Goal: Task Accomplishment & Management: Manage account settings

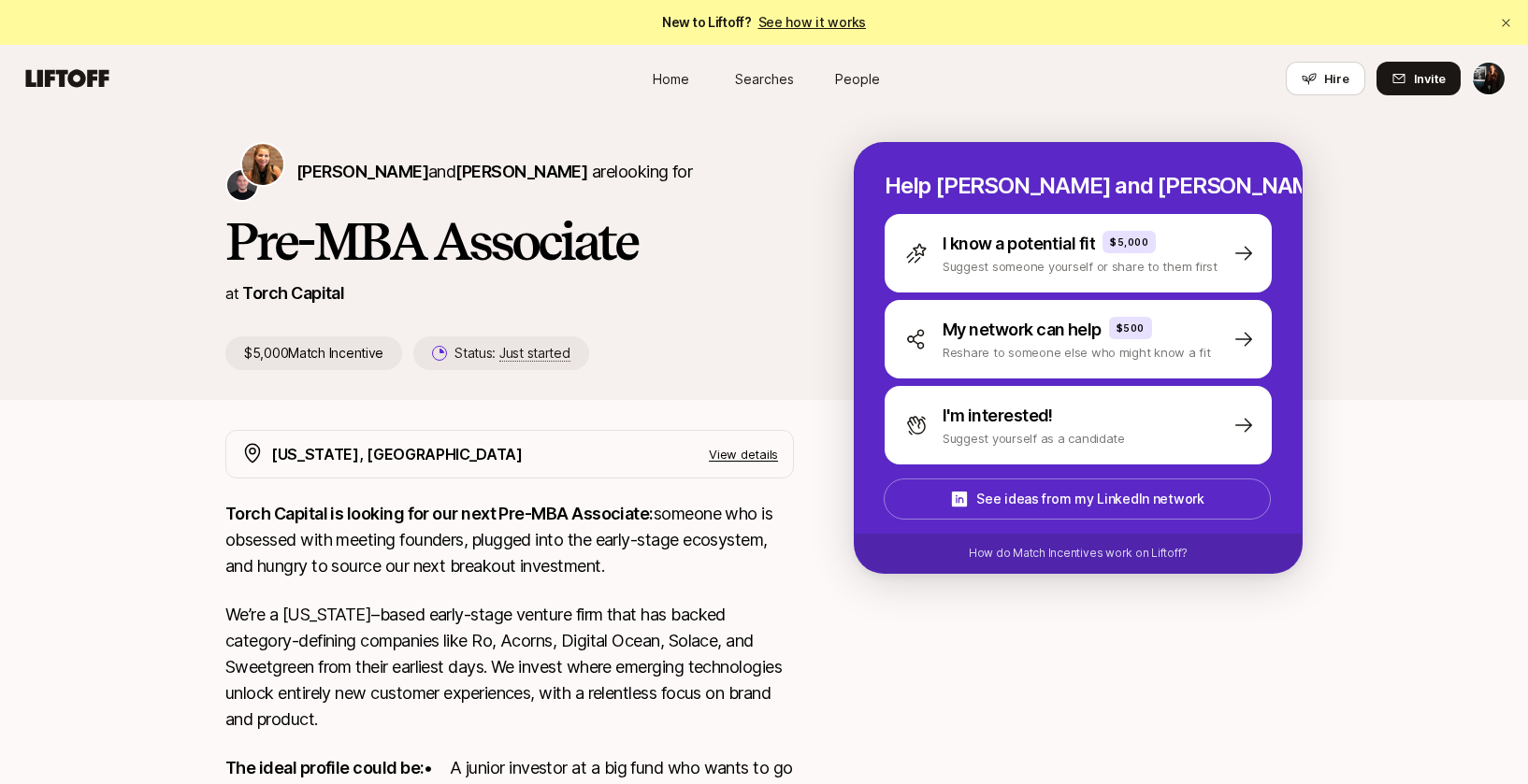
click at [652, 72] on span "Home" at bounding box center [671, 79] width 37 height 19
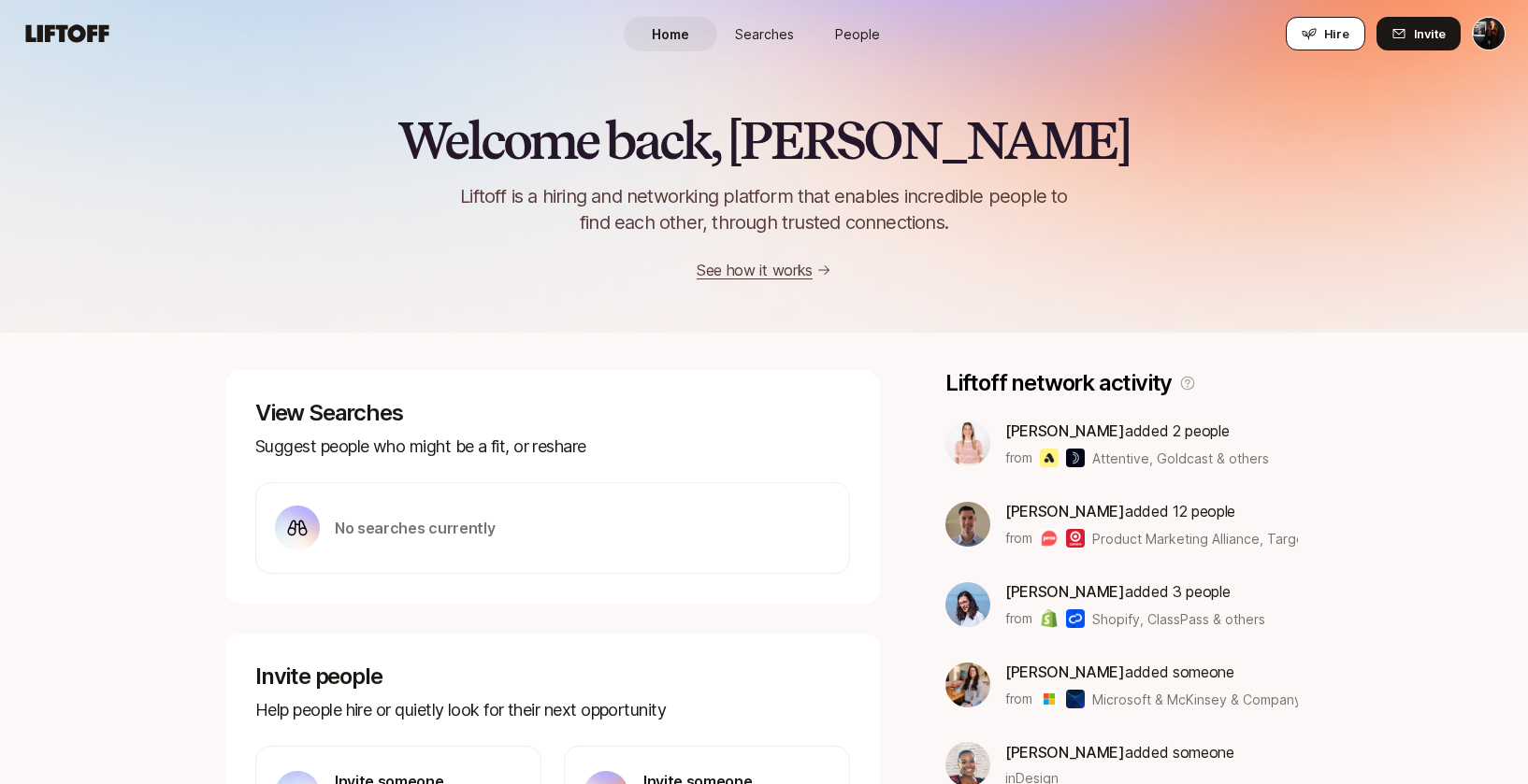
click at [1332, 31] on span "Hire" at bounding box center [1337, 33] width 25 height 18
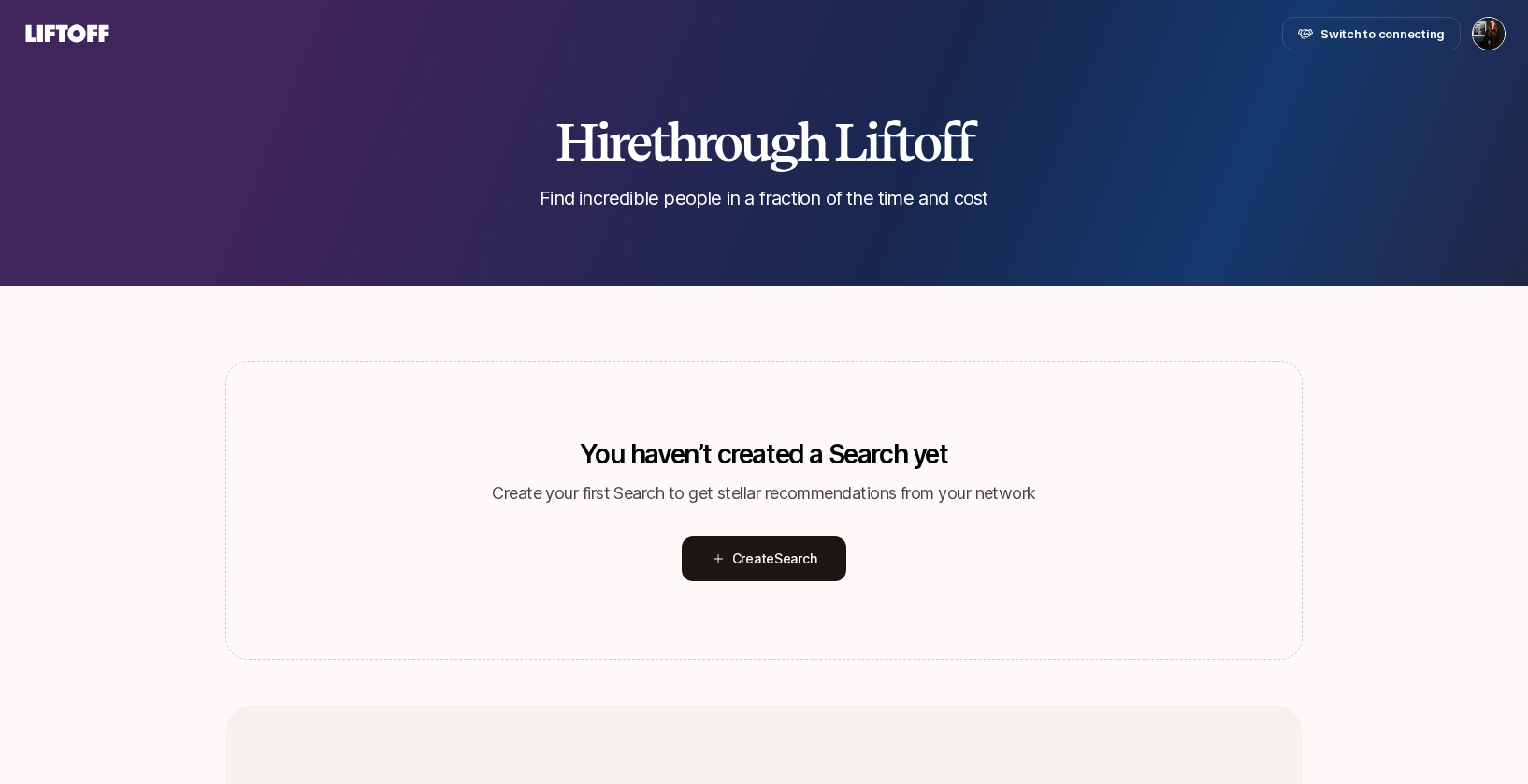
click at [1480, 37] on html "Switch to connecting Hire through Liftoff Find incredible people in a fraction …" at bounding box center [764, 392] width 1528 height 784
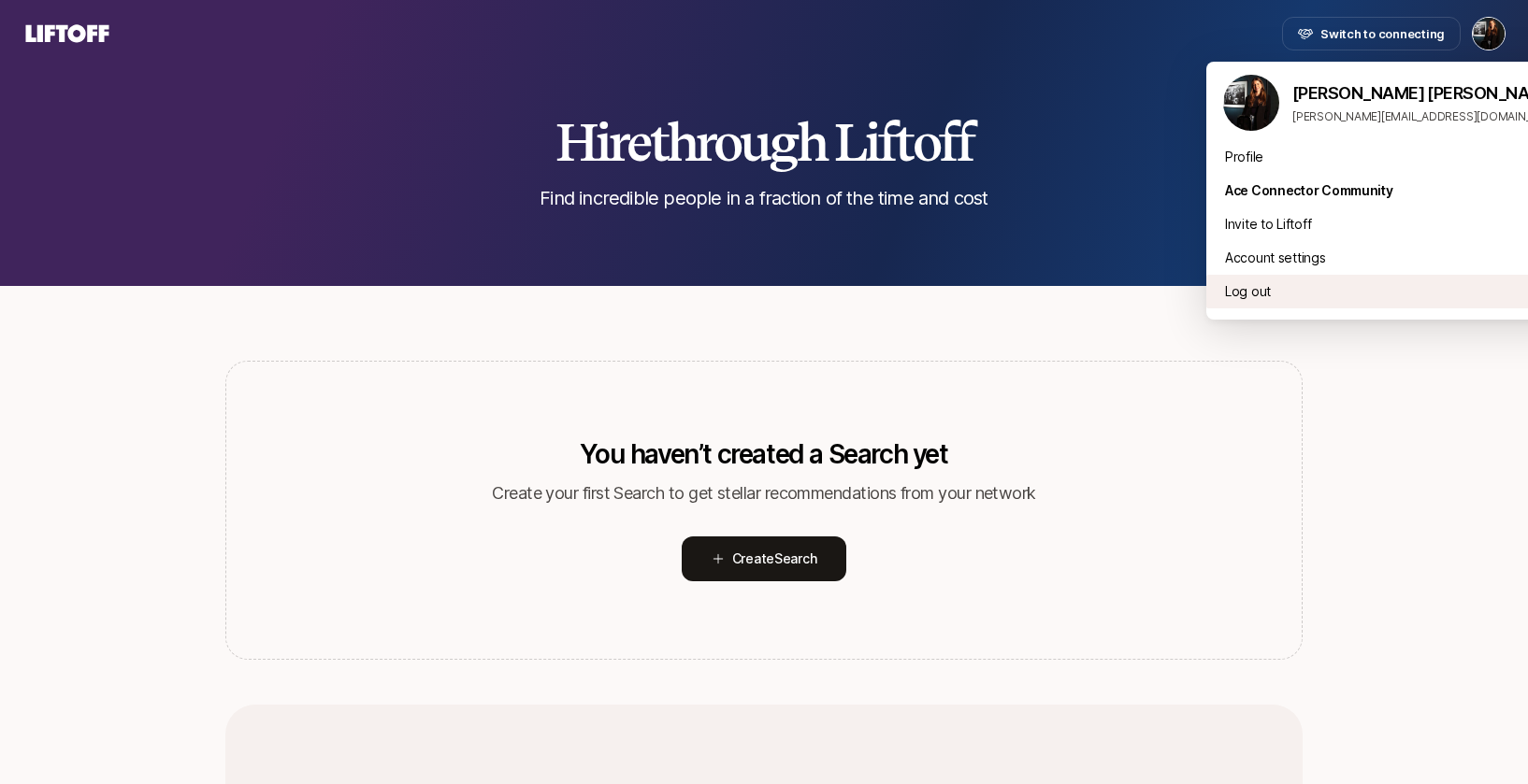
click at [1260, 290] on div "Log out" at bounding box center [1393, 291] width 374 height 34
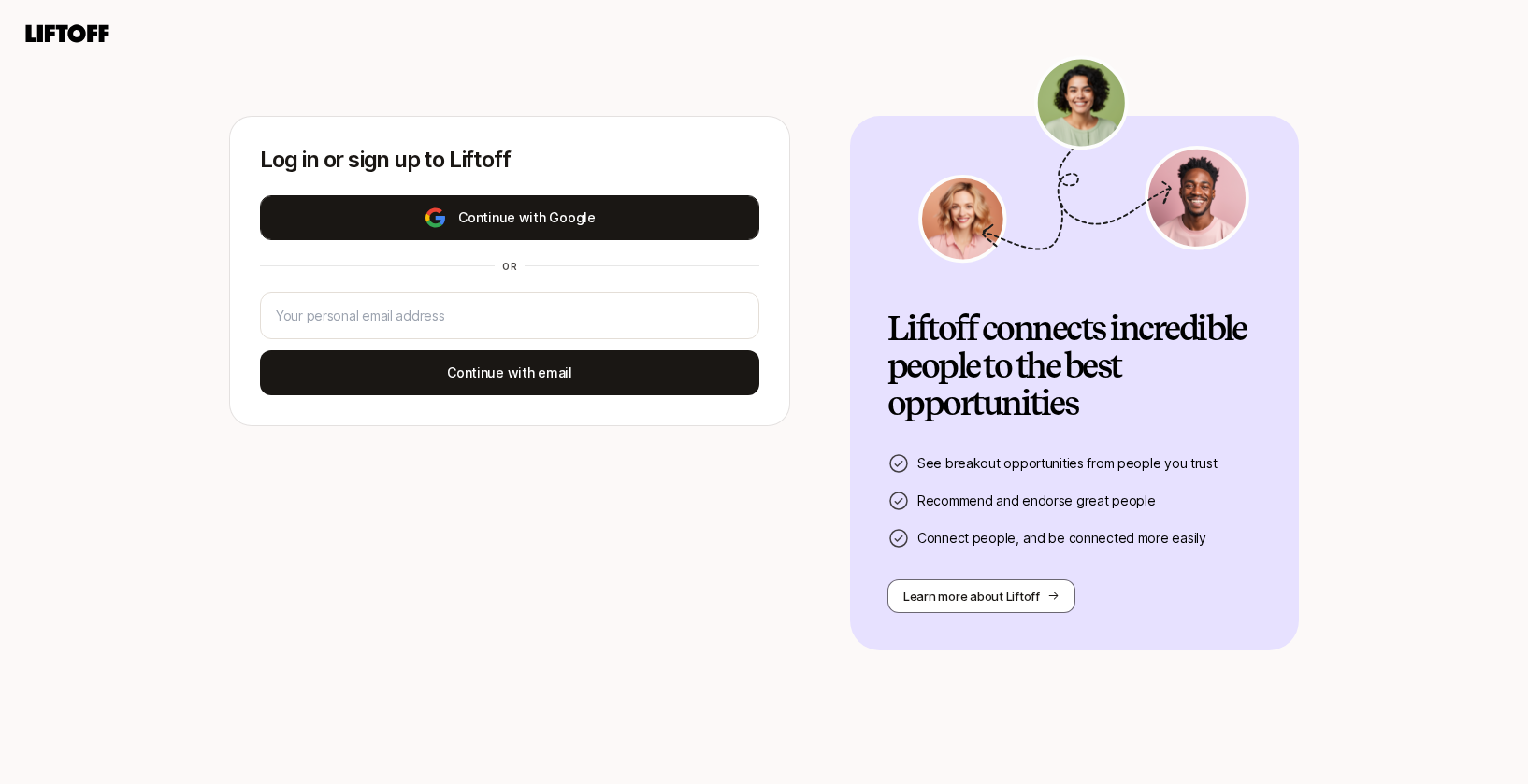
click at [550, 222] on button "Continue with Google" at bounding box center [509, 218] width 500 height 45
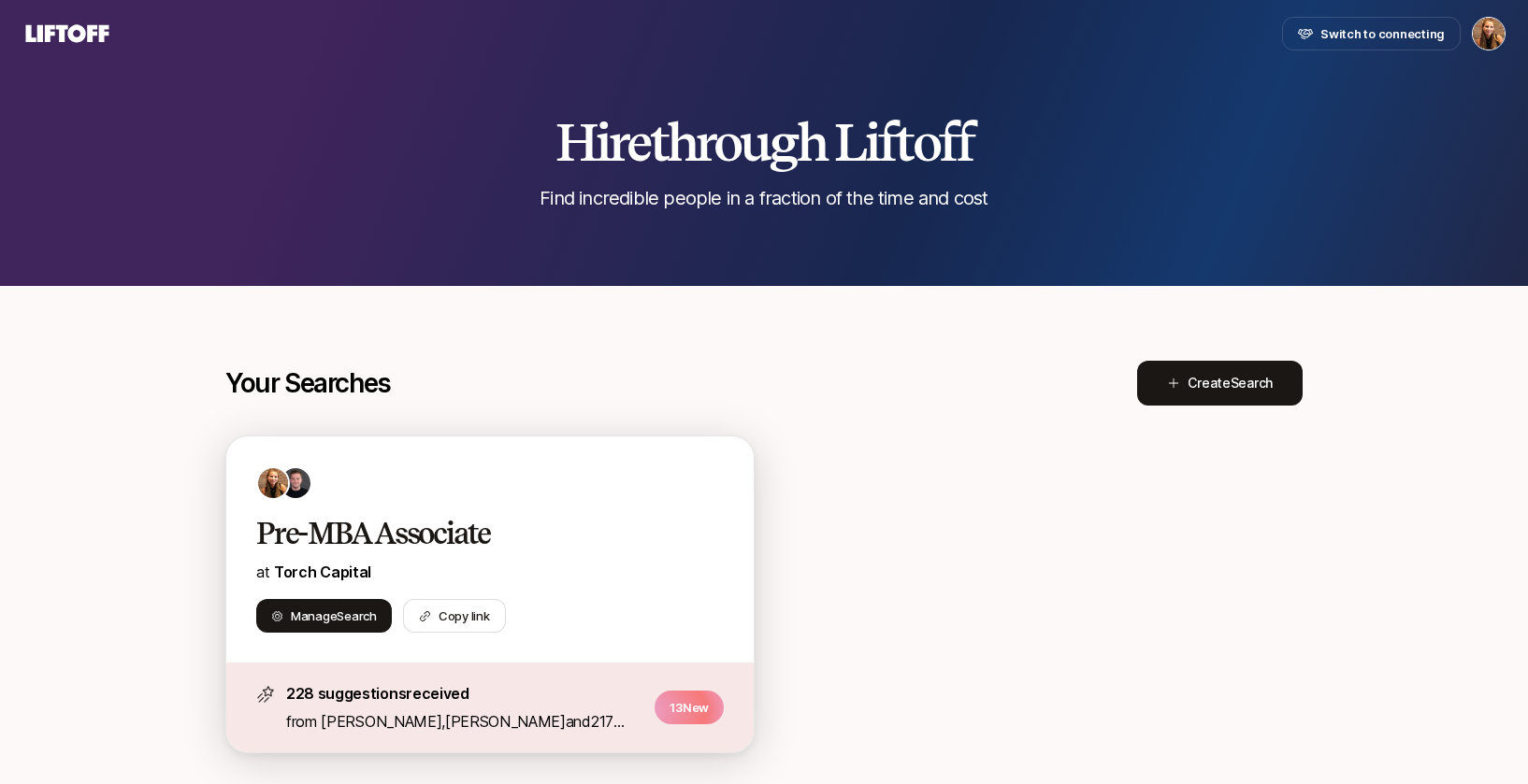
click at [454, 502] on div "Pre-MBA Associate at [GEOGRAPHIC_DATA] Search Copy link" at bounding box center [490, 549] width 527 height 226
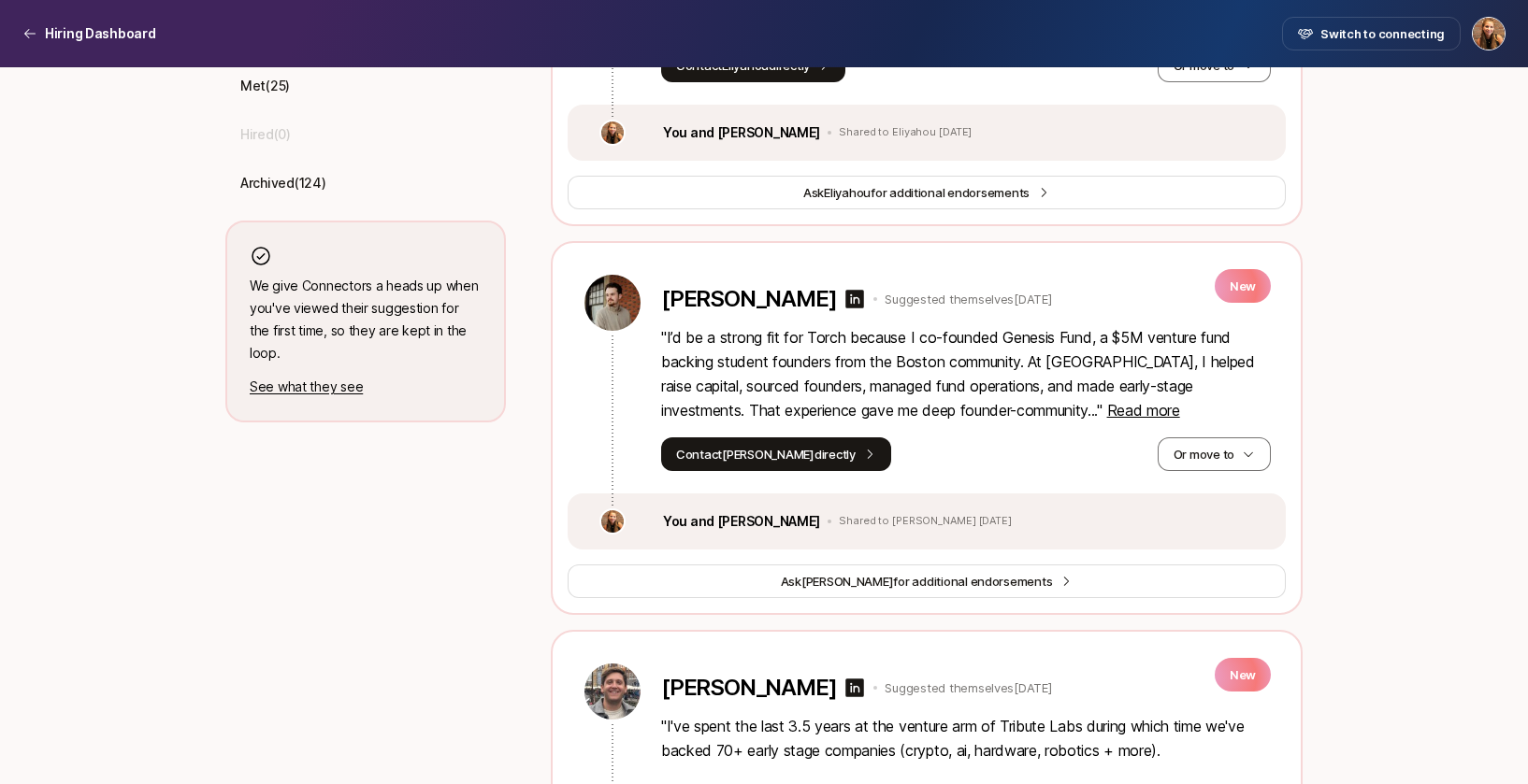
scroll to position [734, 0]
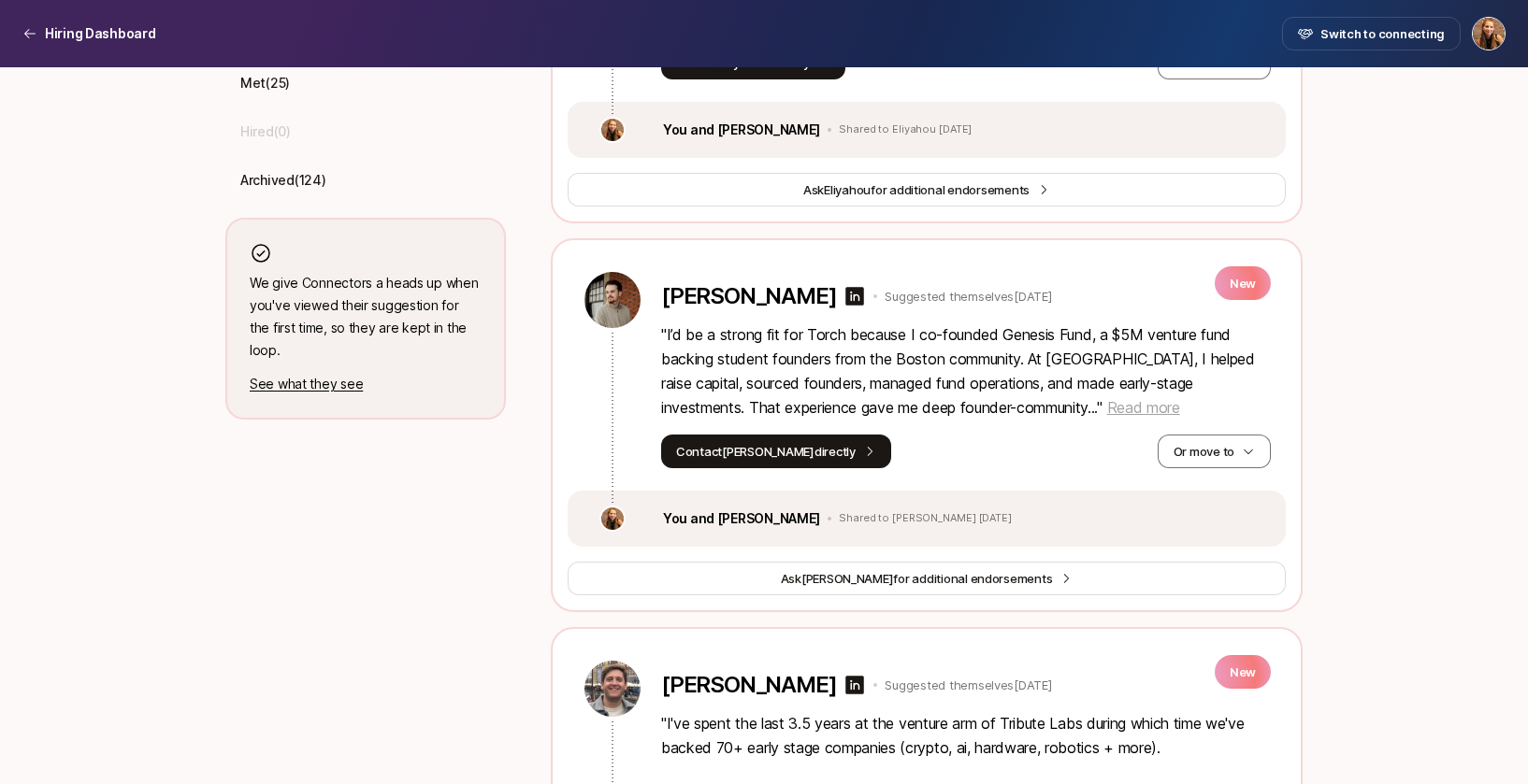
click at [1107, 417] on span "Read more" at bounding box center [1143, 407] width 73 height 18
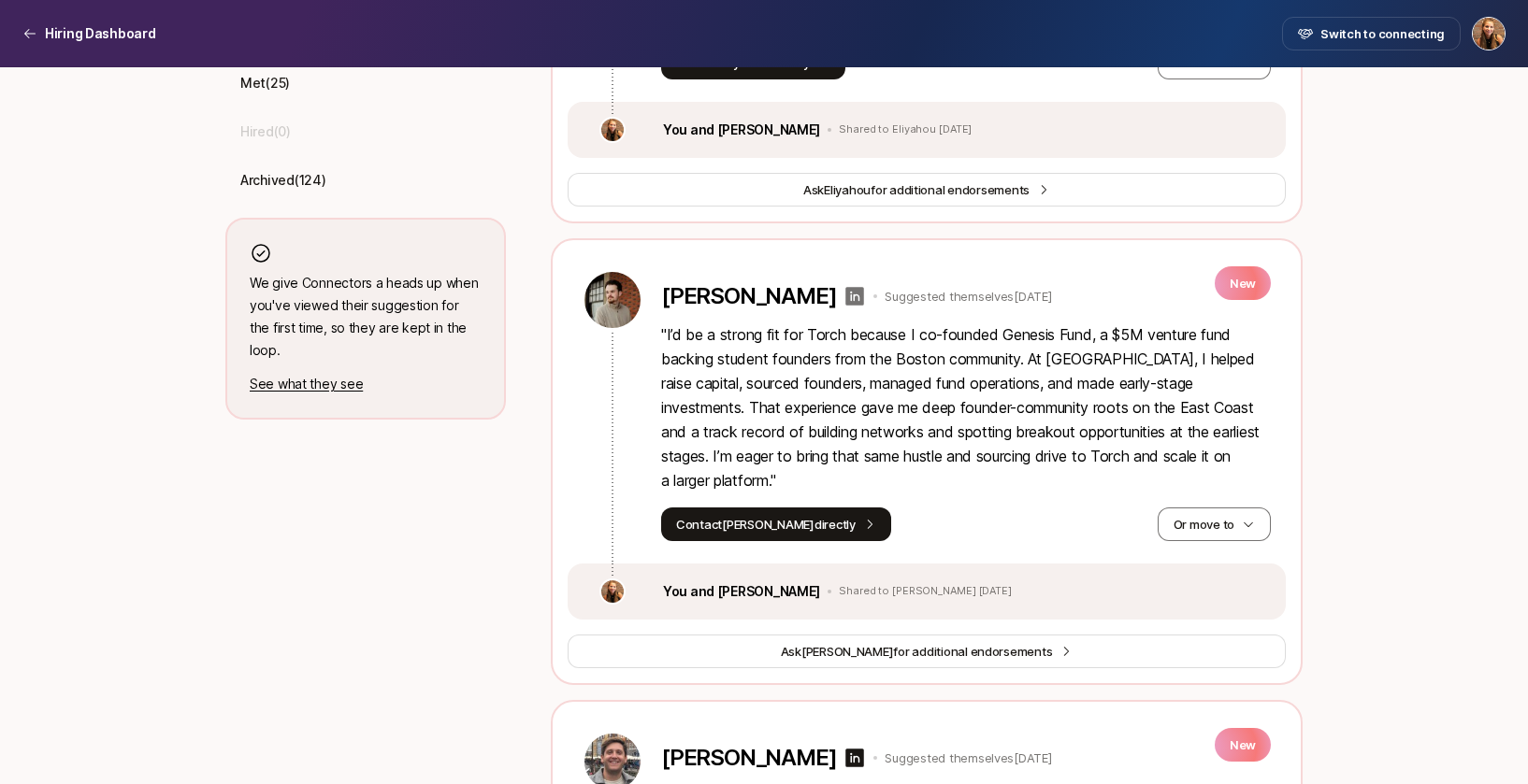
click at [844, 307] on icon at bounding box center [854, 295] width 22 height 22
click at [762, 541] on button "Contact [PERSON_NAME] directly" at bounding box center [776, 524] width 230 height 34
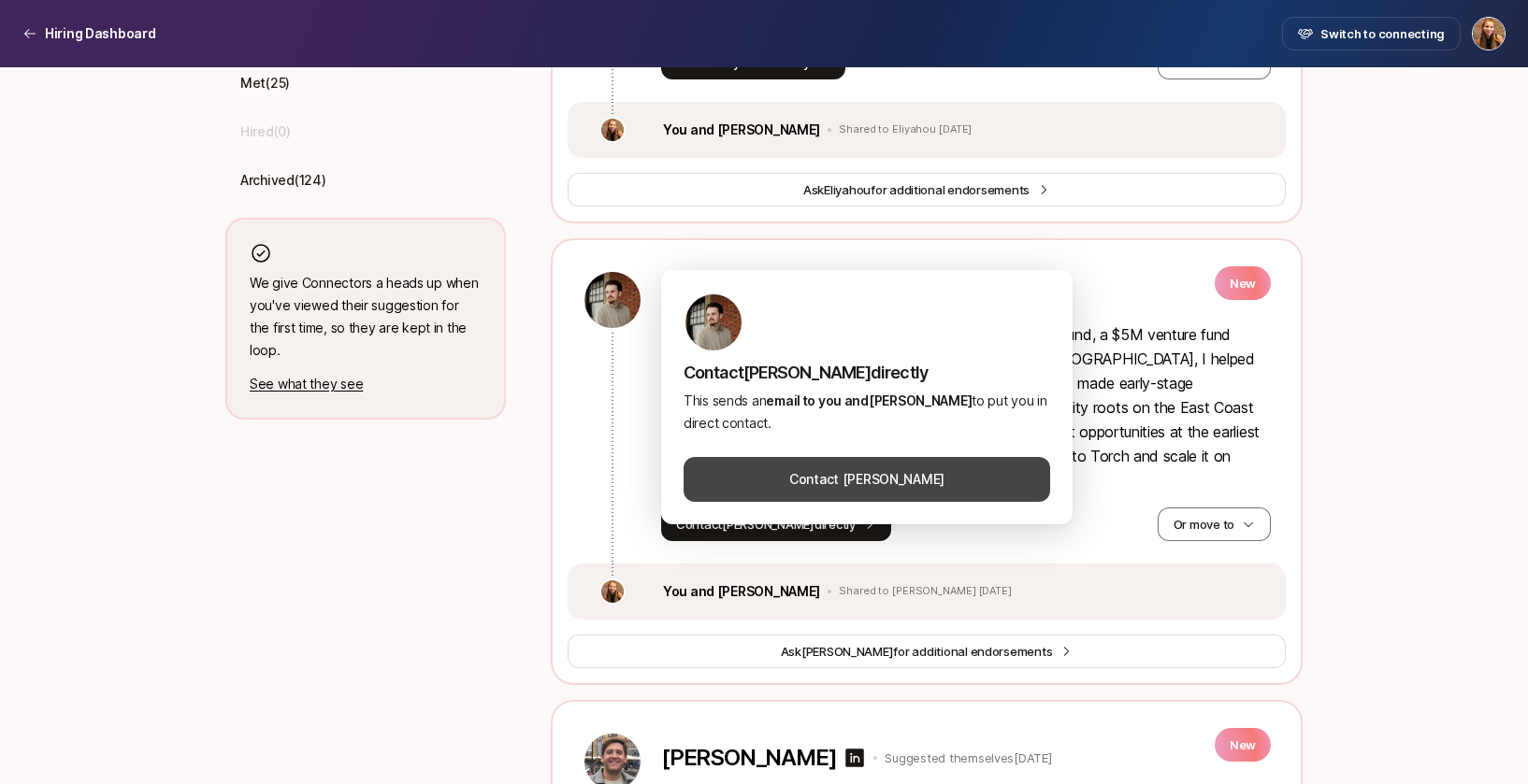
click at [877, 481] on button "Contact [PERSON_NAME]" at bounding box center [866, 479] width 366 height 45
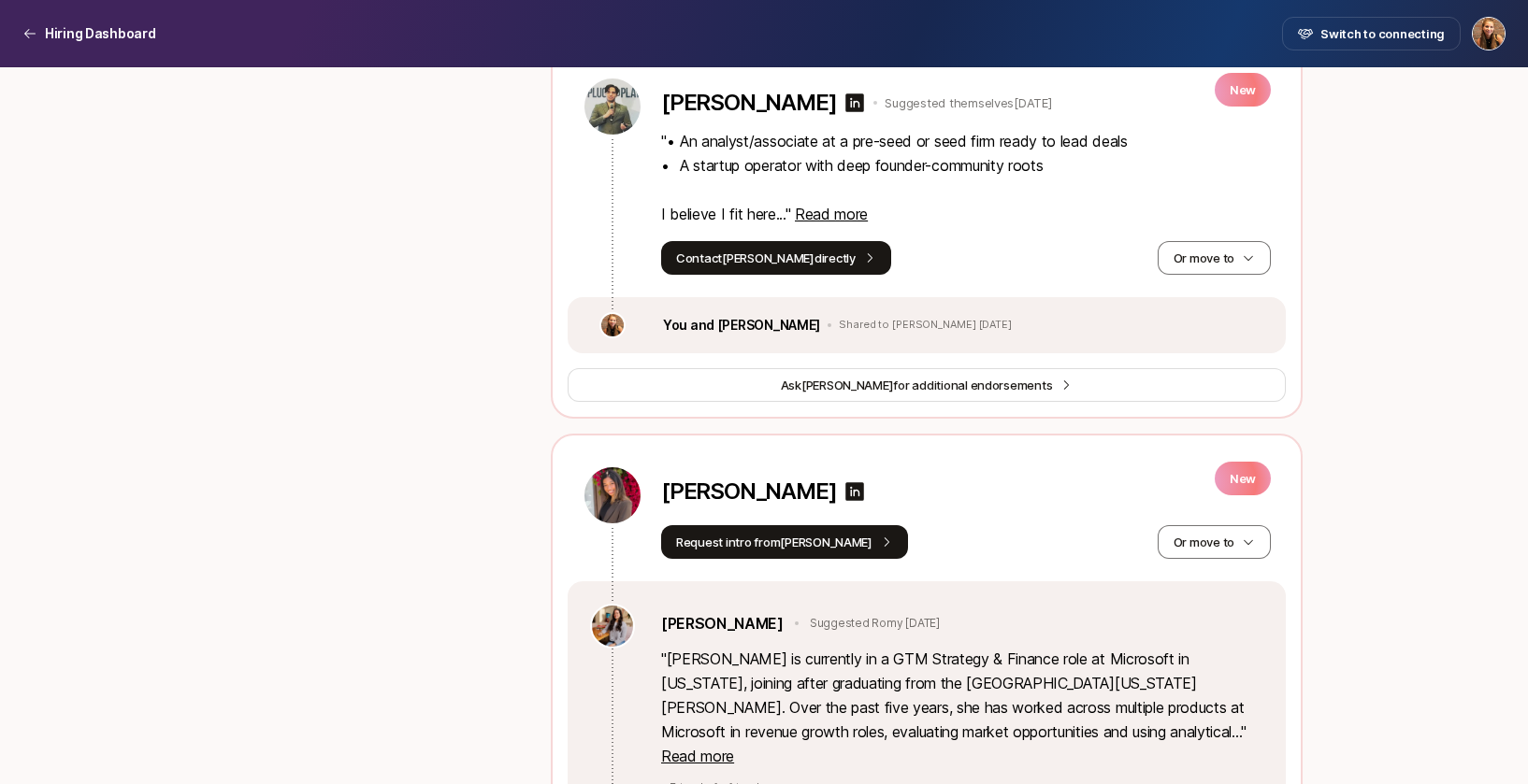
scroll to position [1322, 0]
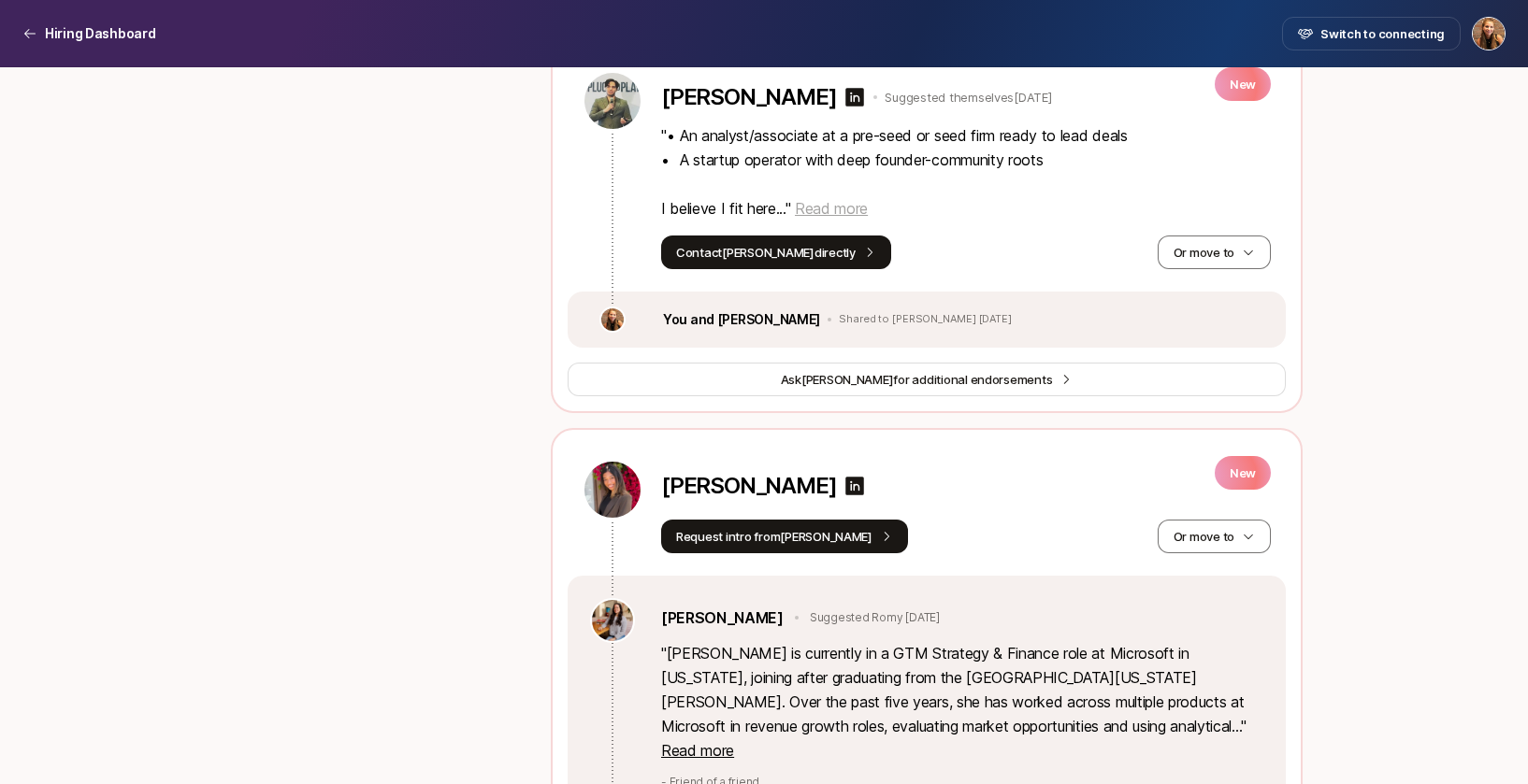
click at [833, 218] on span "Read more" at bounding box center [831, 208] width 73 height 18
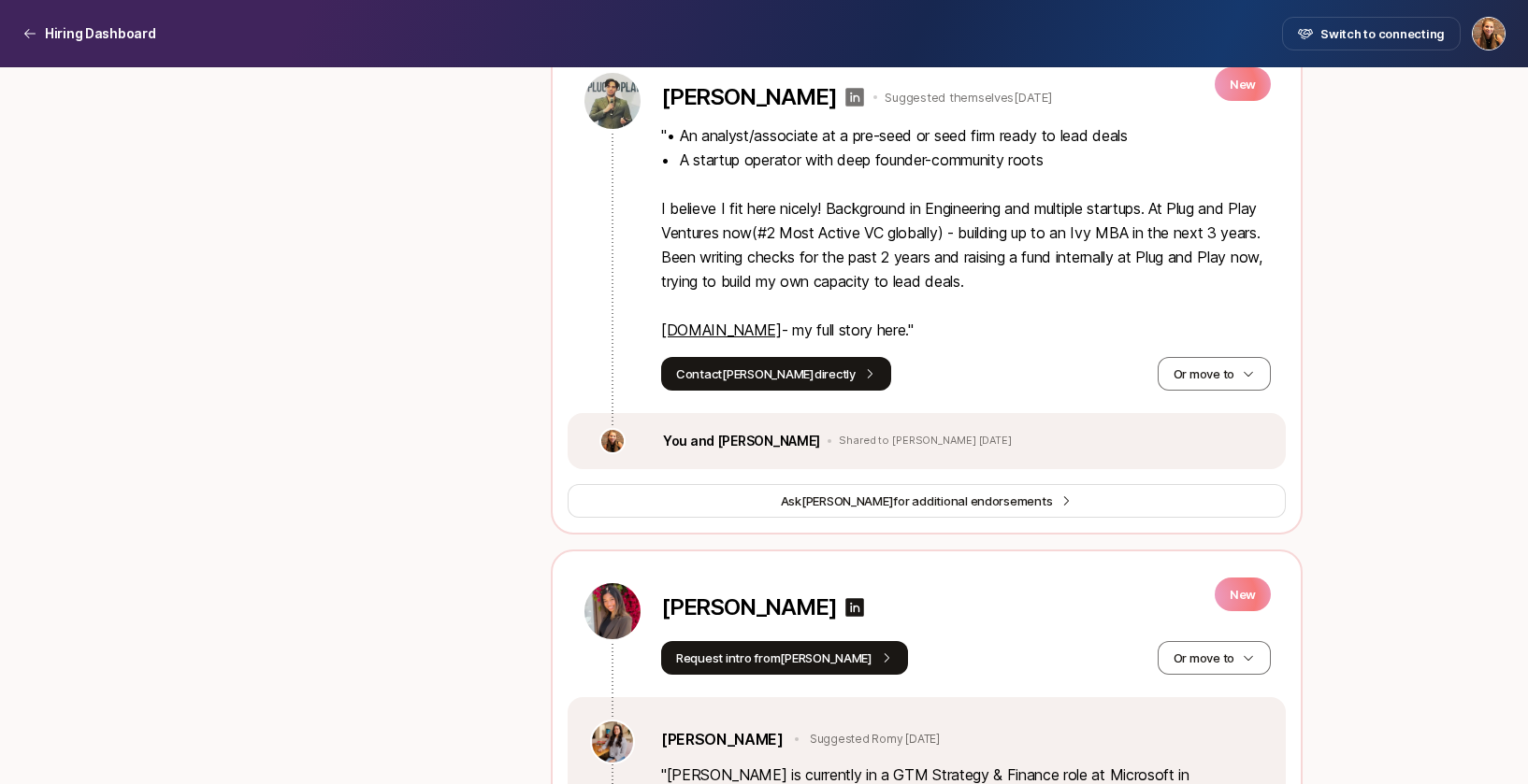
click at [846, 107] on icon at bounding box center [854, 96] width 18 height 18
click at [728, 339] on link "[DOMAIN_NAME]" at bounding box center [721, 329] width 121 height 18
click at [844, 109] on icon at bounding box center [854, 96] width 22 height 22
click at [741, 391] on button "Contact [PERSON_NAME] directly" at bounding box center [776, 373] width 230 height 34
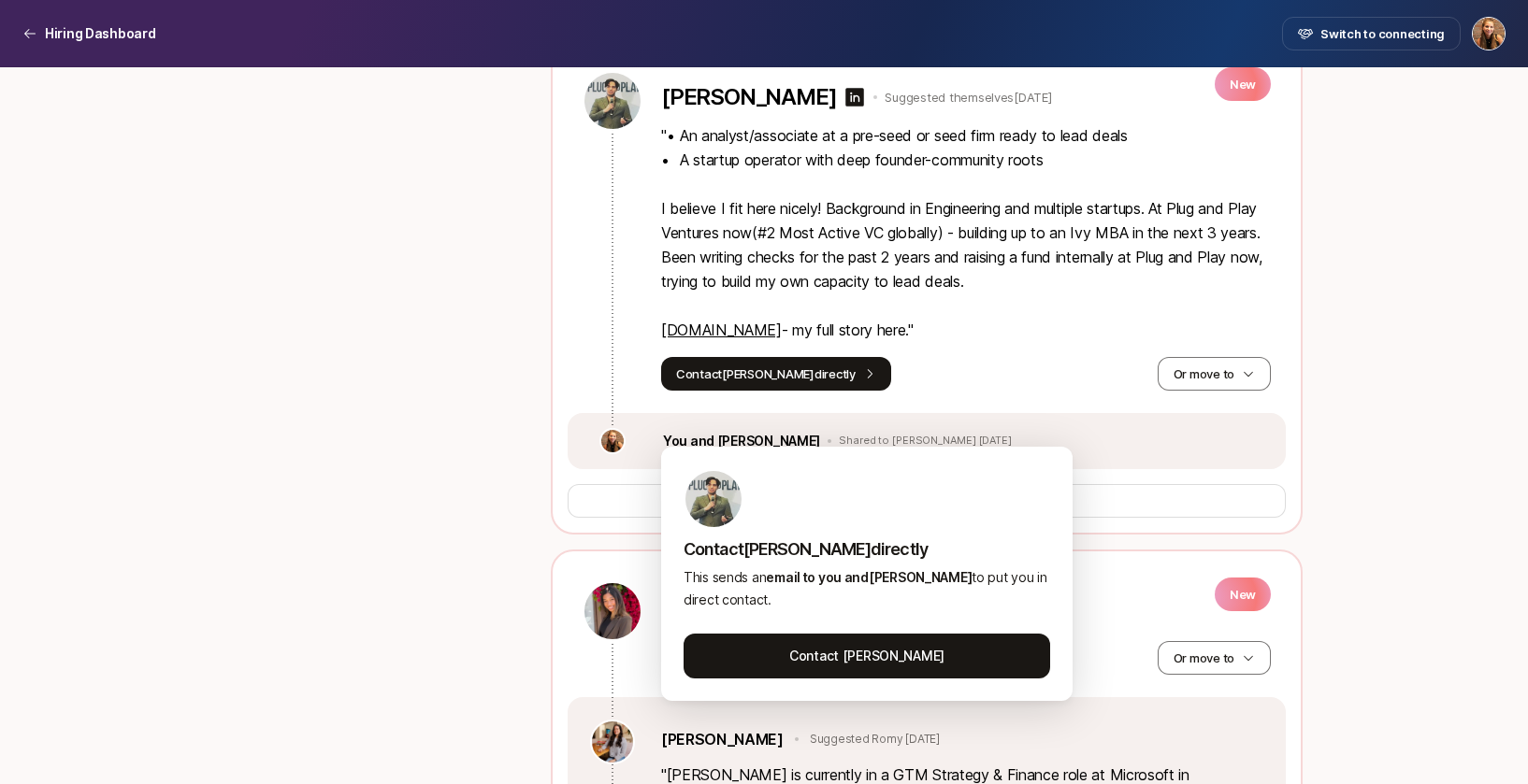
click at [1032, 391] on div "Contact [PERSON_NAME] directly Or move to" at bounding box center [965, 373] width 609 height 34
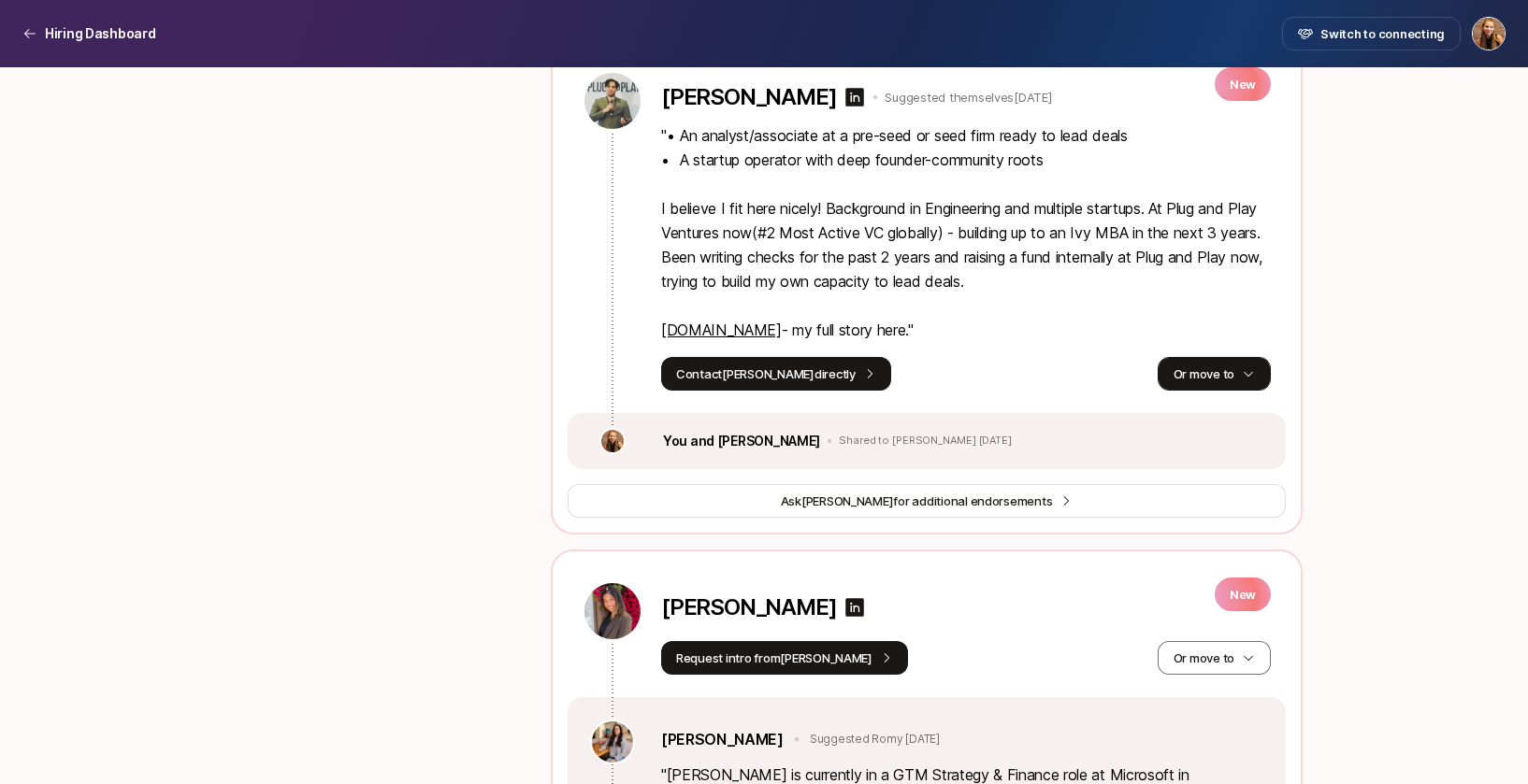
click at [1205, 391] on button "Or move to" at bounding box center [1214, 373] width 113 height 34
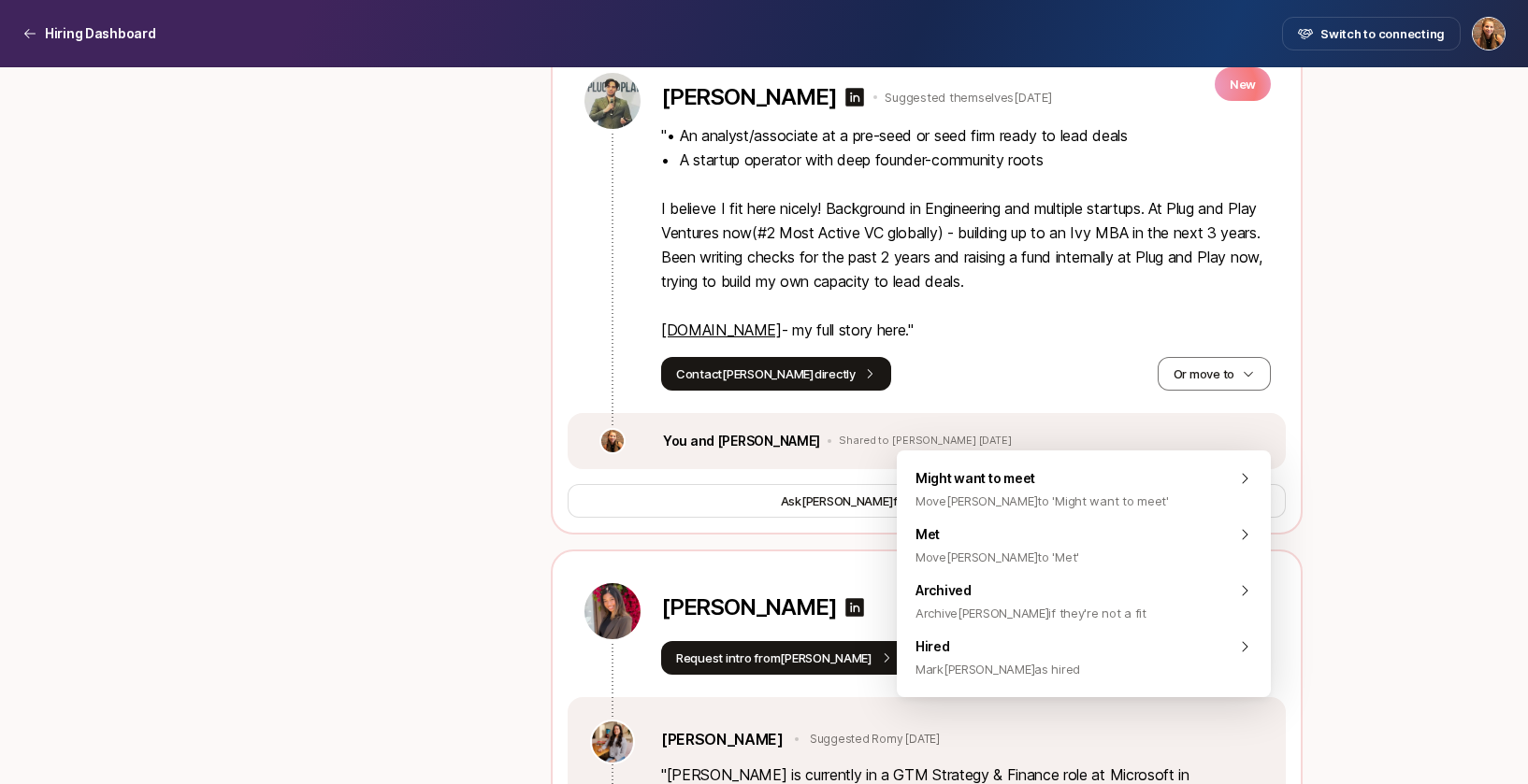
click at [980, 391] on div "[PERSON_NAME] Suggested themselves [DATE] New " • An analyst/associate at a pre…" at bounding box center [965, 230] width 609 height 320
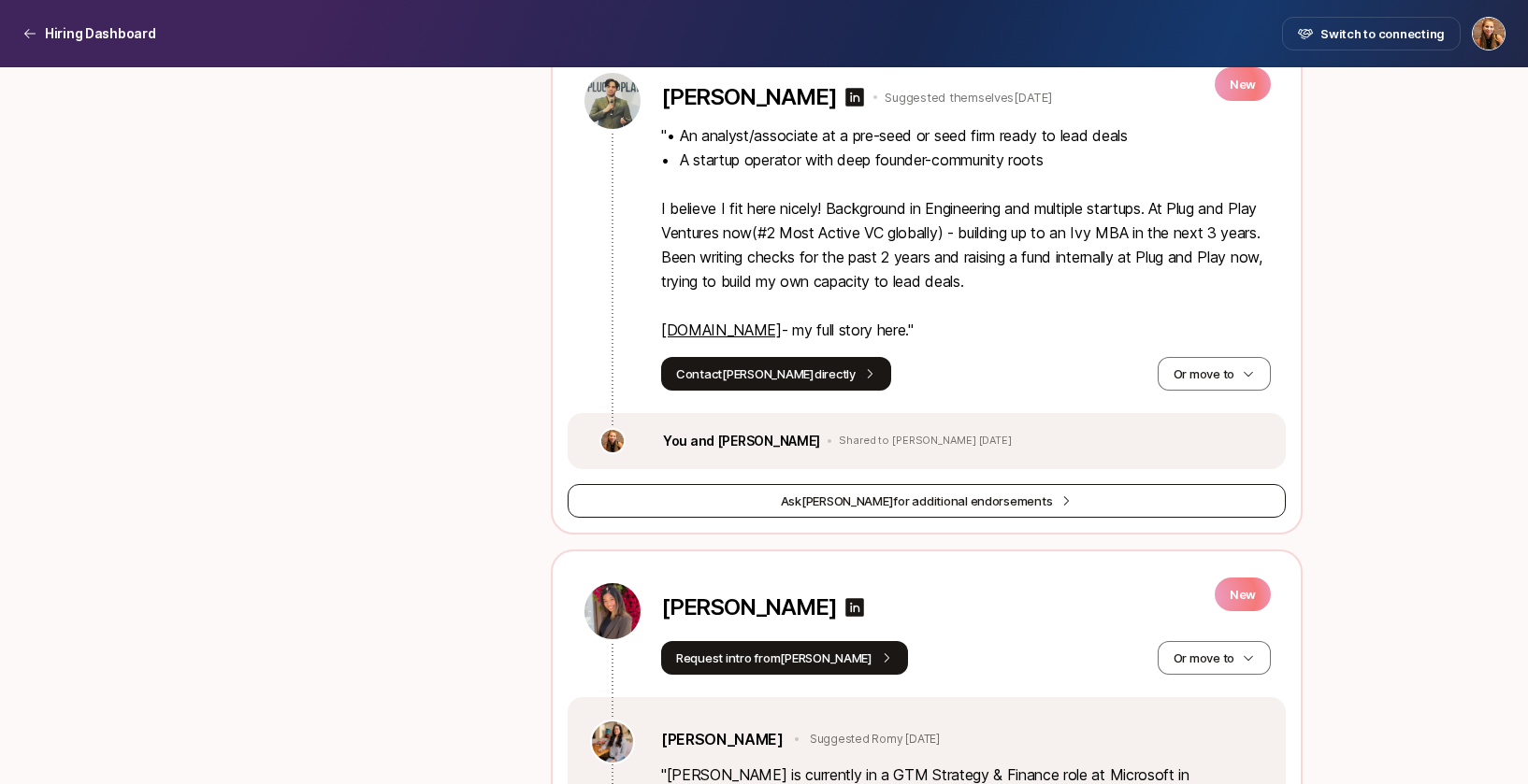
click at [890, 510] on span "Ask [PERSON_NAME] for additional endorsements" at bounding box center [917, 500] width 272 height 18
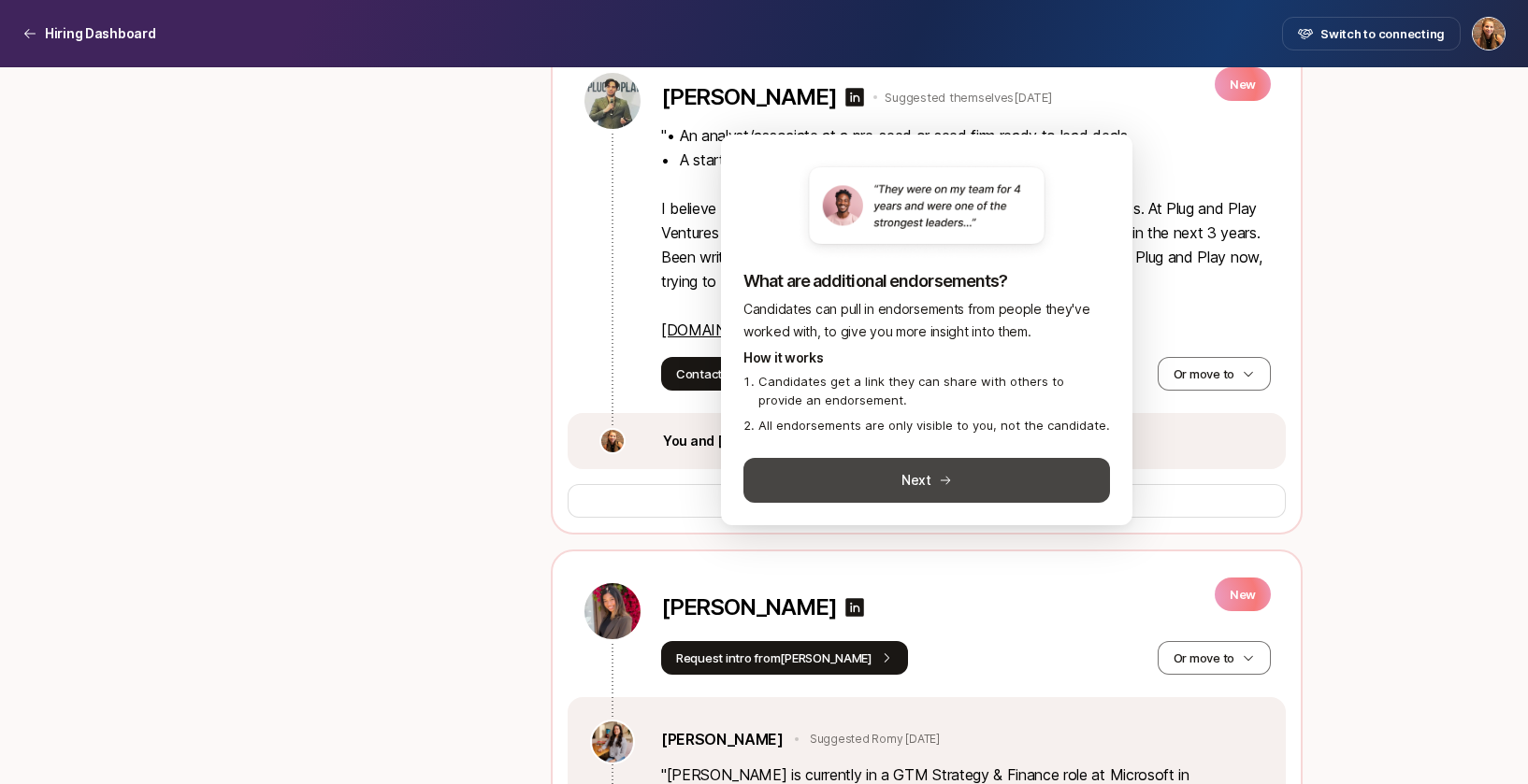
click at [925, 472] on button "Next" at bounding box center [926, 480] width 366 height 45
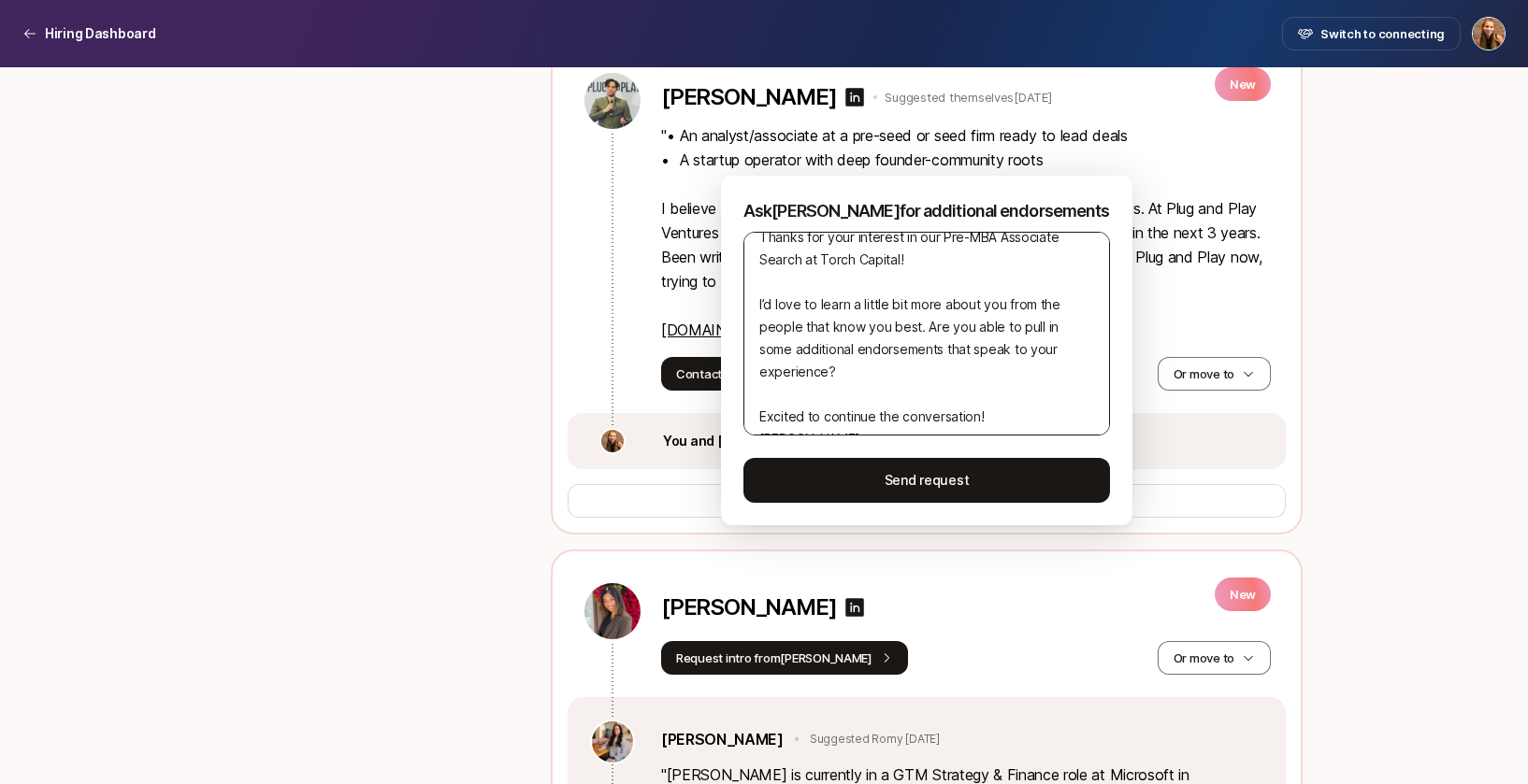
scroll to position [67, 0]
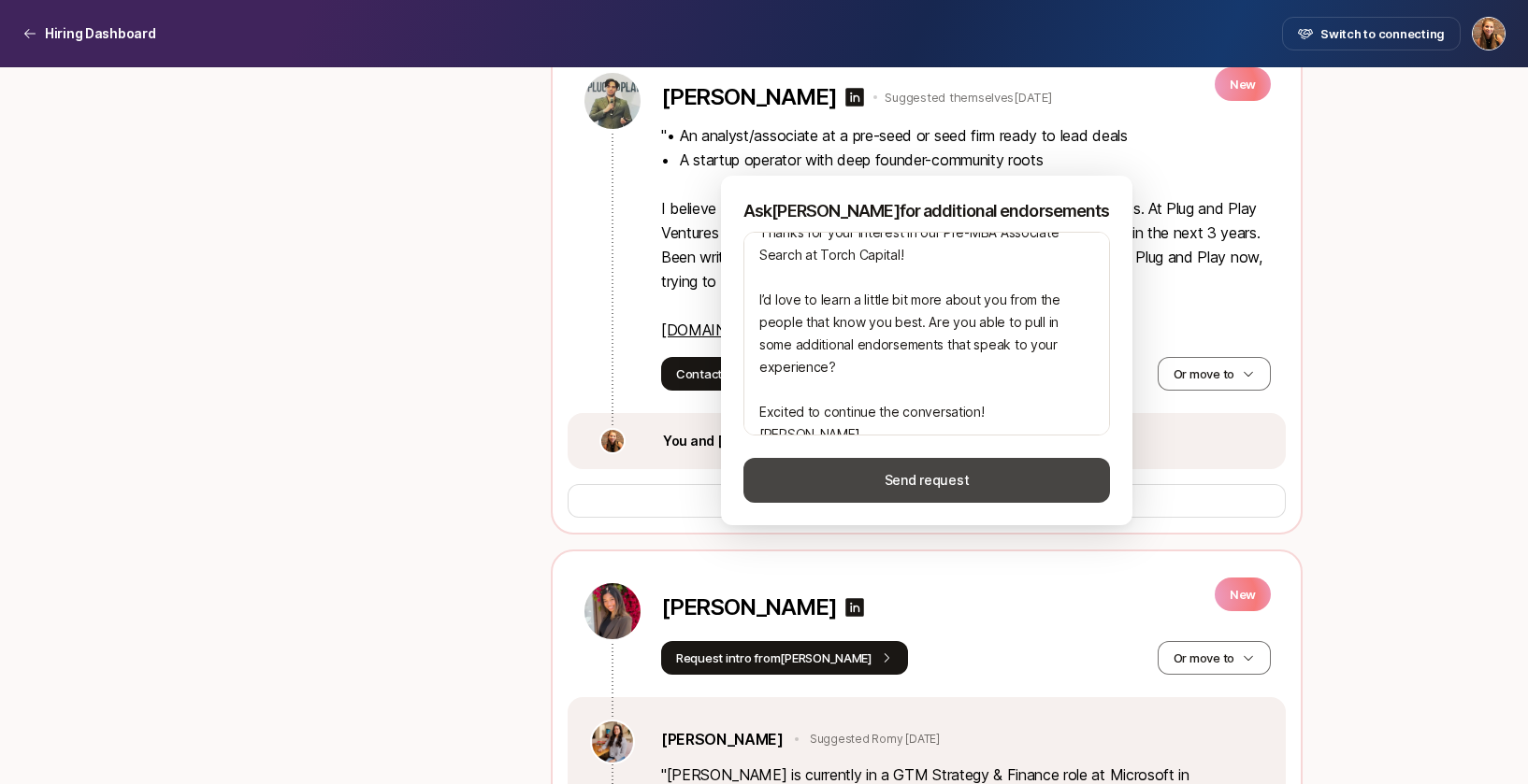
click at [920, 477] on button "Send request" at bounding box center [926, 480] width 366 height 45
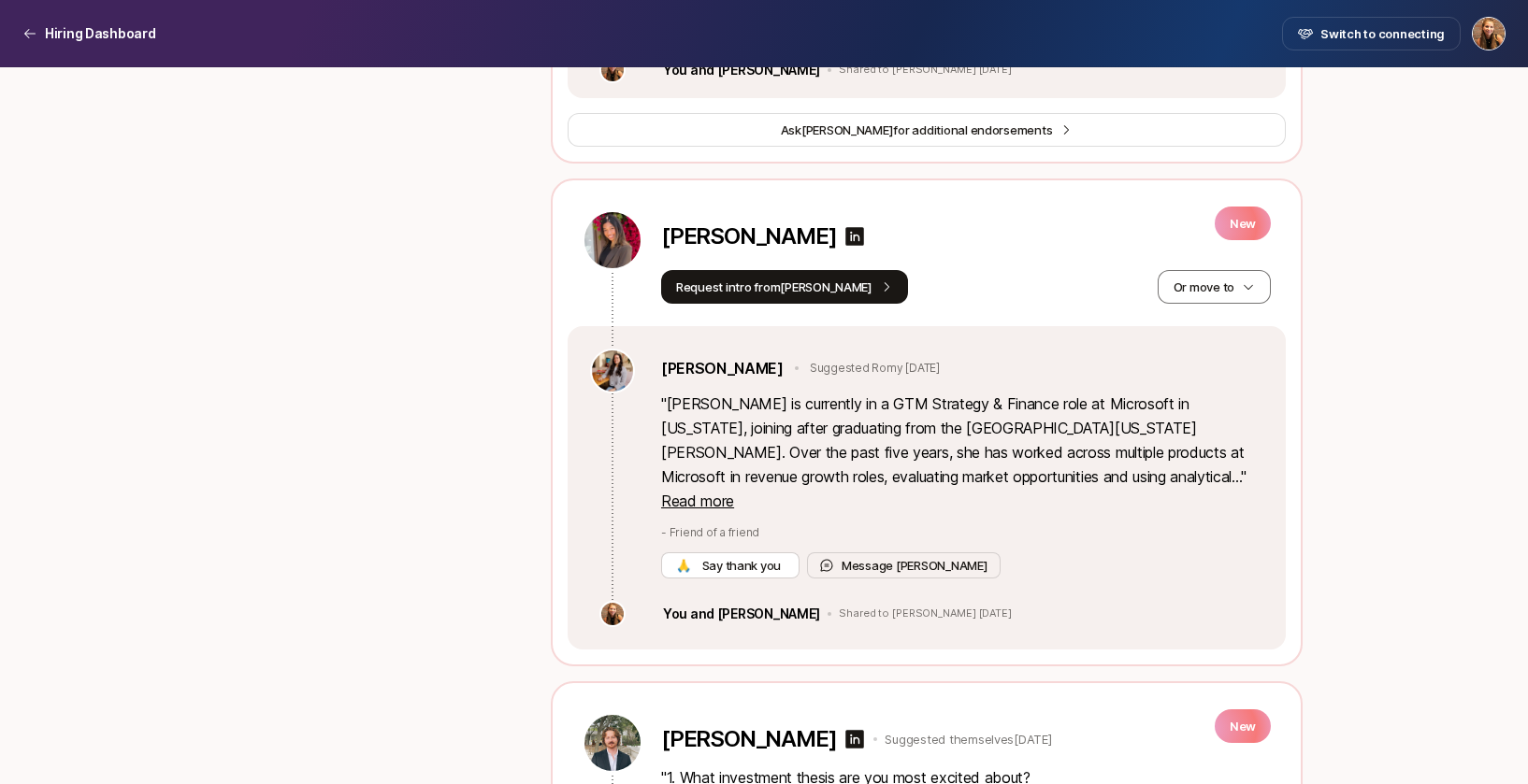
scroll to position [1695, 0]
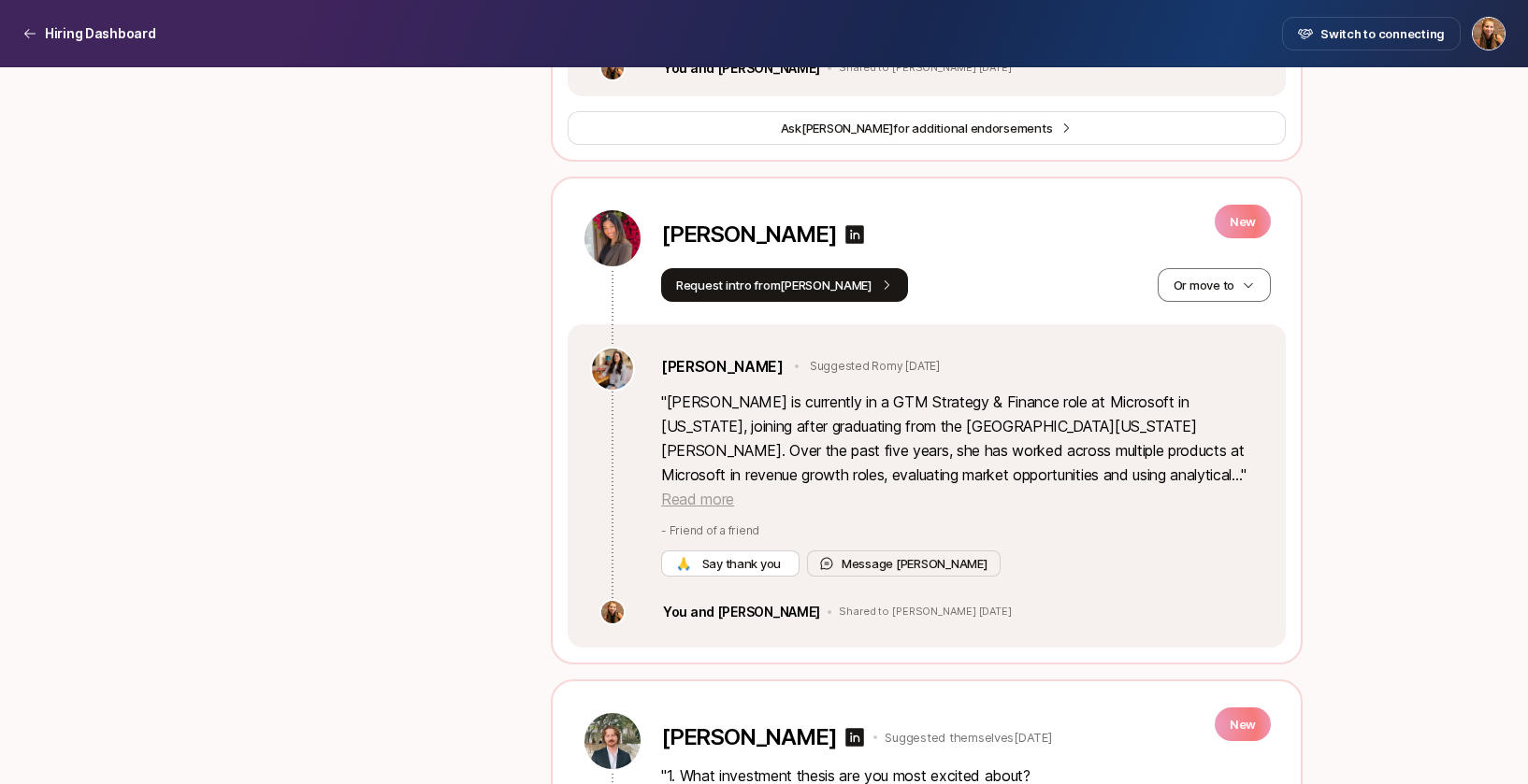
click at [734, 508] on span "Read more" at bounding box center [697, 498] width 73 height 18
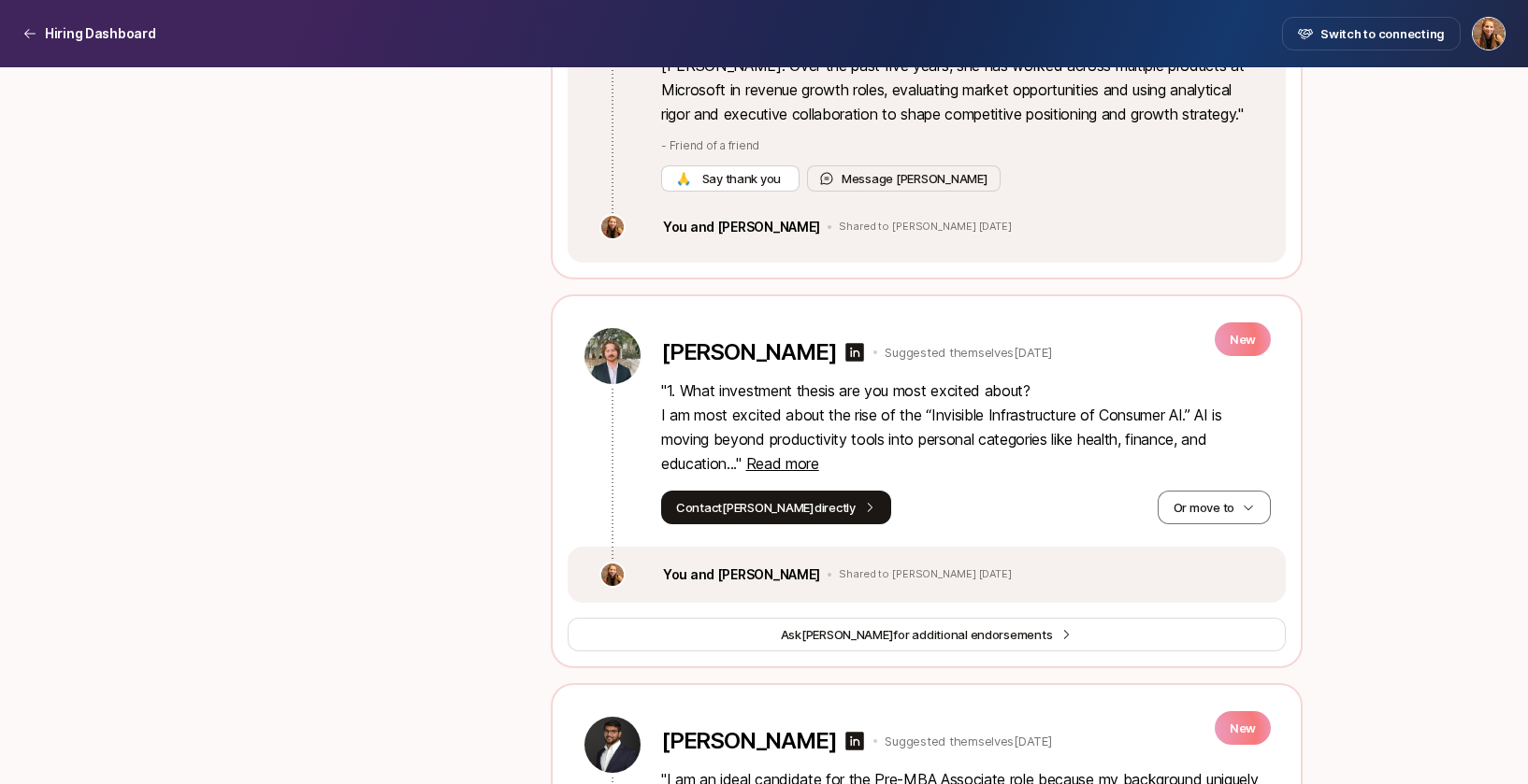
scroll to position [2115, 0]
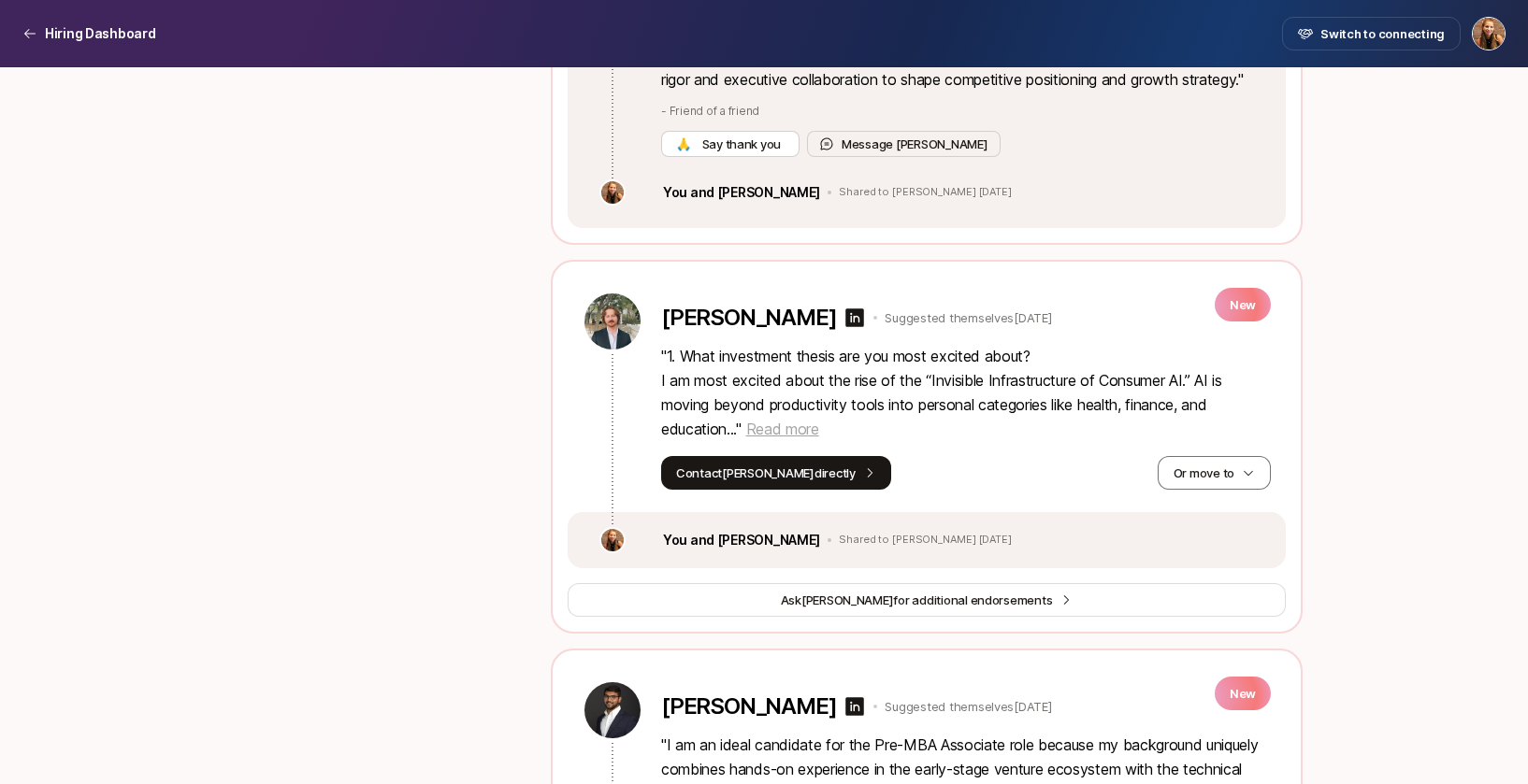
click at [786, 438] on span "Read more" at bounding box center [782, 428] width 73 height 18
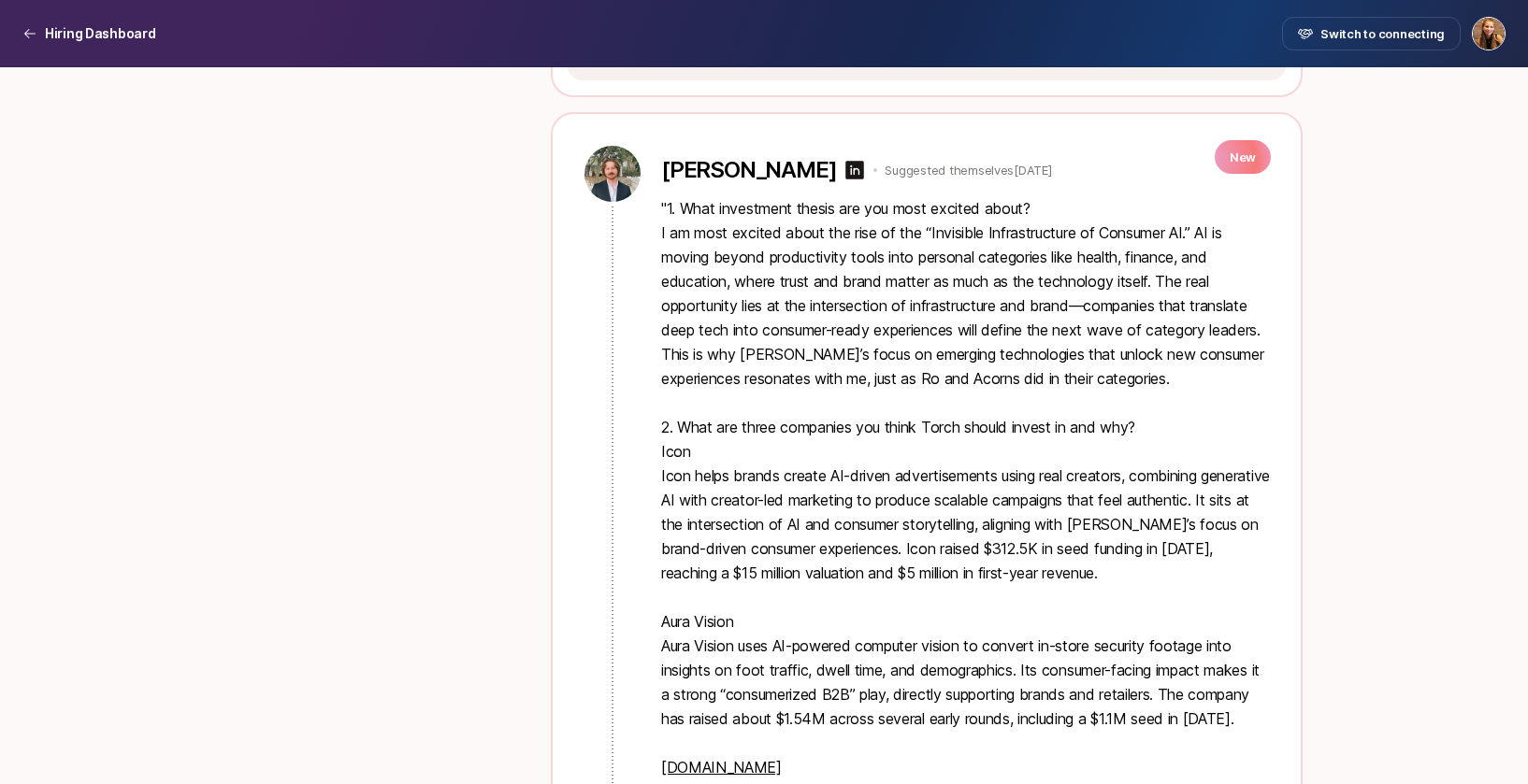
scroll to position [2261, 0]
click at [846, 182] on icon at bounding box center [854, 171] width 18 height 18
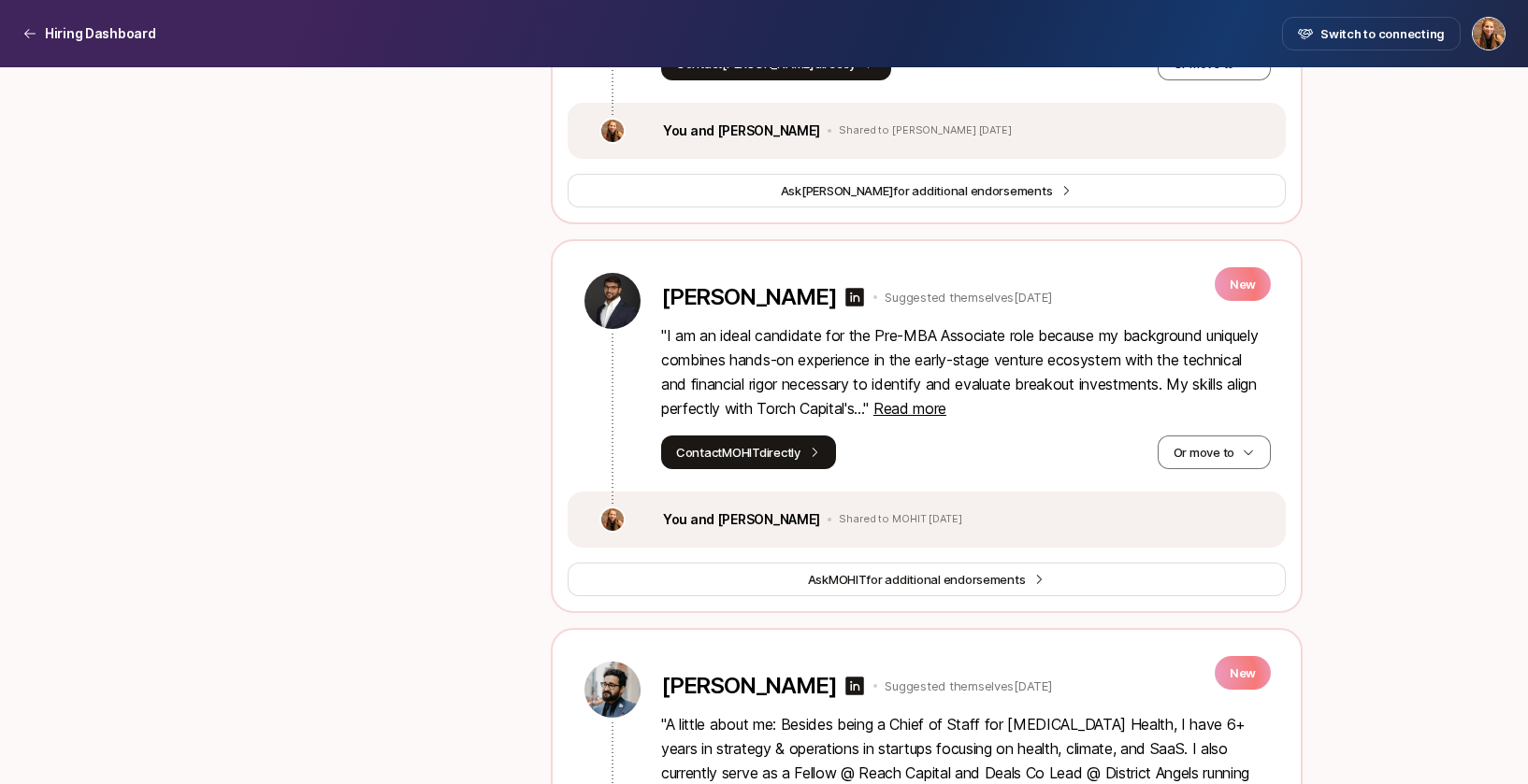
scroll to position [3163, 0]
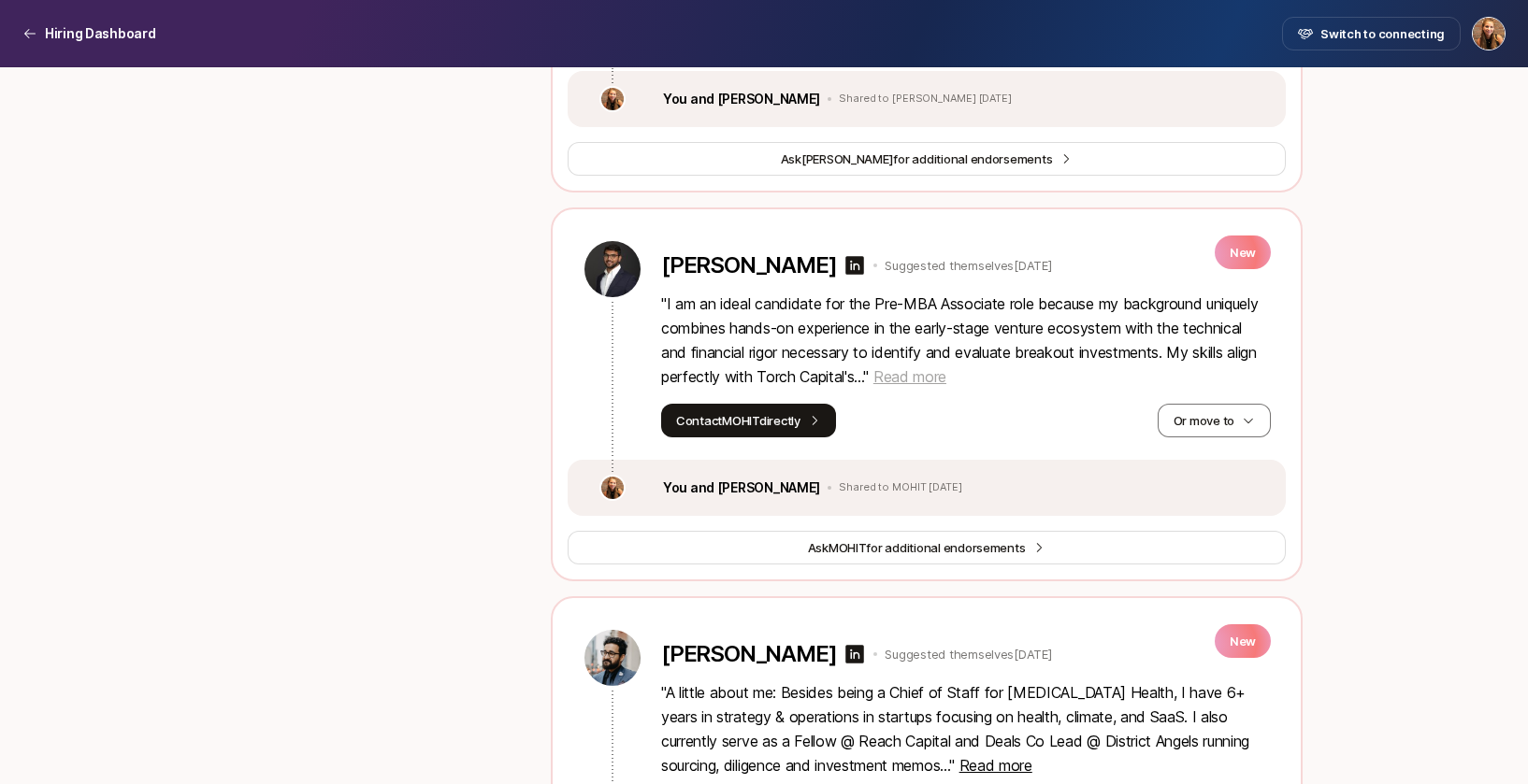
click at [931, 386] on span "Read more" at bounding box center [909, 376] width 73 height 18
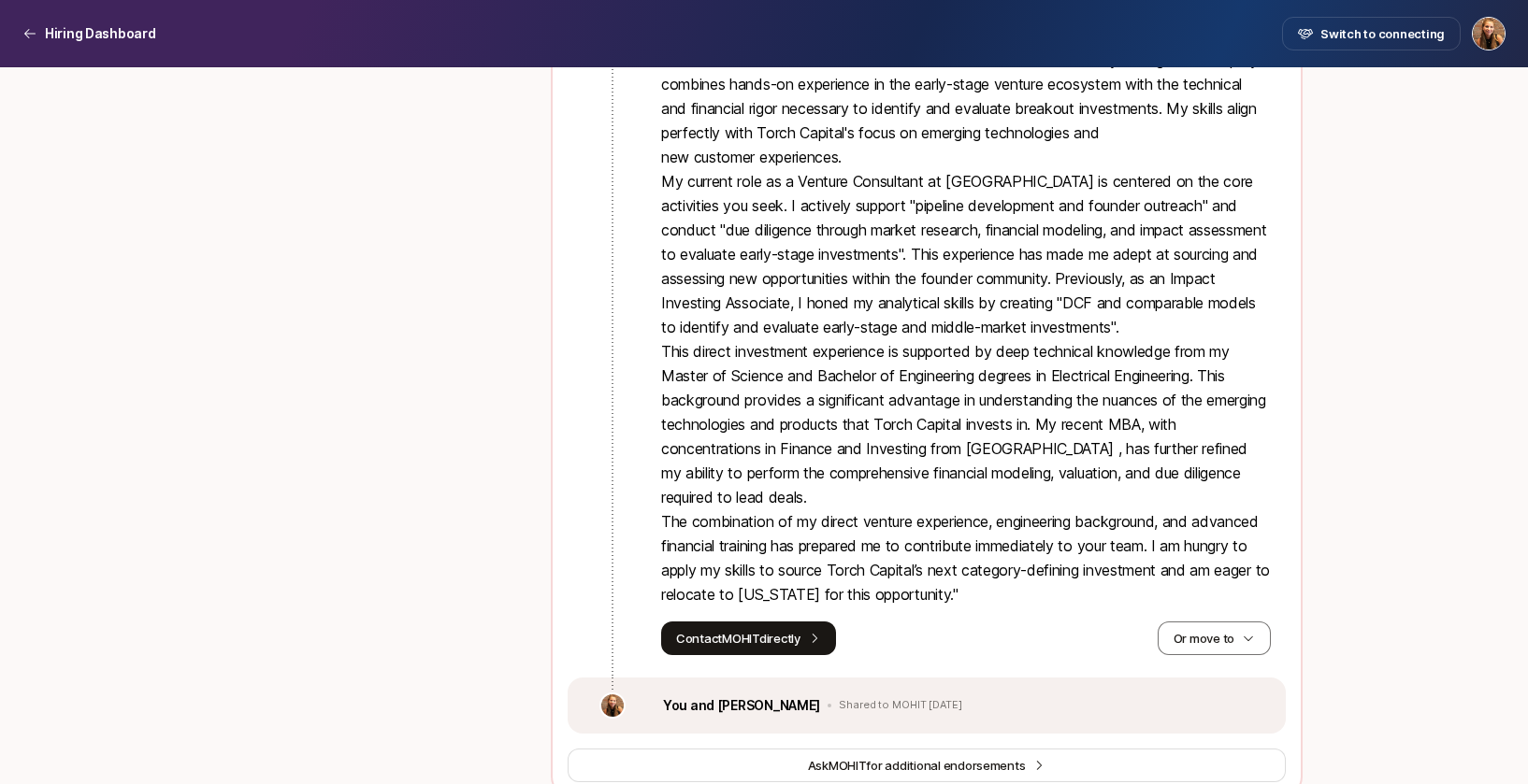
scroll to position [3400, 0]
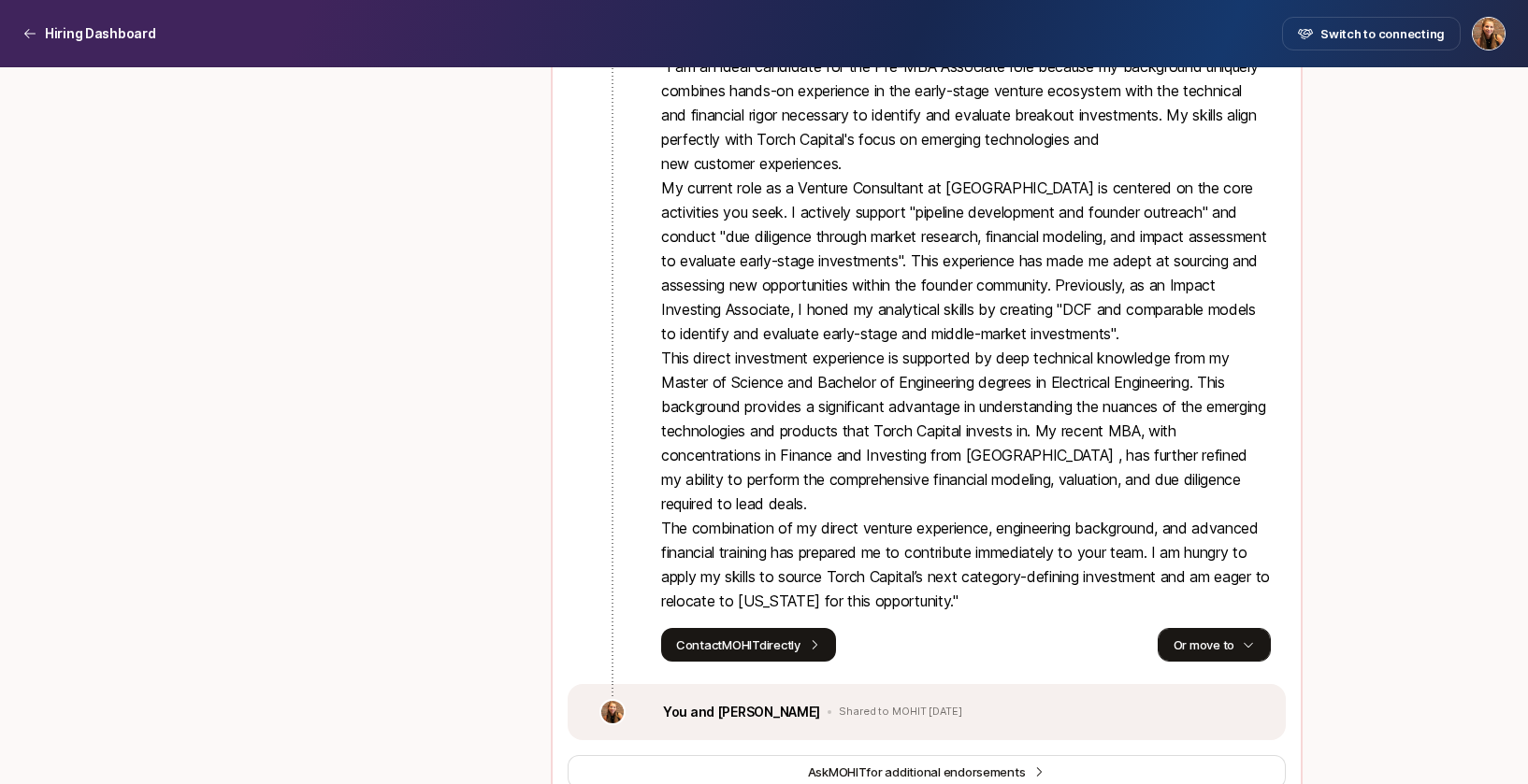
click at [1195, 662] on button "Or move to" at bounding box center [1214, 644] width 113 height 34
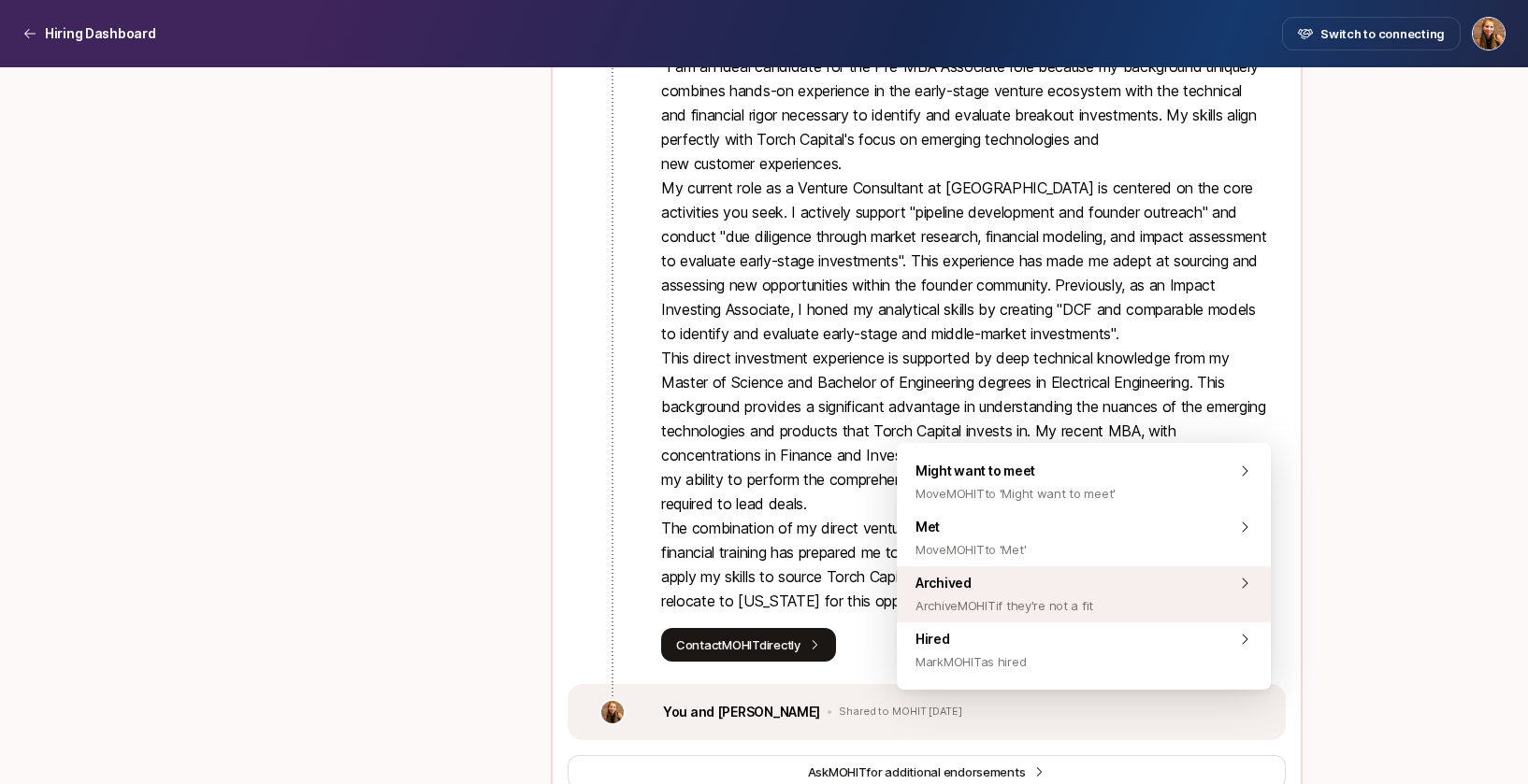
click at [1107, 607] on div "Archived Archive MOHIT if they're not a fit" at bounding box center [1083, 595] width 374 height 56
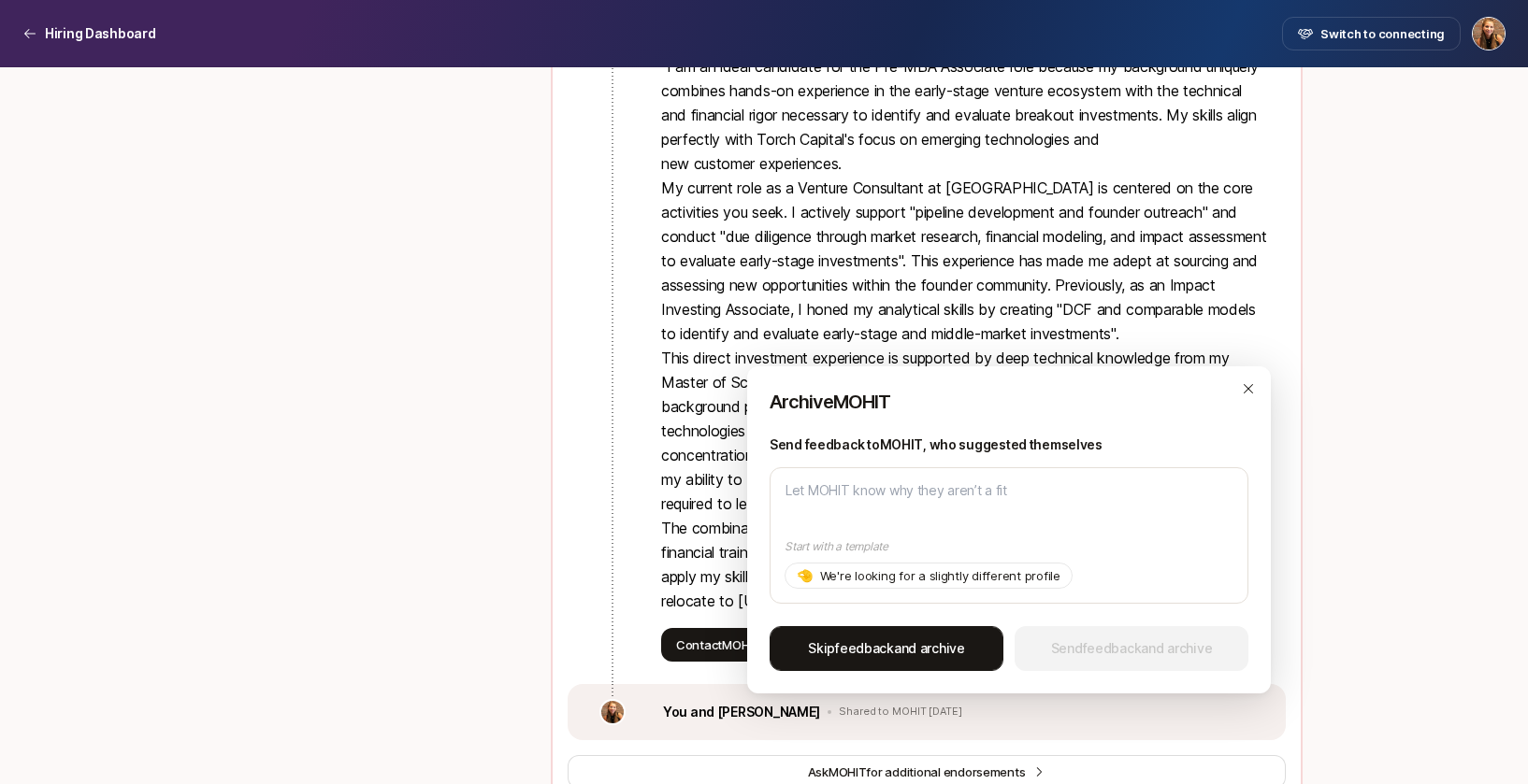
click at [917, 649] on span "Skip feedback and archive" at bounding box center [886, 648] width 157 height 22
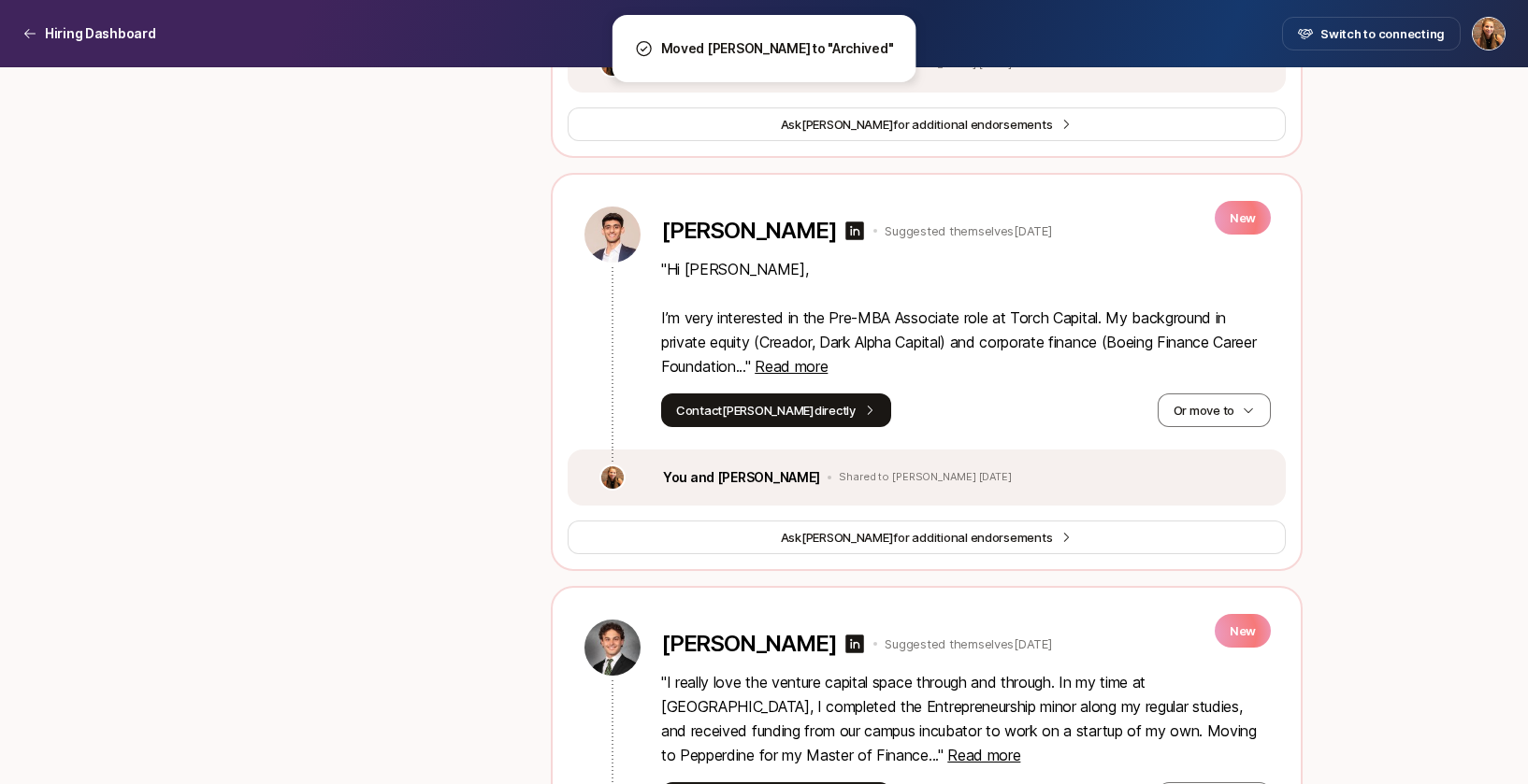
scroll to position [3606, 0]
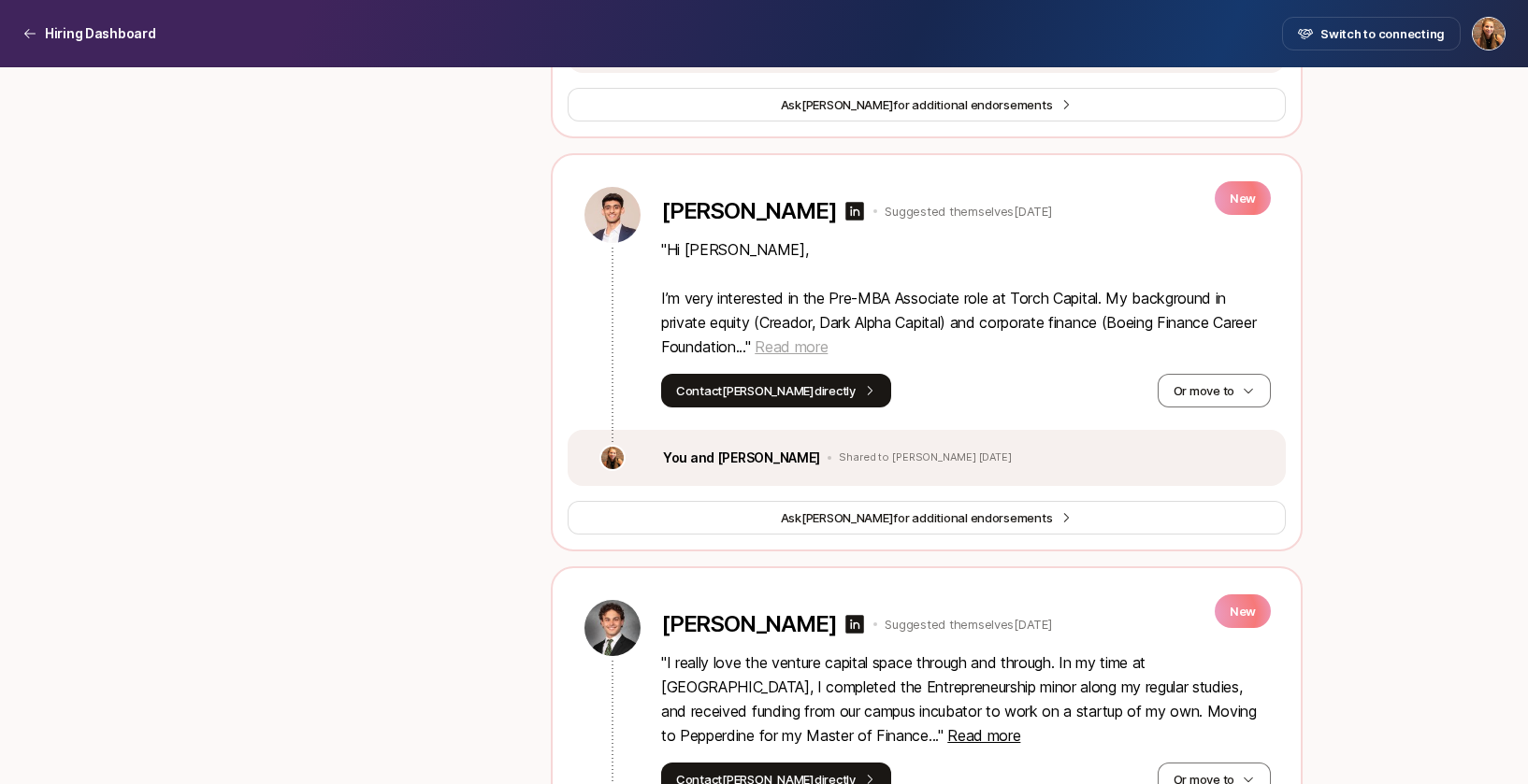
click at [827, 356] on span "Read more" at bounding box center [790, 346] width 73 height 18
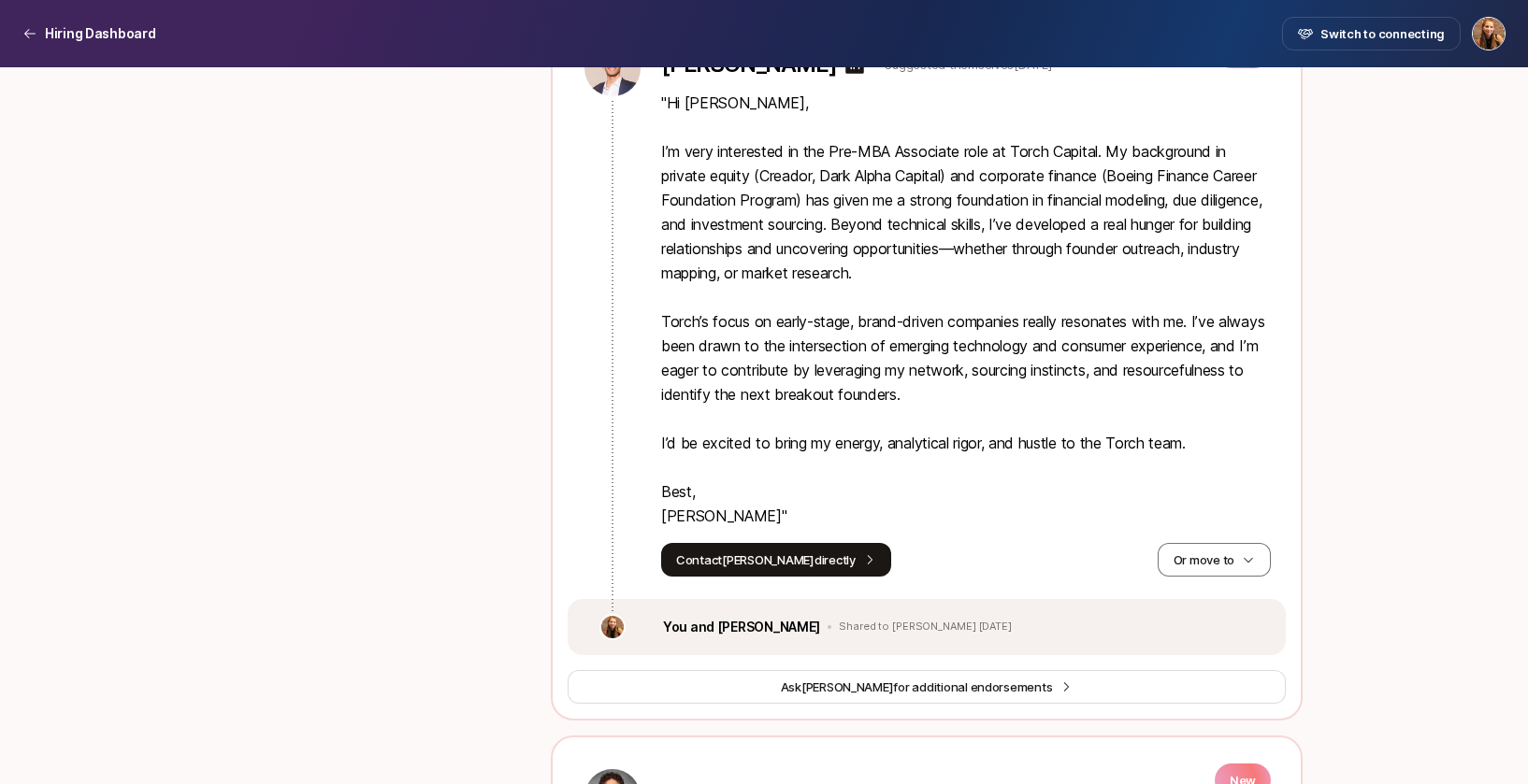
scroll to position [3757, 0]
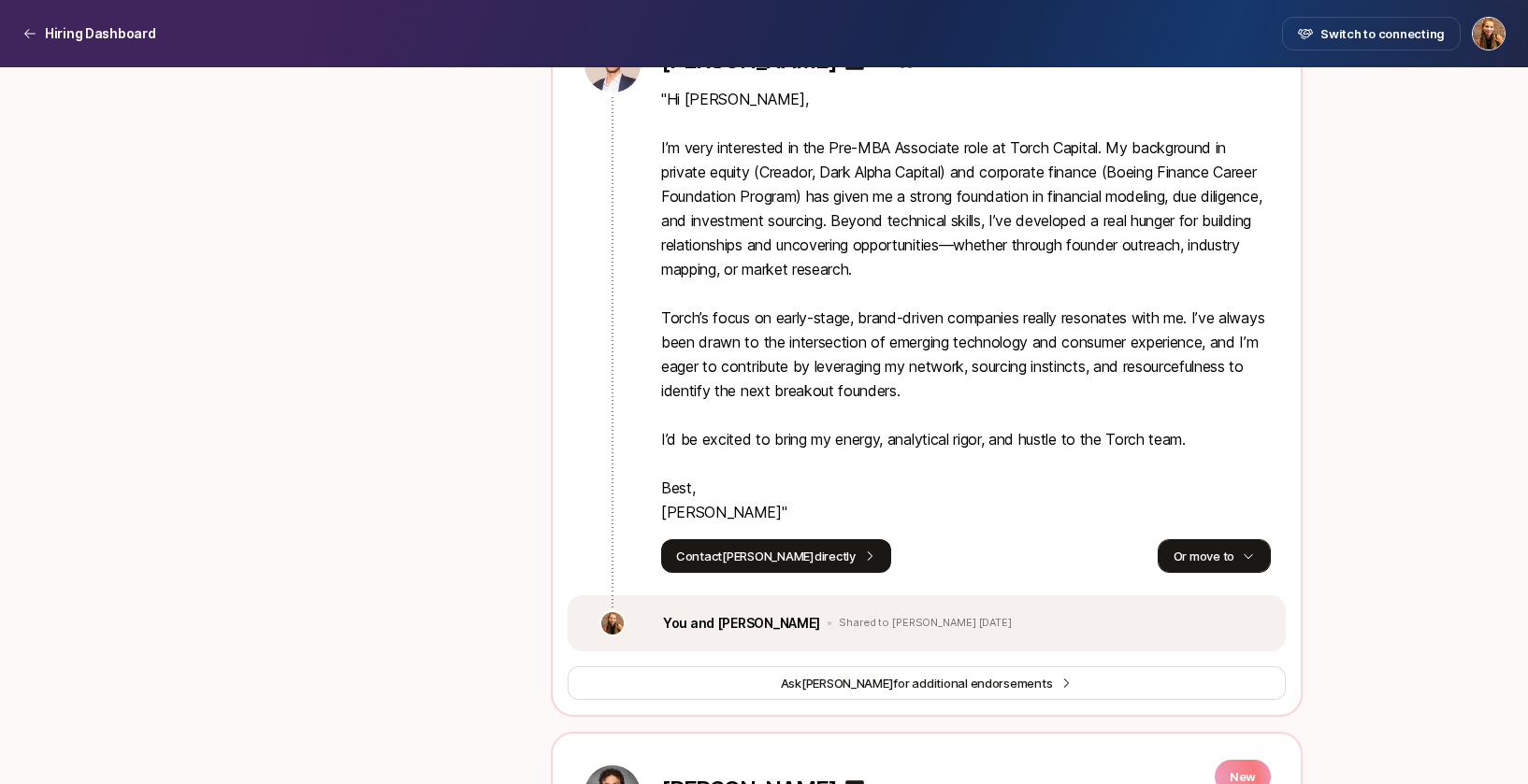
click at [1242, 562] on icon "button" at bounding box center [1247, 556] width 13 height 13
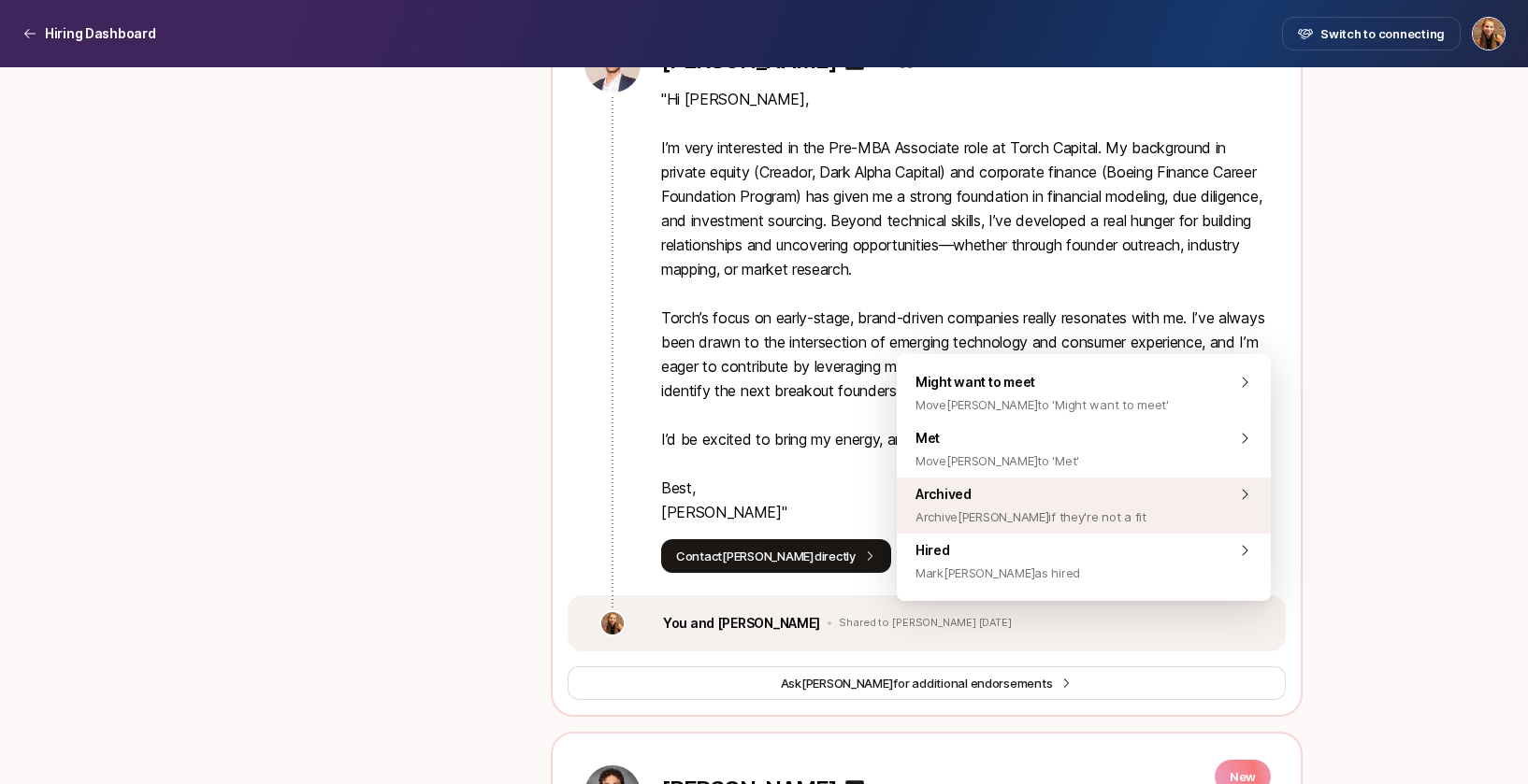
click at [1067, 510] on span "Archive [PERSON_NAME] if they're not a fit" at bounding box center [1031, 516] width 231 height 22
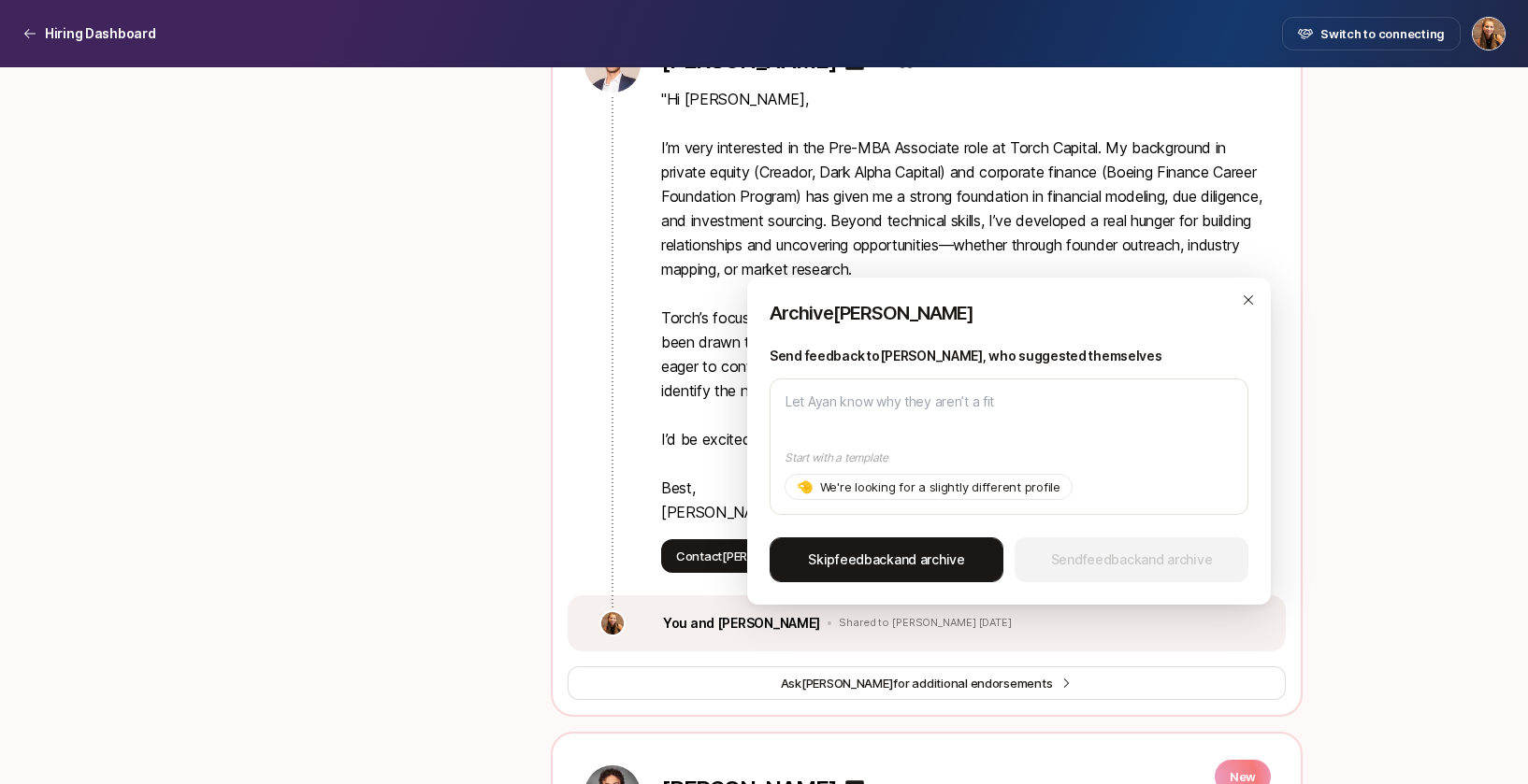
click at [919, 566] on span "Skip feedback and archive" at bounding box center [886, 560] width 157 height 22
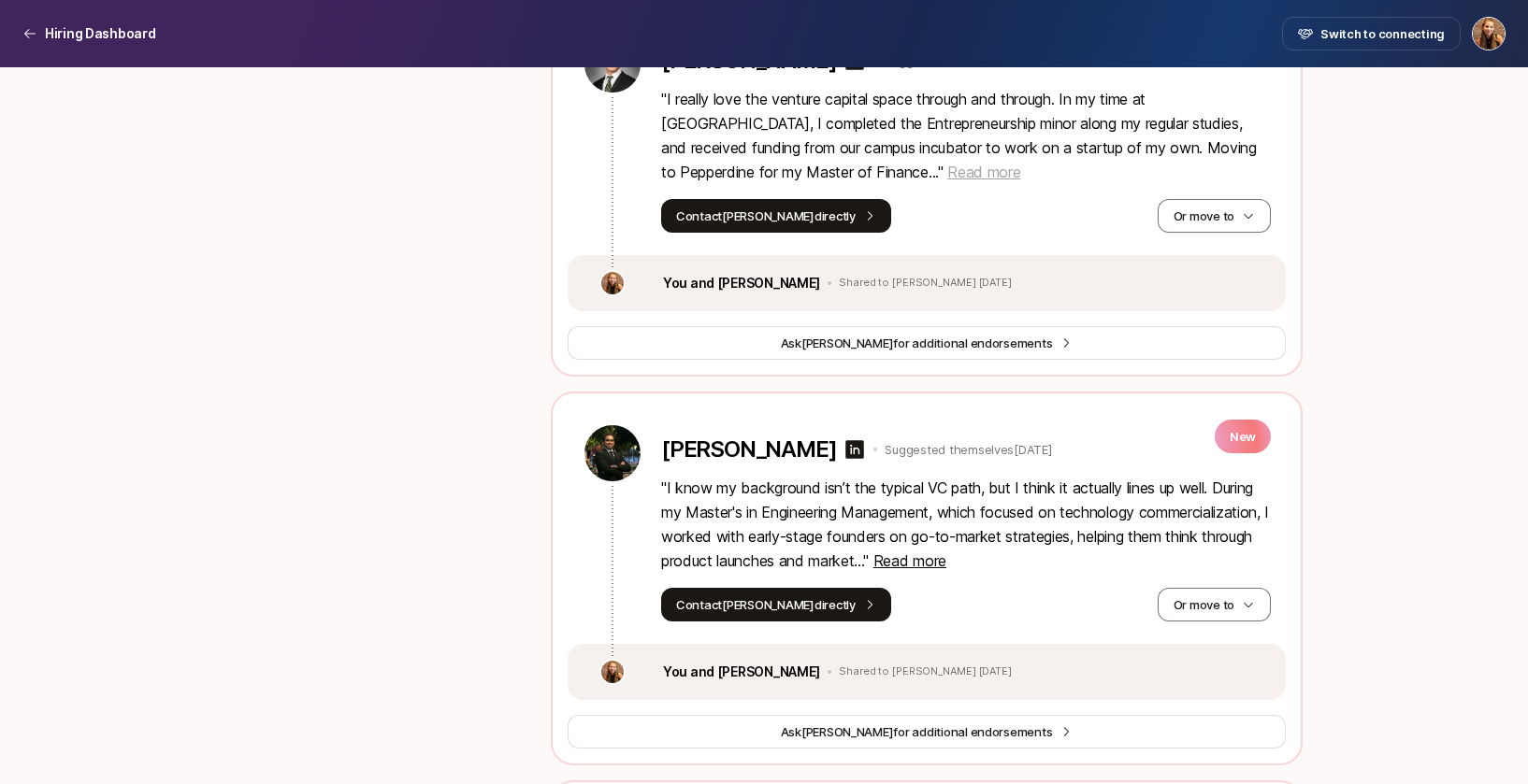
click at [947, 182] on span "Read more" at bounding box center [983, 171] width 73 height 18
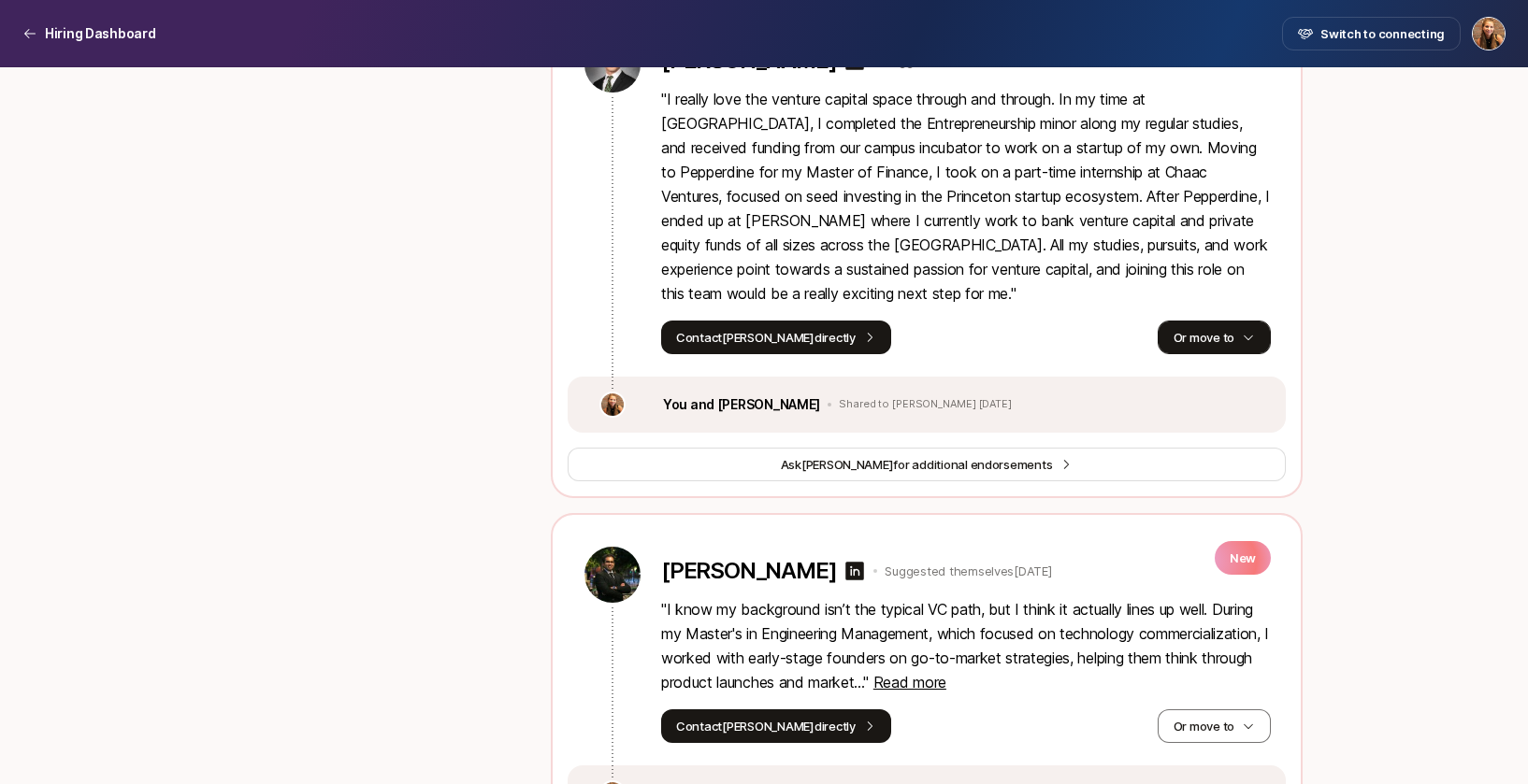
click at [1205, 355] on button "Or move to" at bounding box center [1214, 337] width 113 height 34
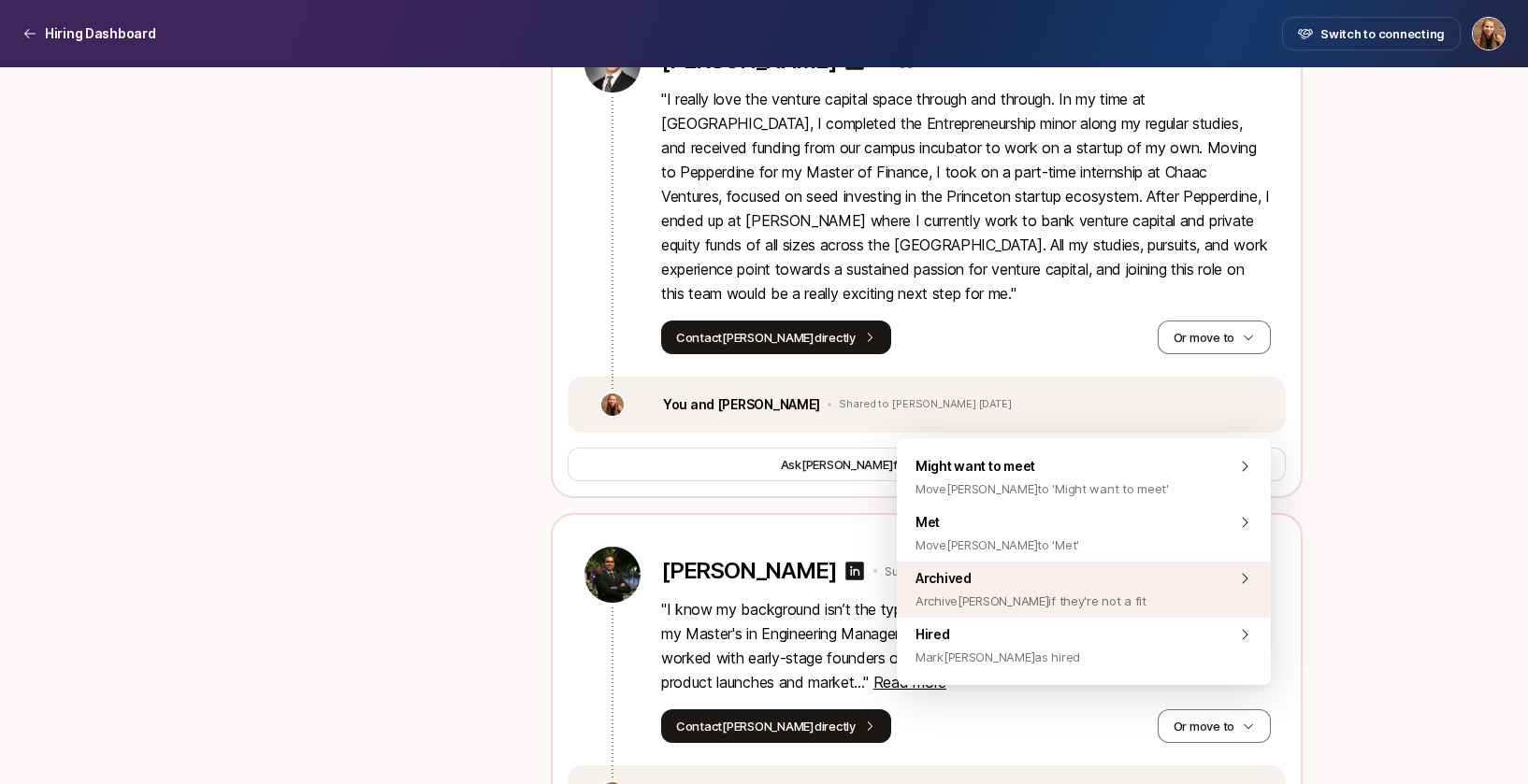
click at [1007, 588] on span "Archived Archive [PERSON_NAME] if they're not a fit" at bounding box center [1031, 590] width 231 height 45
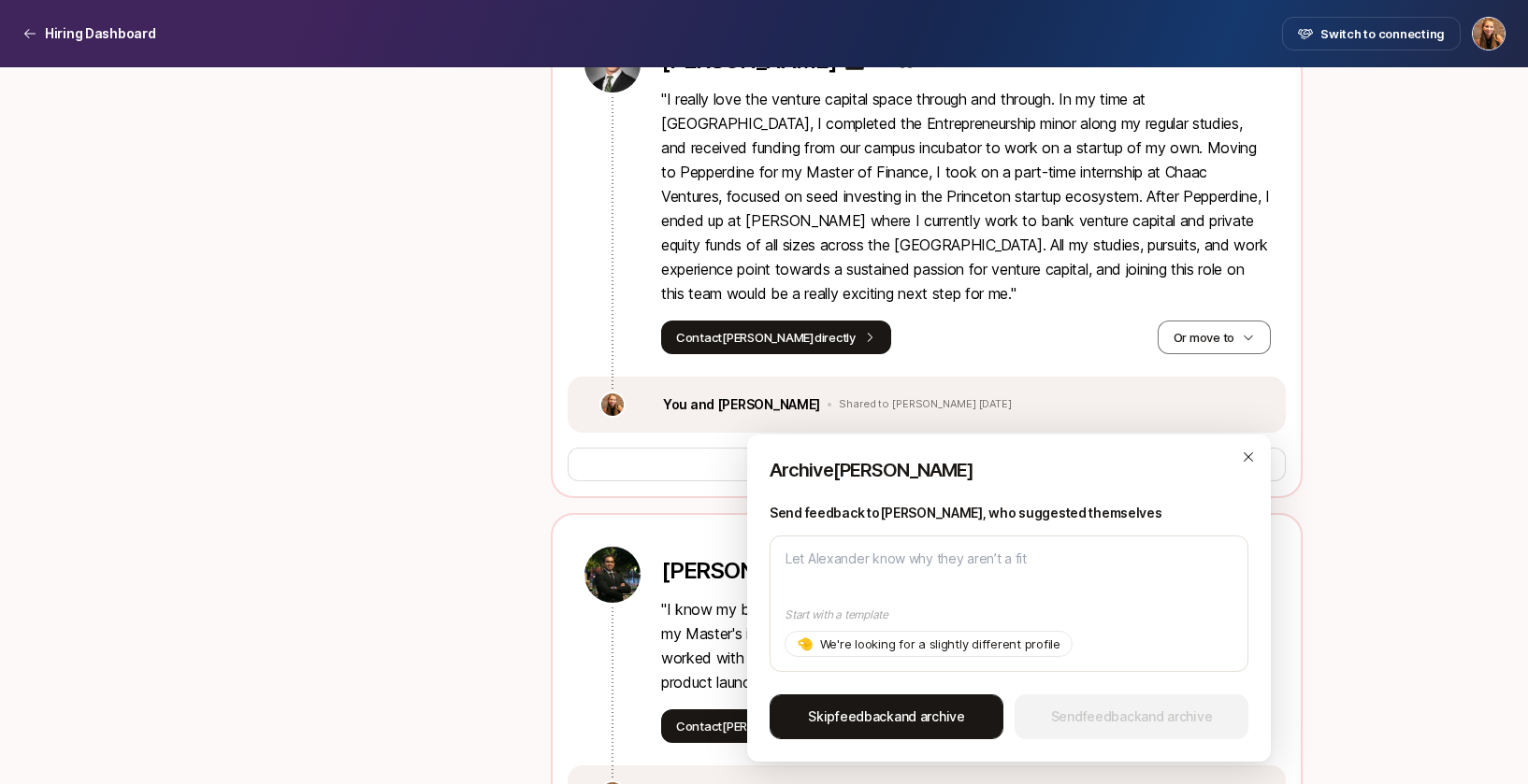
click at [834, 709] on span "Skip feedback and archive" at bounding box center [886, 716] width 157 height 22
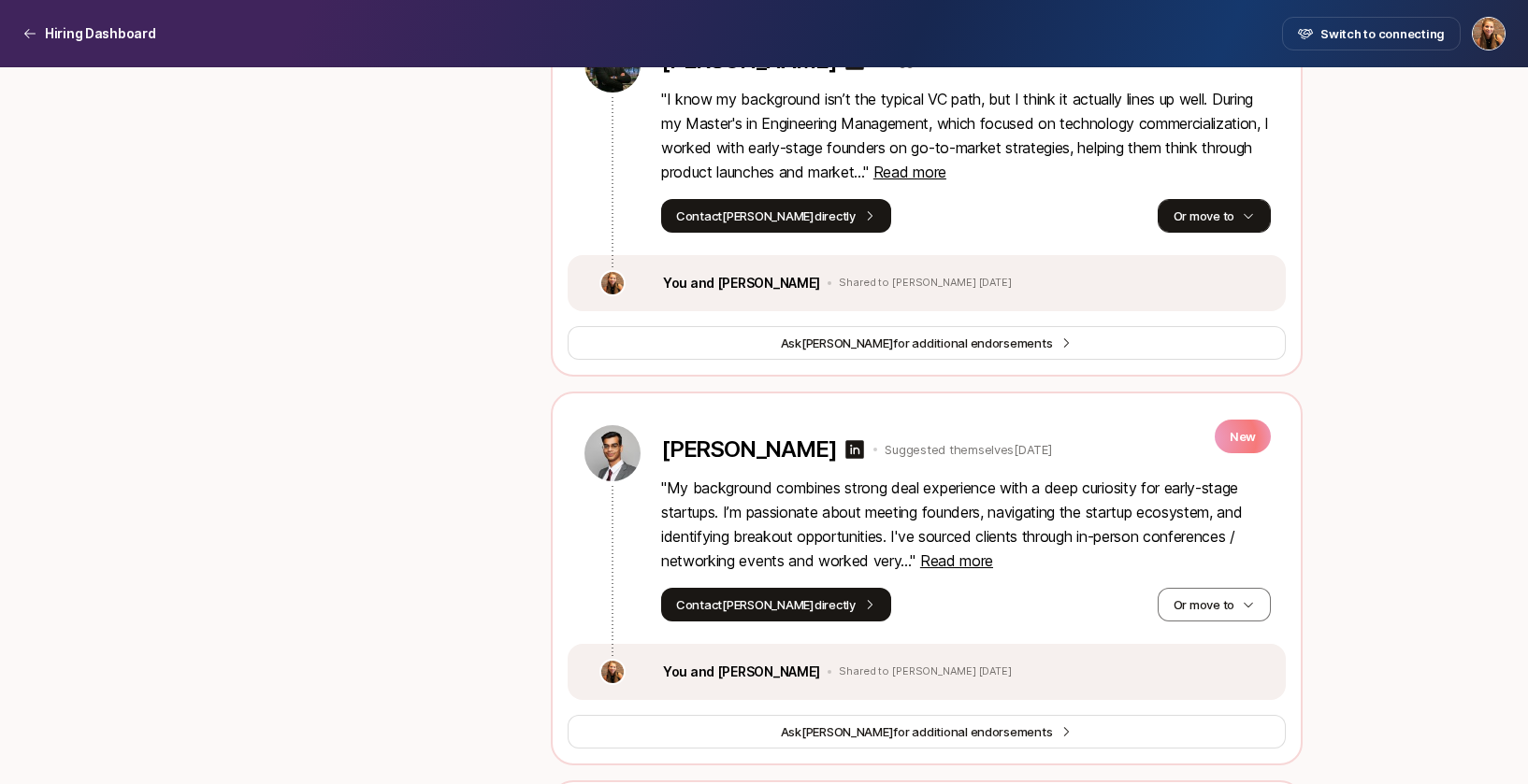
click at [1213, 233] on button "Or move to" at bounding box center [1214, 216] width 113 height 34
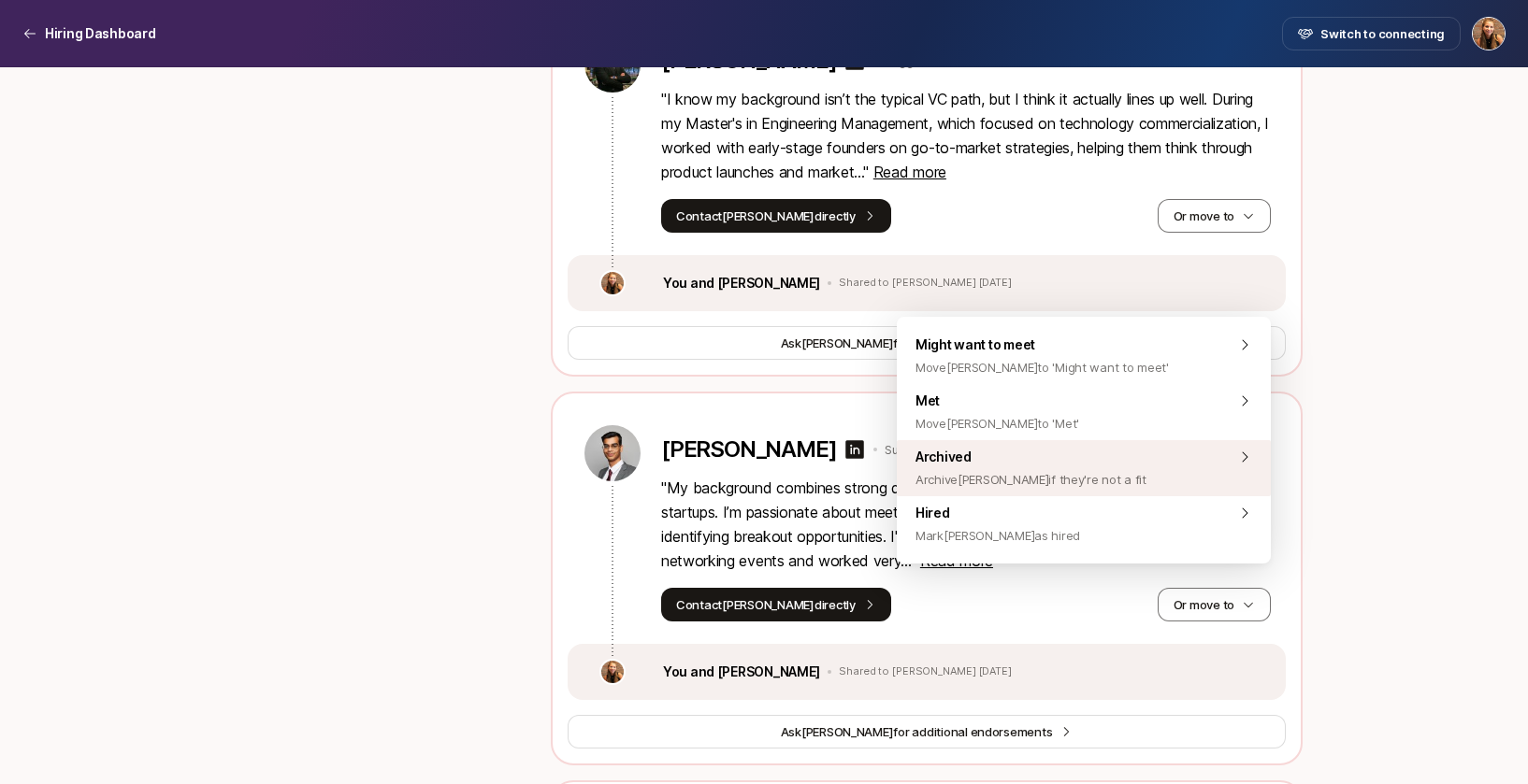
click at [990, 454] on span "Archived Archive [PERSON_NAME] if they're not a fit" at bounding box center [1031, 468] width 231 height 45
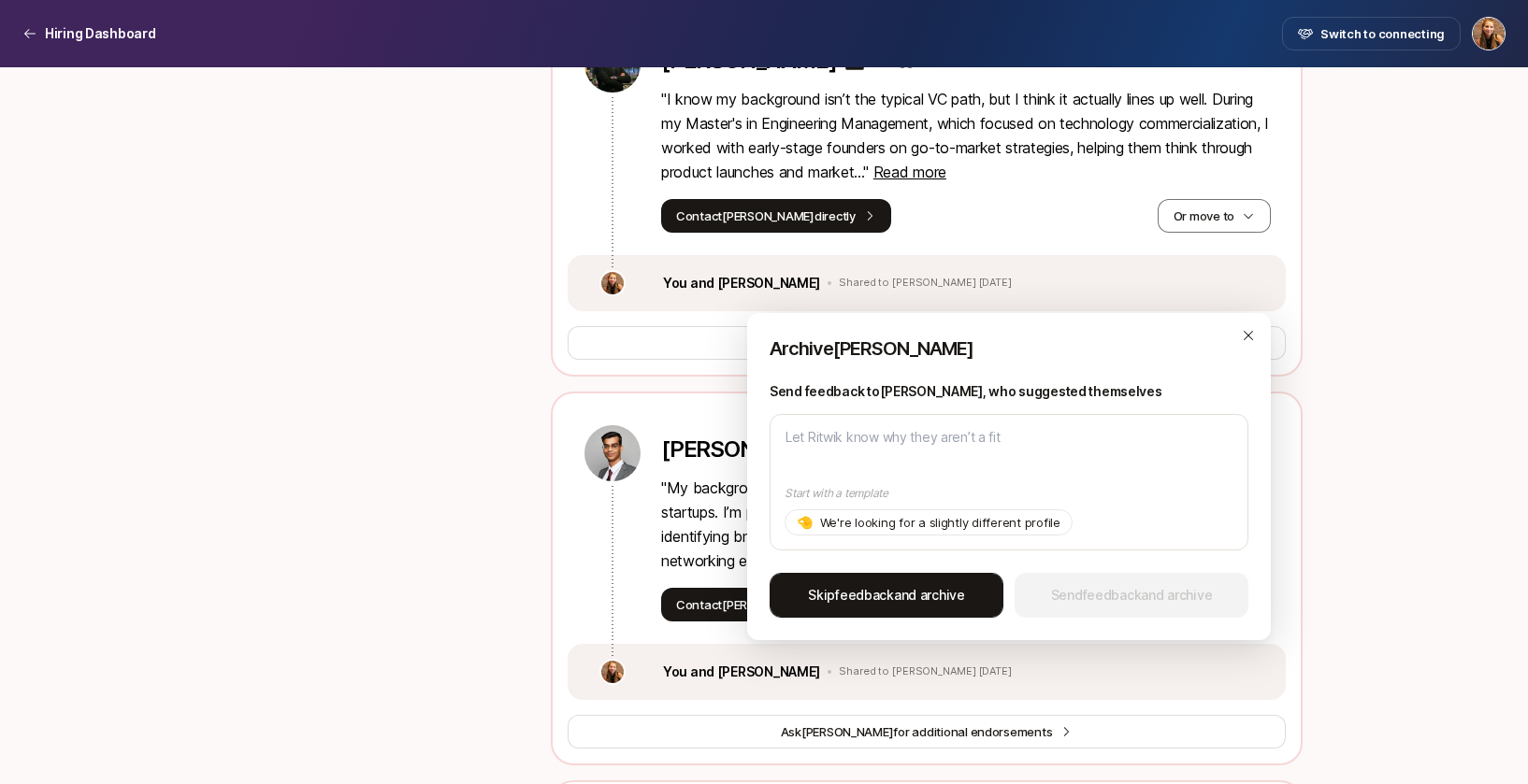
click at [878, 610] on button "Skip feedback and archive" at bounding box center [886, 596] width 233 height 45
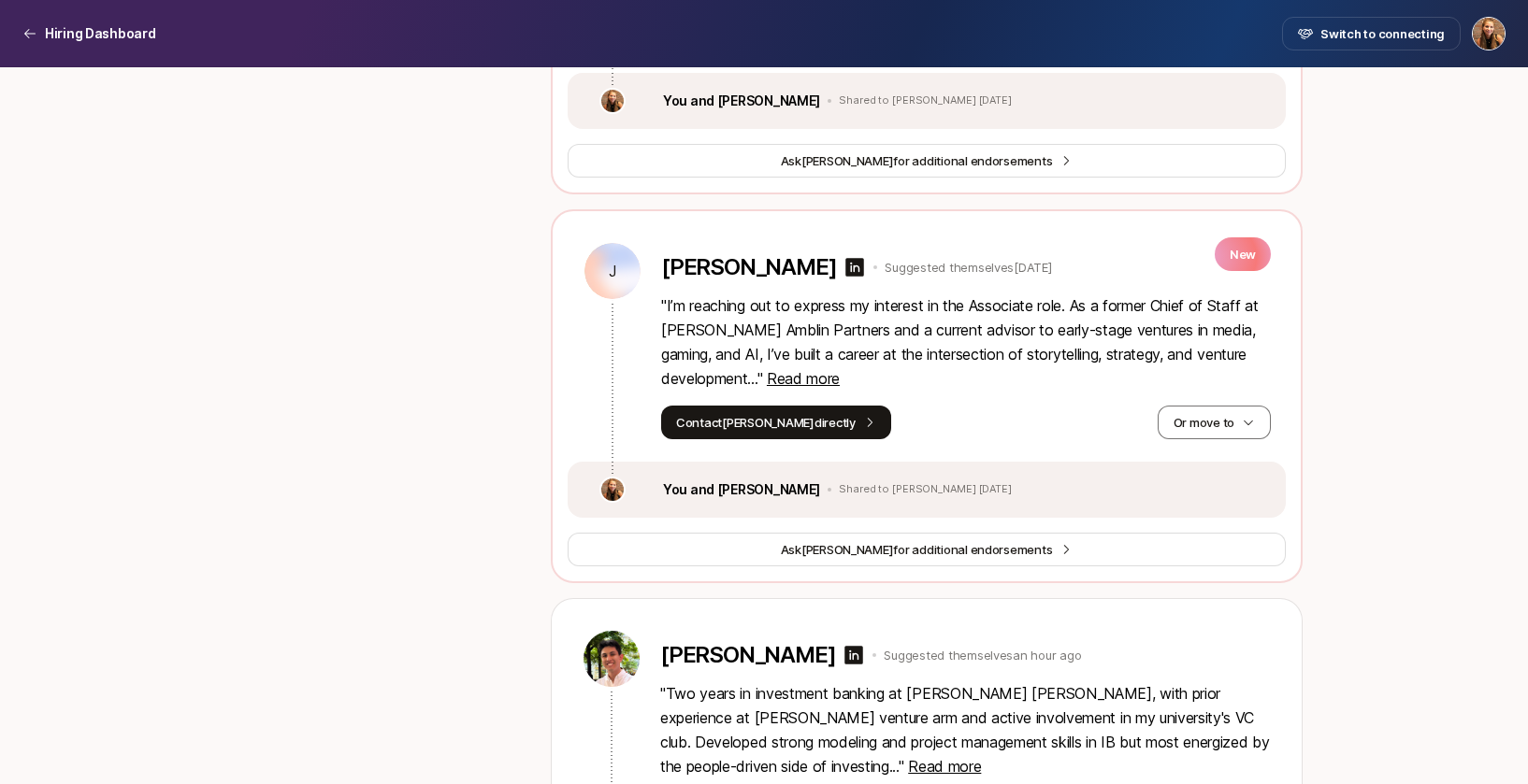
scroll to position [3940, 0]
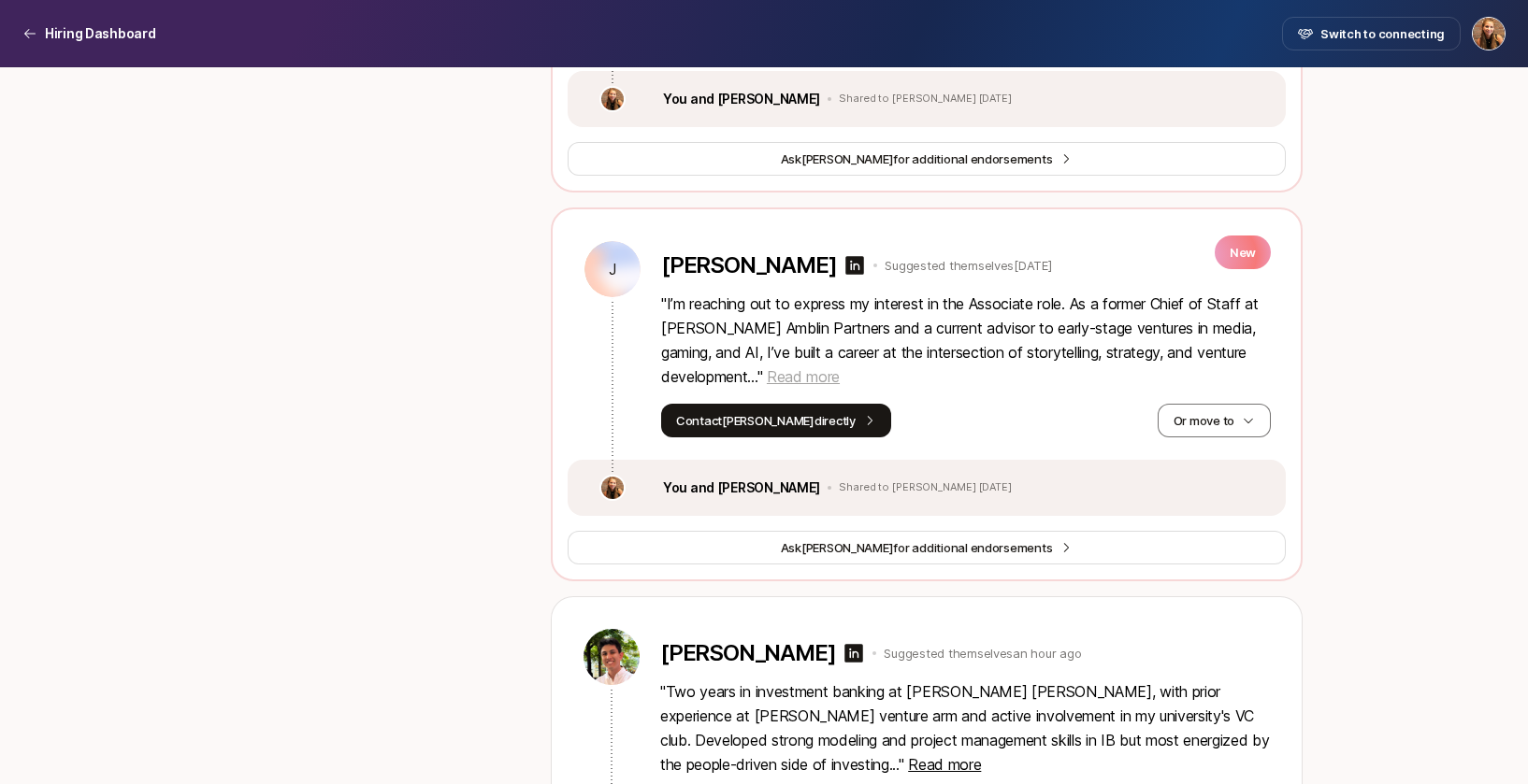
click at [826, 386] on span "Read more" at bounding box center [803, 376] width 73 height 18
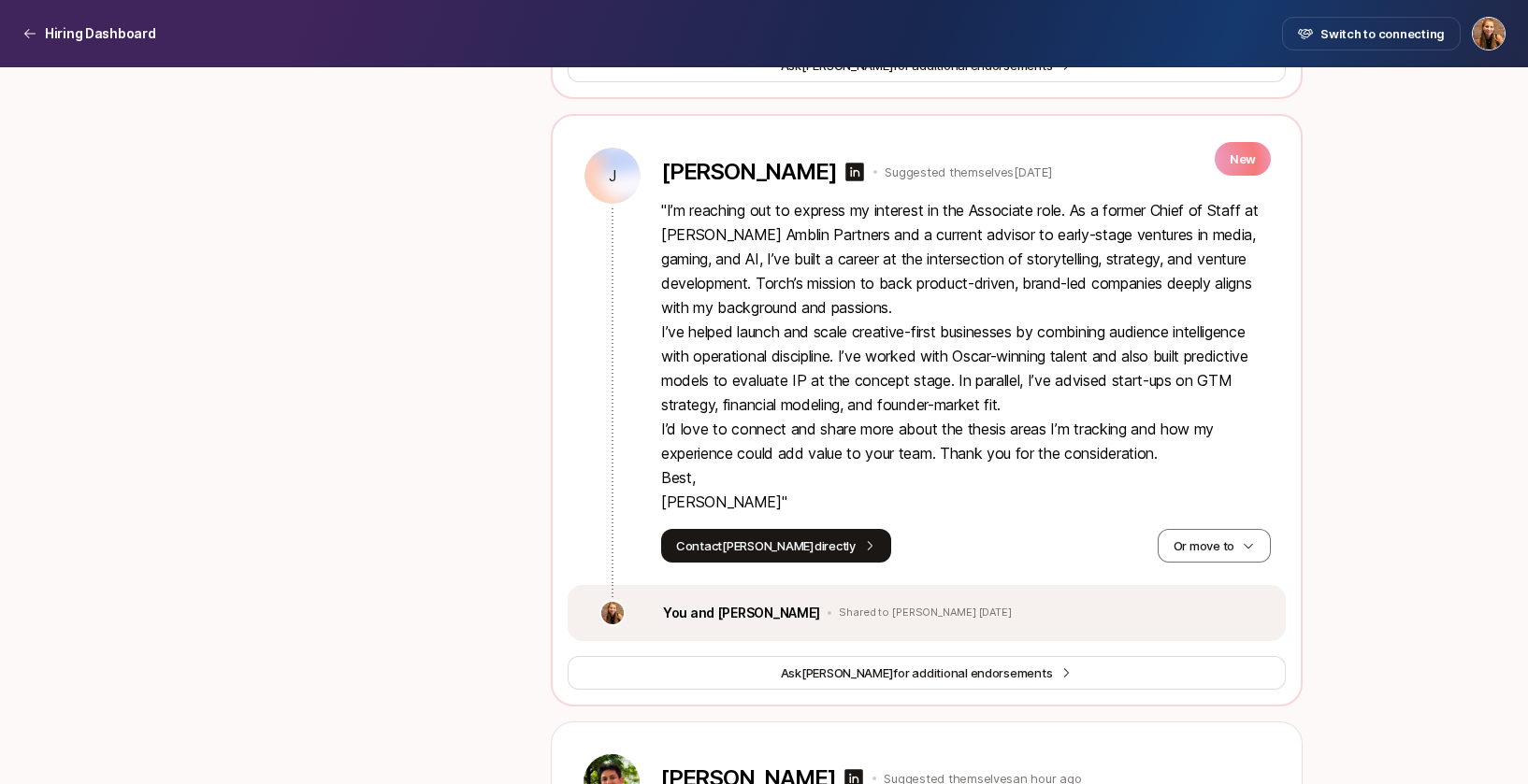
scroll to position [4040, 0]
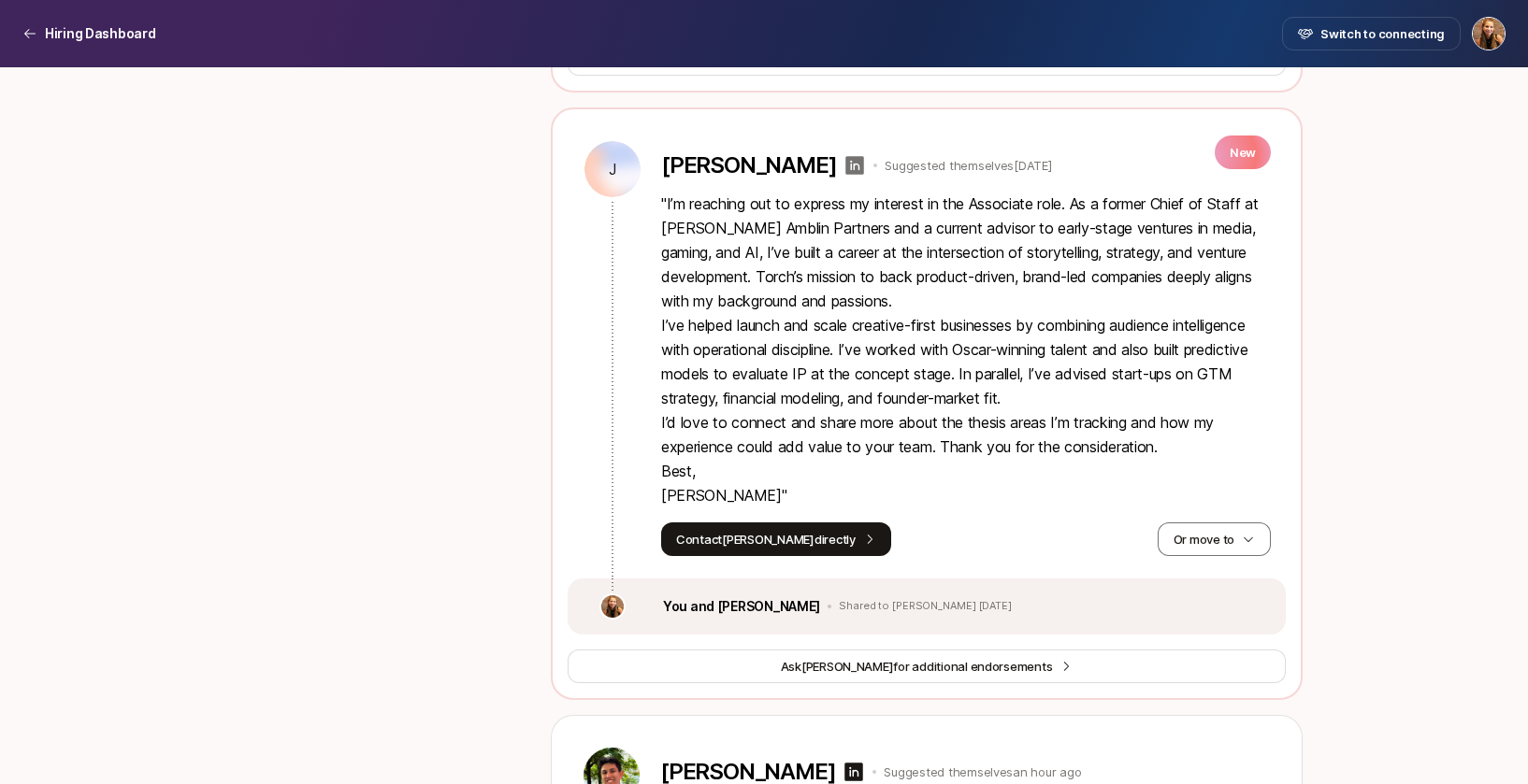
click at [846, 175] on icon at bounding box center [854, 165] width 18 height 18
click at [1212, 556] on button "Or move to" at bounding box center [1214, 539] width 113 height 34
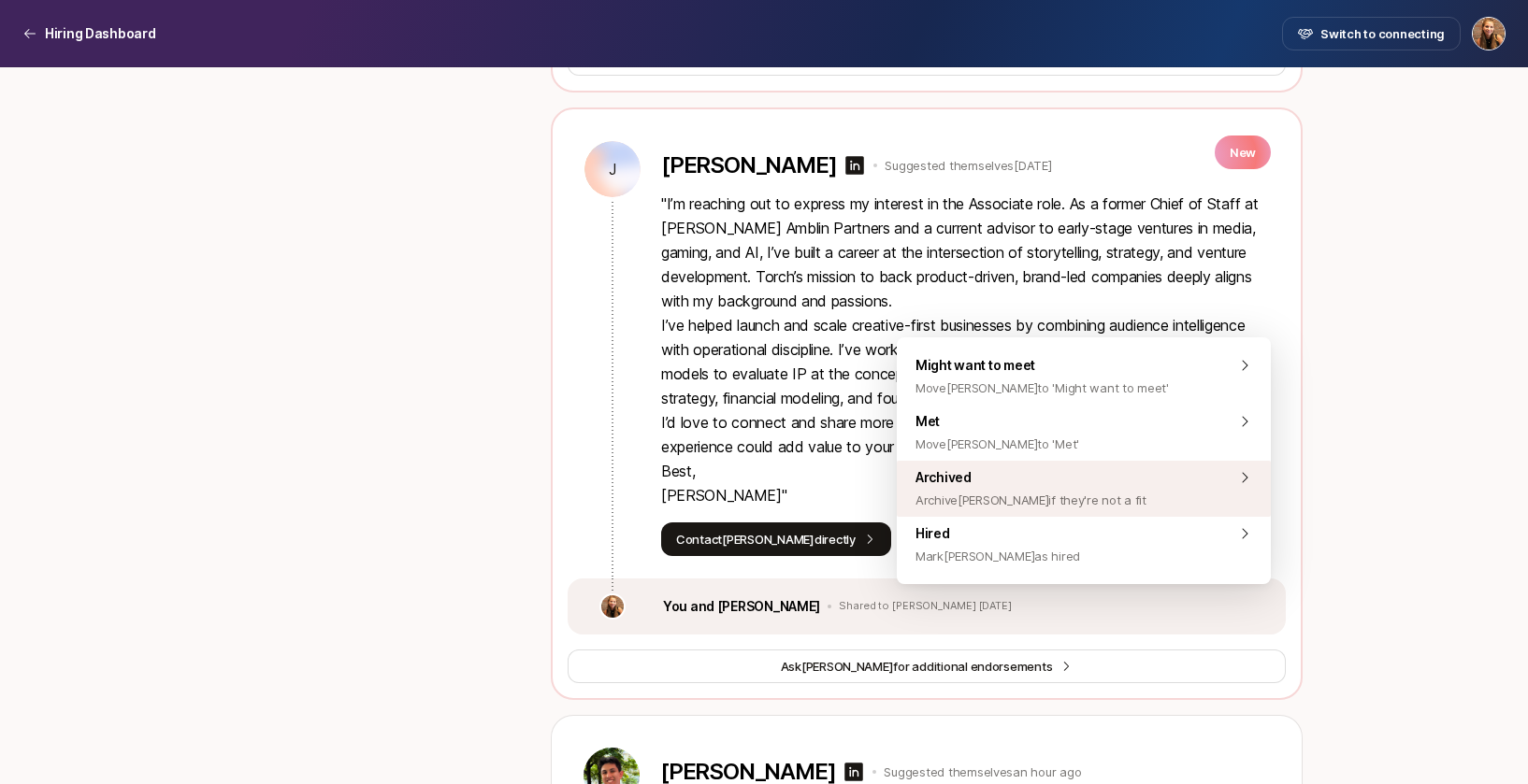
click at [1075, 487] on span "Archived Archive [PERSON_NAME] if they're not a fit" at bounding box center [1031, 489] width 231 height 45
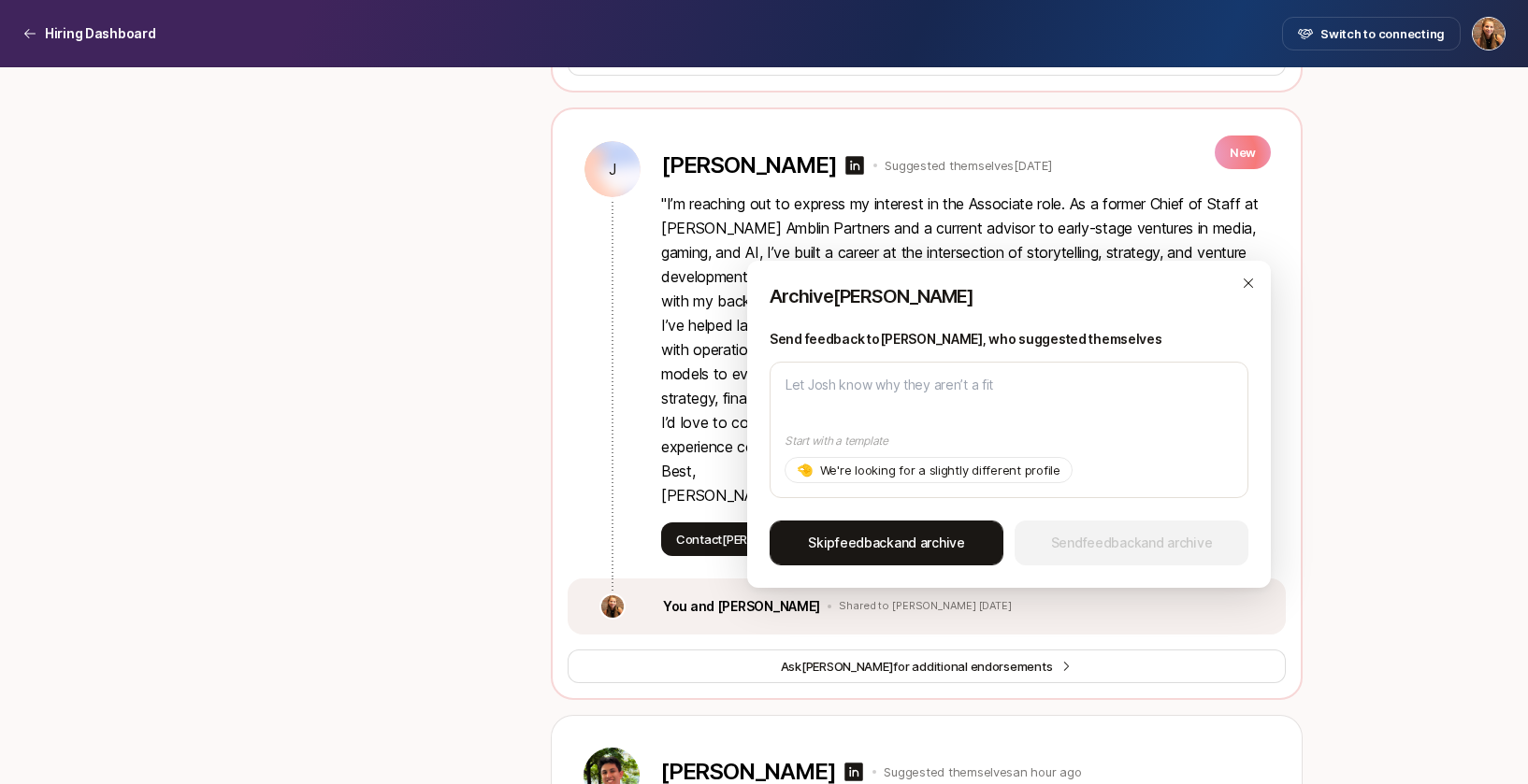
click at [920, 557] on button "Skip feedback and archive" at bounding box center [886, 543] width 233 height 45
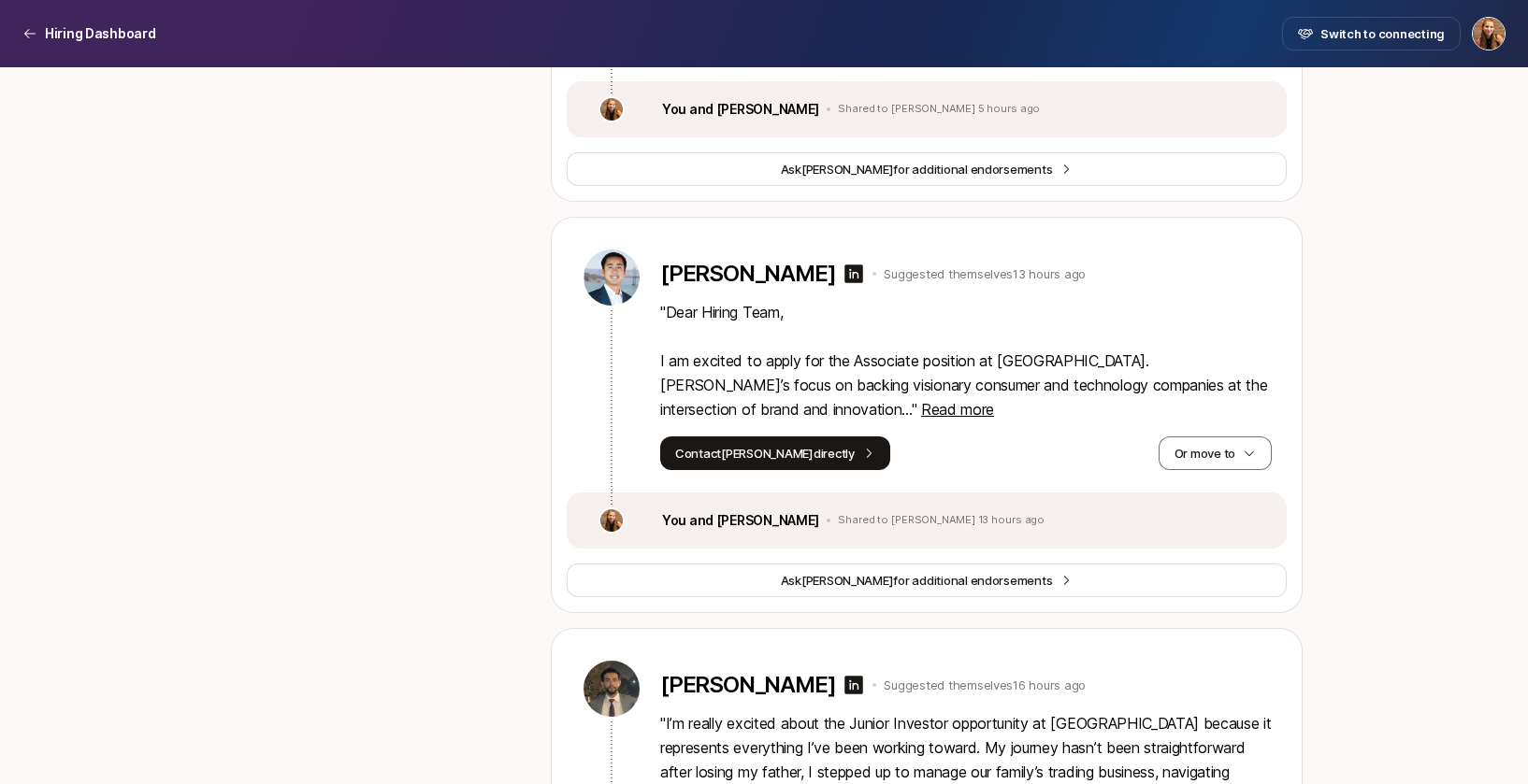
scroll to position [4708, 0]
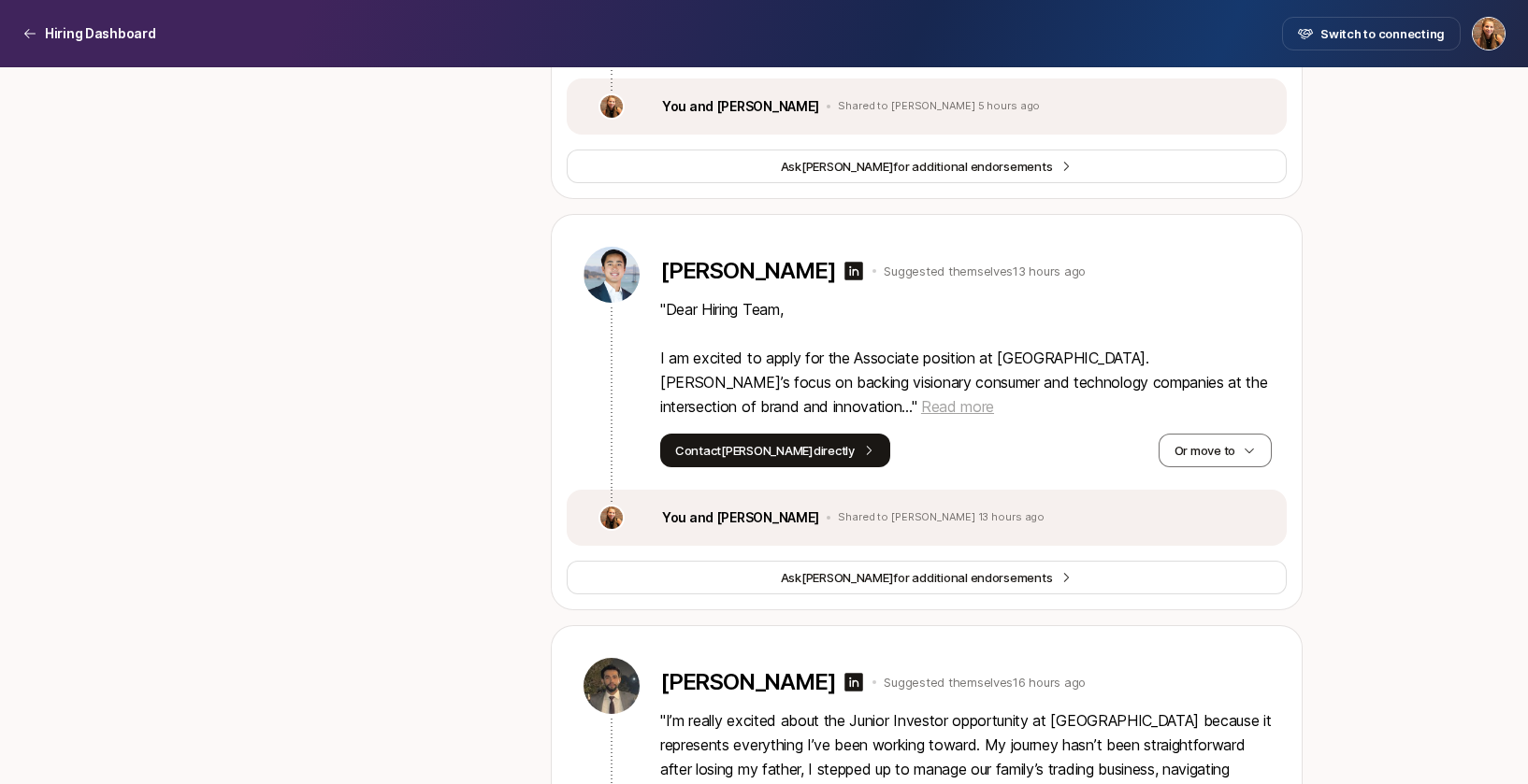
click at [920, 416] on span "Read more" at bounding box center [956, 406] width 73 height 18
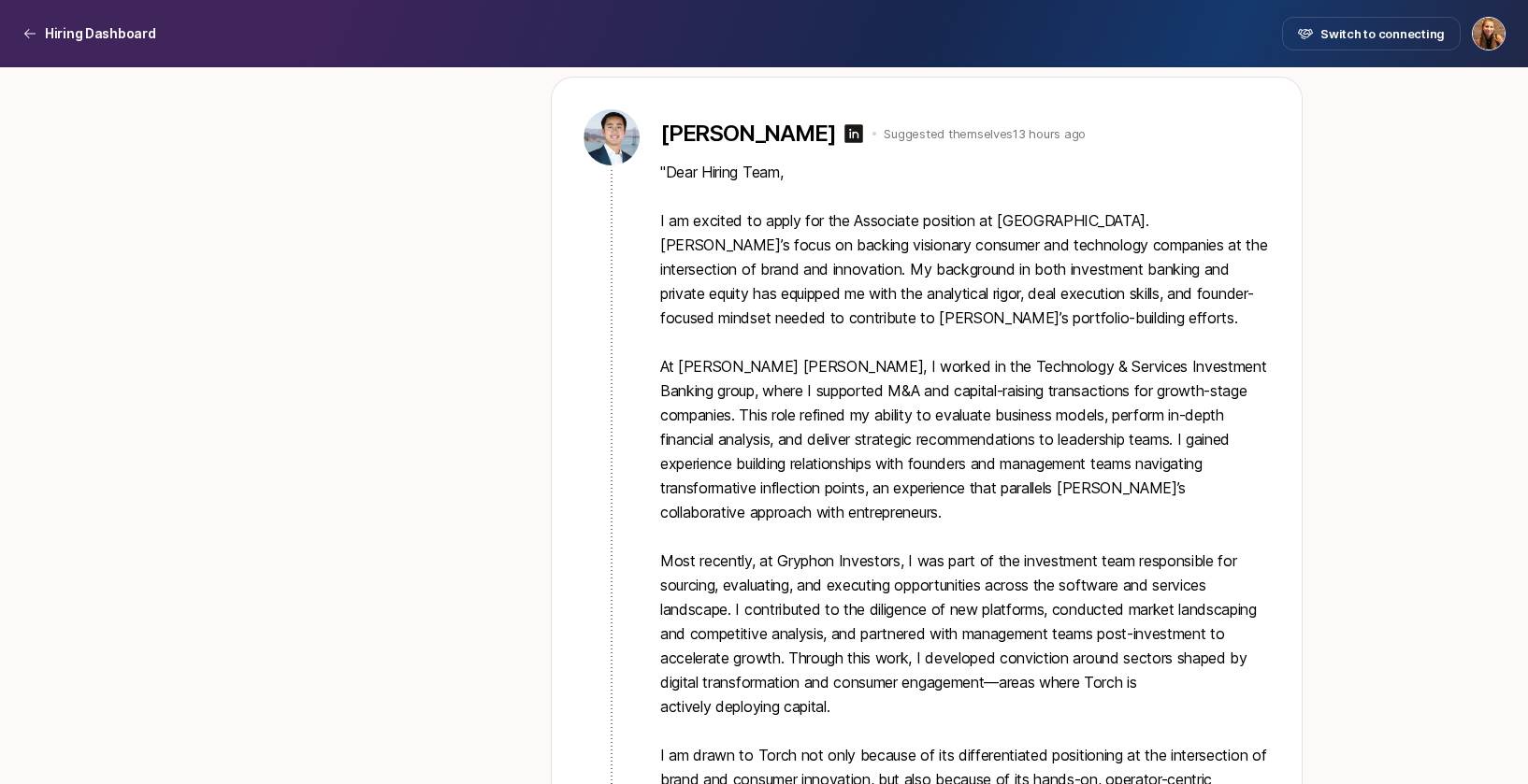
scroll to position [4611, 0]
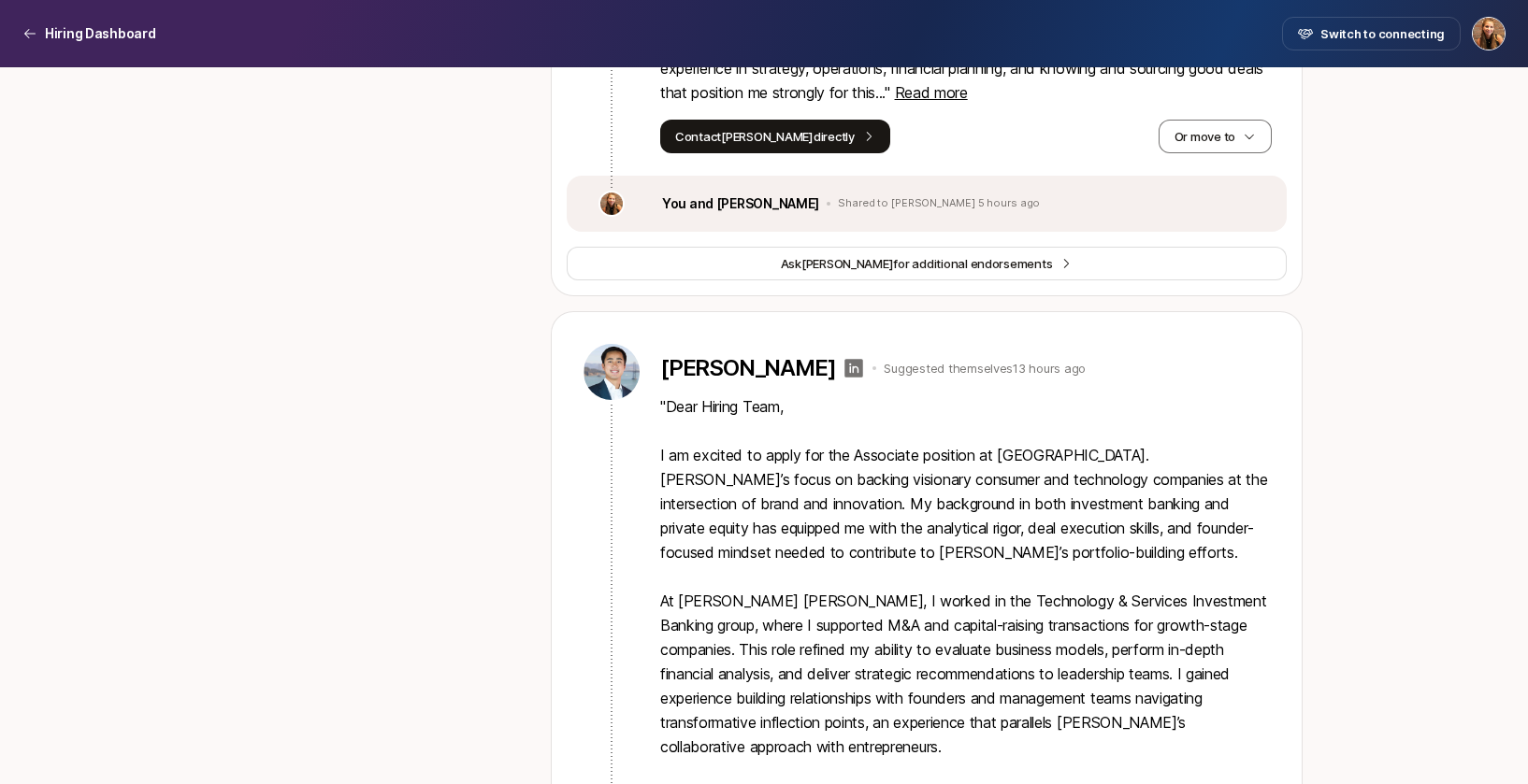
click at [843, 380] on icon at bounding box center [853, 367] width 22 height 22
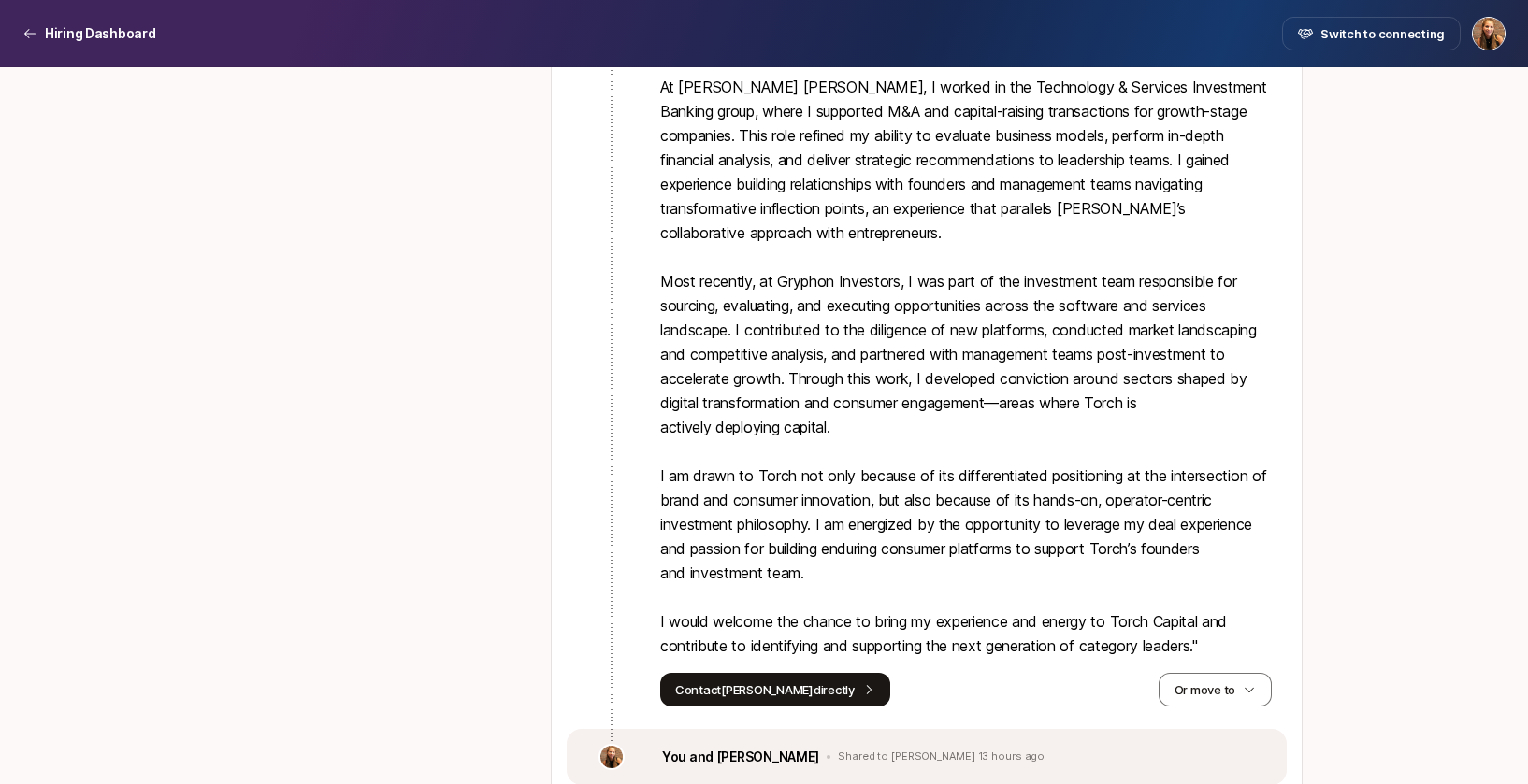
scroll to position [5356, 0]
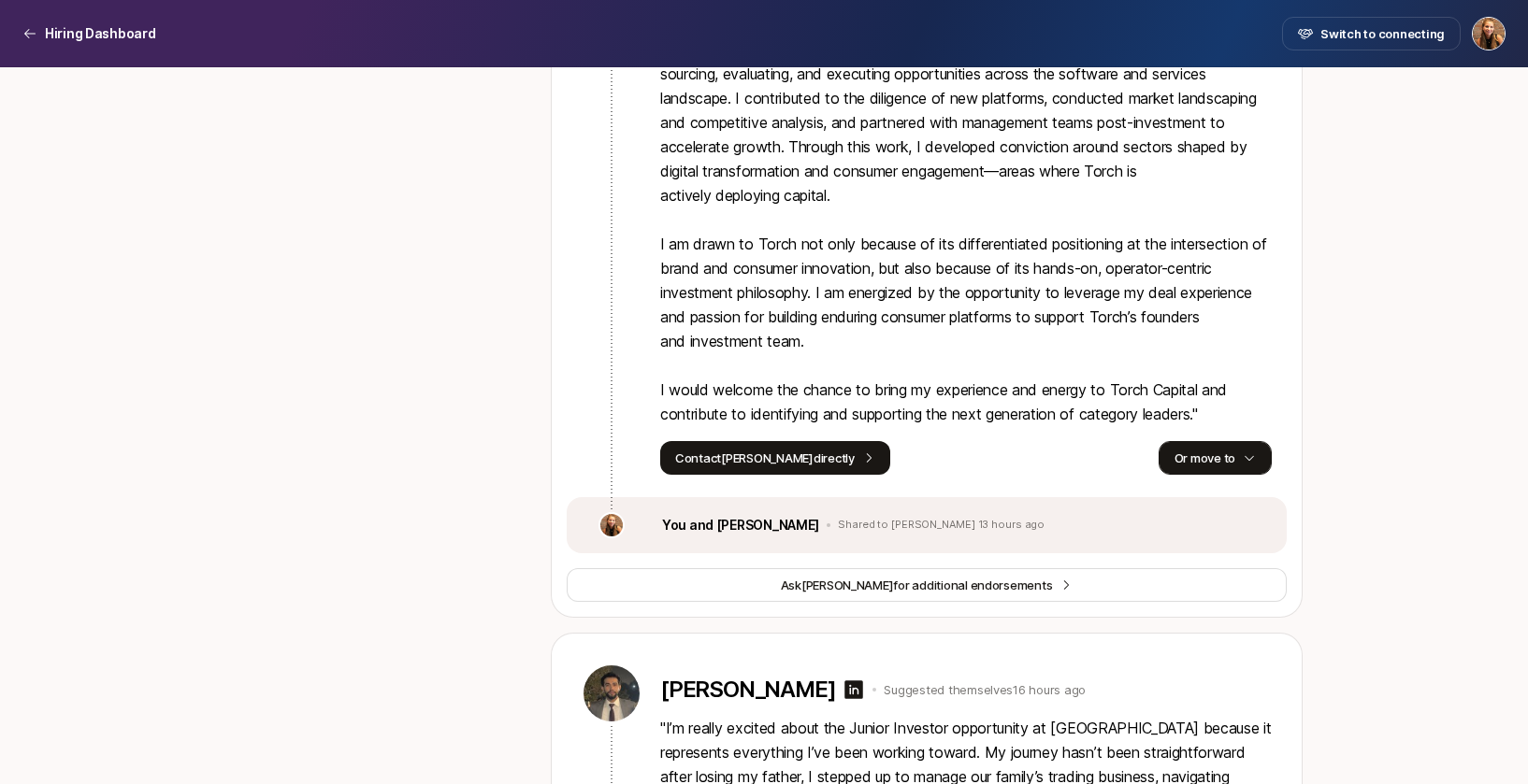
click at [1245, 464] on icon "button" at bounding box center [1248, 458] width 13 height 13
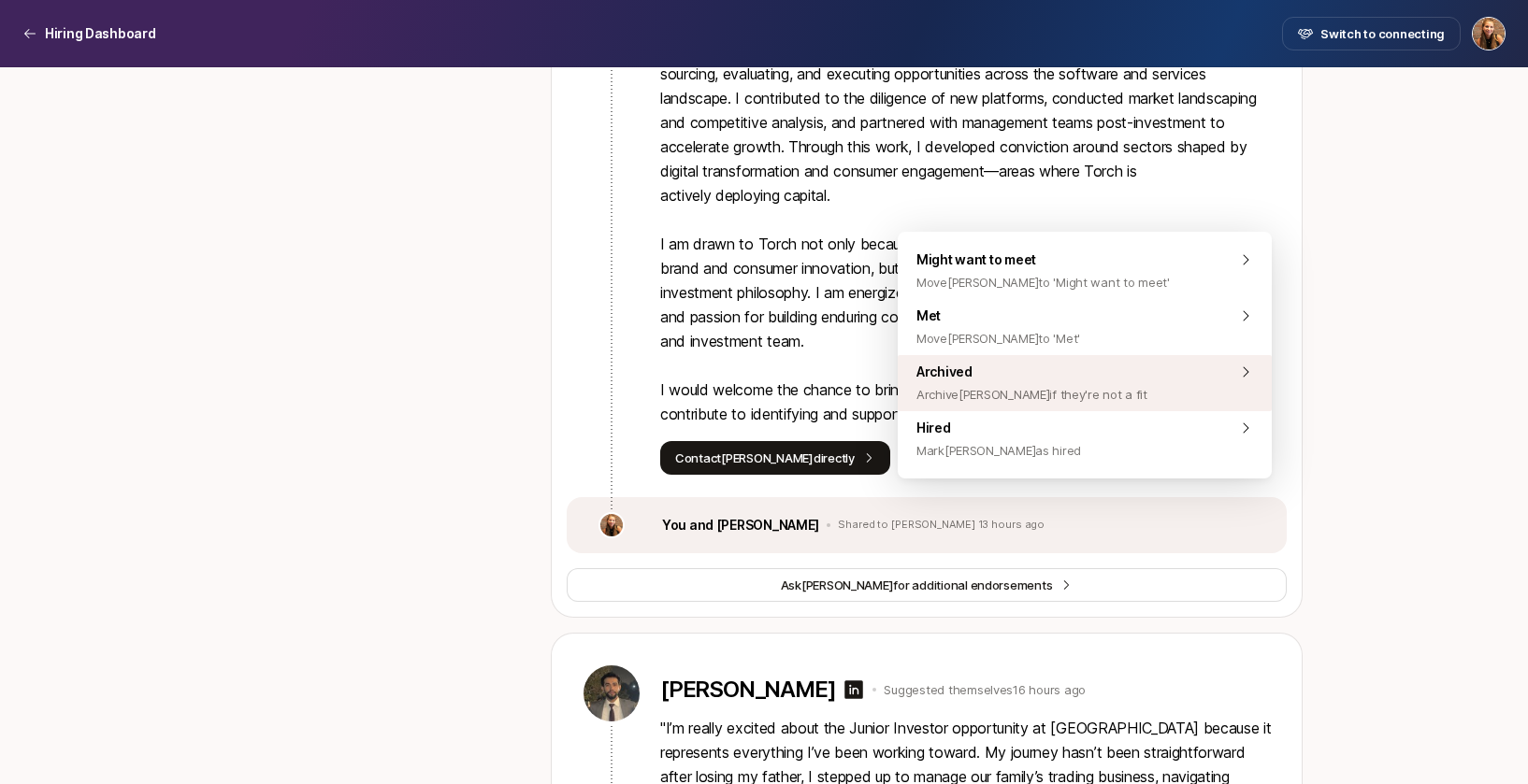
click at [1109, 380] on div "Archived Archive [PERSON_NAME] if they're not a fit" at bounding box center [1084, 384] width 374 height 56
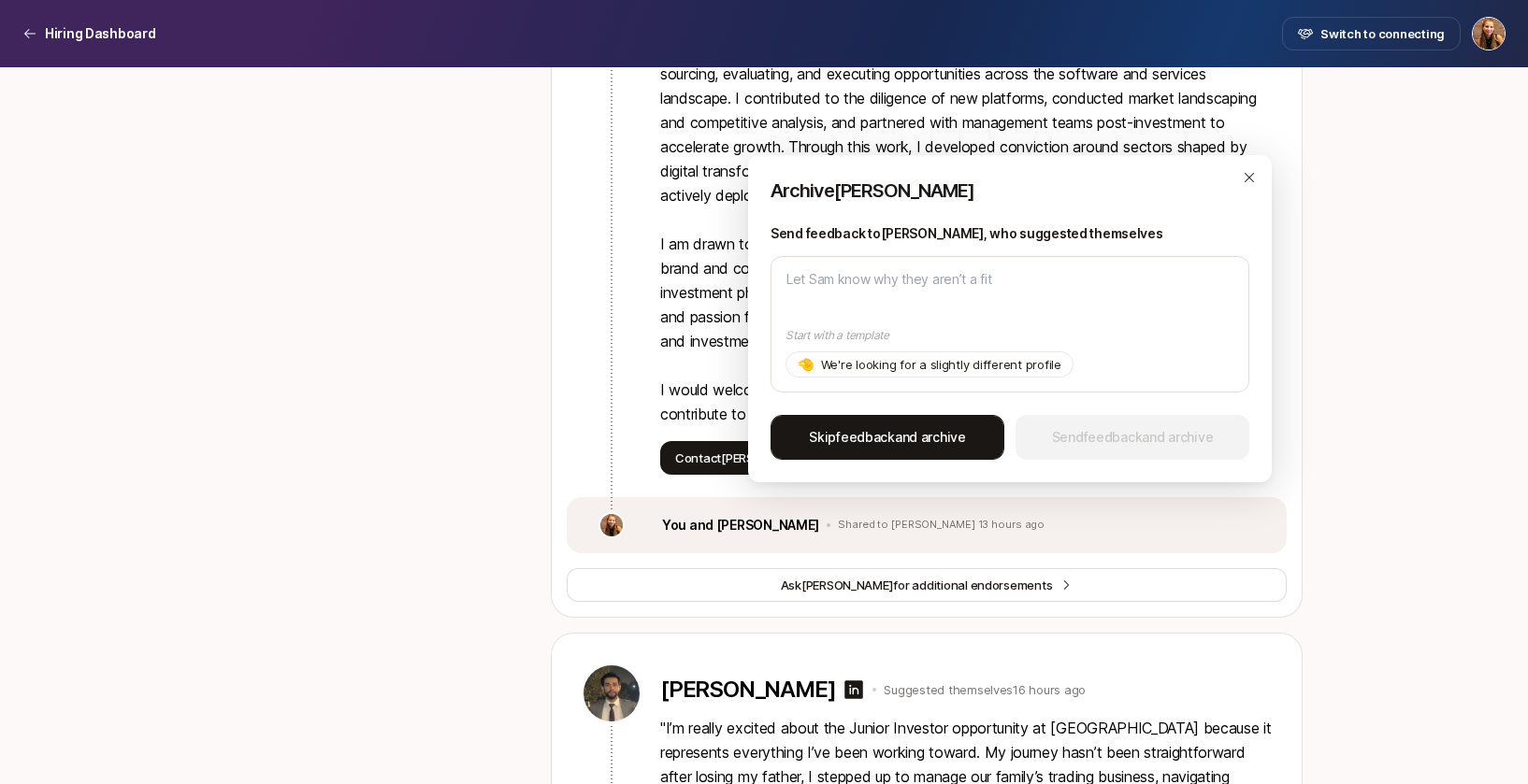
click at [883, 432] on span "feedback" at bounding box center [865, 437] width 59 height 16
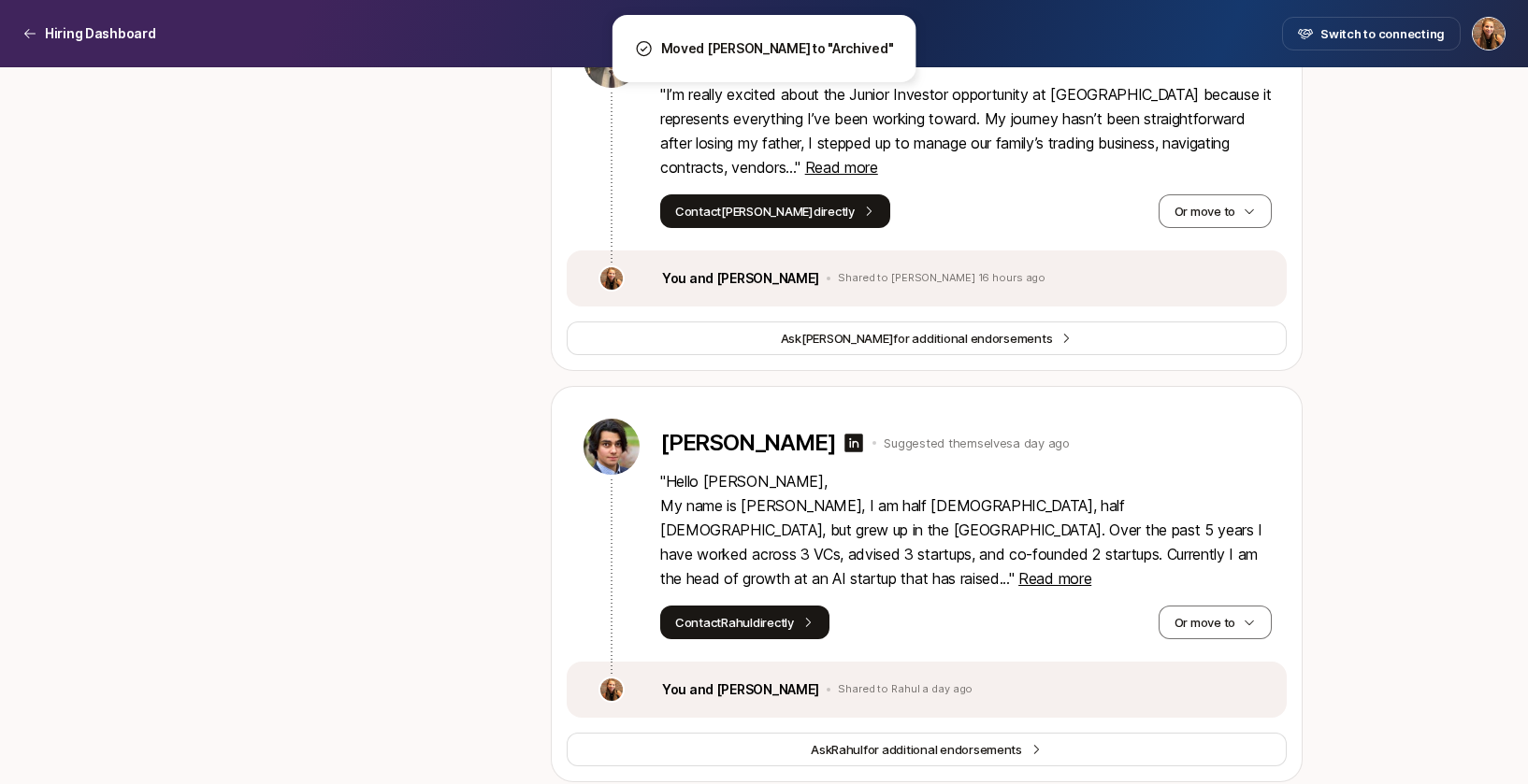
scroll to position [4722, 0]
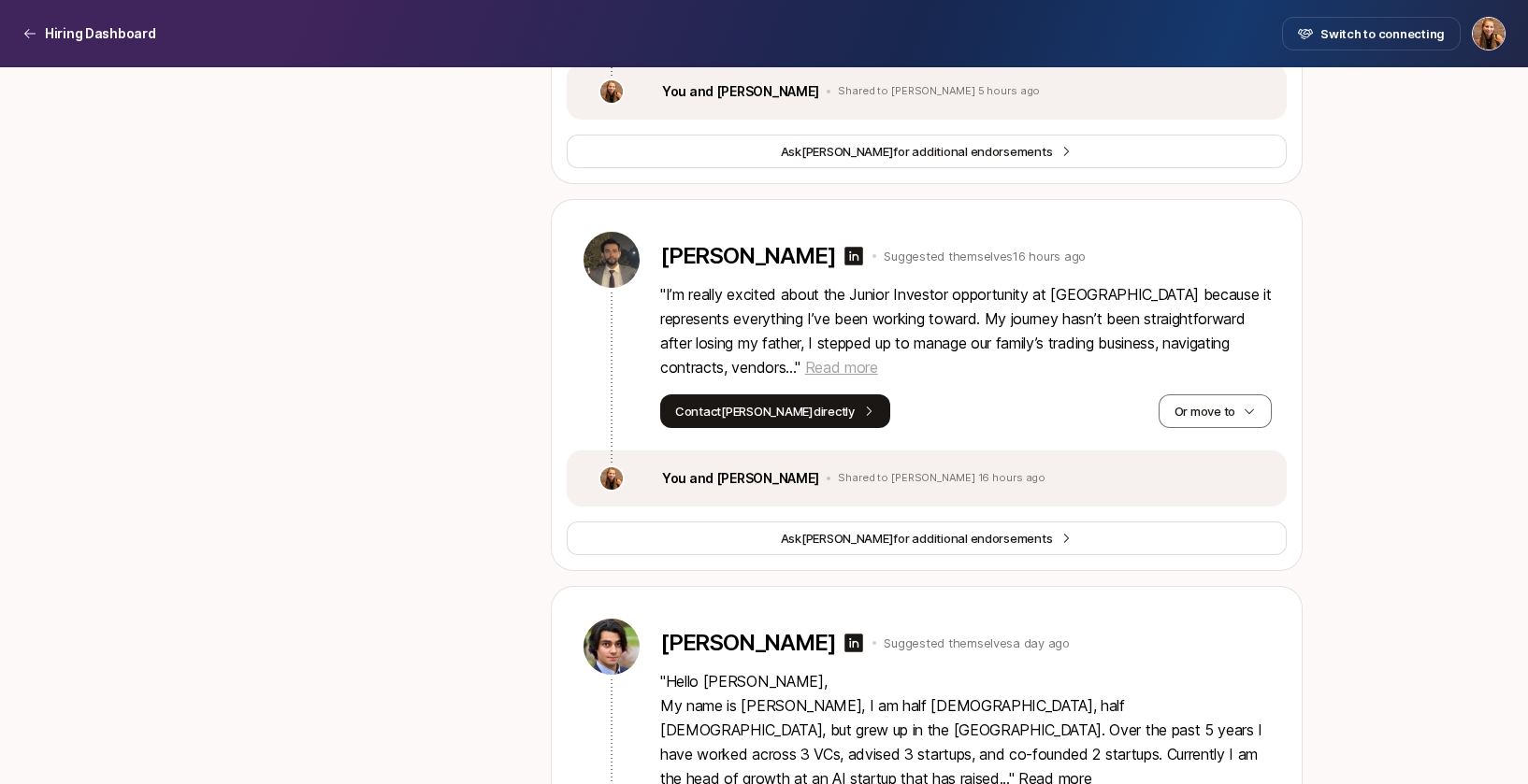
click at [871, 377] on span "Read more" at bounding box center [841, 366] width 73 height 18
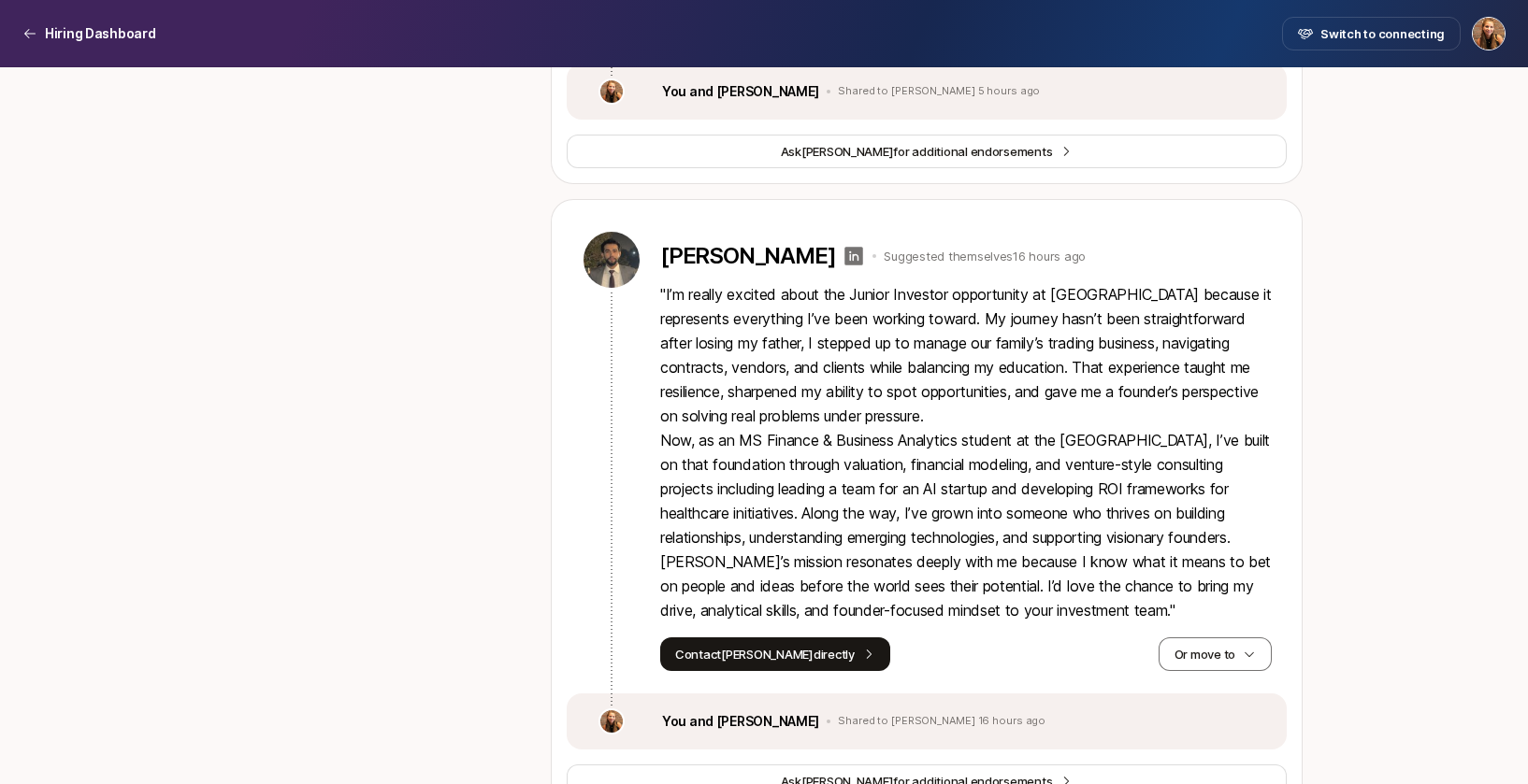
click at [843, 267] on icon at bounding box center [853, 256] width 22 height 22
click at [1195, 671] on button "Or move to" at bounding box center [1215, 654] width 113 height 34
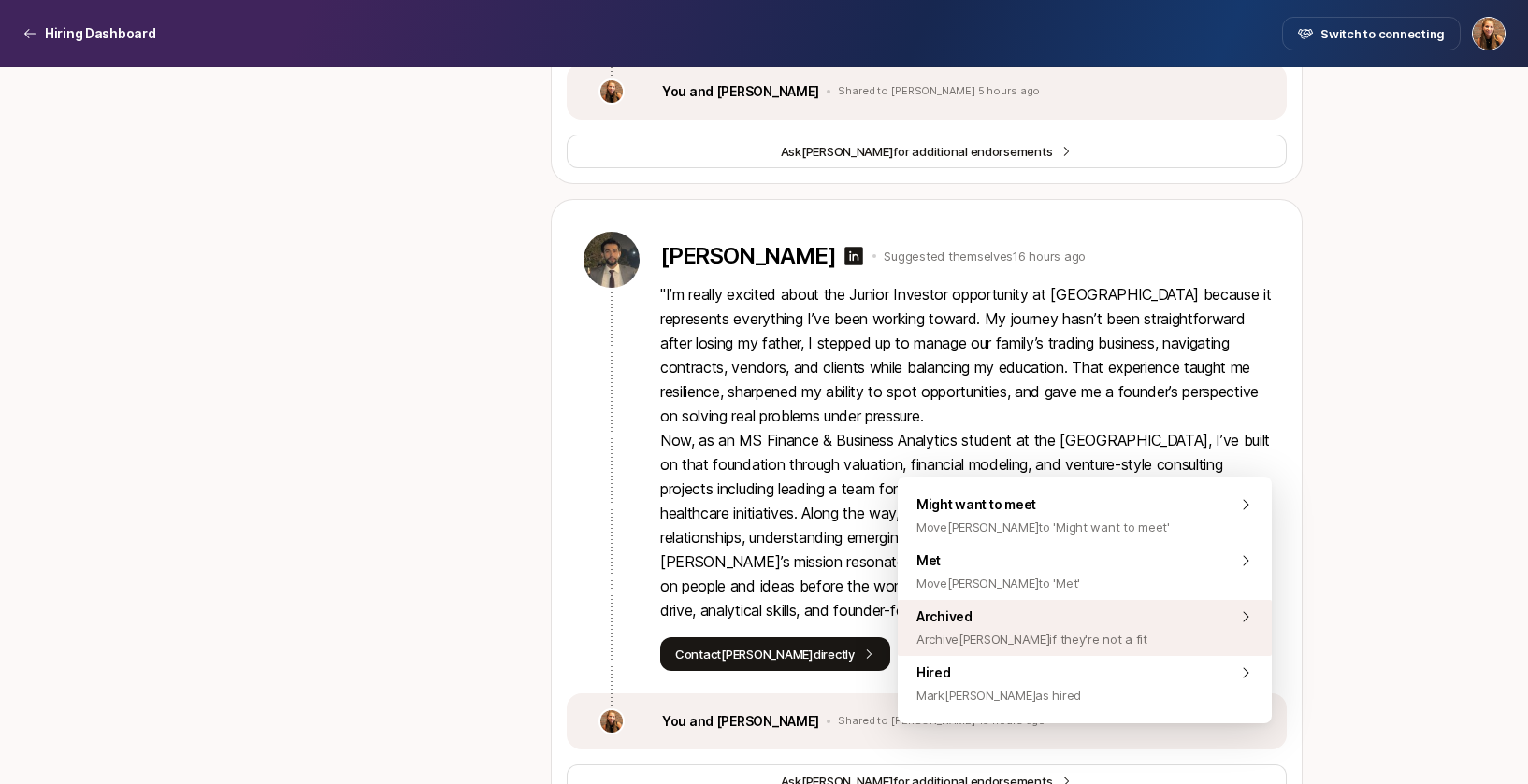
click at [1094, 619] on div "Archived Archive [PERSON_NAME] if they're not a fit" at bounding box center [1084, 629] width 374 height 56
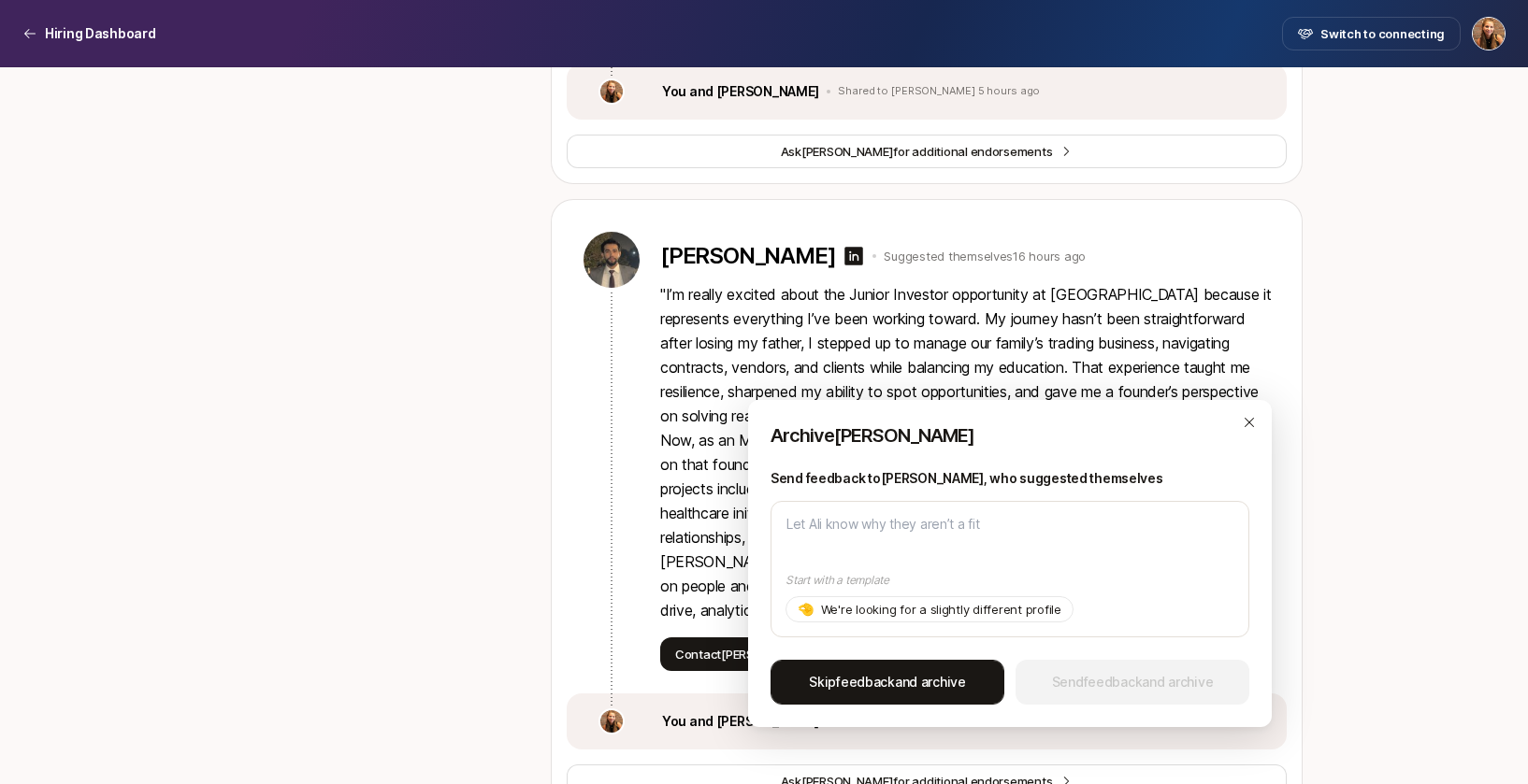
click at [875, 674] on span "feedback" at bounding box center [865, 682] width 59 height 16
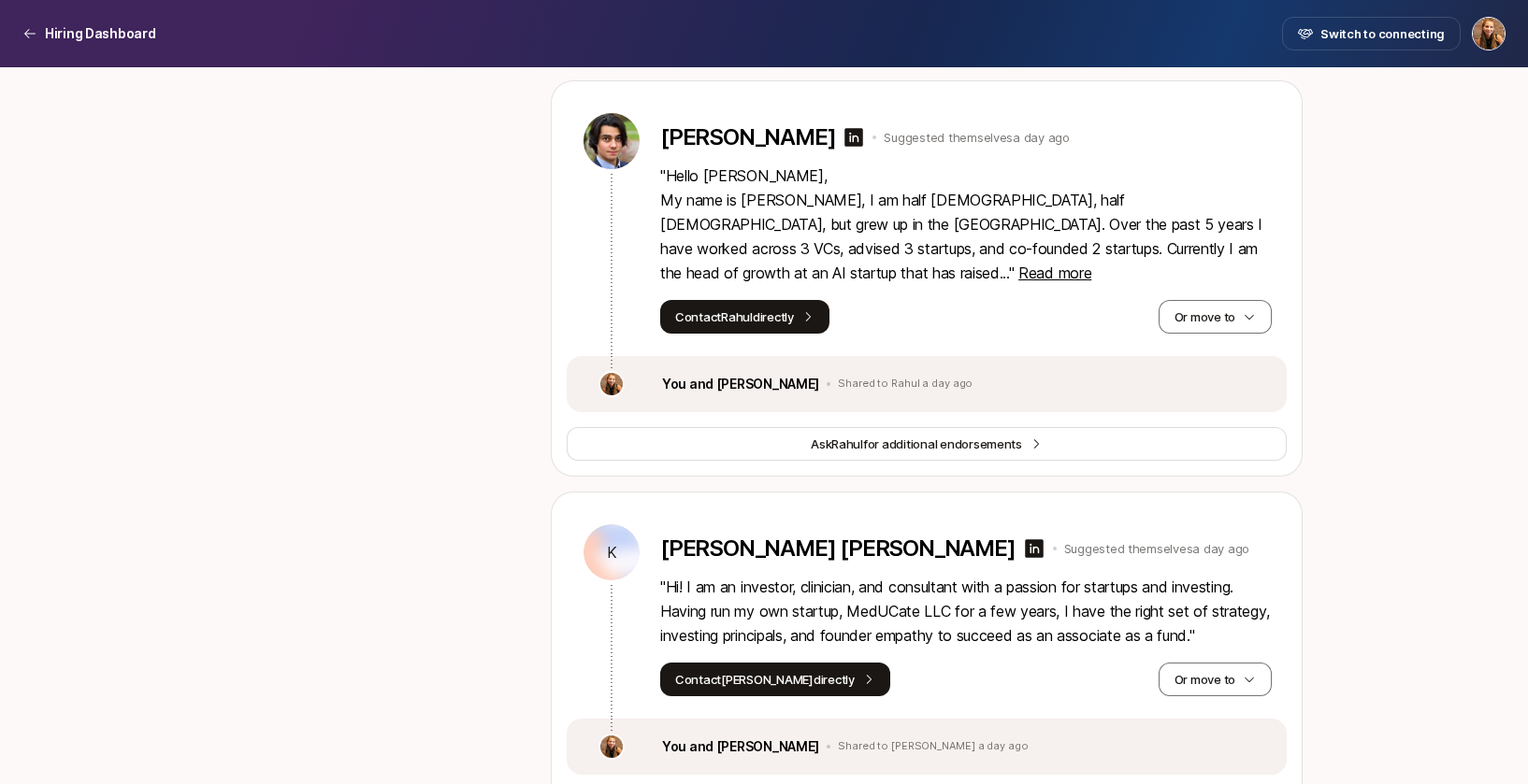
scroll to position [4844, 0]
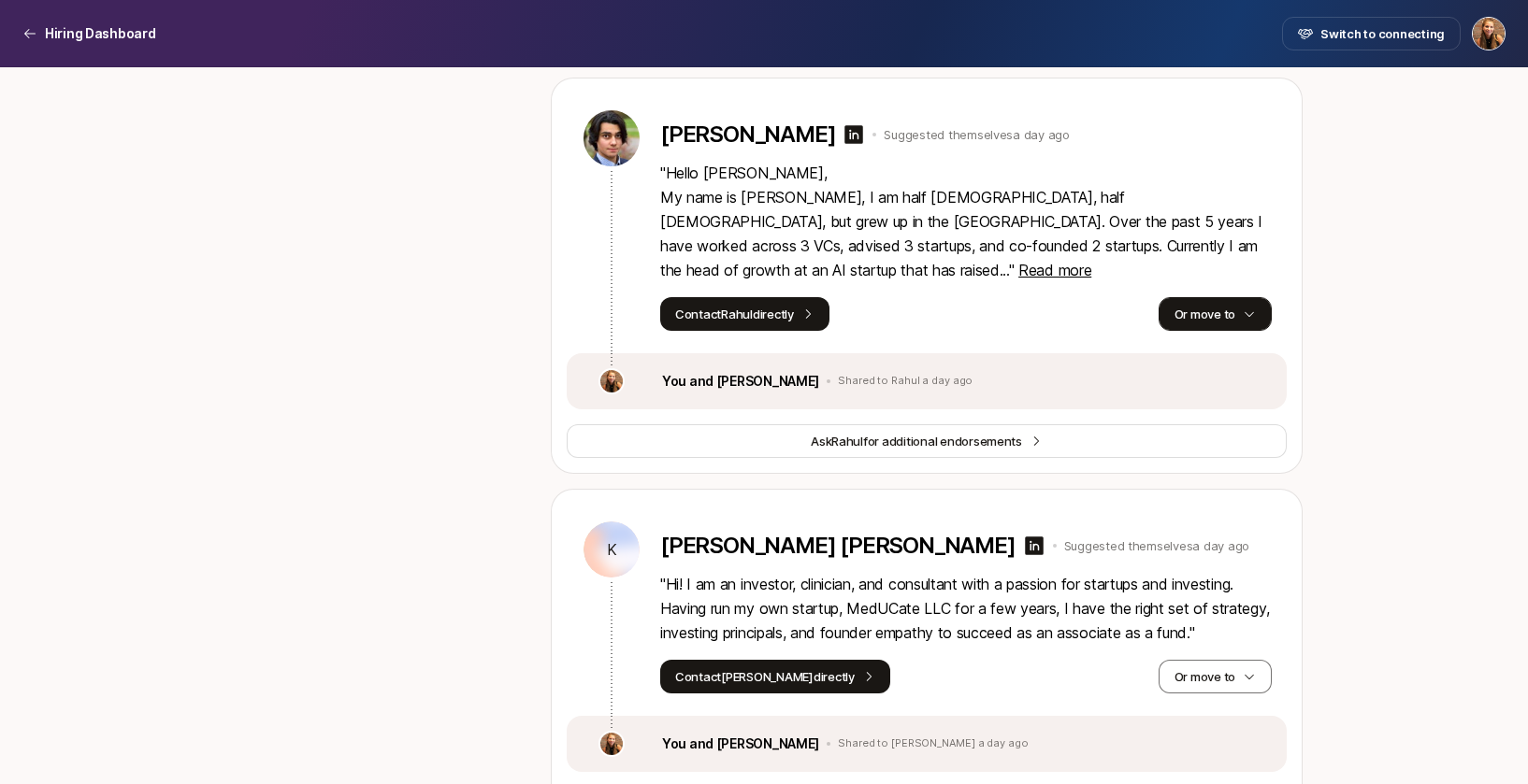
click at [1194, 331] on button "Or move to" at bounding box center [1215, 314] width 113 height 34
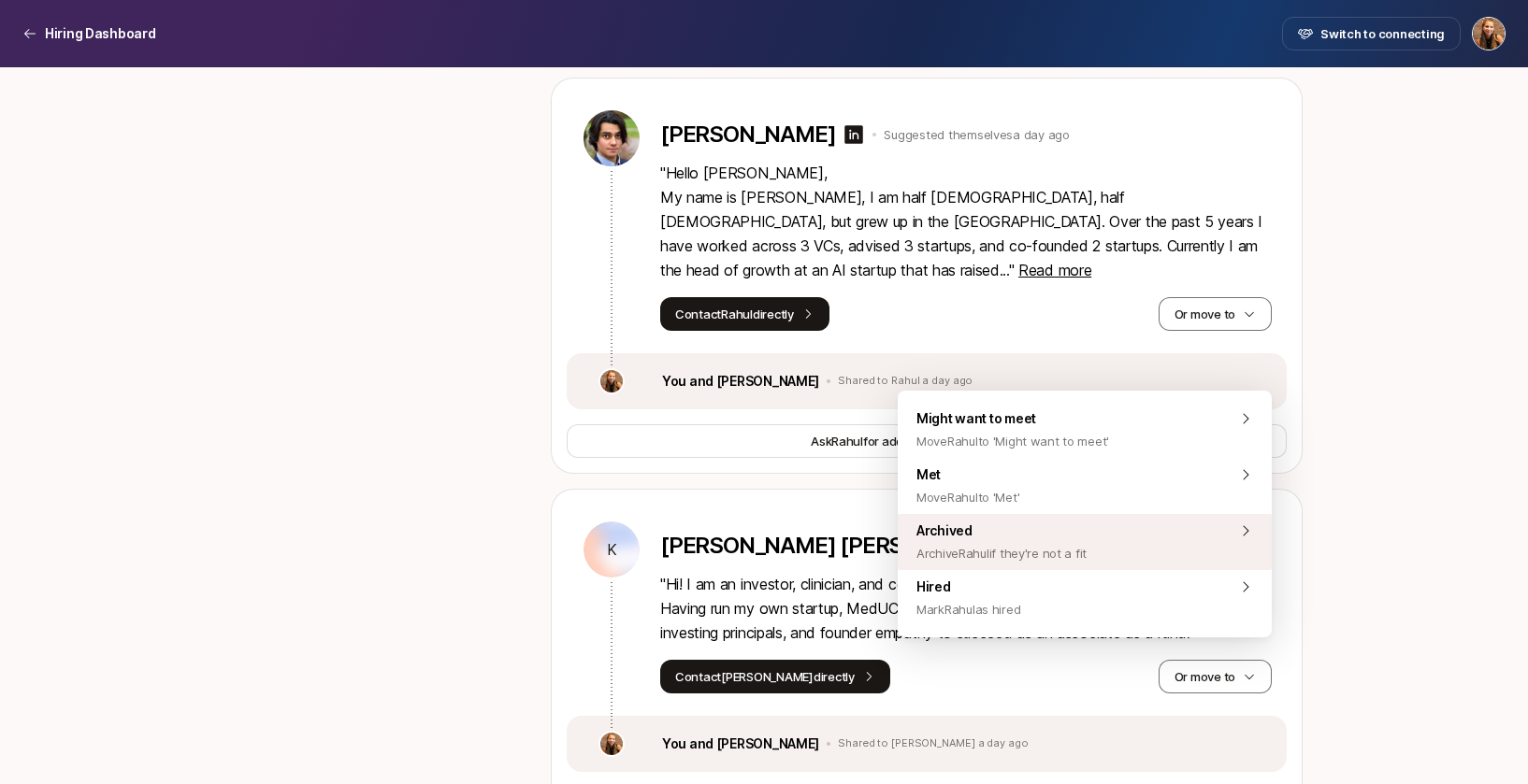
click at [1027, 528] on span "Archived Archive Rahul if they're not a fit" at bounding box center [1001, 542] width 170 height 45
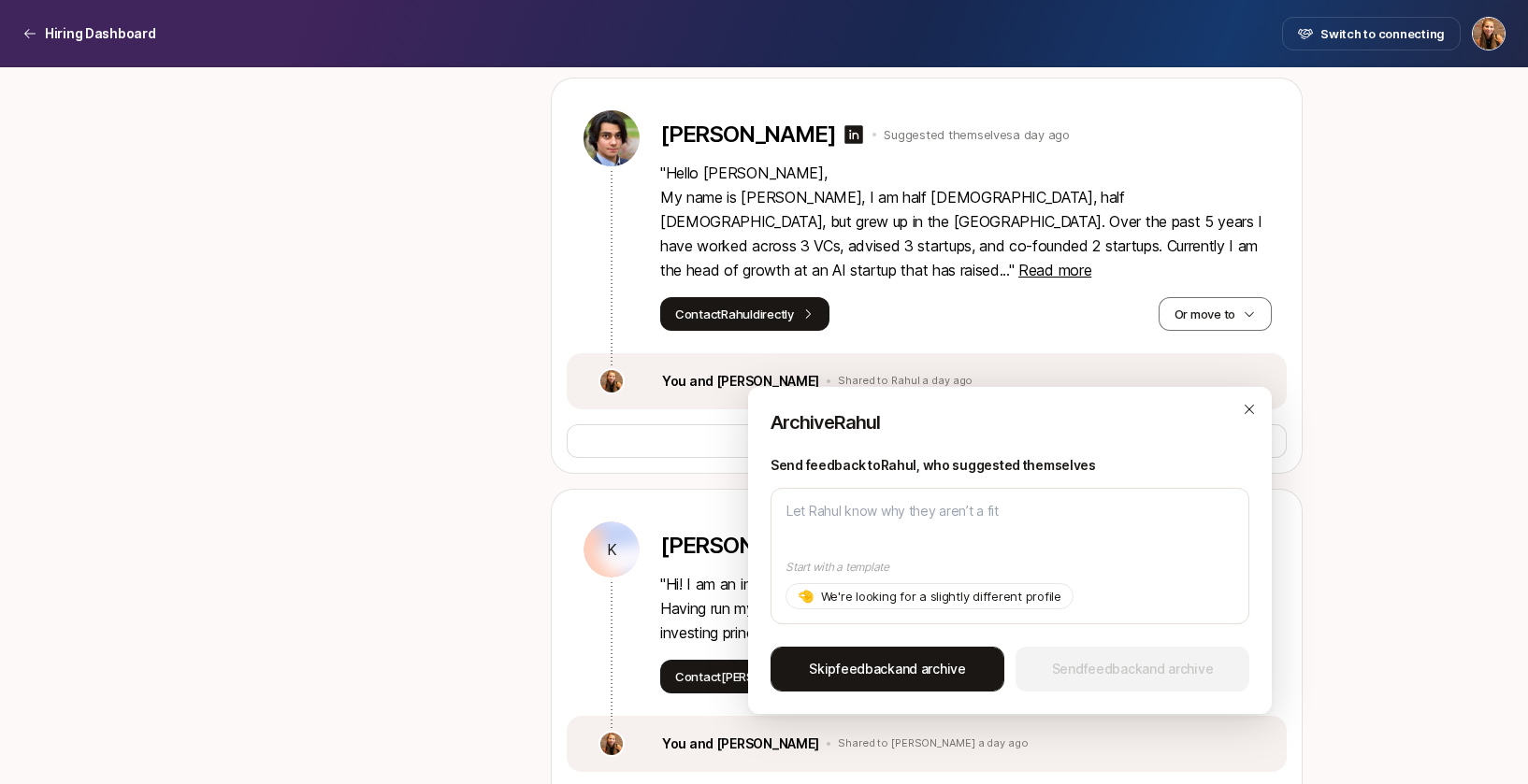
click at [858, 665] on span "feedback" at bounding box center [865, 668] width 59 height 16
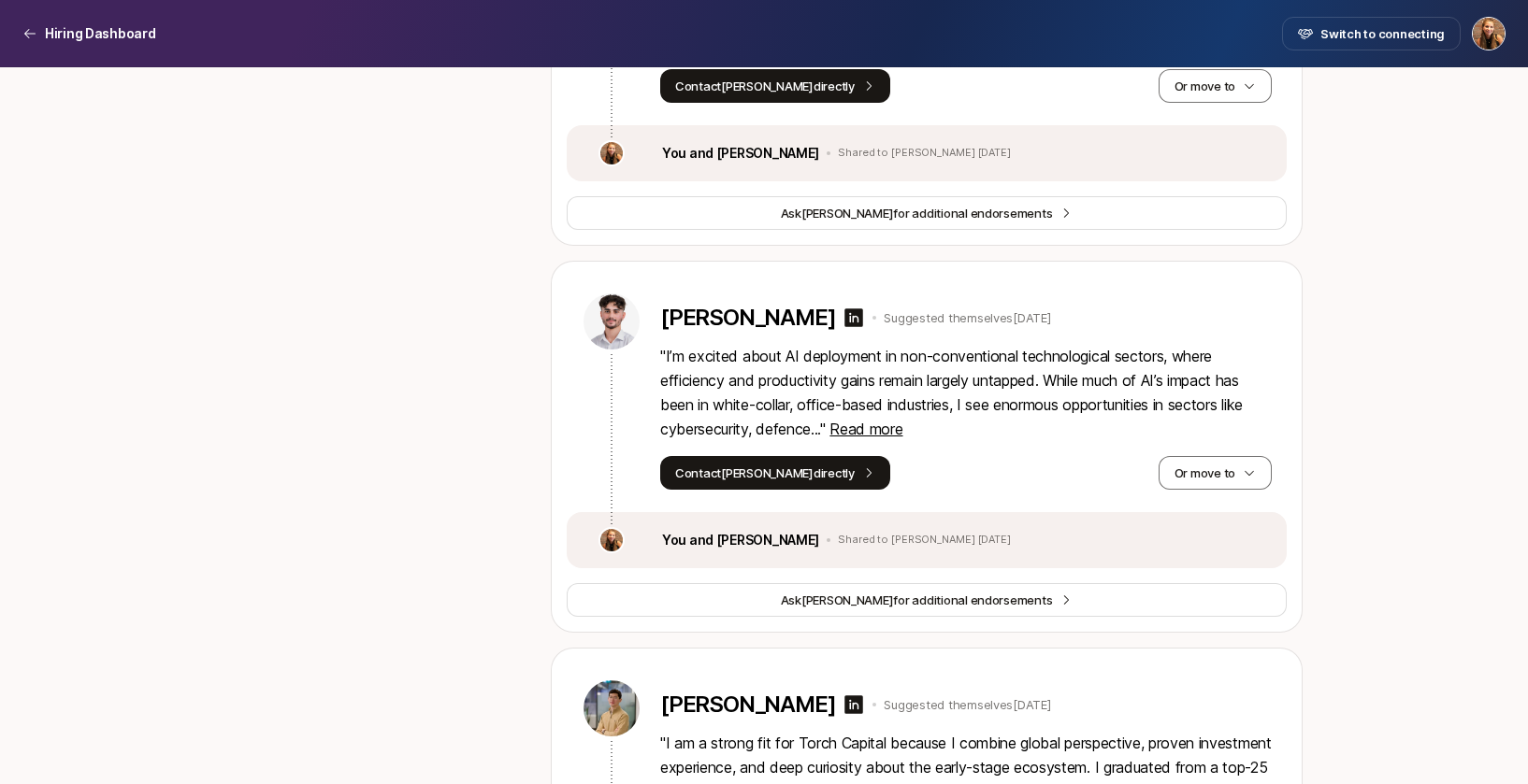
scroll to position [5412, 0]
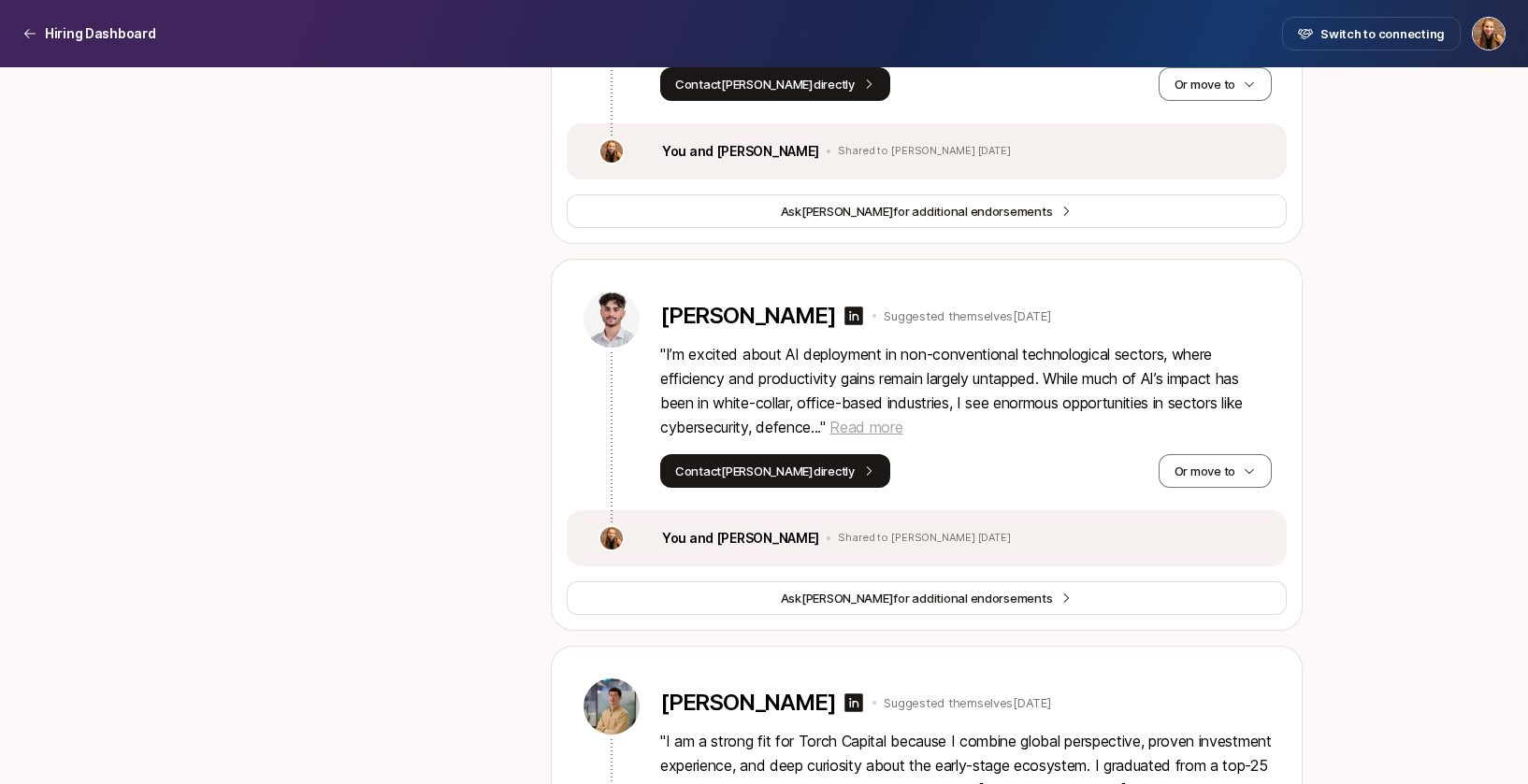
click at [893, 436] on span "Read more" at bounding box center [865, 426] width 73 height 18
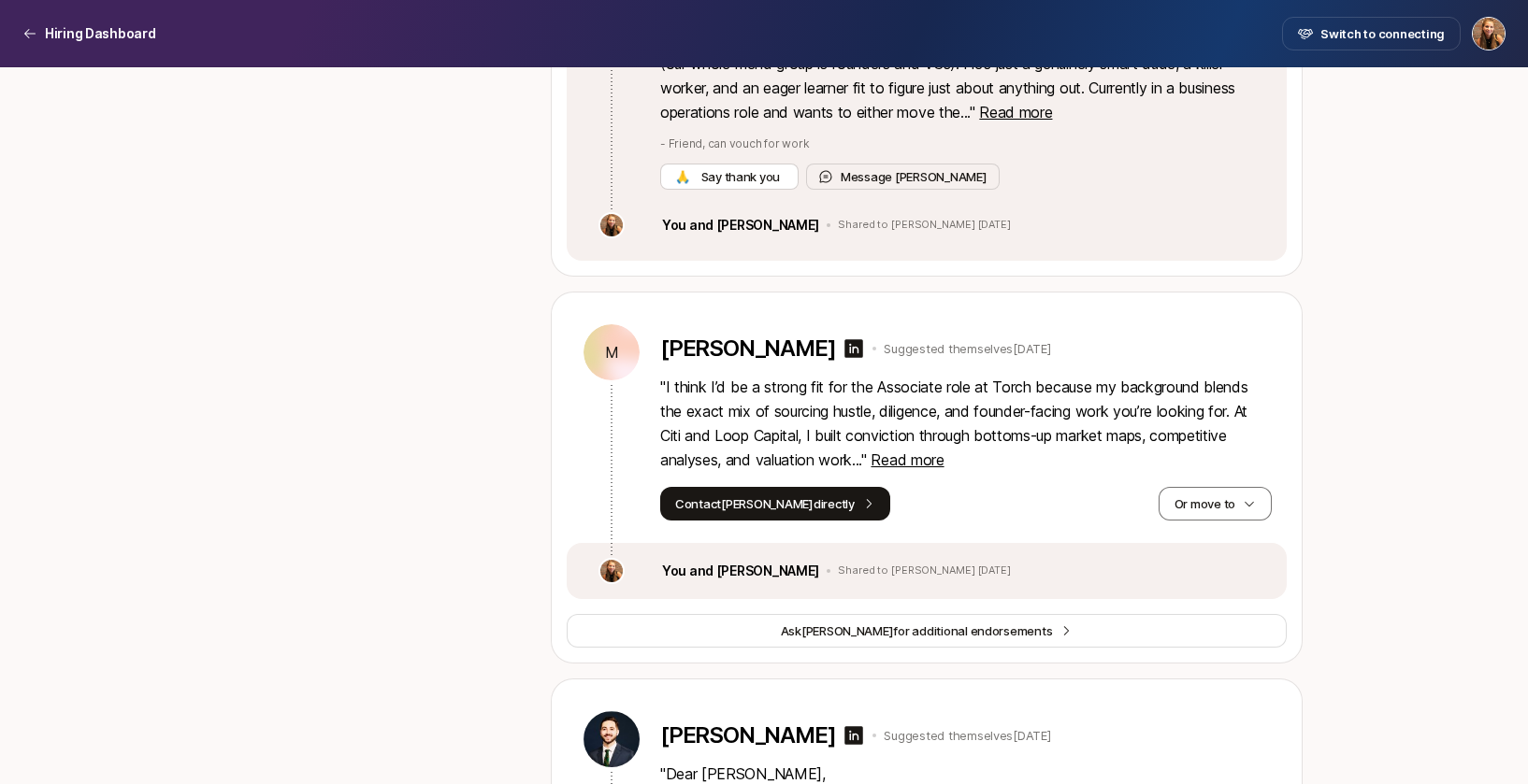
scroll to position [14891, 0]
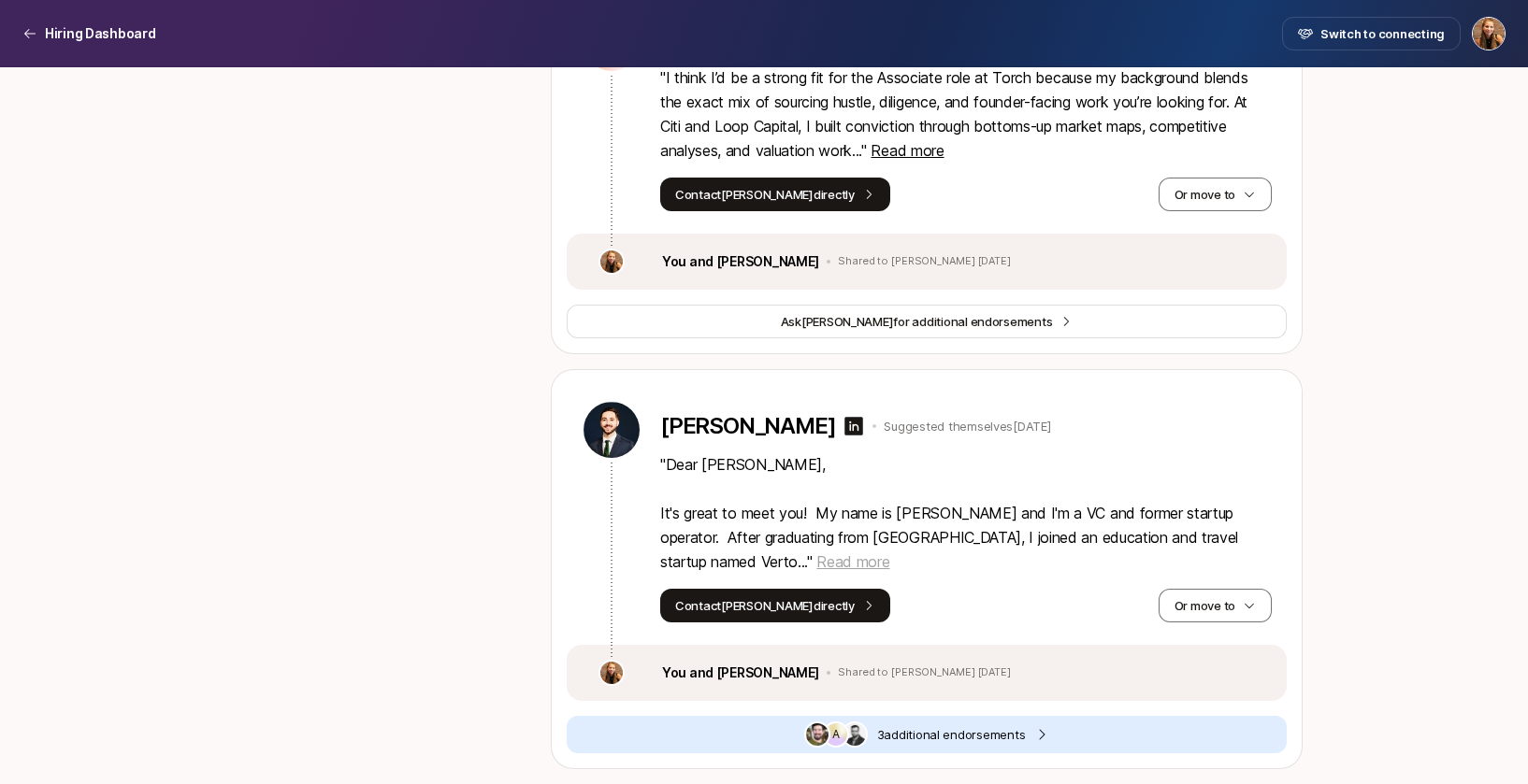
click at [816, 556] on span "Read more" at bounding box center [852, 561] width 73 height 18
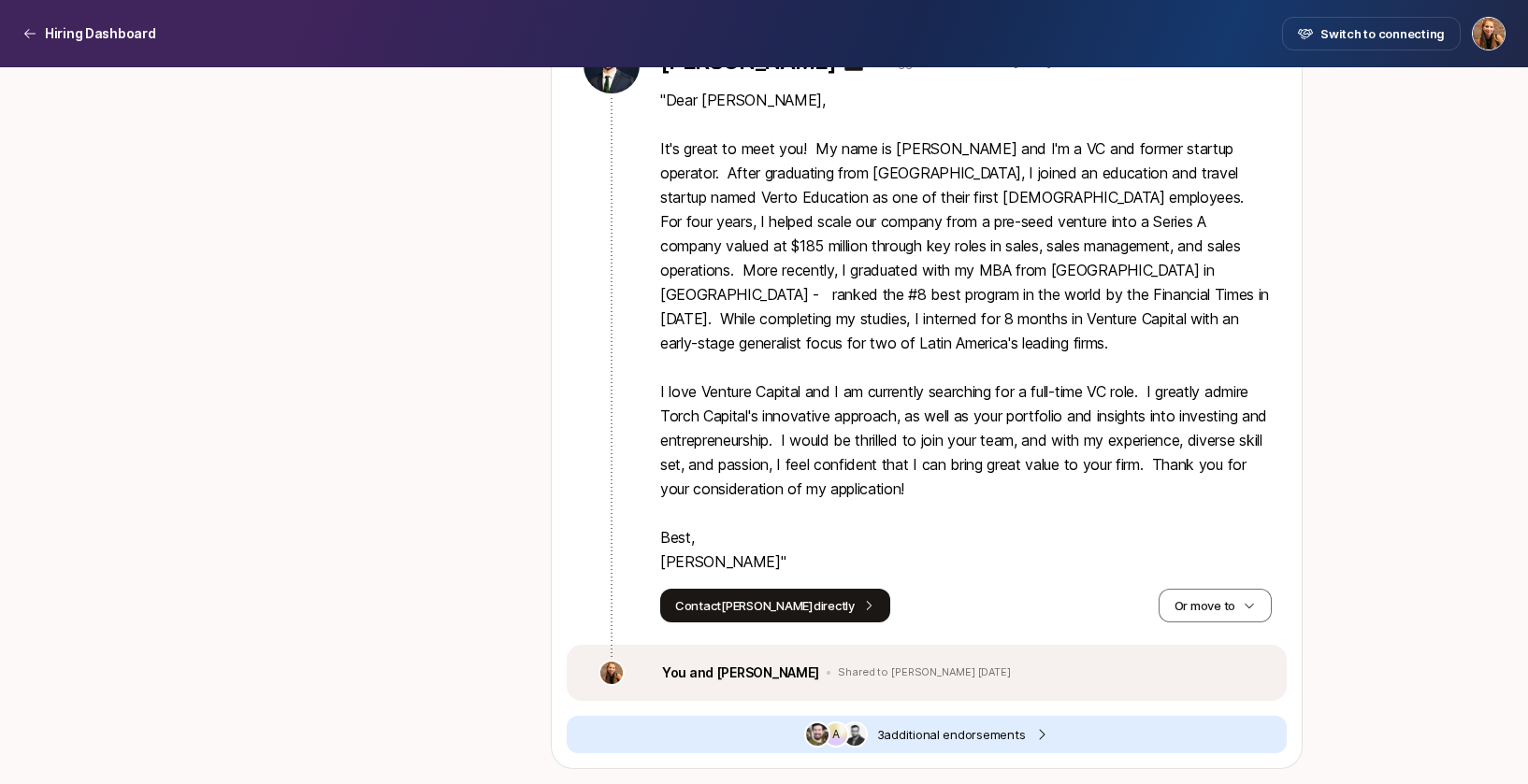
scroll to position [15256, 0]
click at [793, 748] on div "A 3 additional endorsement s" at bounding box center [926, 734] width 720 height 37
click at [940, 734] on span "3 additional endorsement s" at bounding box center [951, 733] width 149 height 18
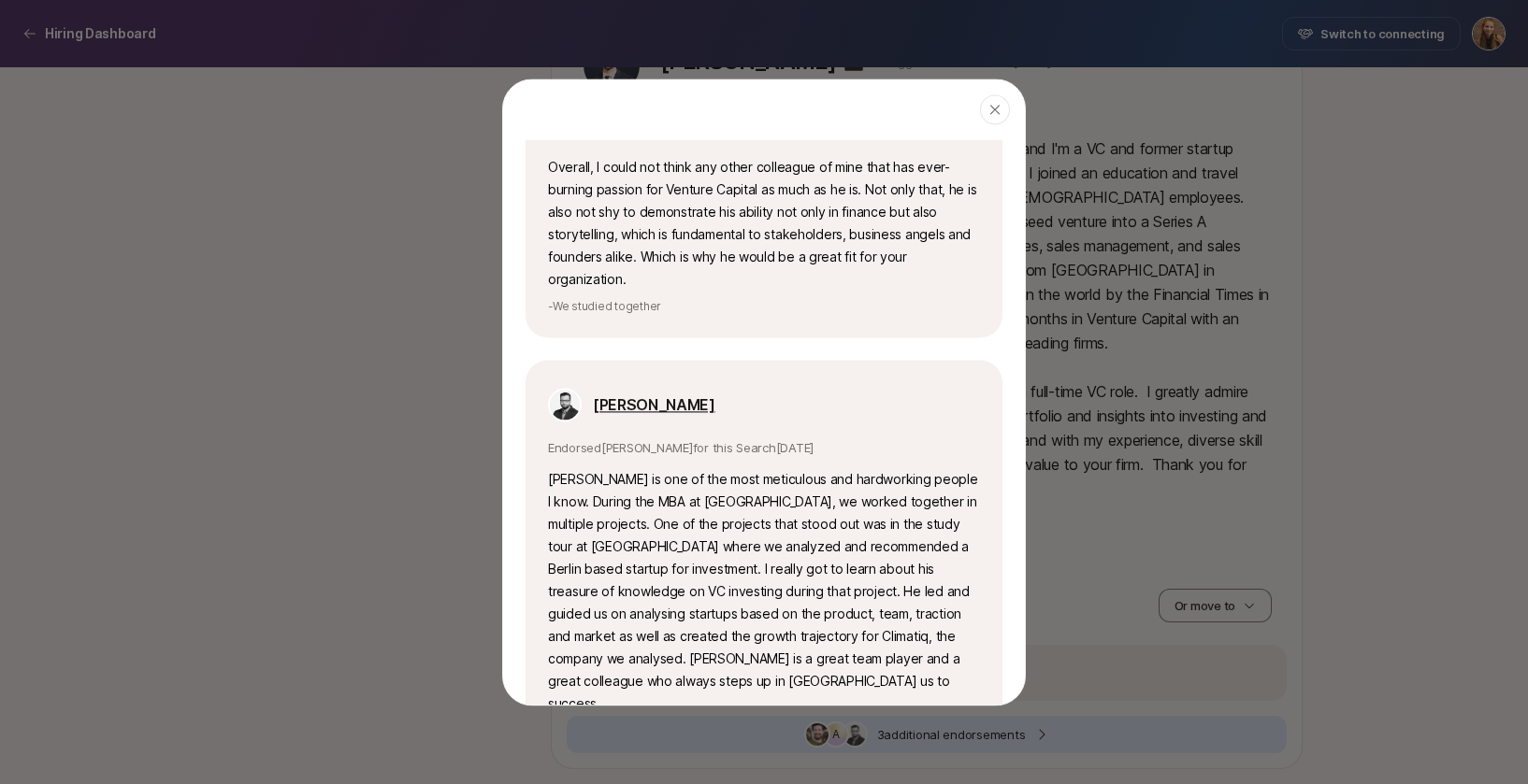
scroll to position [1433, 0]
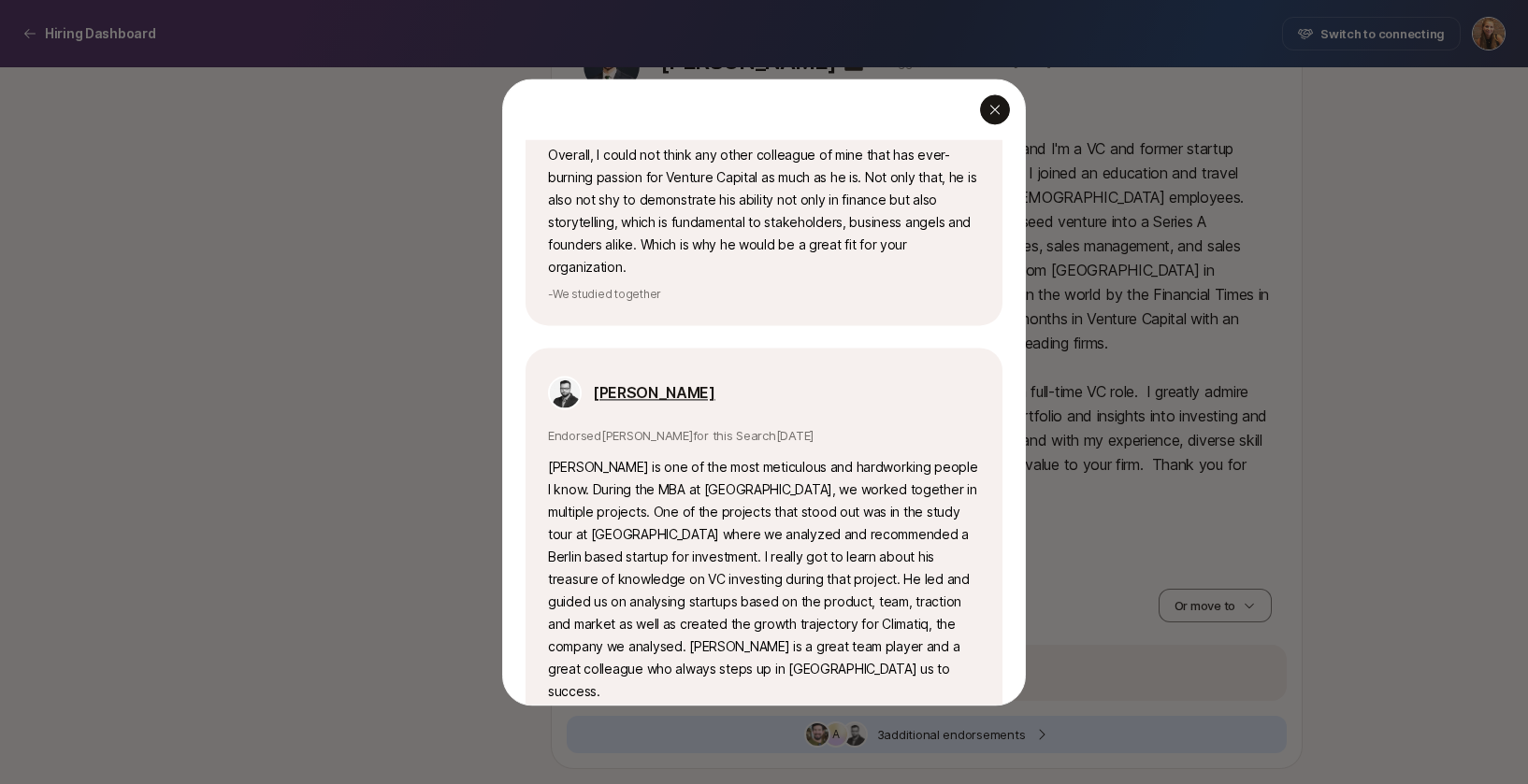
click at [994, 109] on icon "button" at bounding box center [995, 110] width 10 height 10
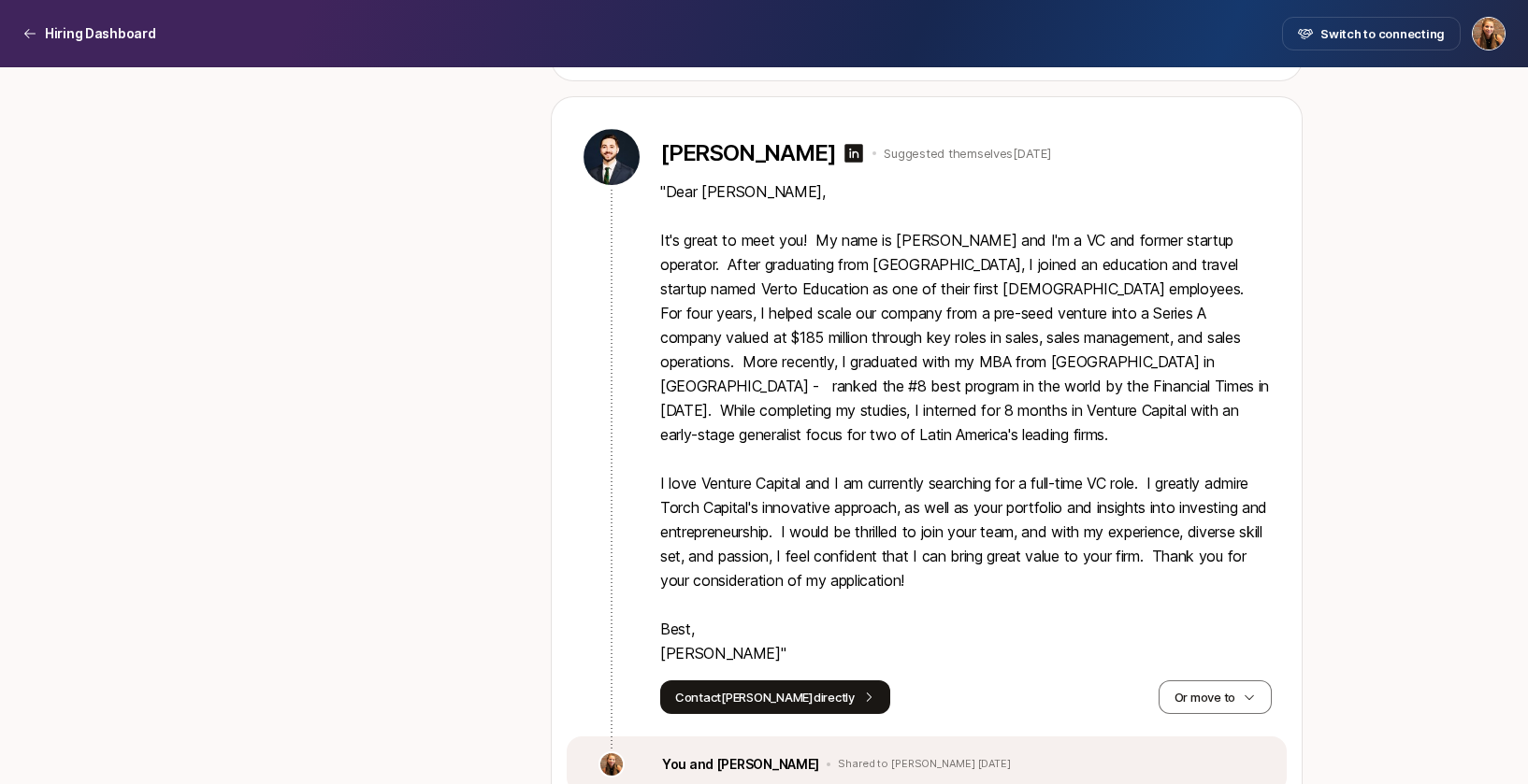
scroll to position [15105, 0]
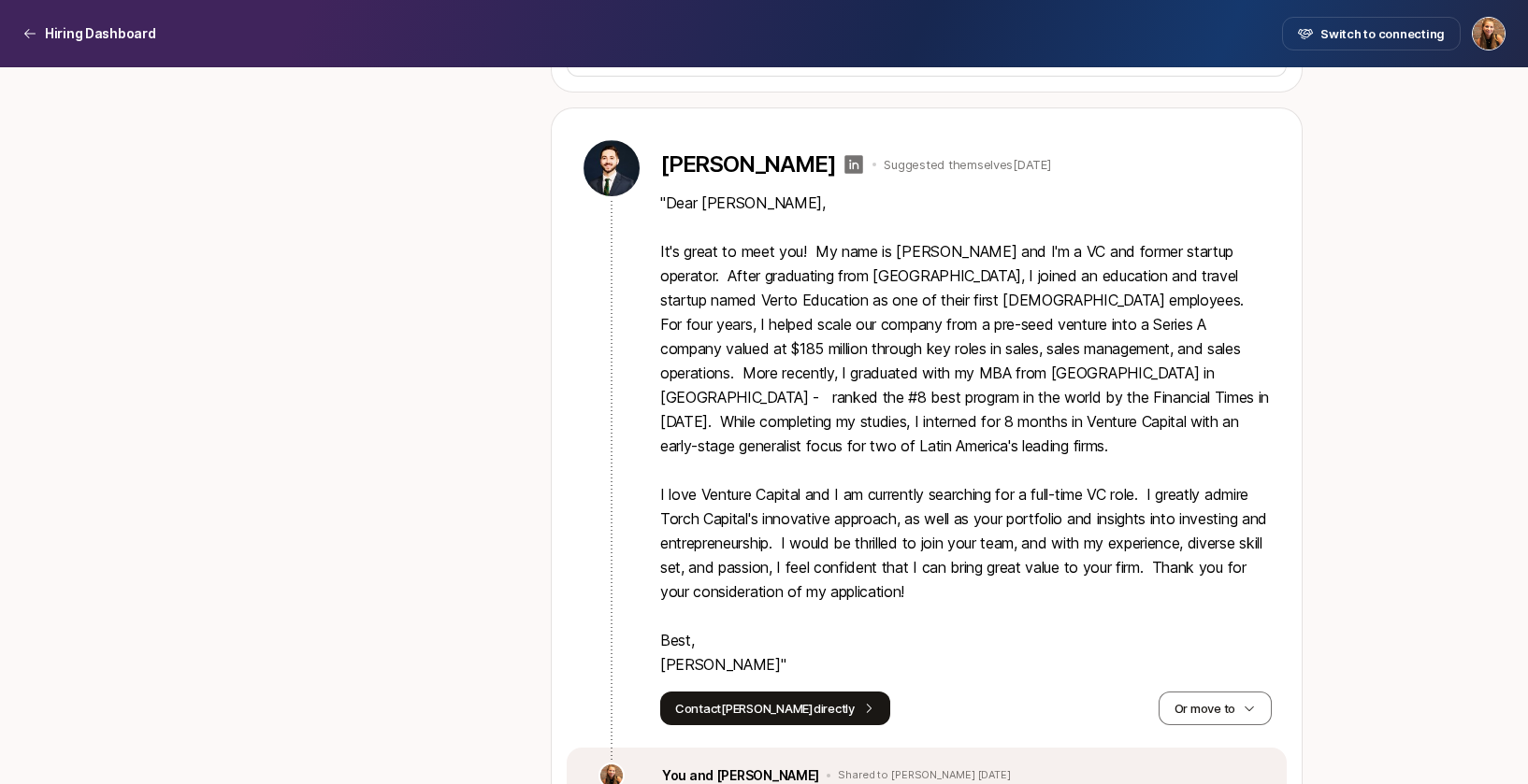
click at [846, 174] on icon at bounding box center [854, 164] width 18 height 18
click at [1197, 725] on button "Or move to" at bounding box center [1215, 708] width 113 height 34
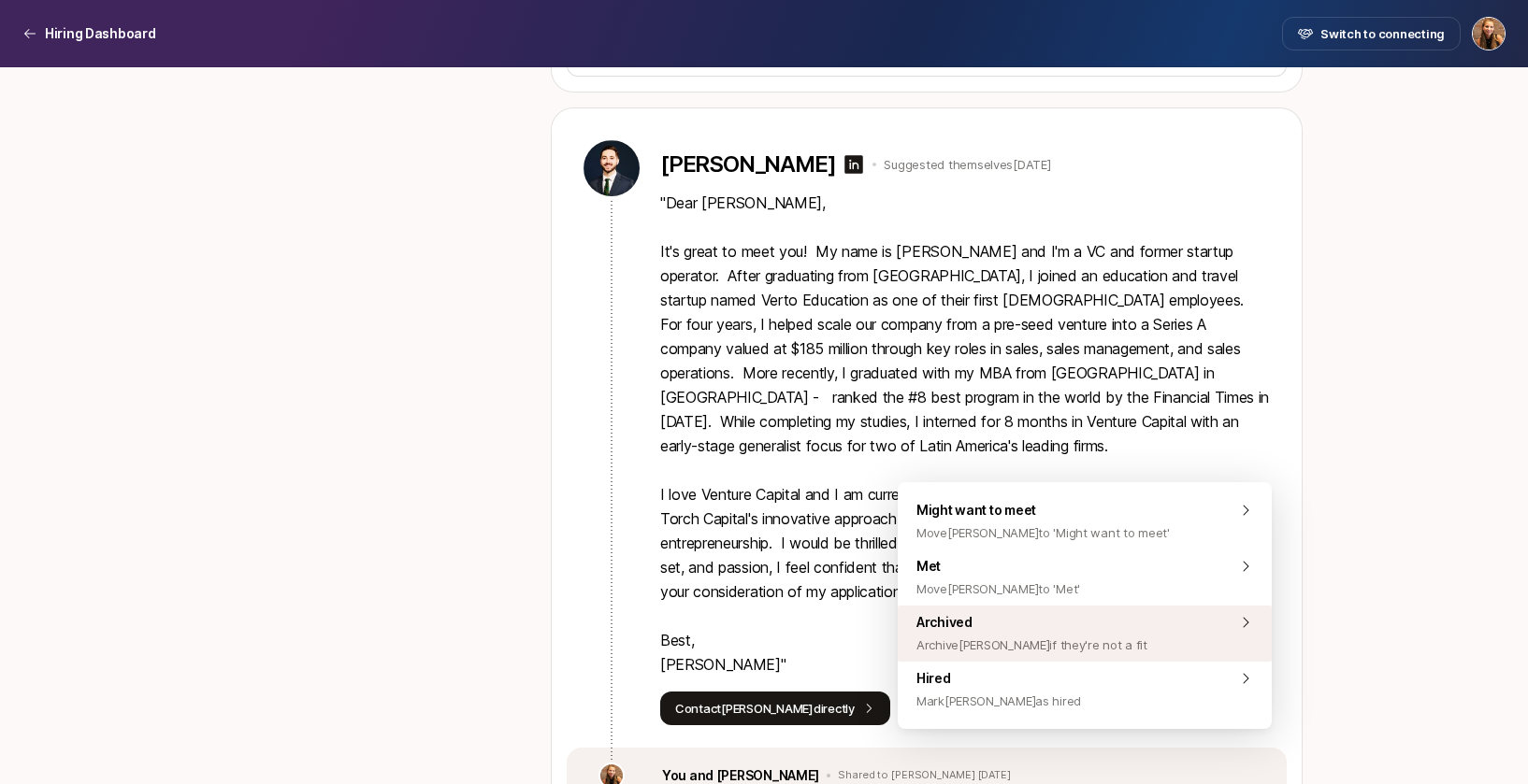
click at [1123, 628] on div "Archived Archive [PERSON_NAME] if they're not a fit" at bounding box center [1084, 633] width 374 height 56
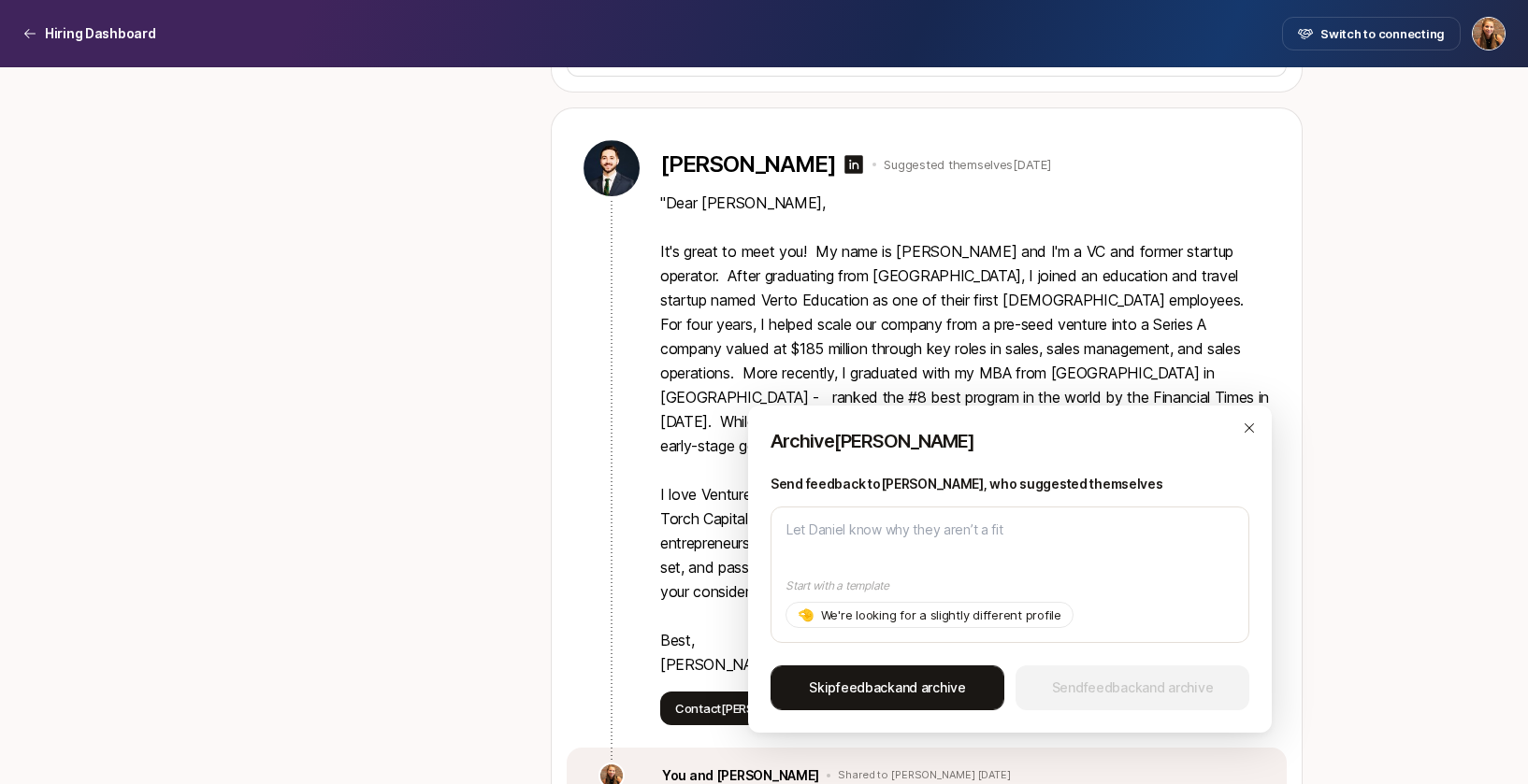
click at [905, 701] on button "Skip feedback and archive" at bounding box center [887, 688] width 233 height 45
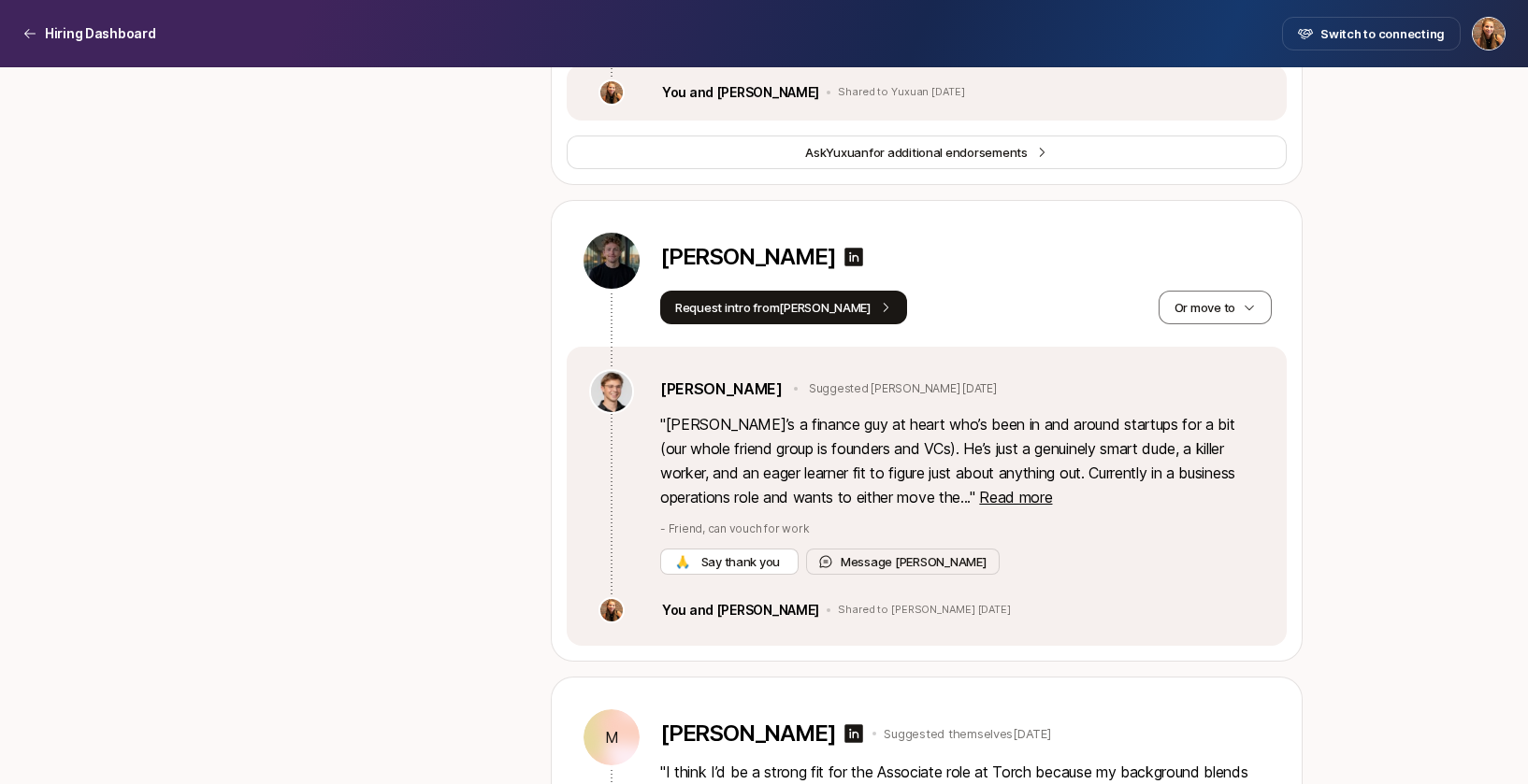
scroll to position [14146, 0]
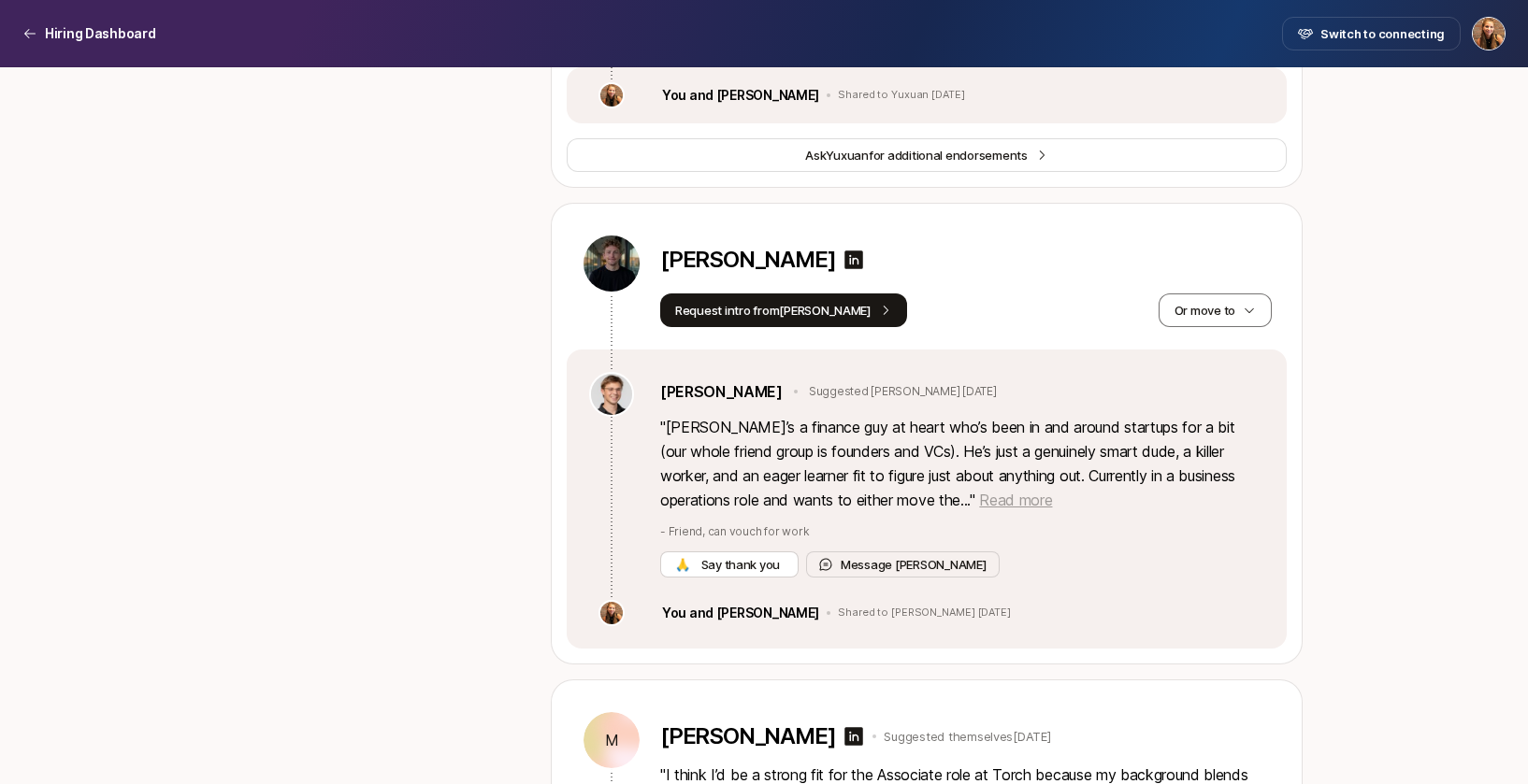
click at [979, 509] on span "Read more" at bounding box center [1015, 499] width 73 height 18
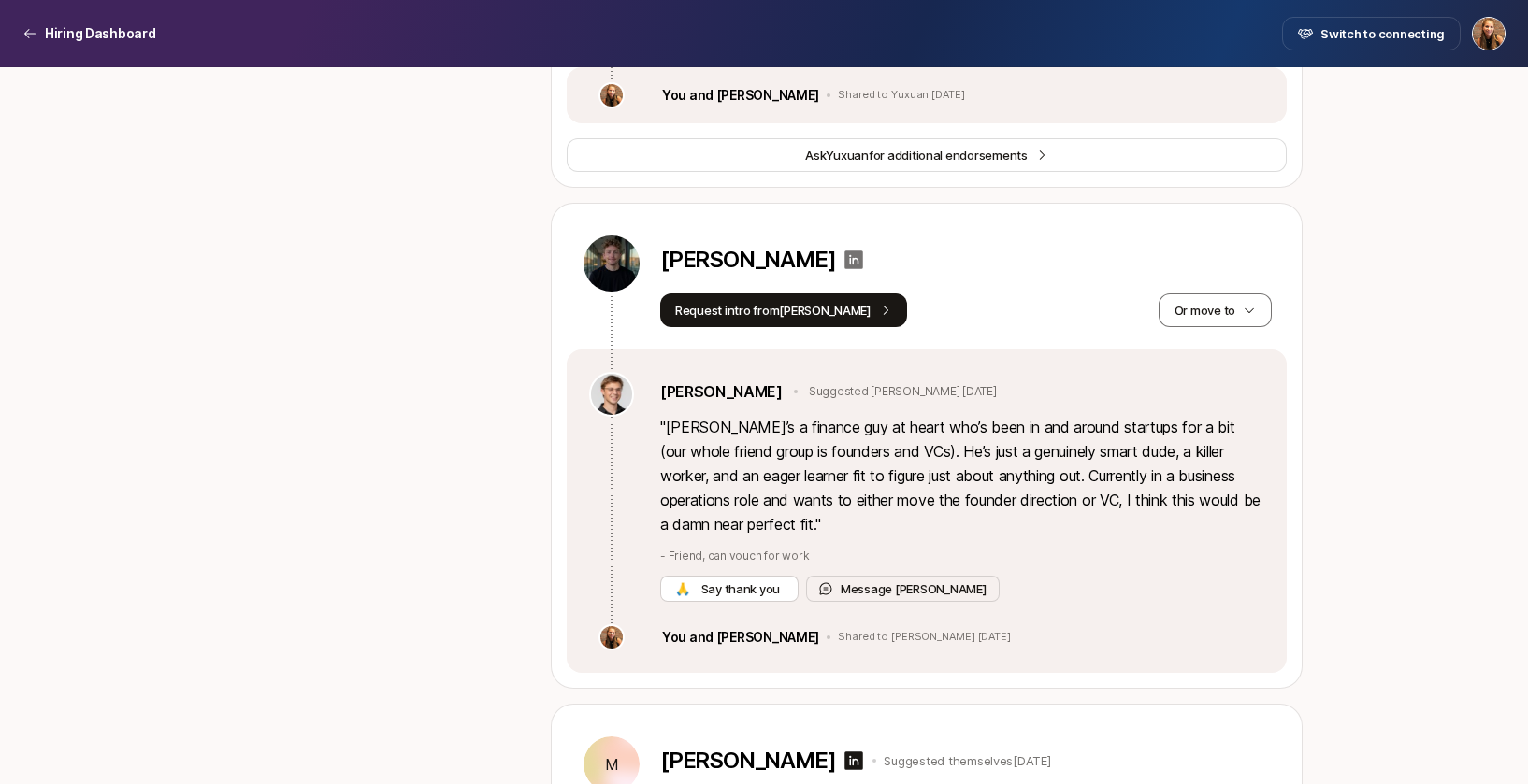
click at [846, 269] on icon at bounding box center [854, 259] width 18 height 18
click at [821, 327] on button "Request intro from [PERSON_NAME]" at bounding box center [783, 310] width 247 height 34
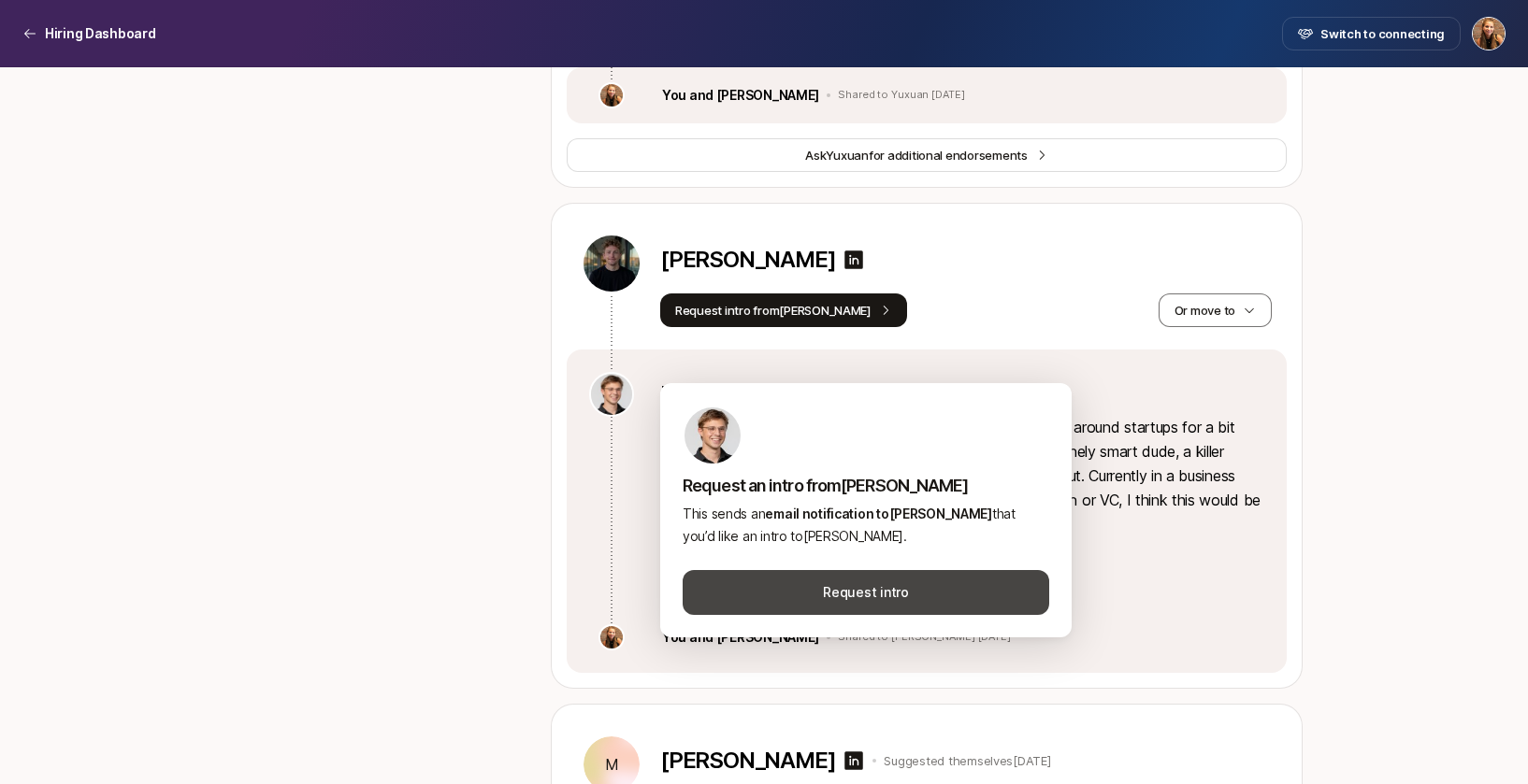
click at [865, 598] on button "Request intro" at bounding box center [865, 593] width 366 height 45
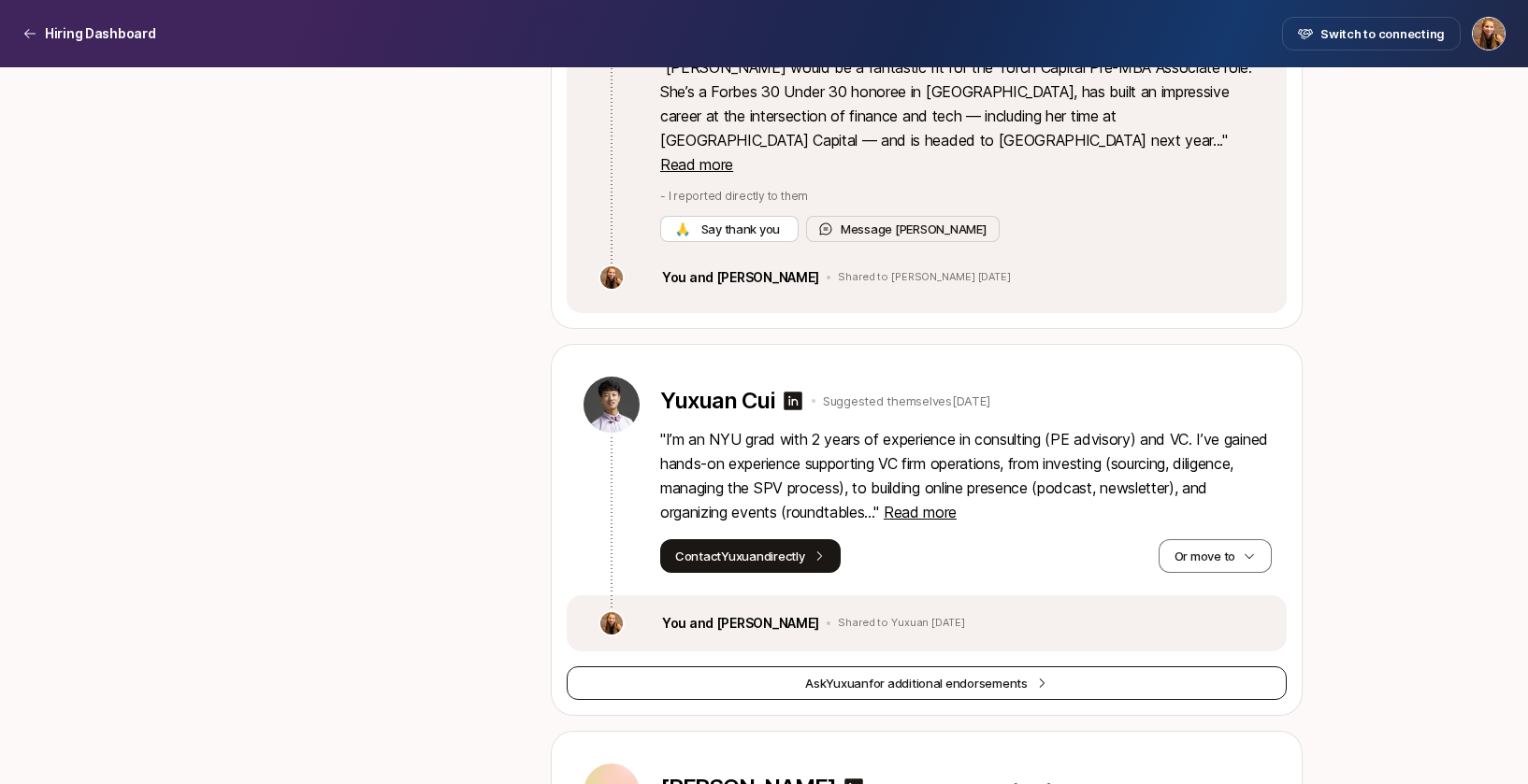
scroll to position [13619, 0]
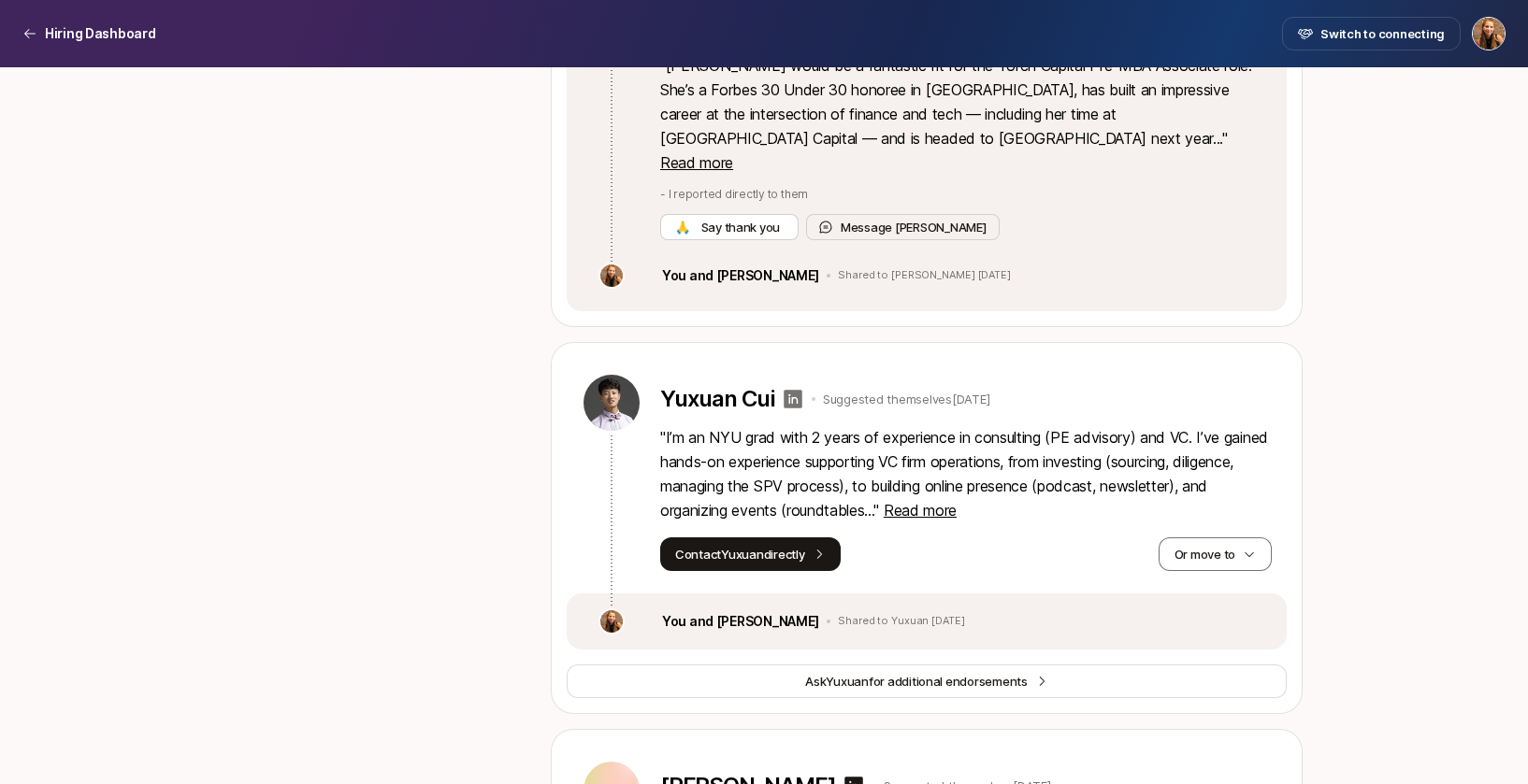
click at [796, 408] on icon at bounding box center [792, 398] width 18 height 18
click at [1189, 571] on button "Or move to" at bounding box center [1215, 554] width 113 height 34
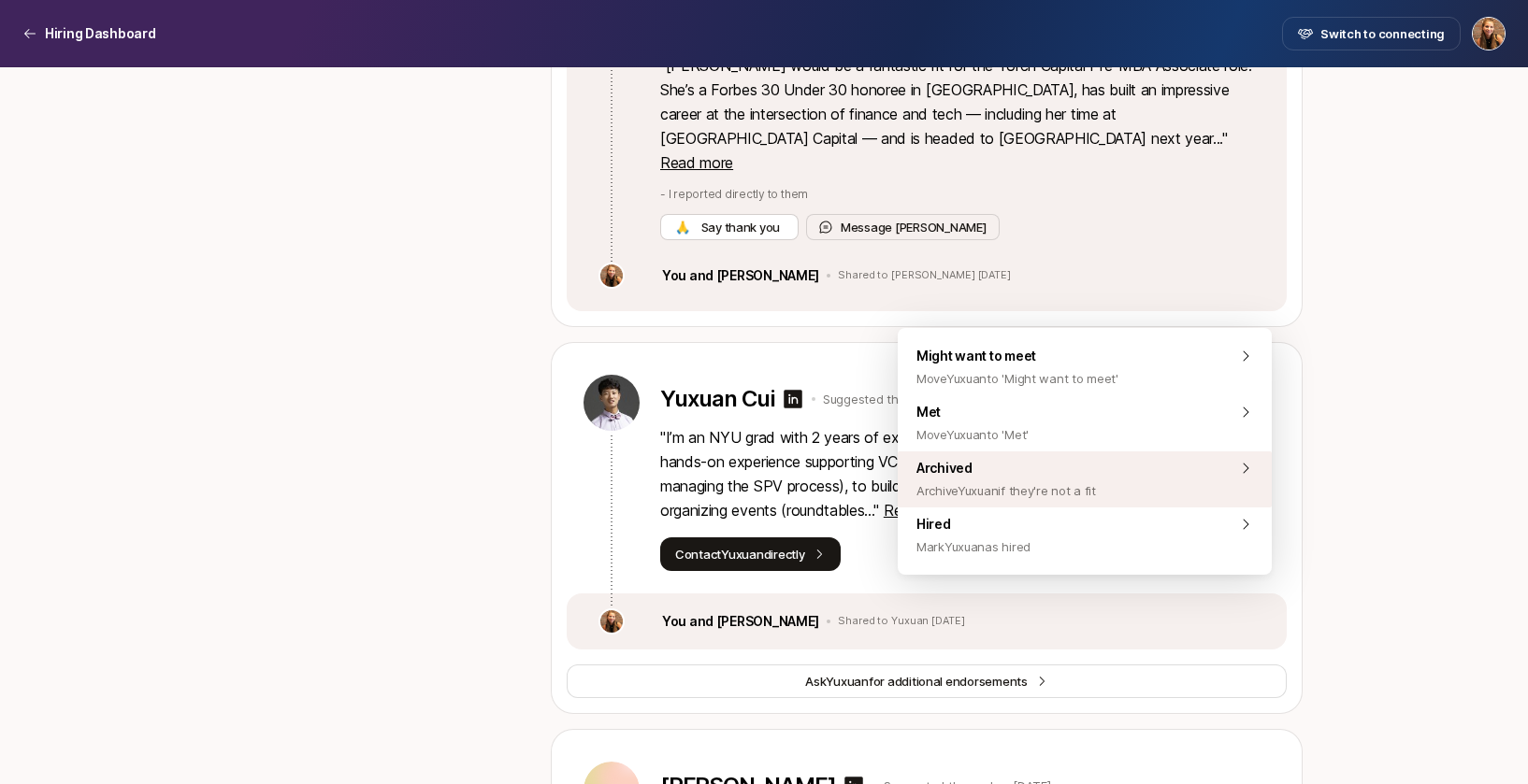
click at [1049, 480] on span "Archive Yuxuan if they're not a fit" at bounding box center [1006, 490] width 180 height 22
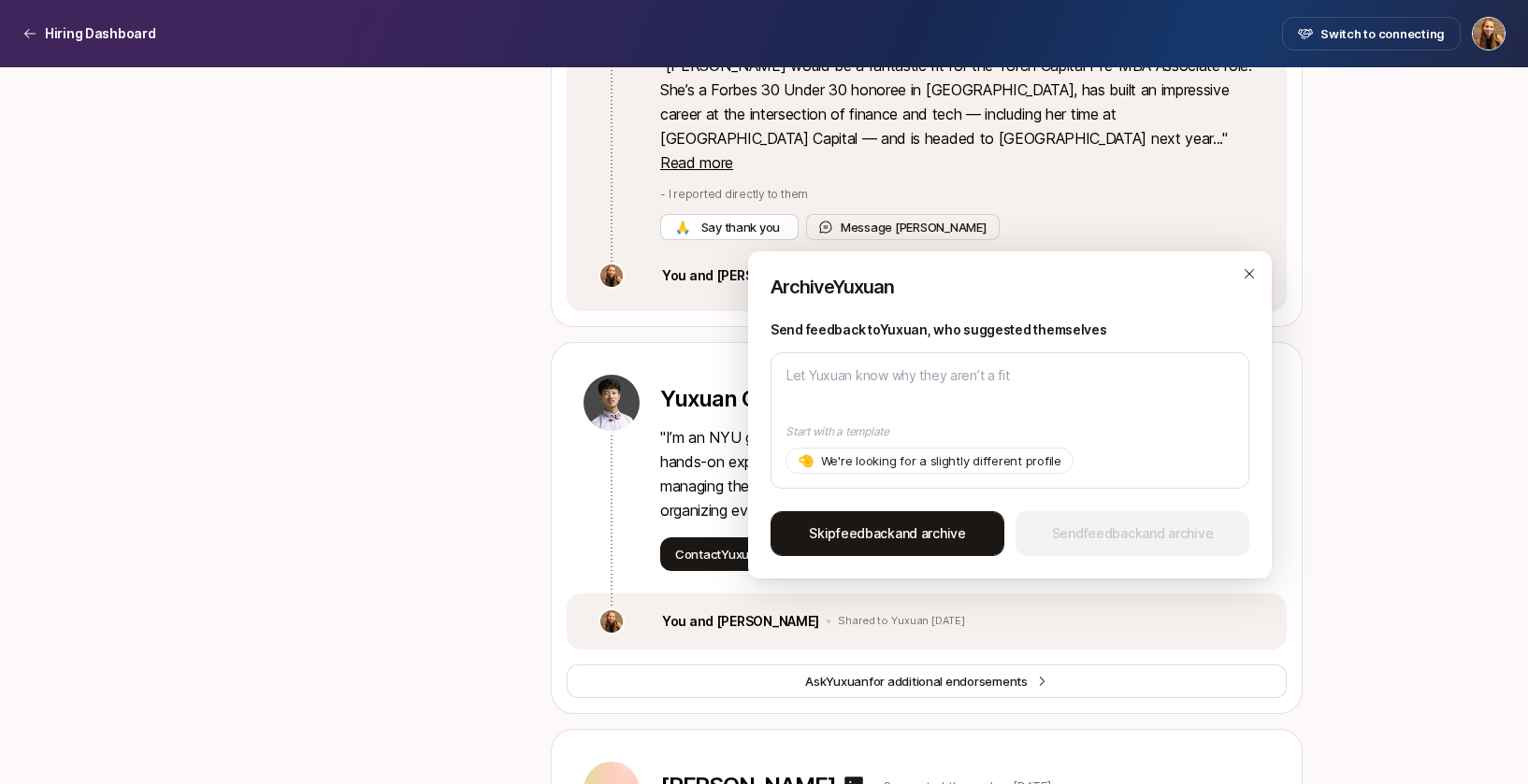
click at [916, 549] on button "Skip feedback and archive" at bounding box center [887, 533] width 233 height 45
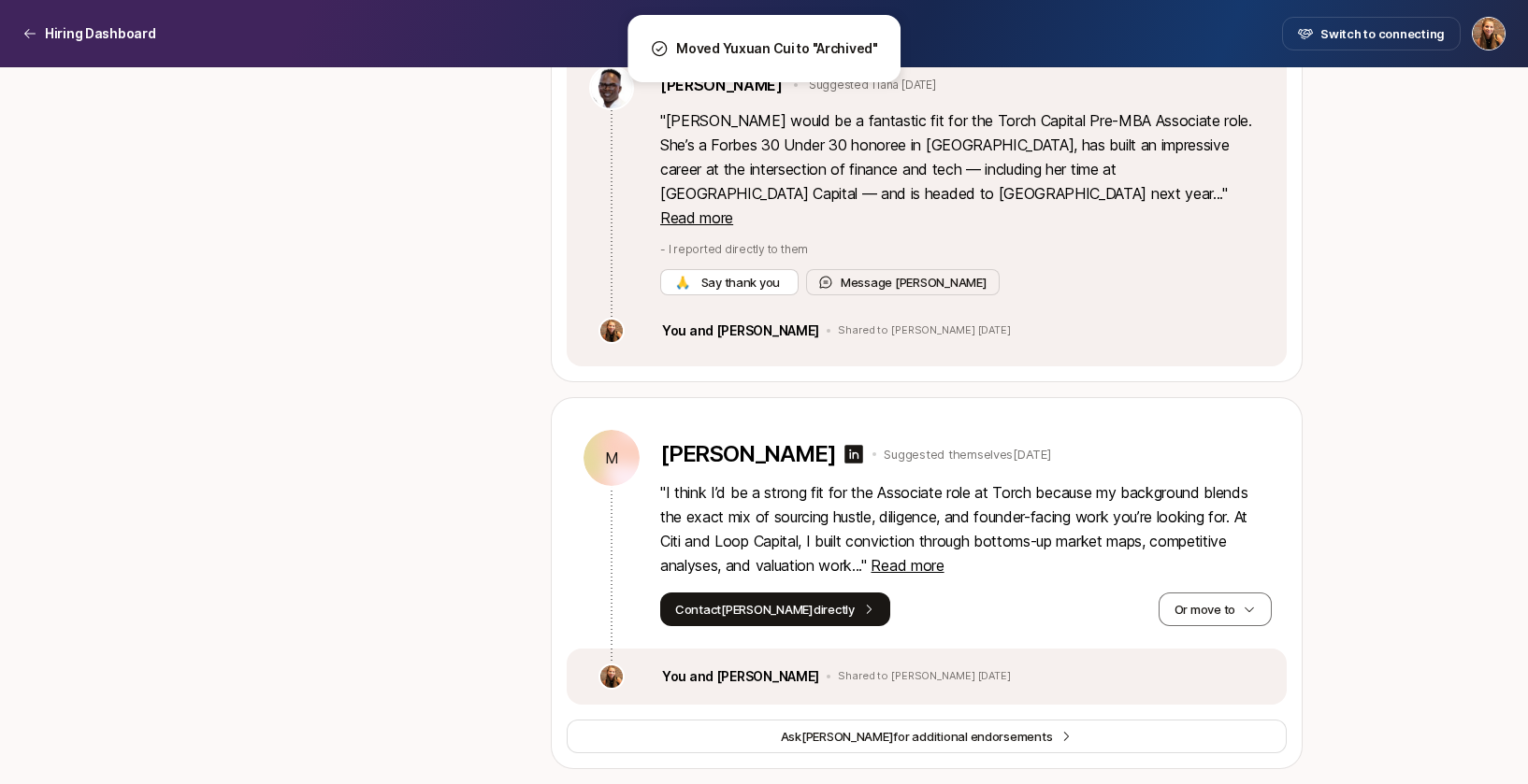
scroll to position [13614, 0]
click at [920, 556] on span "Read more" at bounding box center [907, 564] width 73 height 18
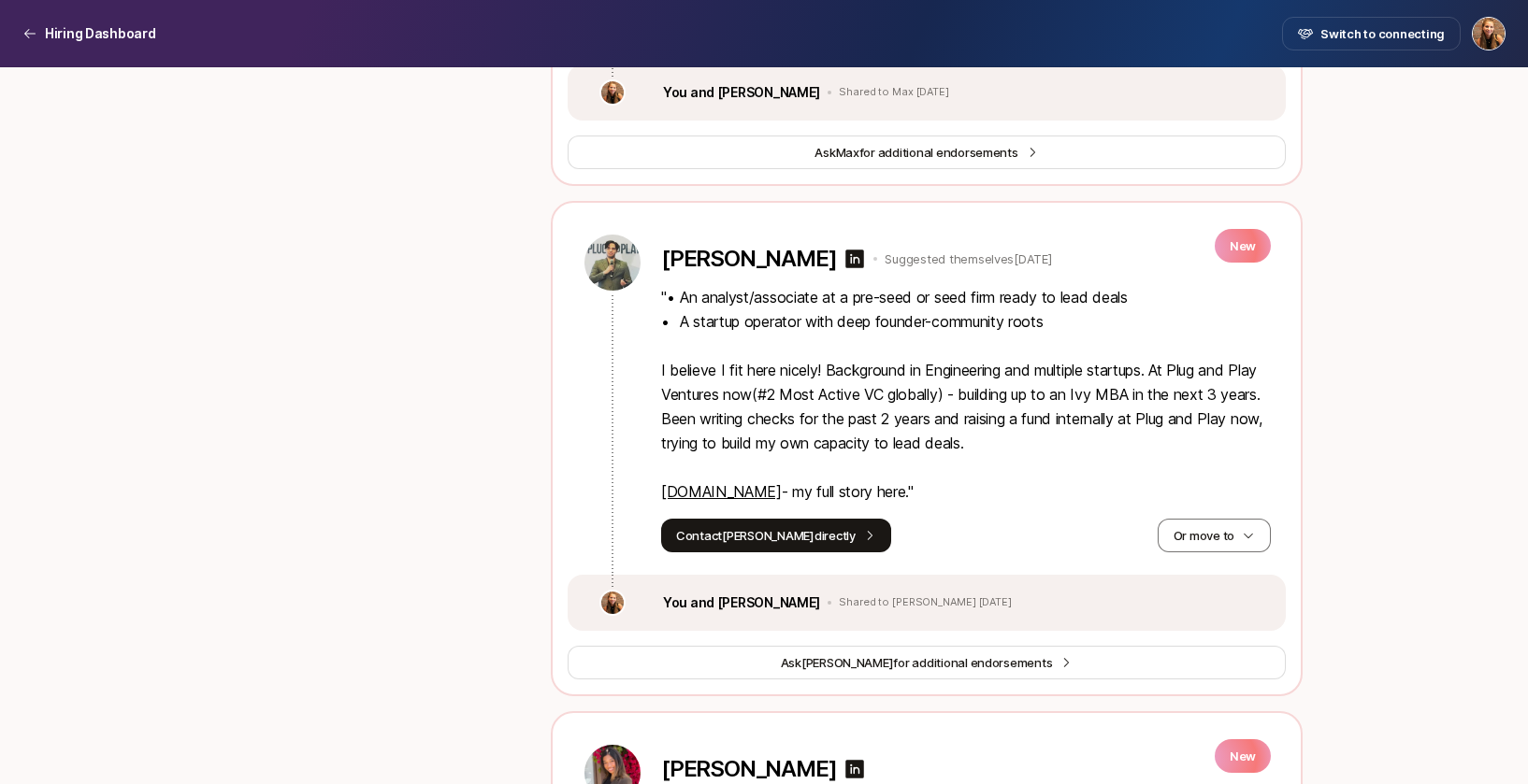
scroll to position [1180, 0]
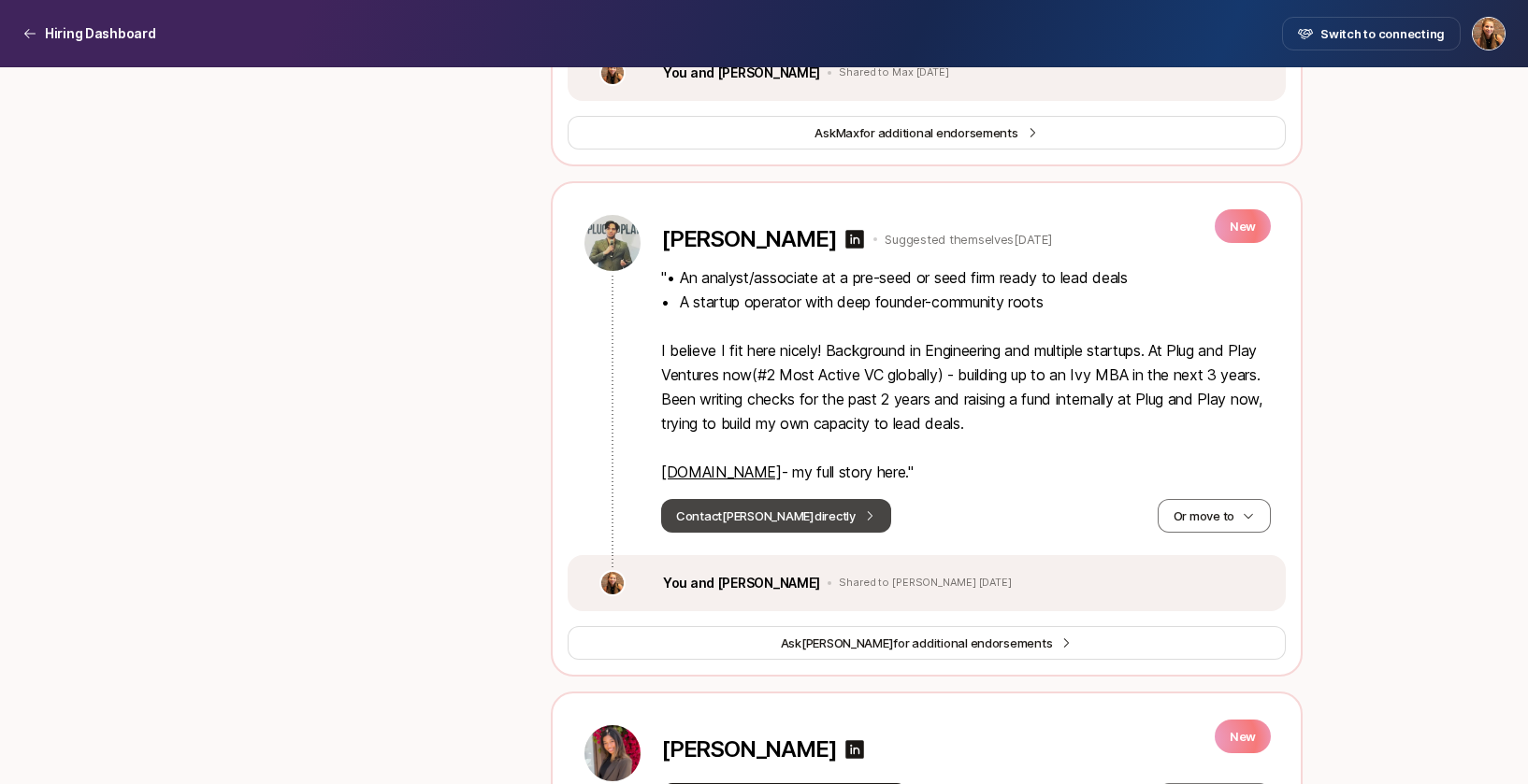
click at [730, 532] on button "Contact [PERSON_NAME] directly" at bounding box center [776, 516] width 230 height 34
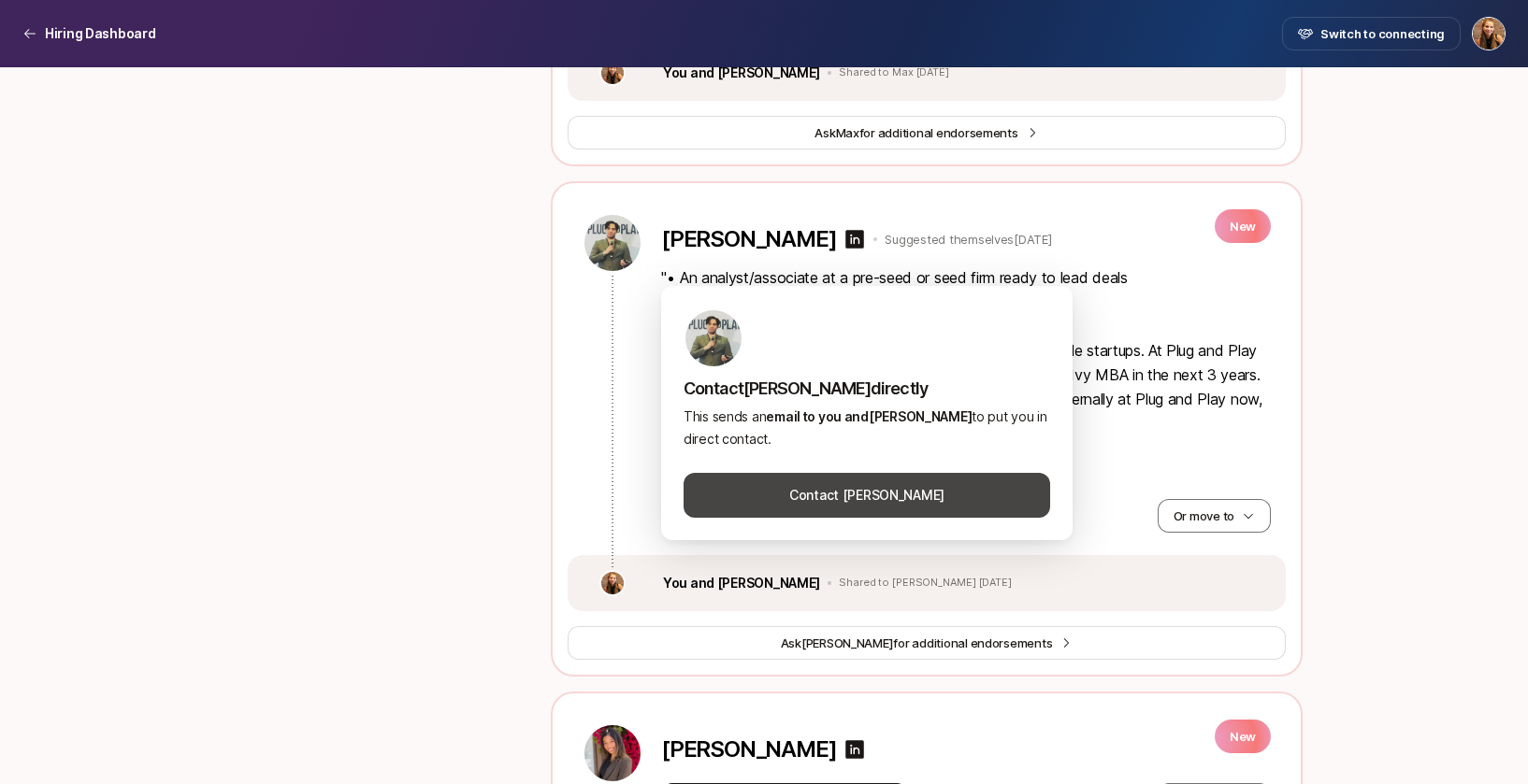
click at [800, 502] on button "Contact [PERSON_NAME]" at bounding box center [866, 495] width 366 height 45
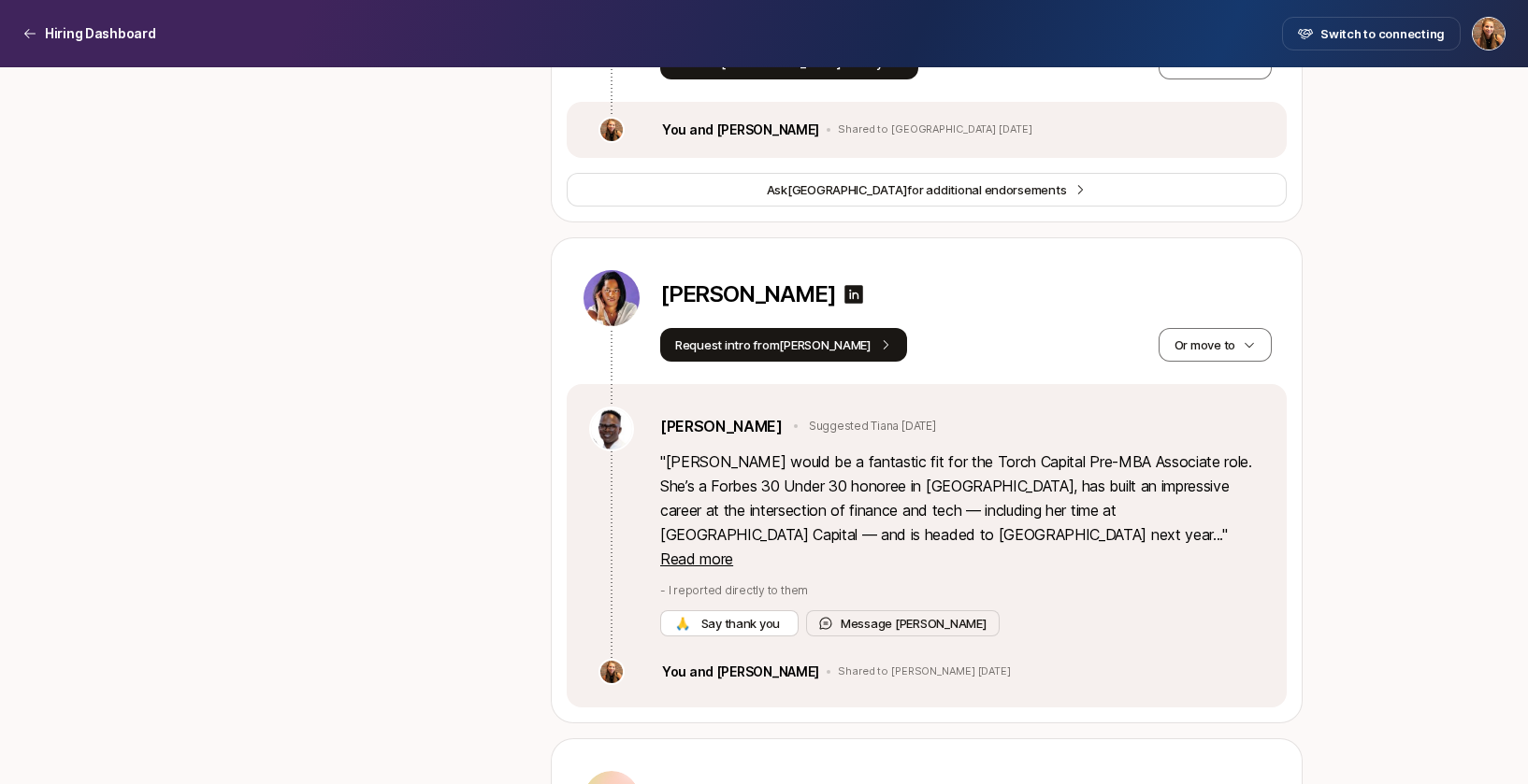
scroll to position [12716, 0]
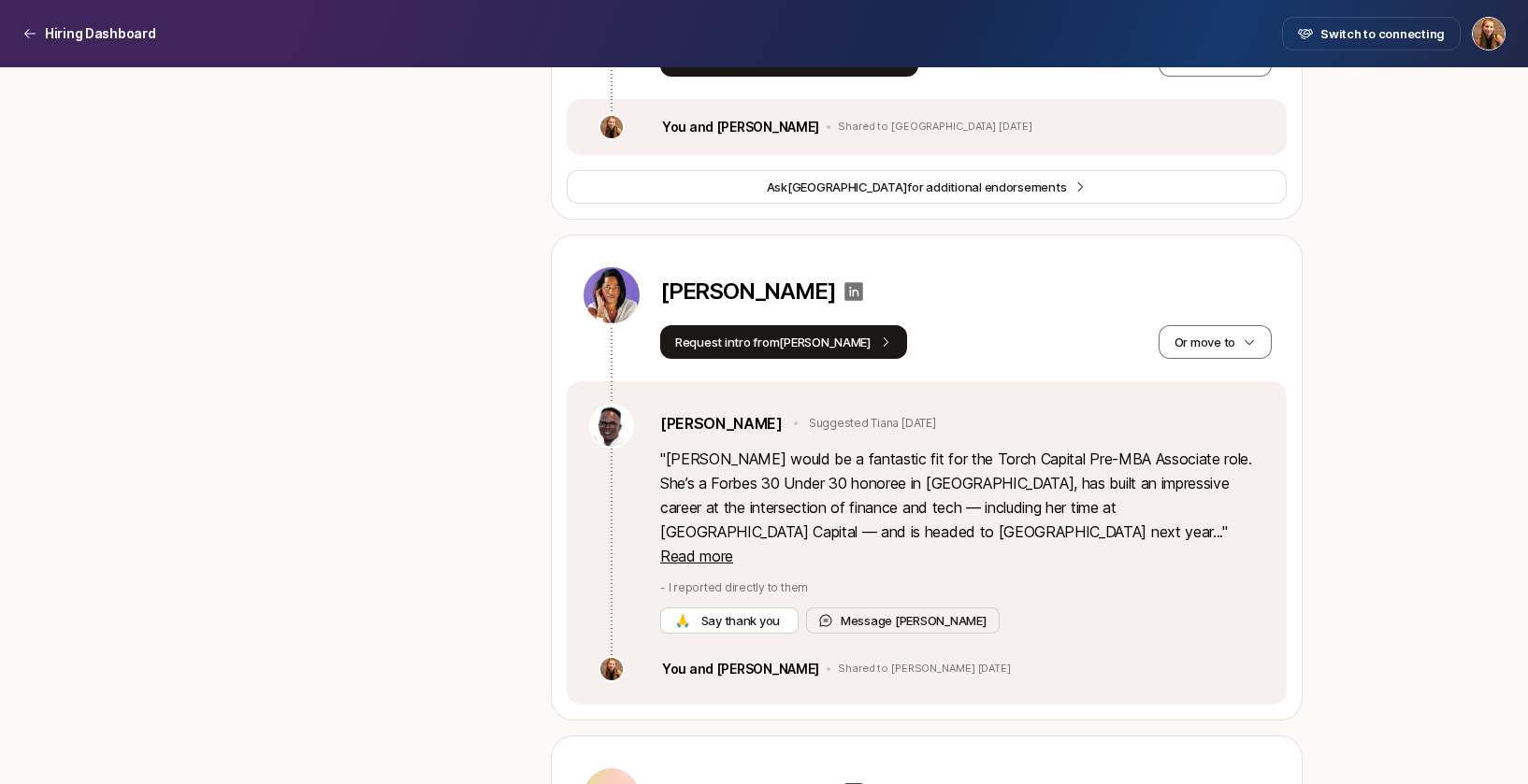
click at [843, 303] on icon at bounding box center [853, 291] width 22 height 22
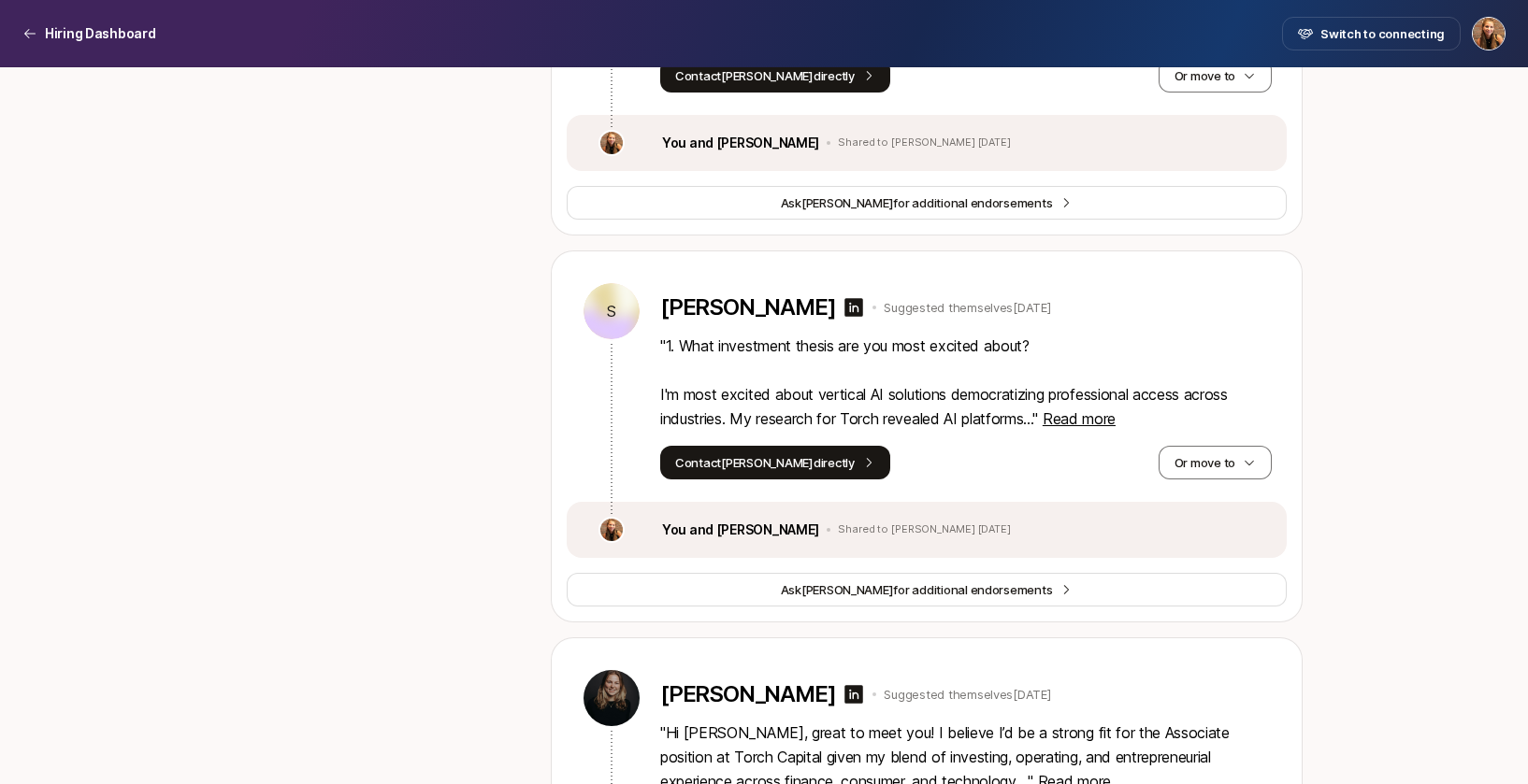
scroll to position [11945, 0]
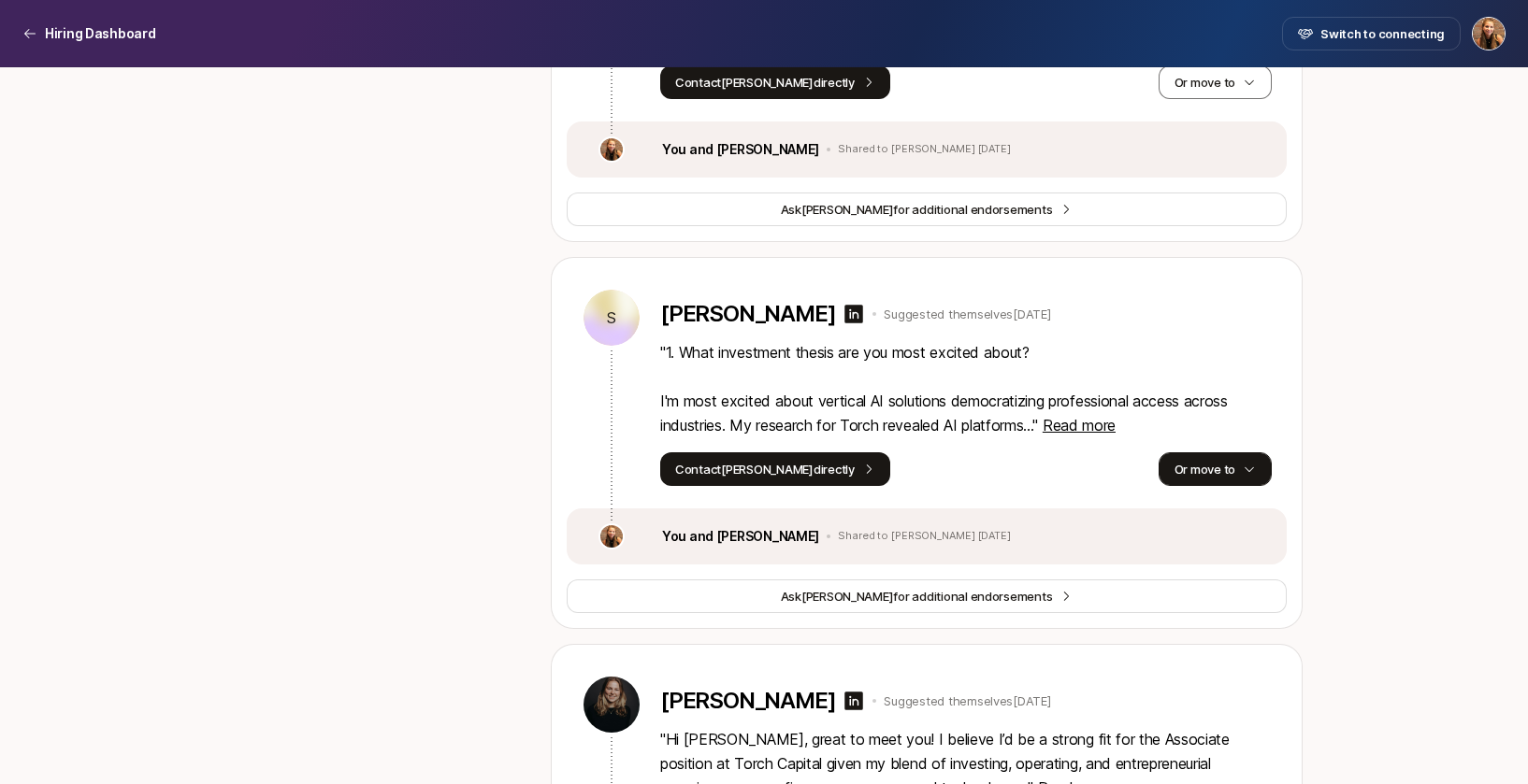
click at [1211, 486] on button "Or move to" at bounding box center [1215, 469] width 113 height 34
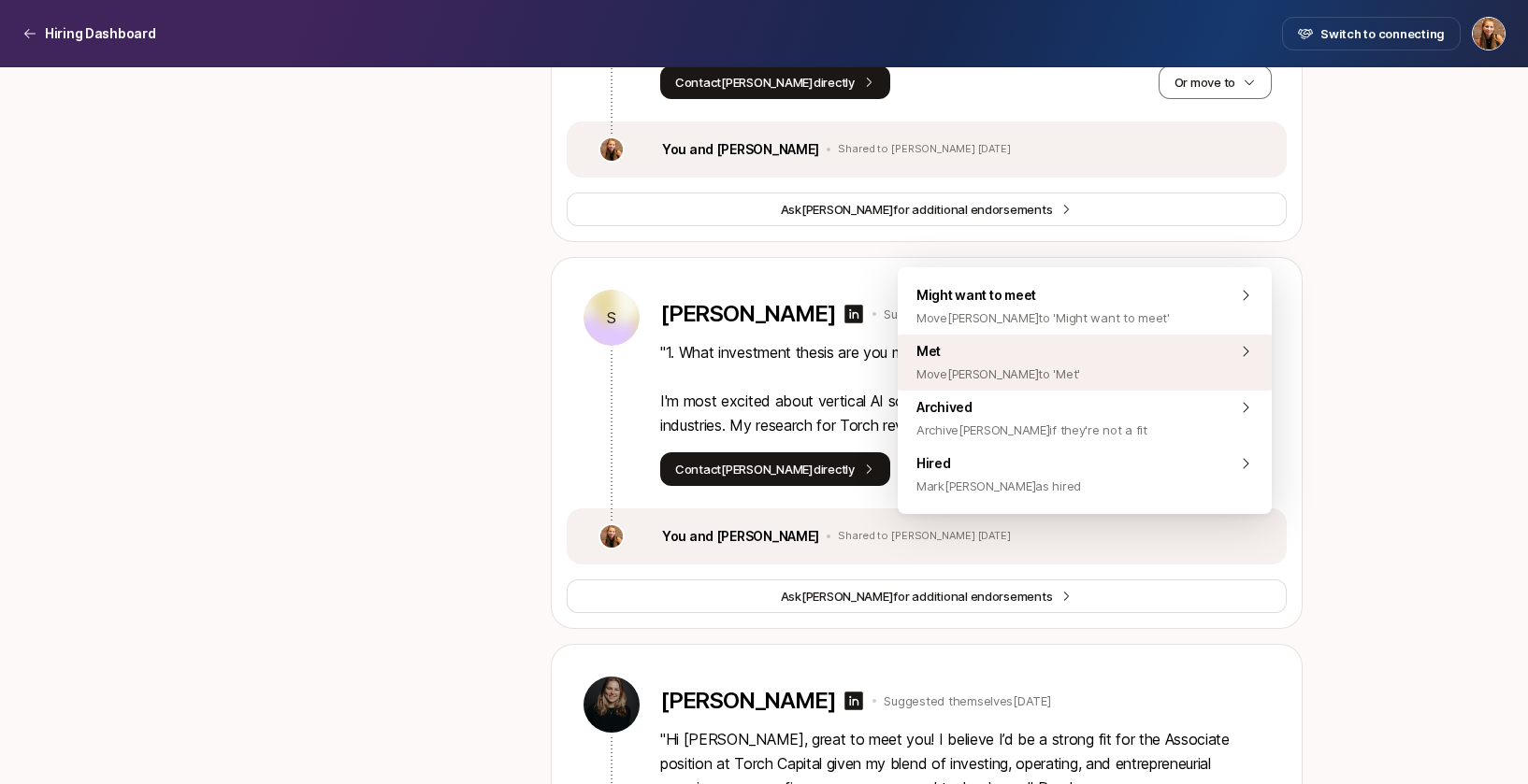
click at [1152, 387] on div "Met Move [PERSON_NAME] to 'Met'" at bounding box center [1084, 362] width 374 height 56
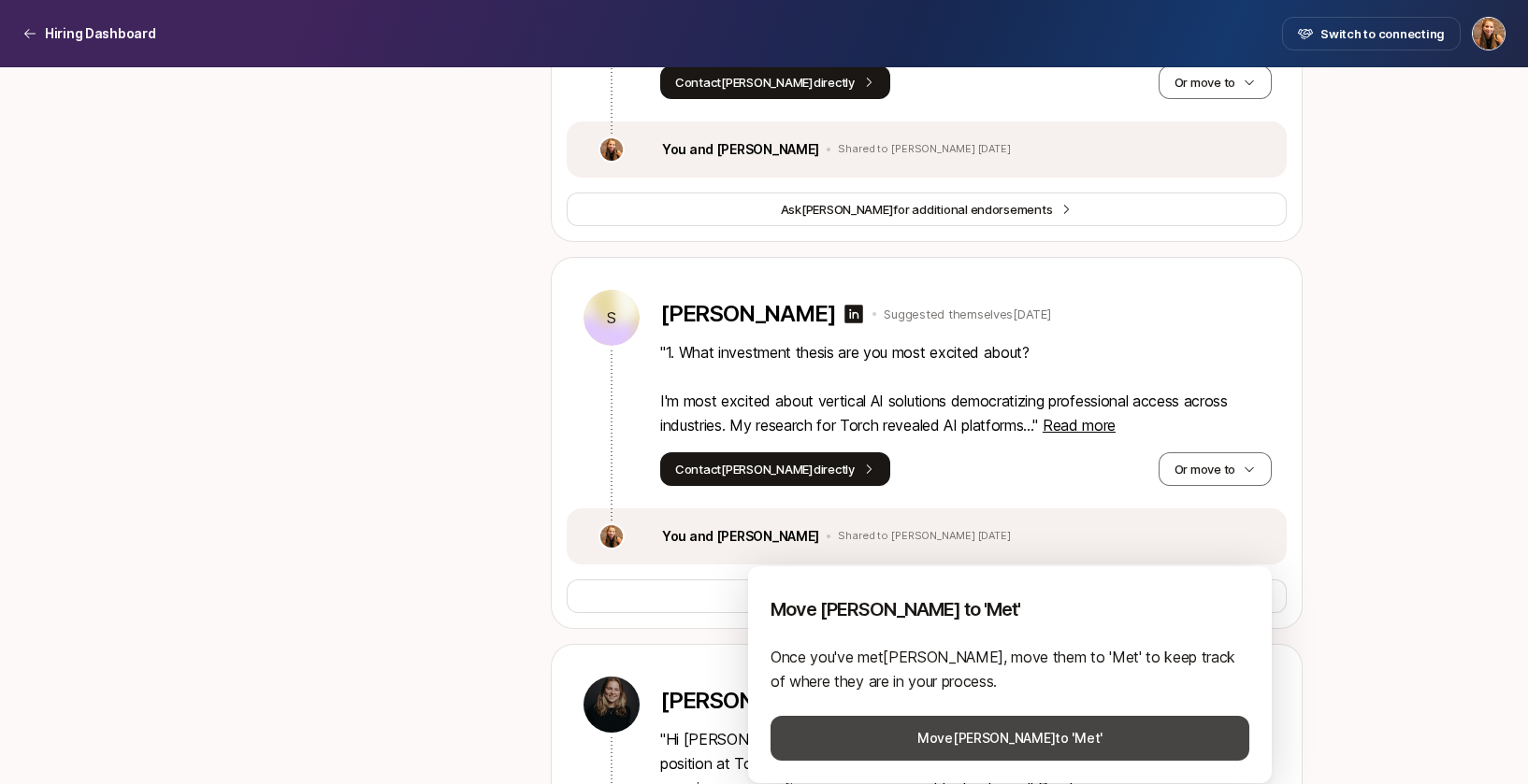
click at [1008, 732] on button "Move [PERSON_NAME] to 'Met'" at bounding box center [1010, 738] width 478 height 45
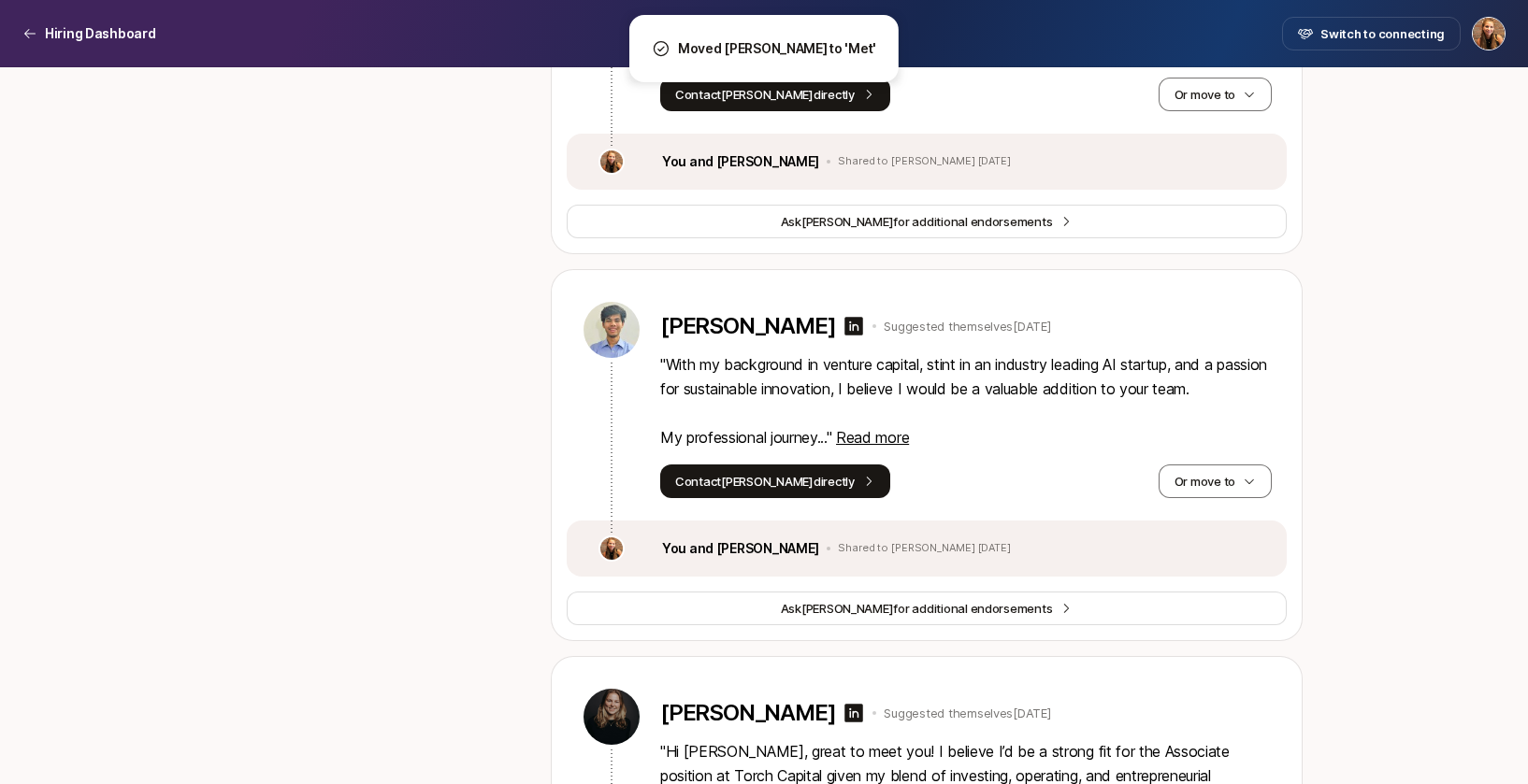
scroll to position [11533, 0]
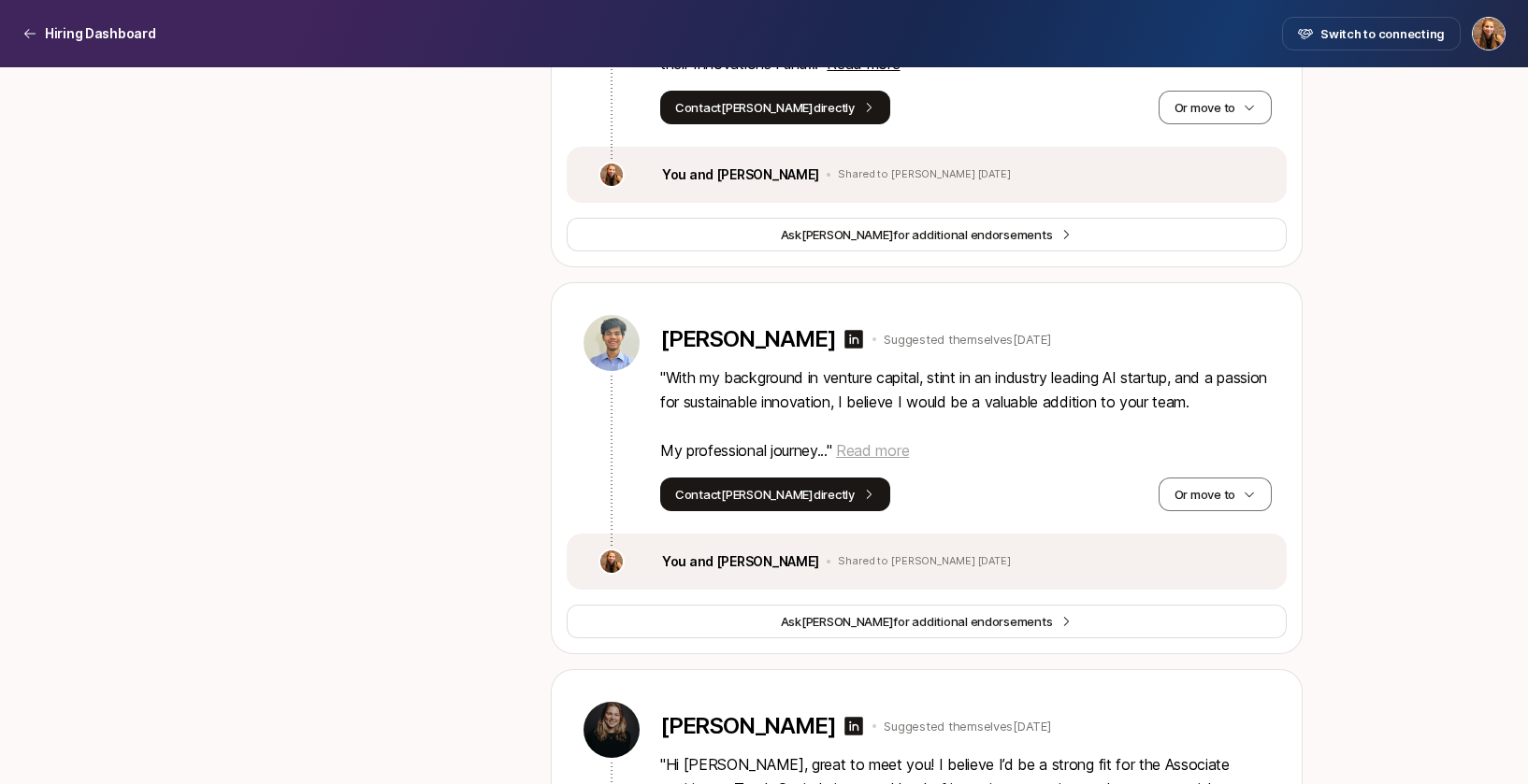
click at [868, 460] on span "Read more" at bounding box center [872, 450] width 73 height 18
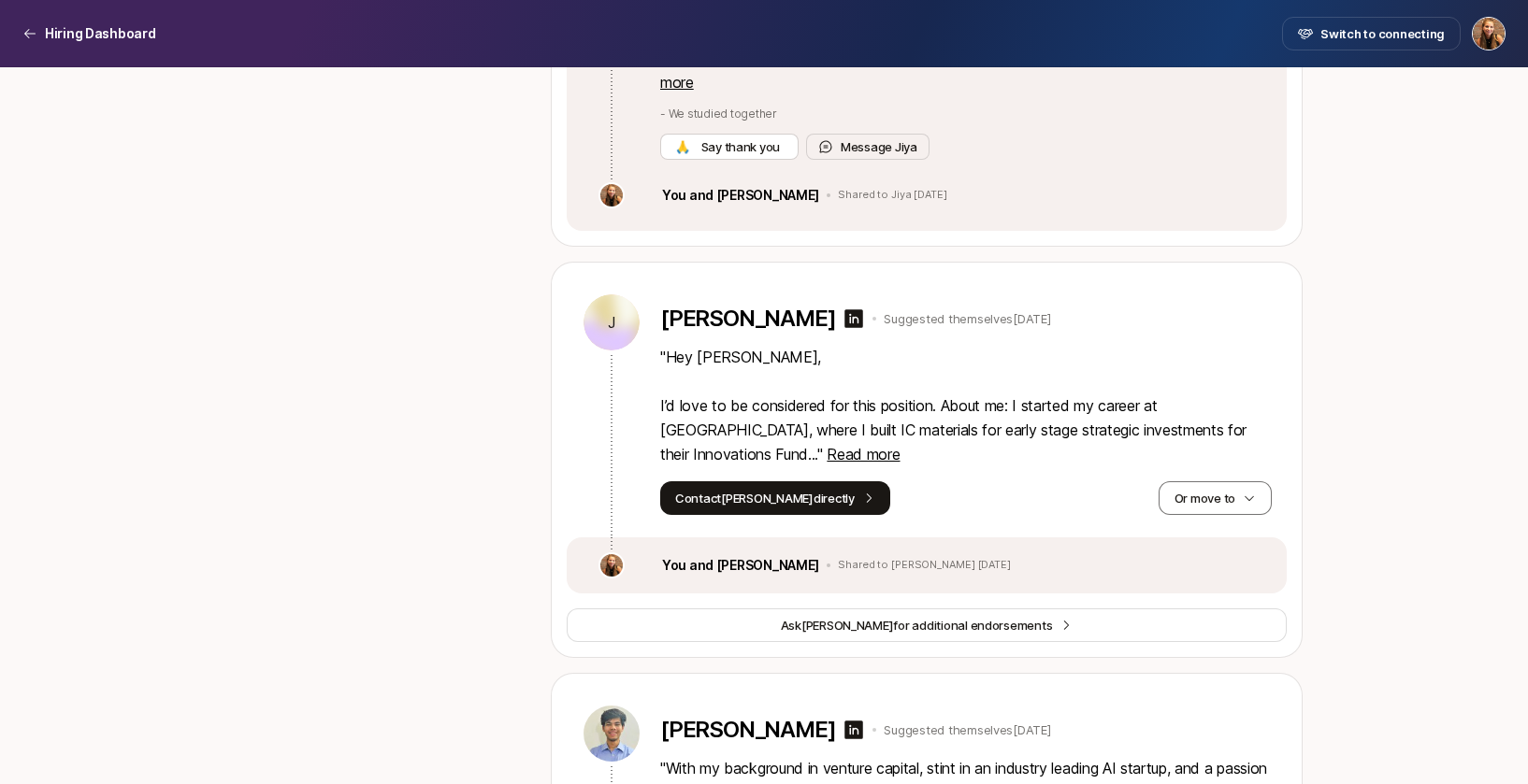
scroll to position [11117, 0]
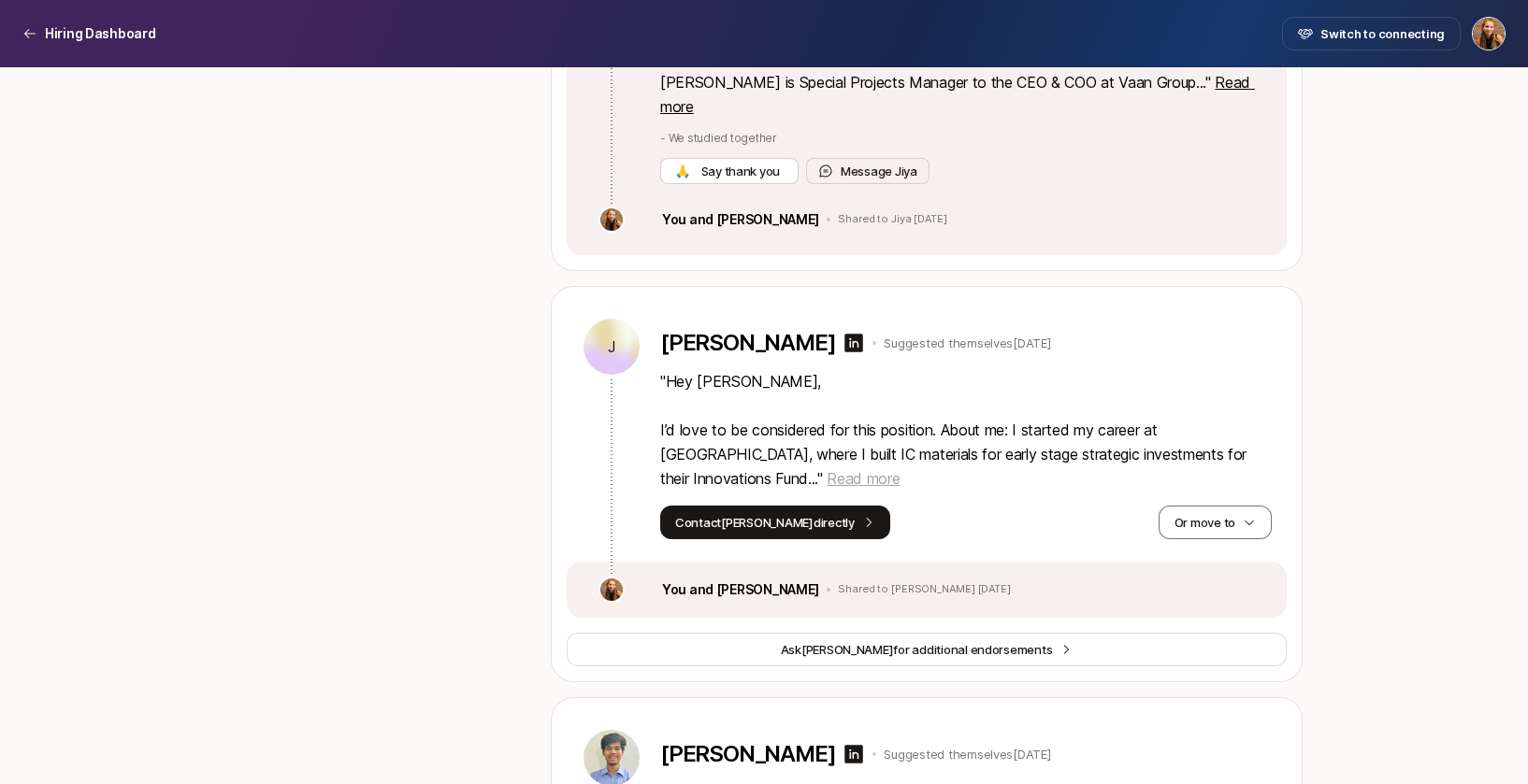
click at [826, 488] on span "Read more" at bounding box center [862, 478] width 73 height 18
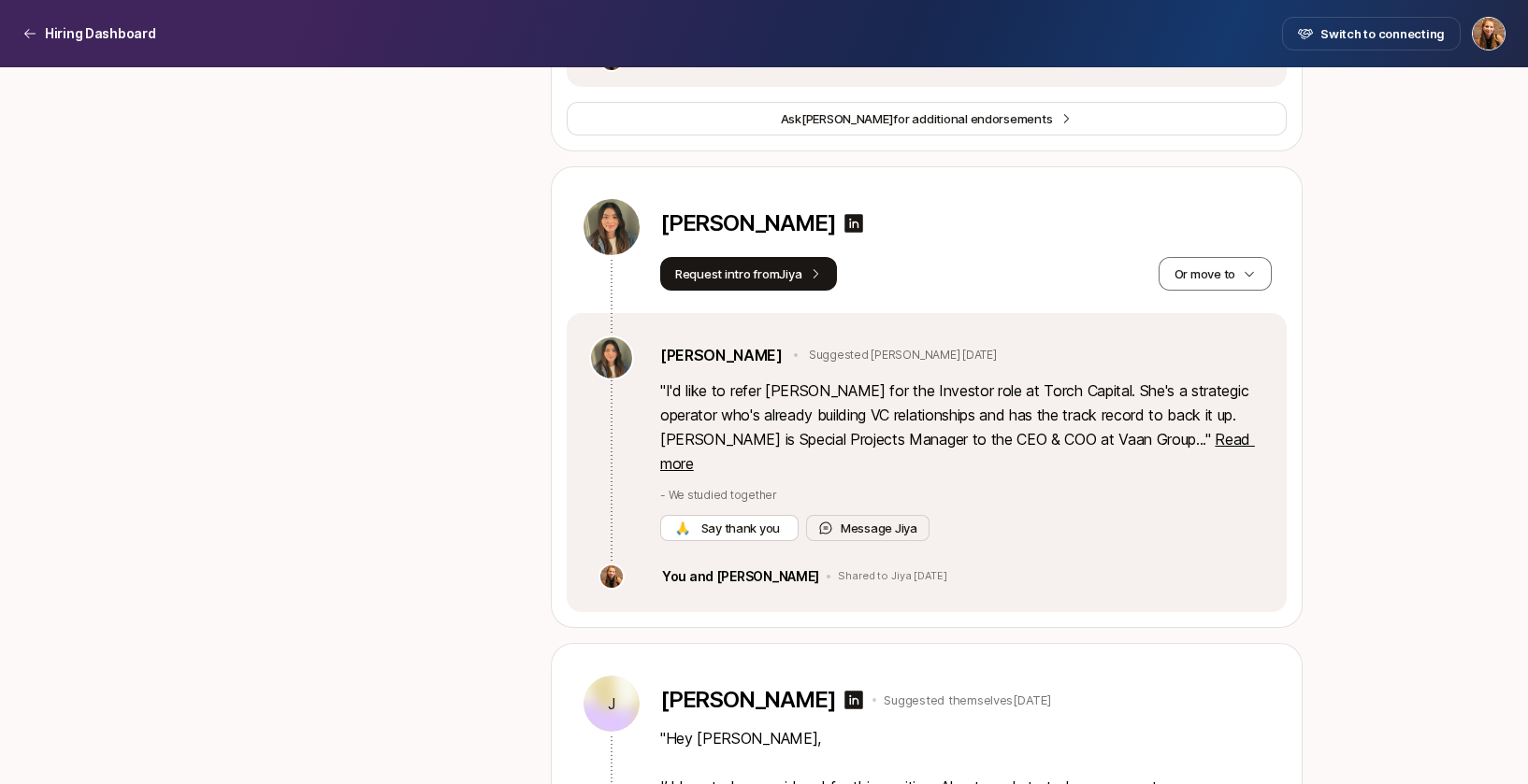
scroll to position [10758, 0]
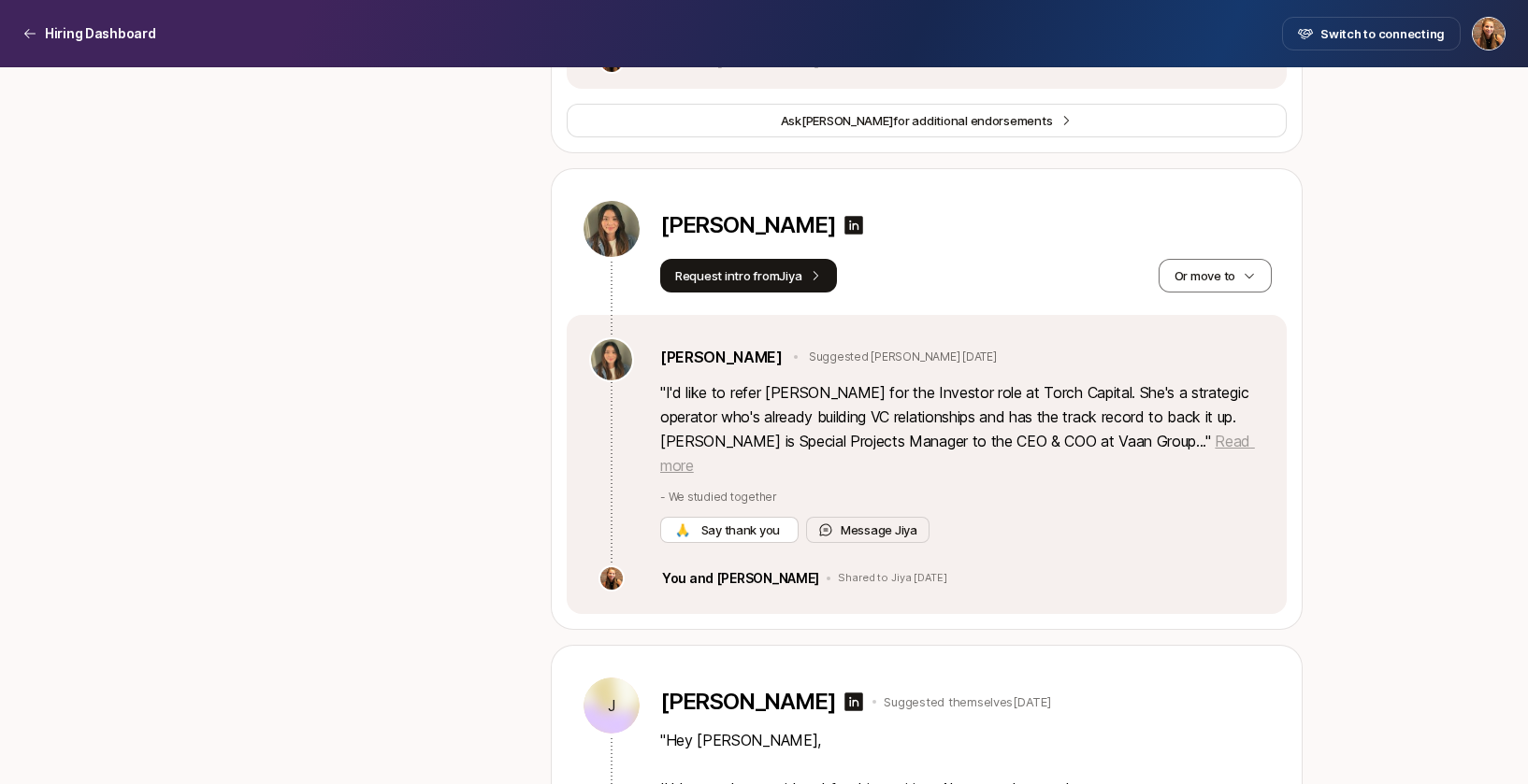
click at [1200, 475] on span "Read more" at bounding box center [957, 453] width 595 height 43
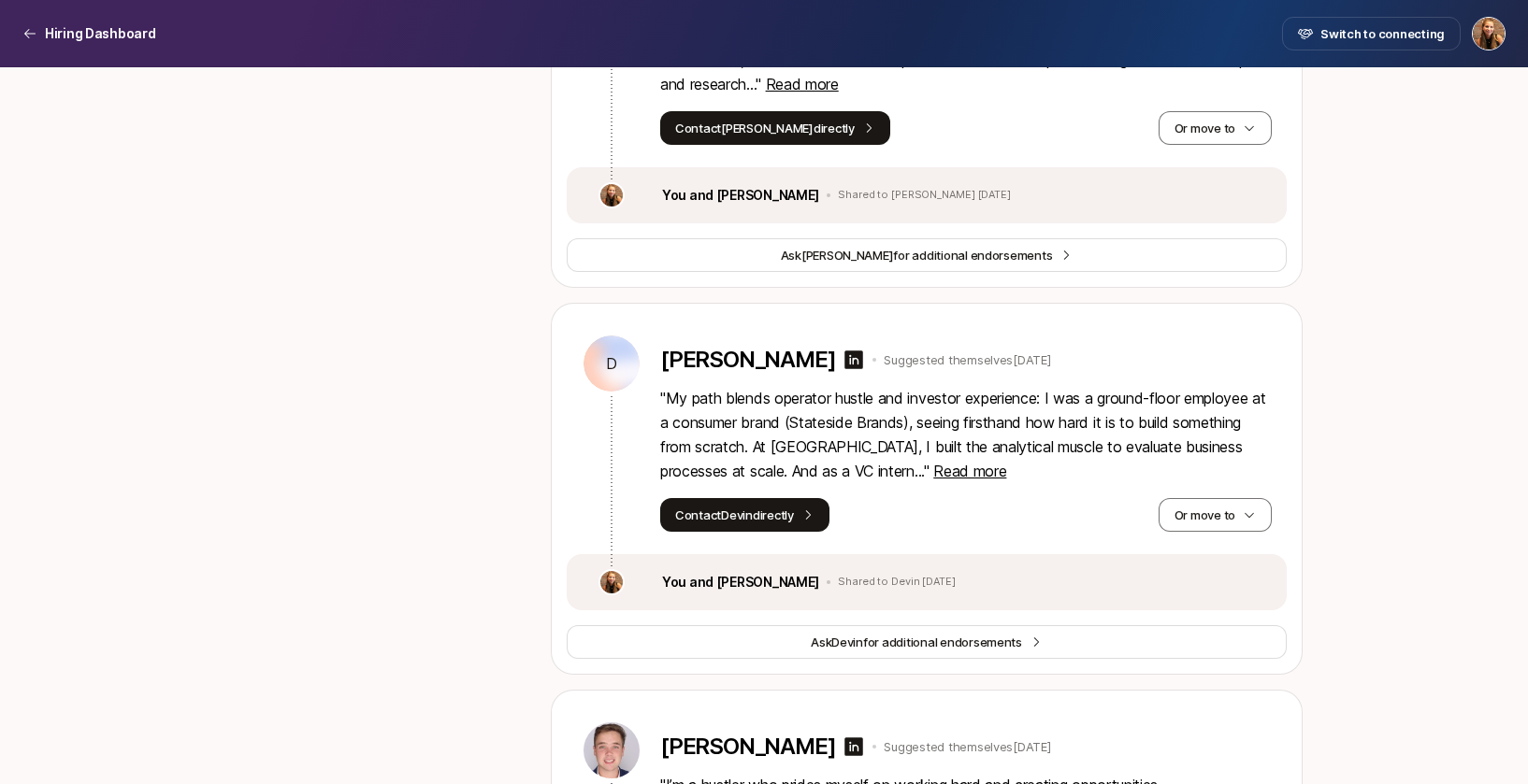
scroll to position [9278, 0]
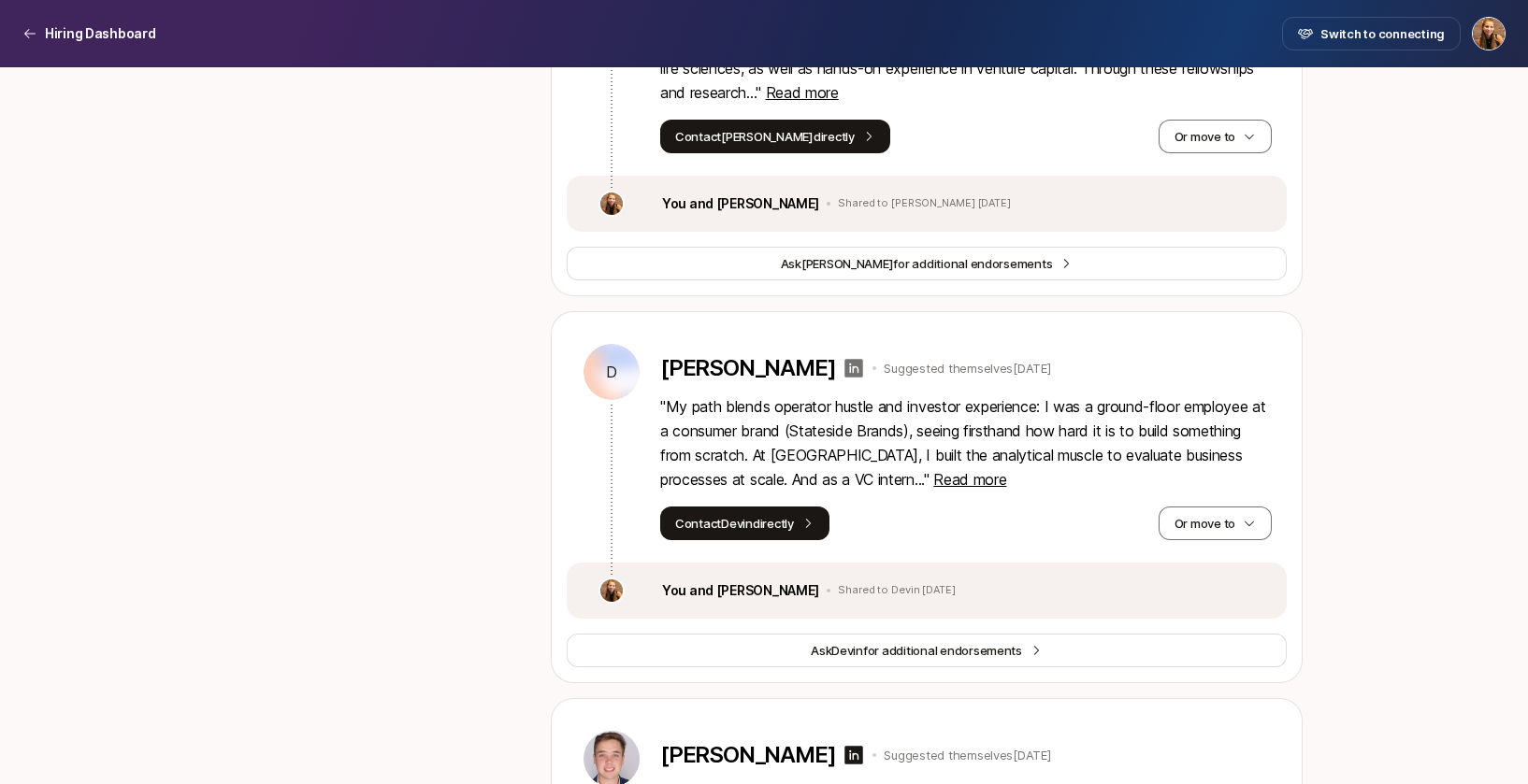
click at [846, 378] on icon at bounding box center [854, 367] width 18 height 18
click at [1210, 540] on button "Or move to" at bounding box center [1215, 523] width 113 height 34
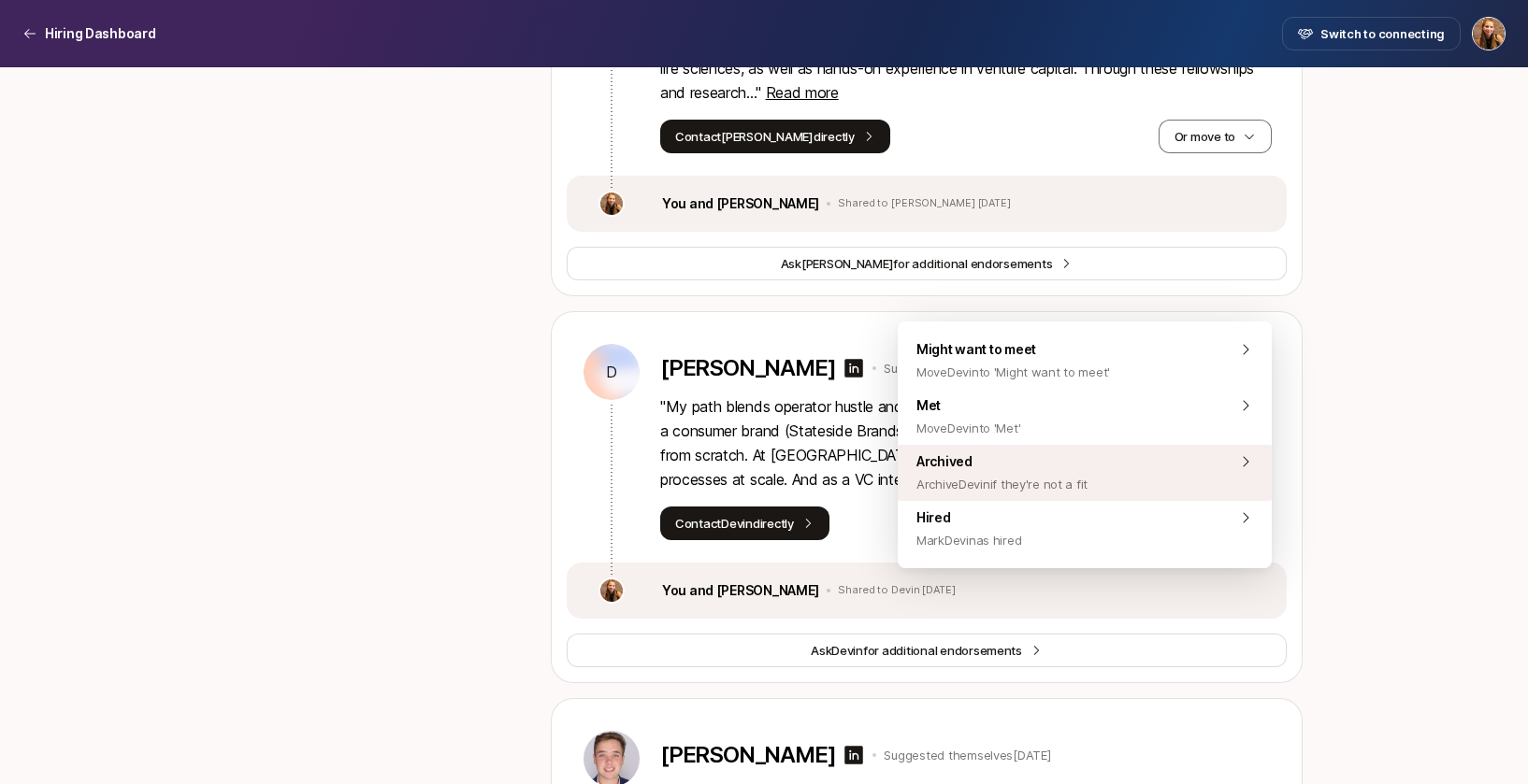
click at [1046, 459] on span "Archived Archive Devin if they're not a fit" at bounding box center [1002, 473] width 171 height 45
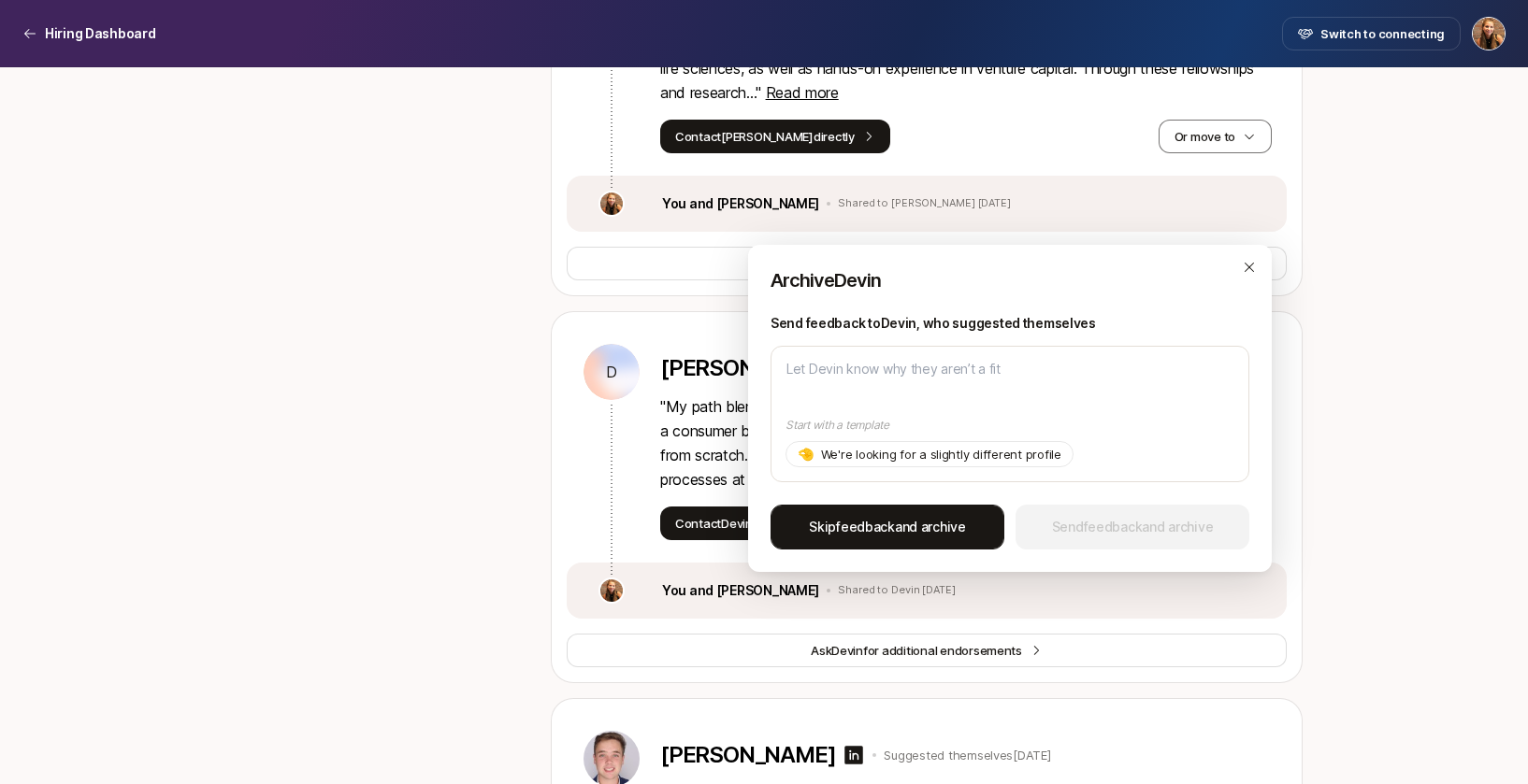
click at [851, 545] on button "Skip feedback and archive" at bounding box center [887, 527] width 233 height 45
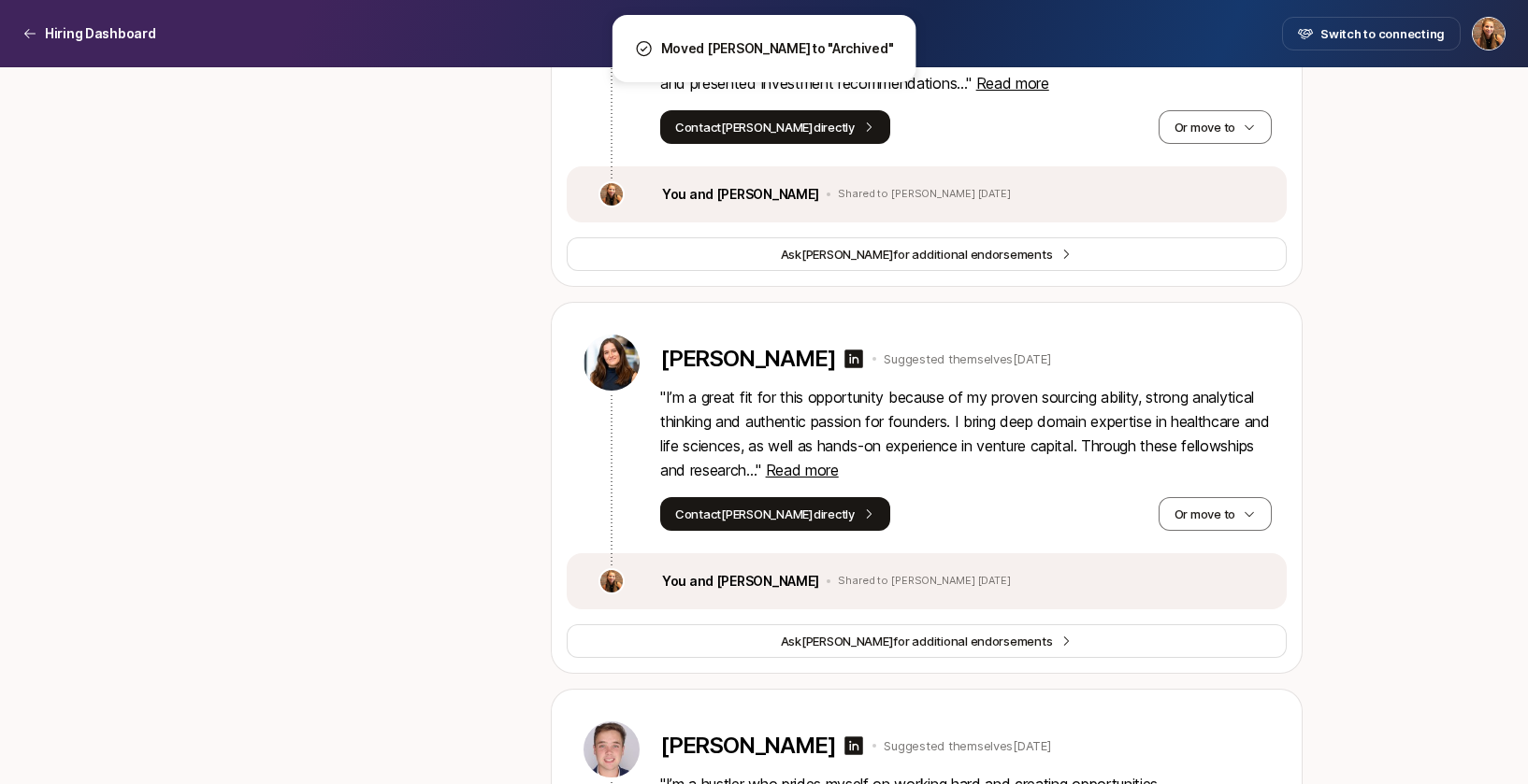
scroll to position [8899, 0]
click at [839, 480] on span "Read more" at bounding box center [802, 470] width 73 height 18
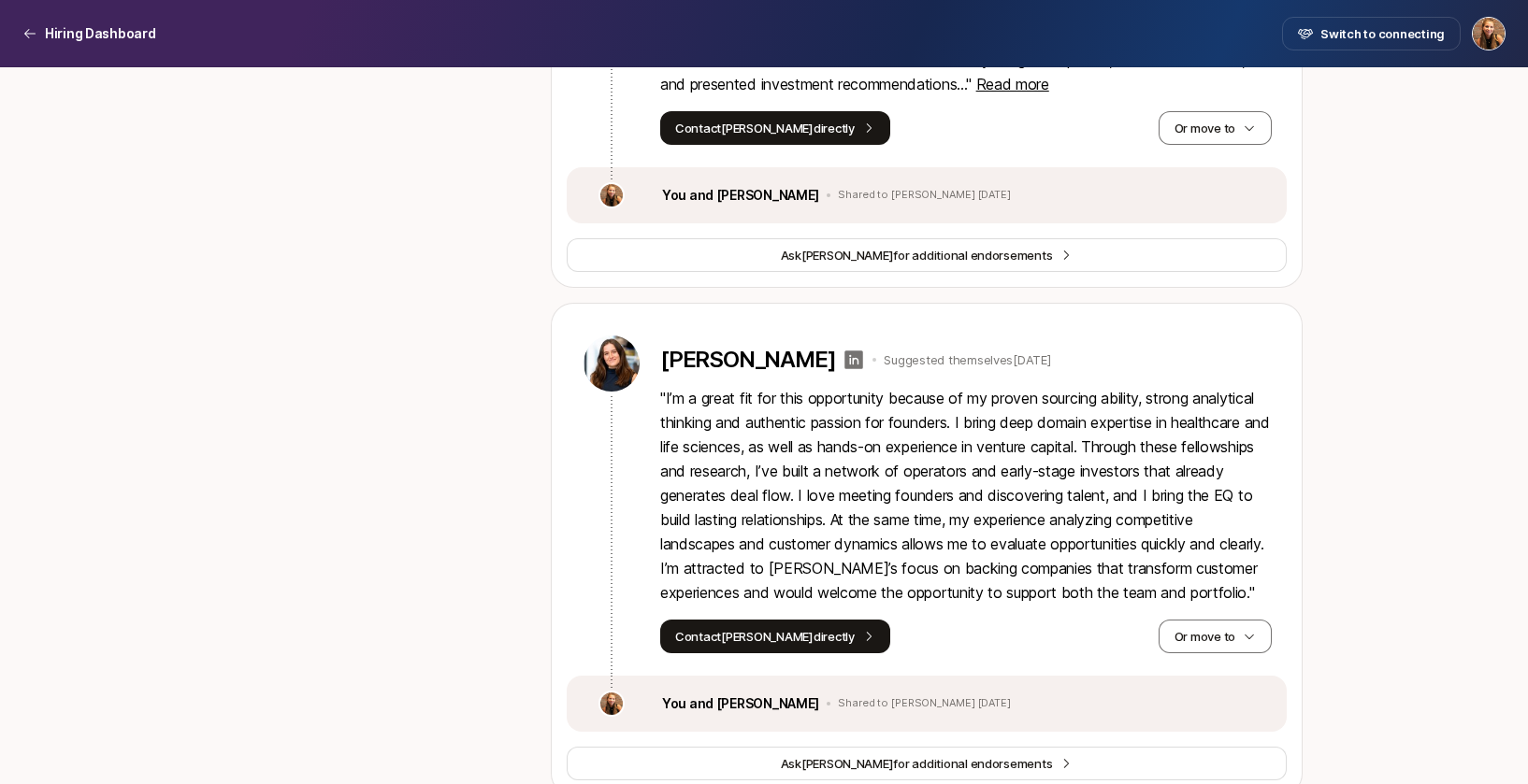
click at [846, 369] on icon at bounding box center [854, 359] width 18 height 18
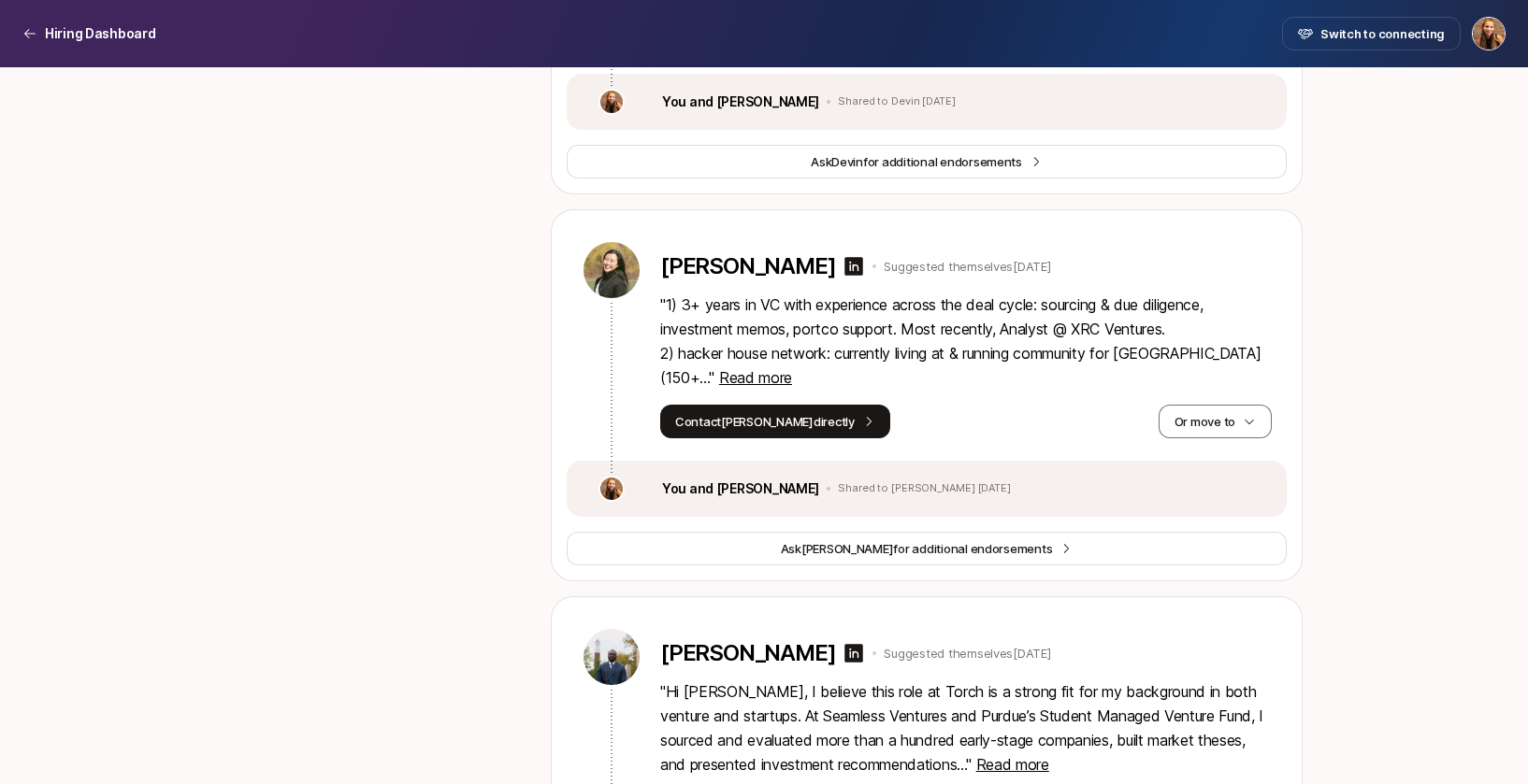
scroll to position [8215, 0]
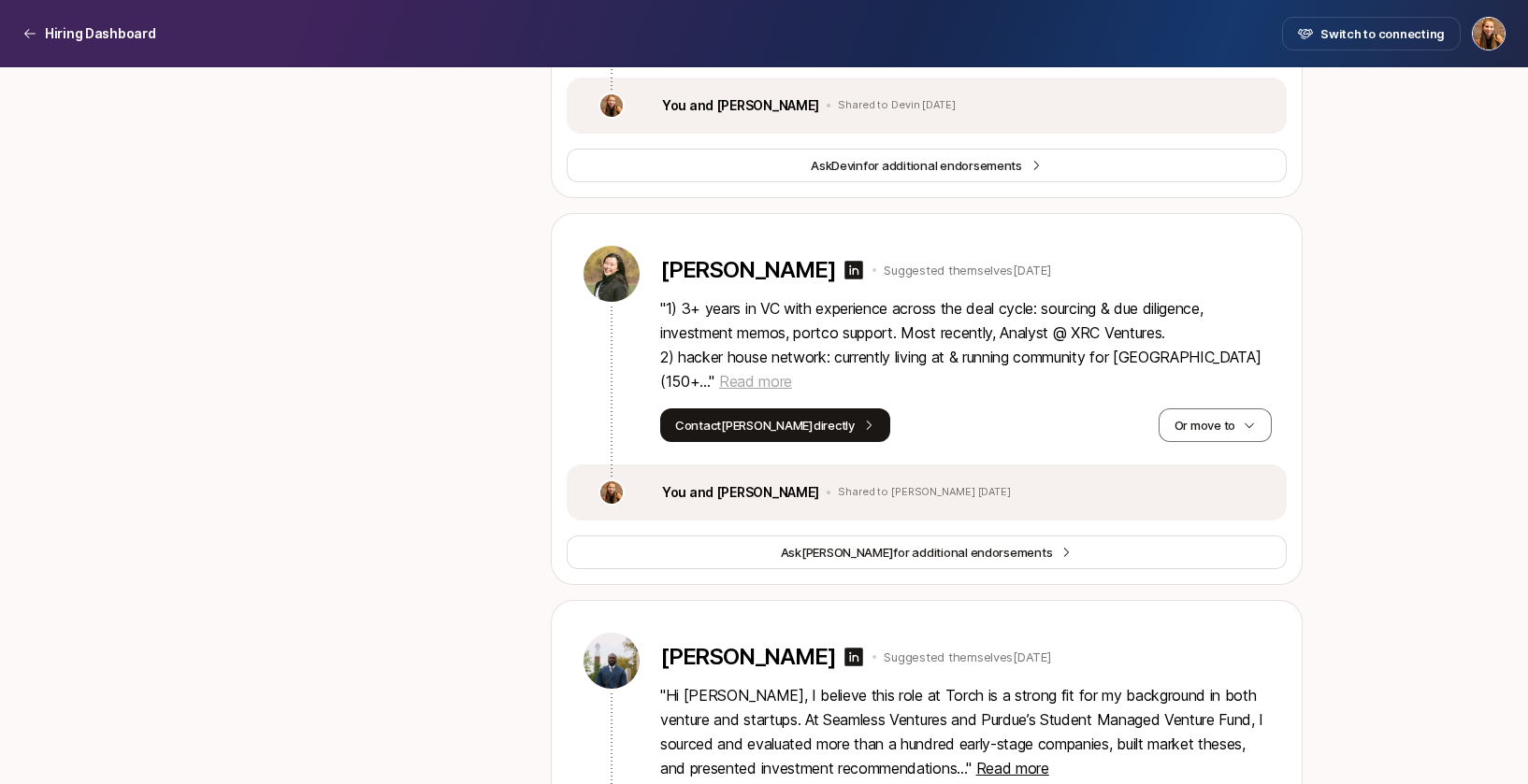
click at [792, 391] on span "Read more" at bounding box center [755, 381] width 73 height 18
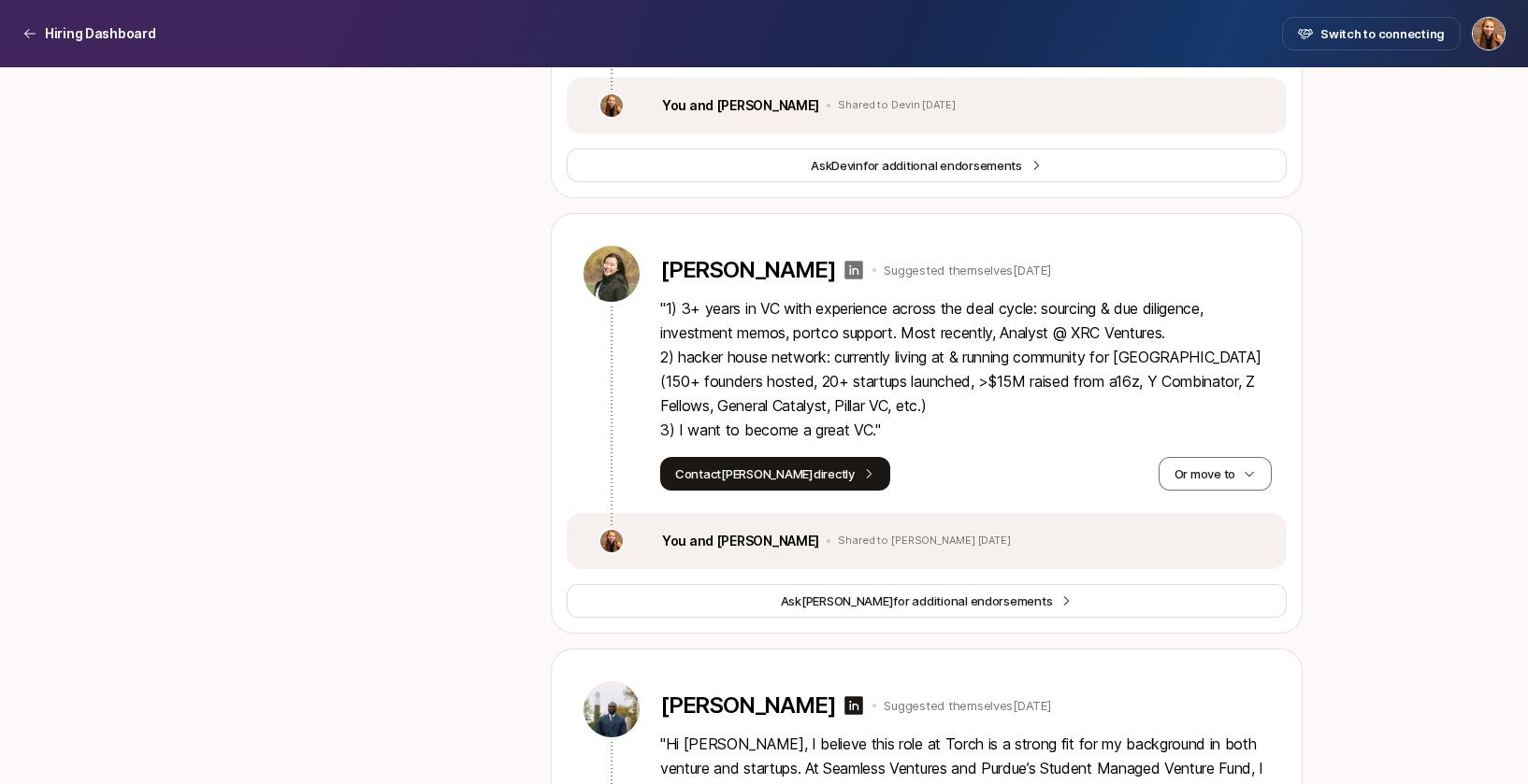
click at [846, 280] on icon at bounding box center [854, 269] width 18 height 18
click at [1205, 491] on button "Or move to" at bounding box center [1215, 473] width 113 height 34
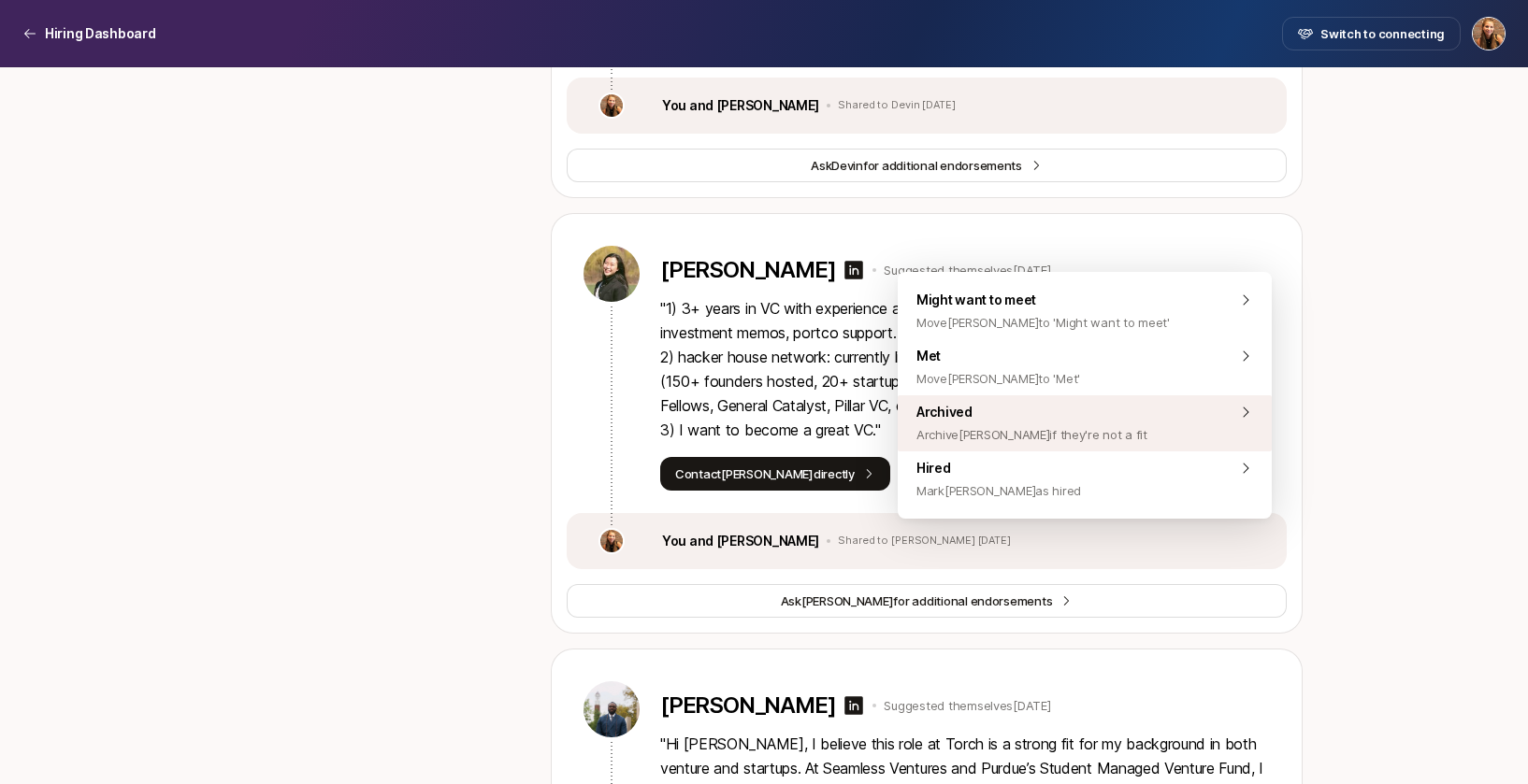
click at [1122, 436] on div "Archived Archive [PERSON_NAME] if they're not a fit" at bounding box center [1084, 424] width 374 height 56
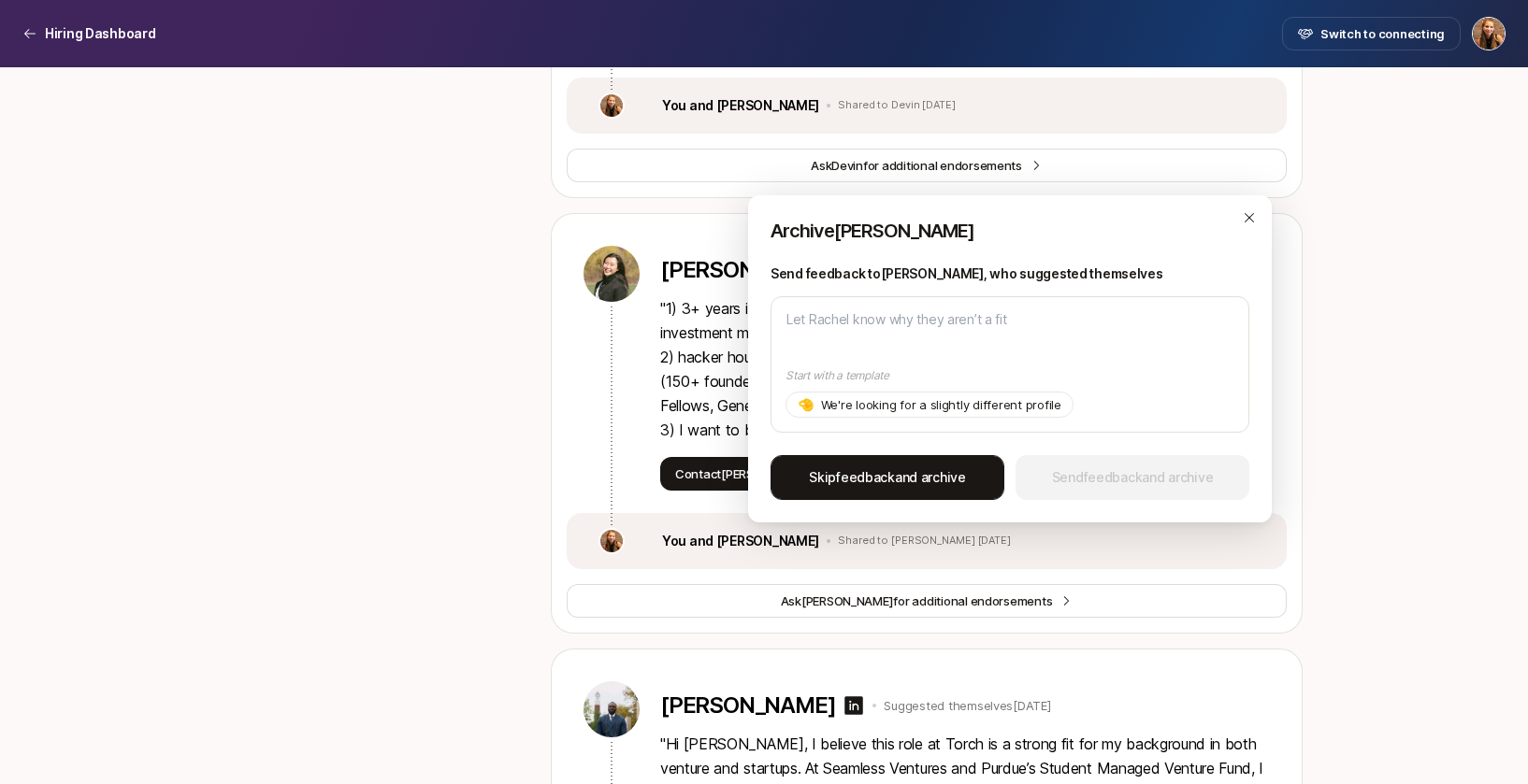
click at [960, 484] on span "Skip feedback and archive" at bounding box center [887, 477] width 157 height 22
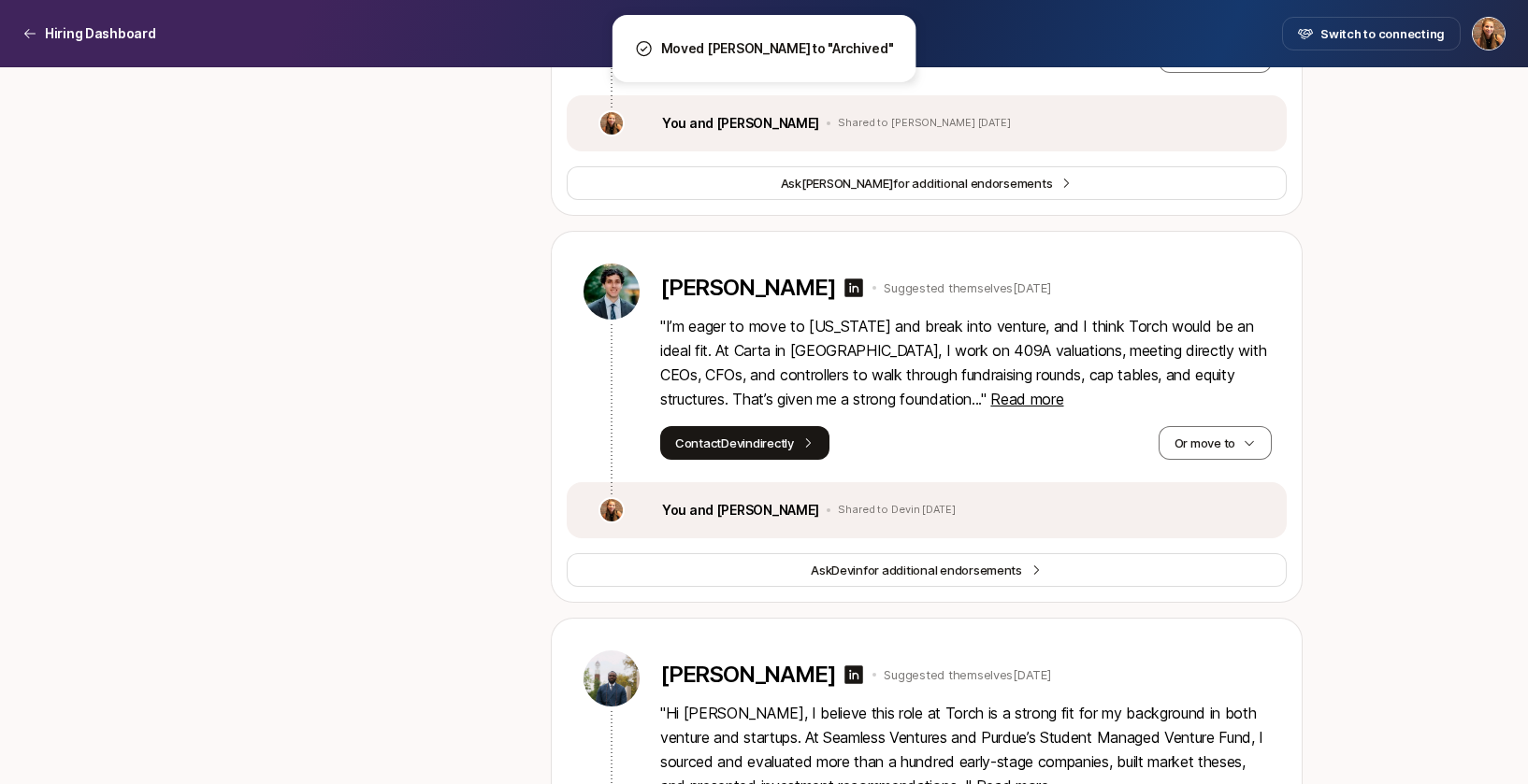
scroll to position [7788, 0]
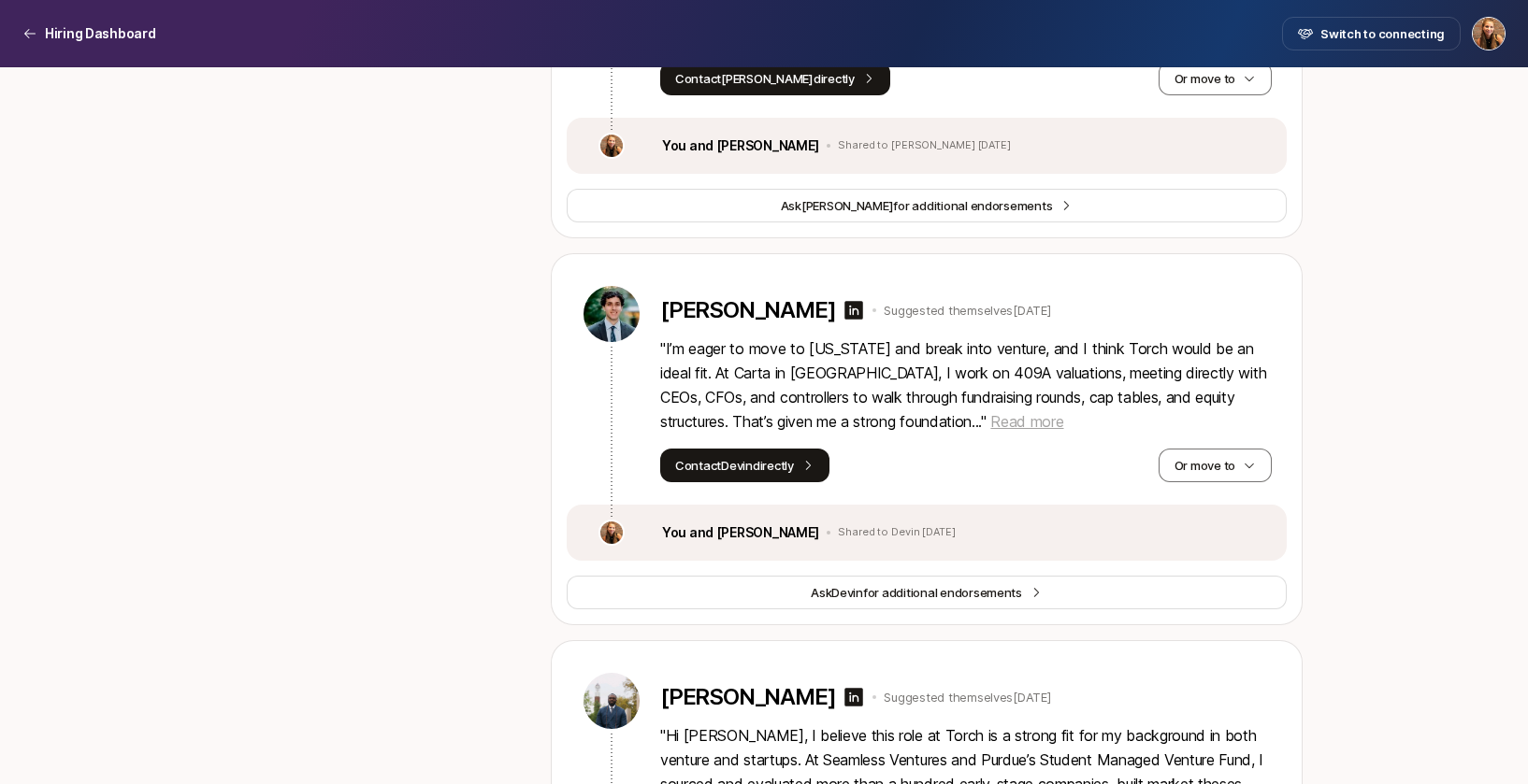
click at [990, 430] on span "Read more" at bounding box center [1026, 421] width 73 height 18
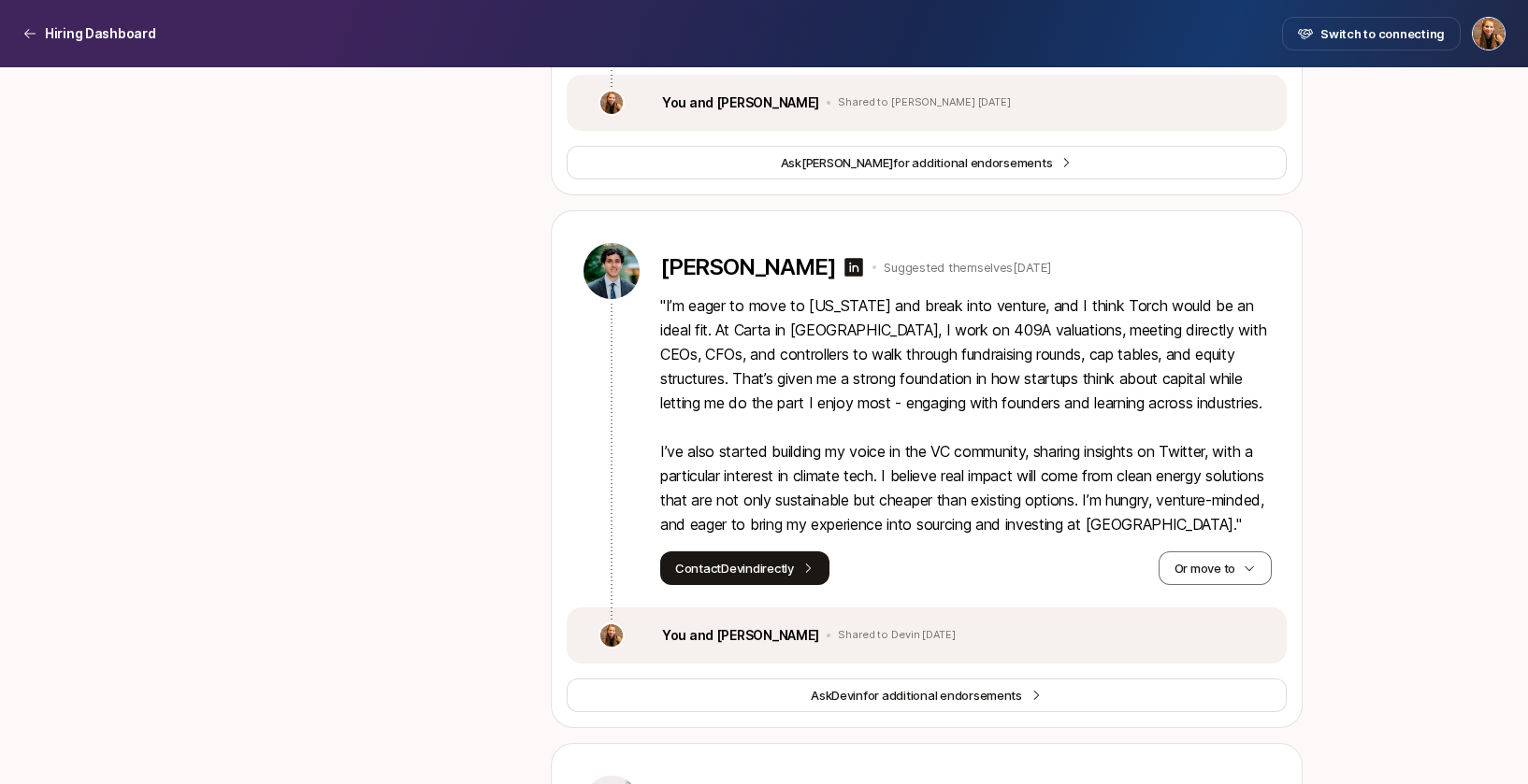
scroll to position [7834, 0]
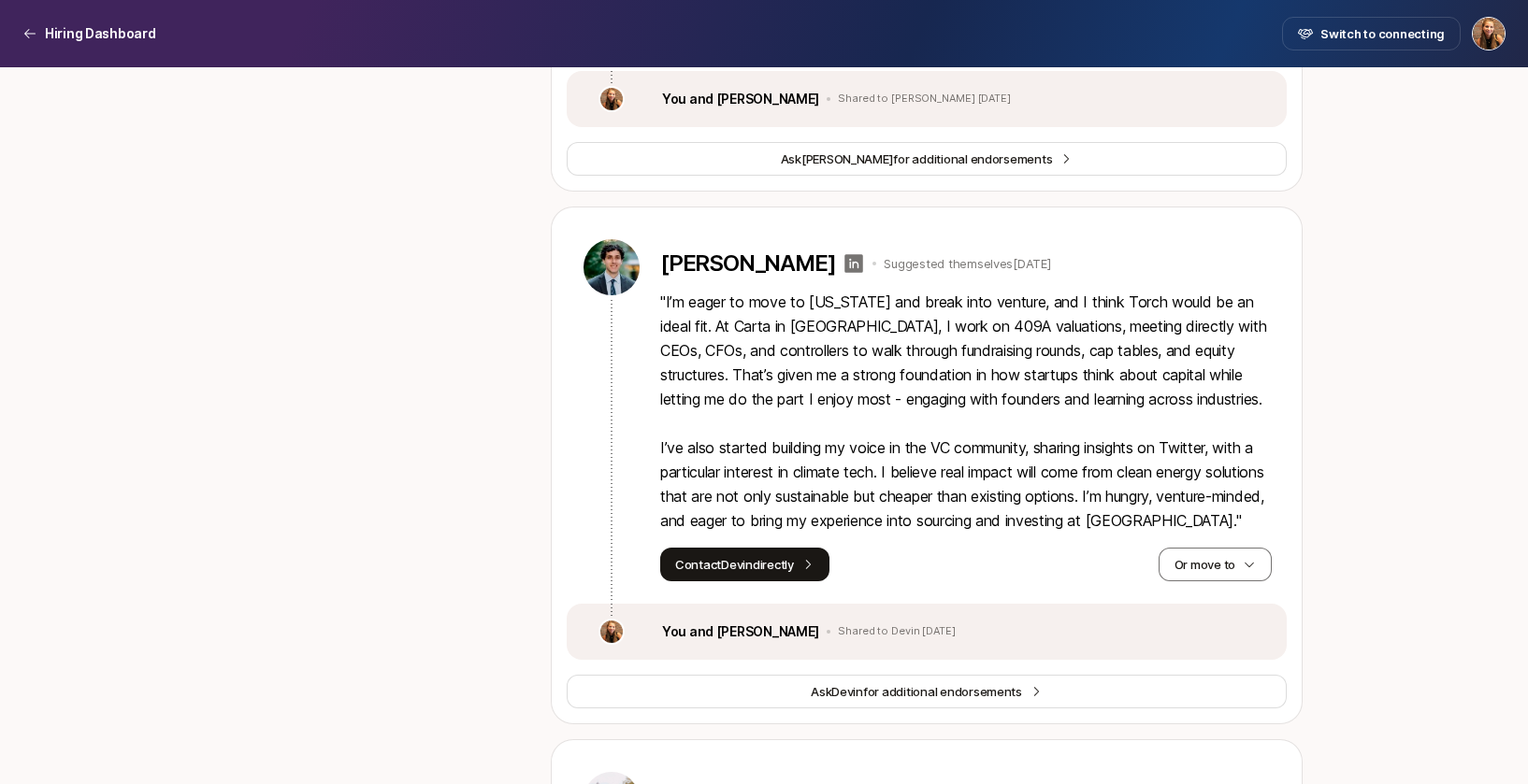
click at [846, 273] on icon at bounding box center [854, 263] width 18 height 18
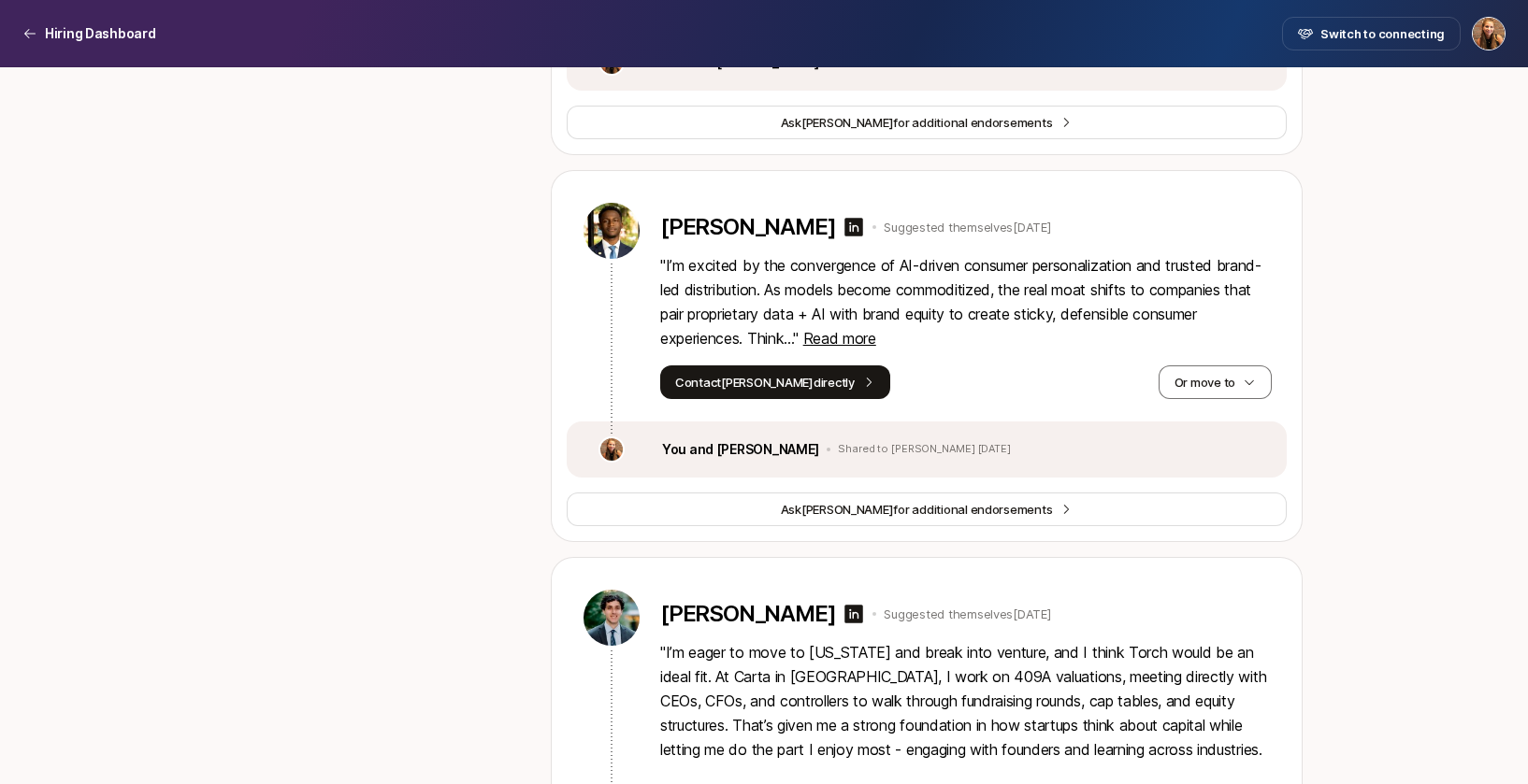
scroll to position [7481, 0]
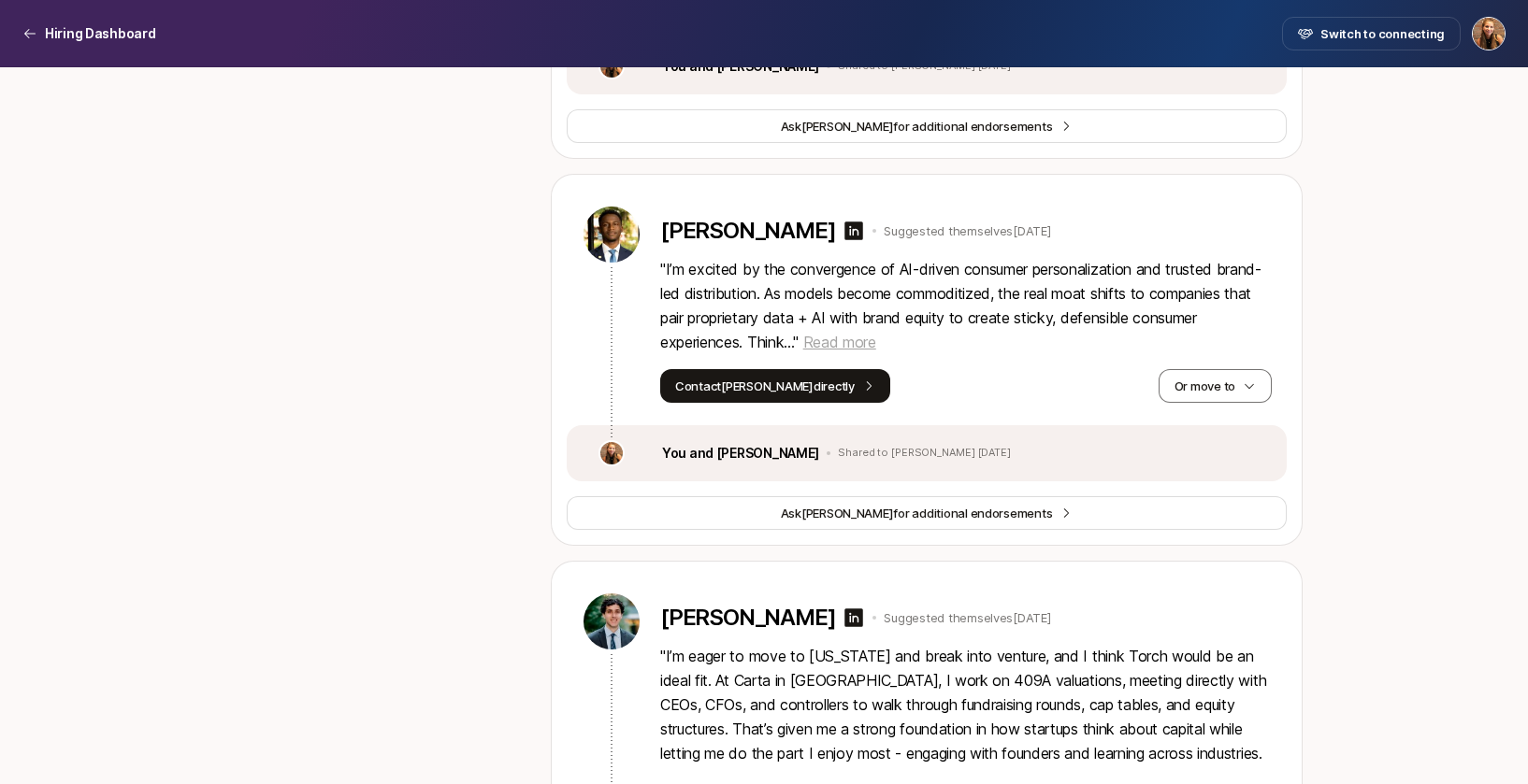
click at [855, 352] on span "Read more" at bounding box center [839, 341] width 73 height 18
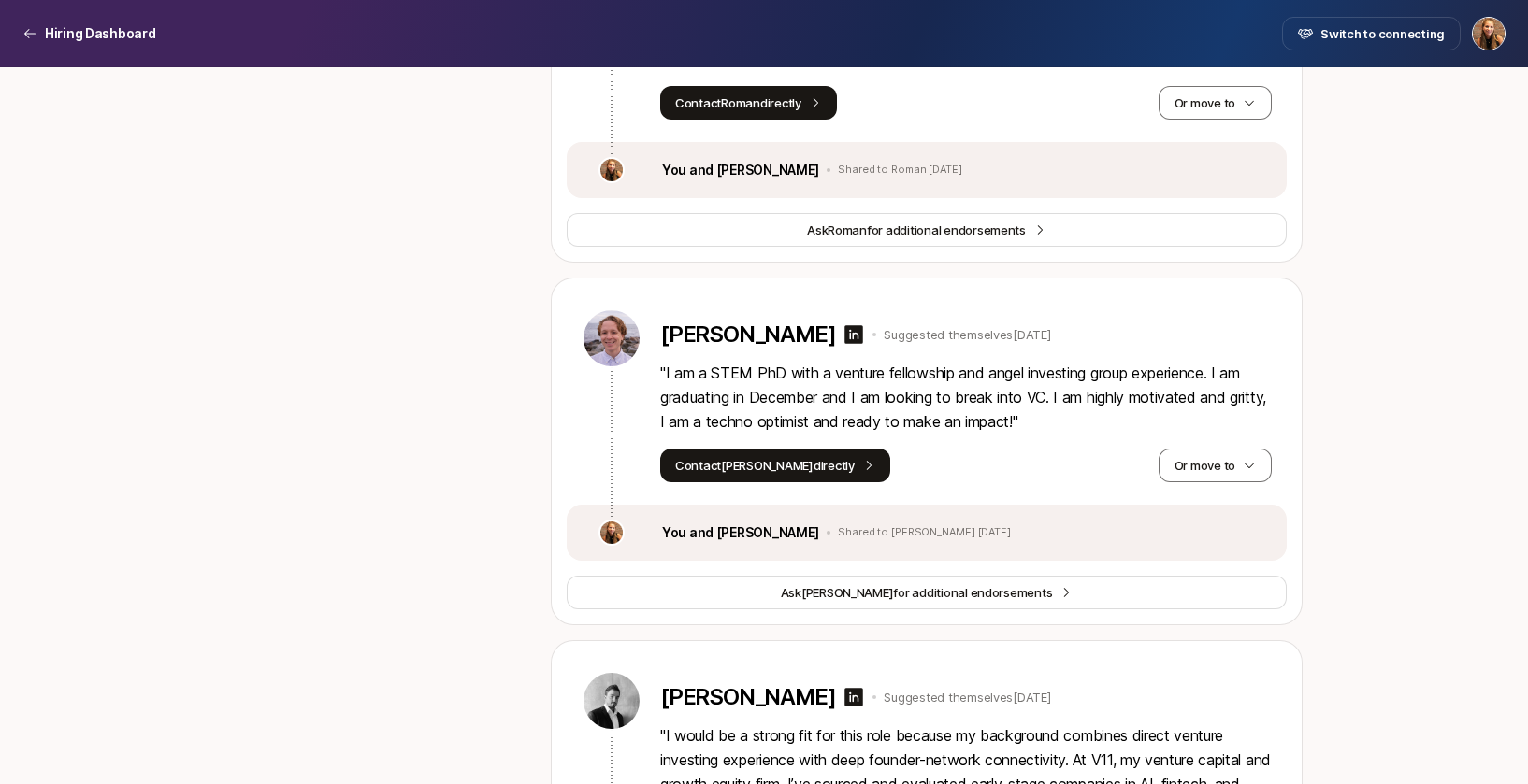
scroll to position [6630, 0]
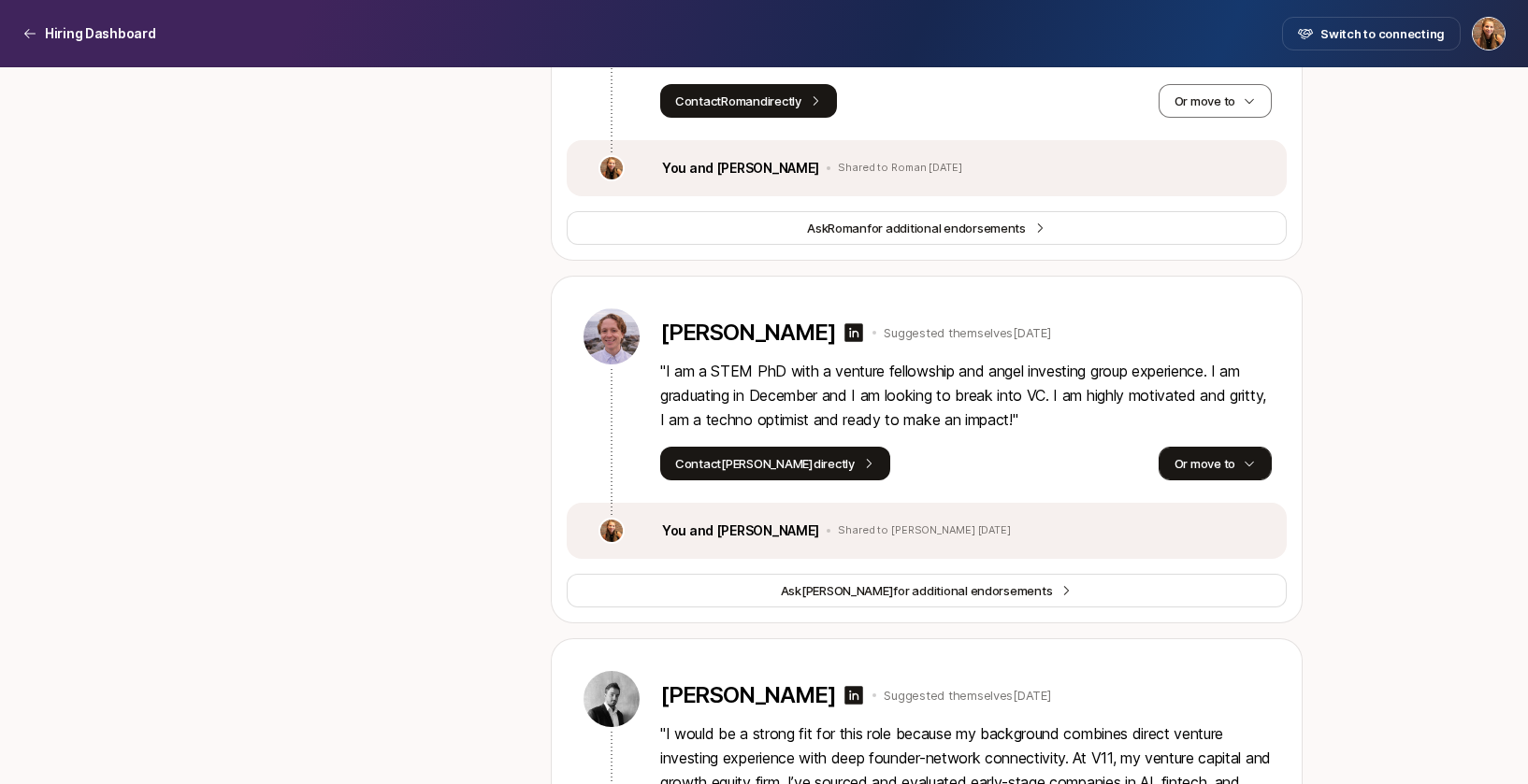
click at [1215, 480] on button "Or move to" at bounding box center [1215, 463] width 113 height 34
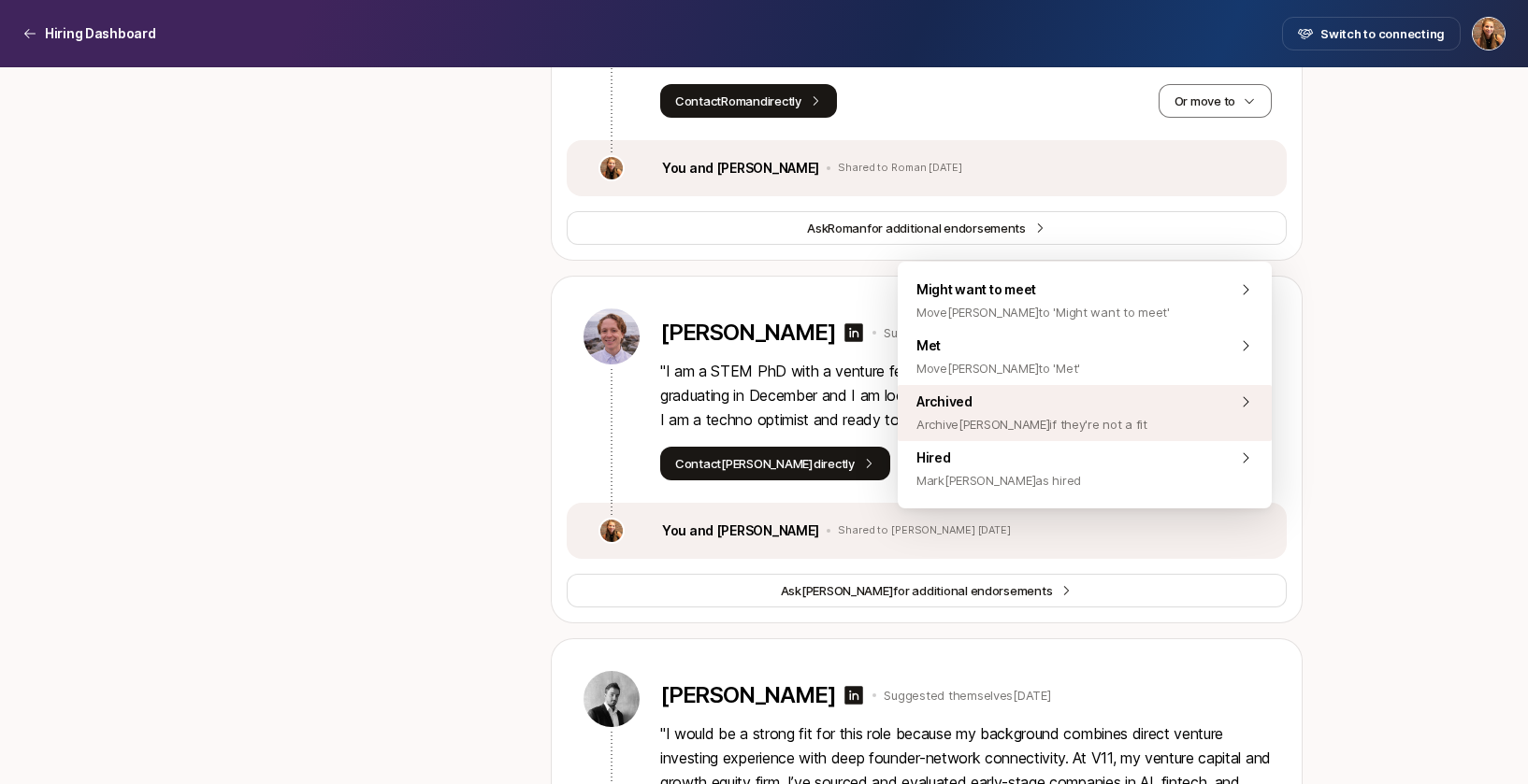
click at [1076, 426] on span "Archive [PERSON_NAME] if they're not a fit" at bounding box center [1032, 424] width 231 height 22
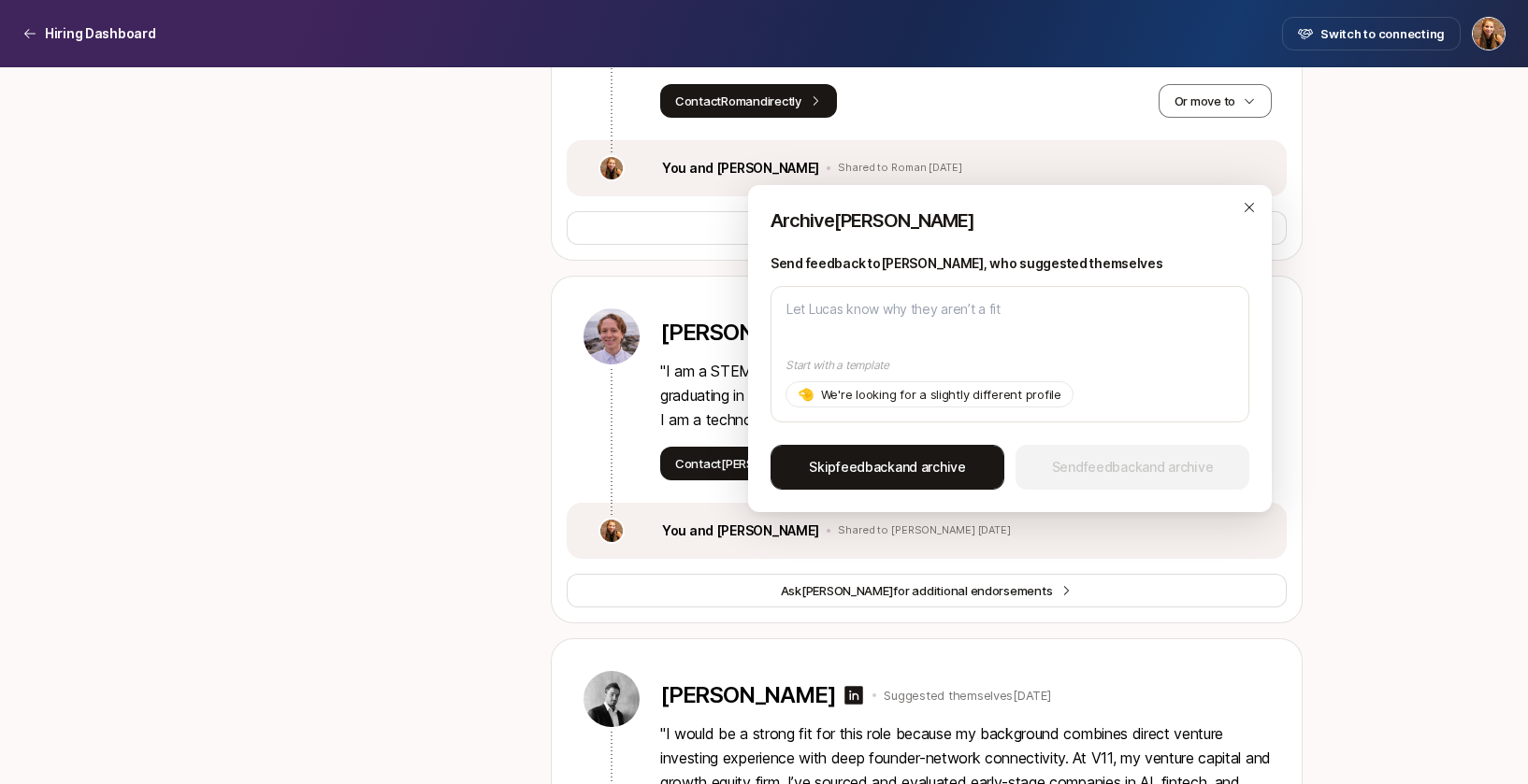
click at [949, 474] on span "Skip feedback and archive" at bounding box center [887, 466] width 157 height 22
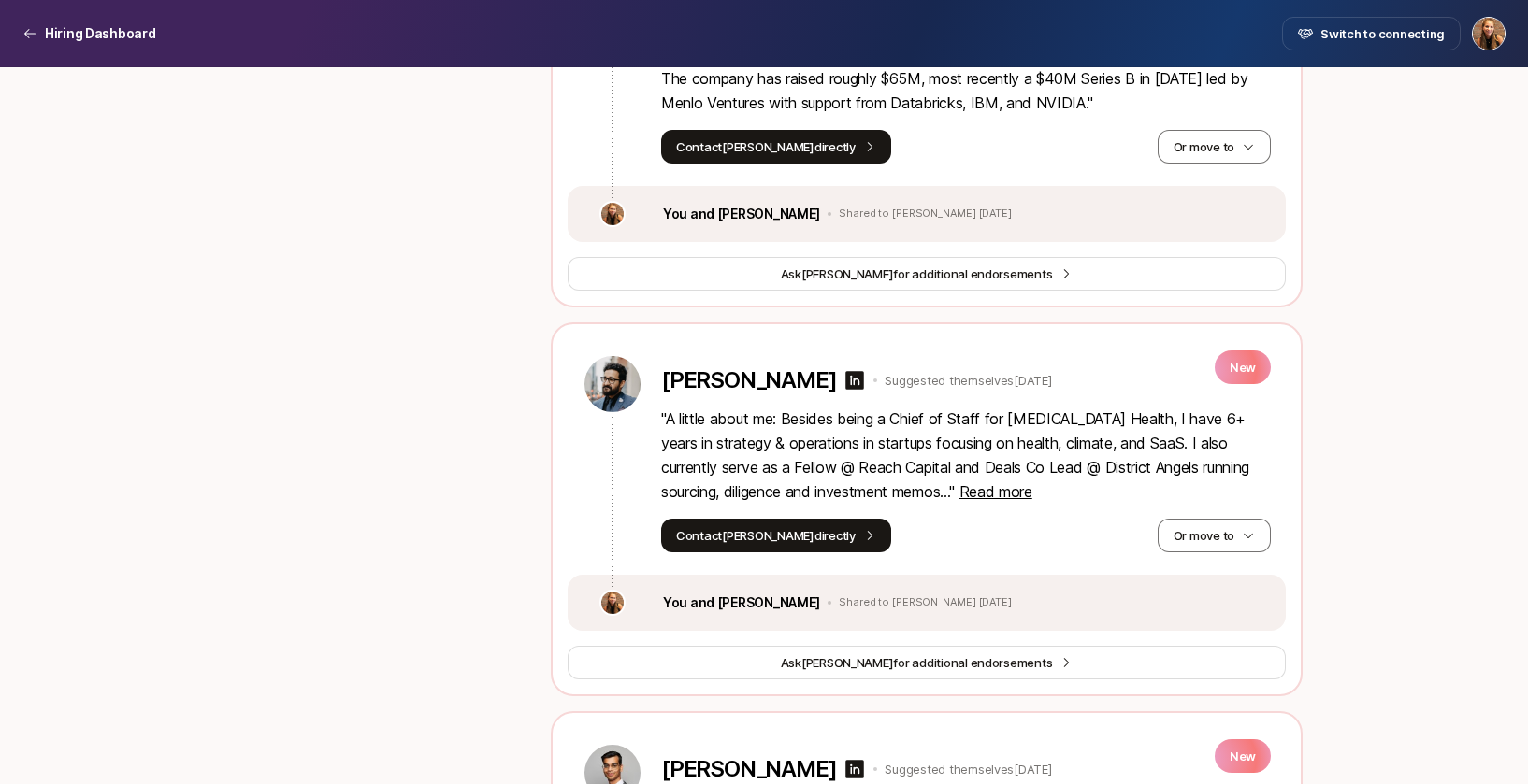
scroll to position [2539, 0]
click at [1190, 552] on button "Or move to" at bounding box center [1214, 534] width 113 height 34
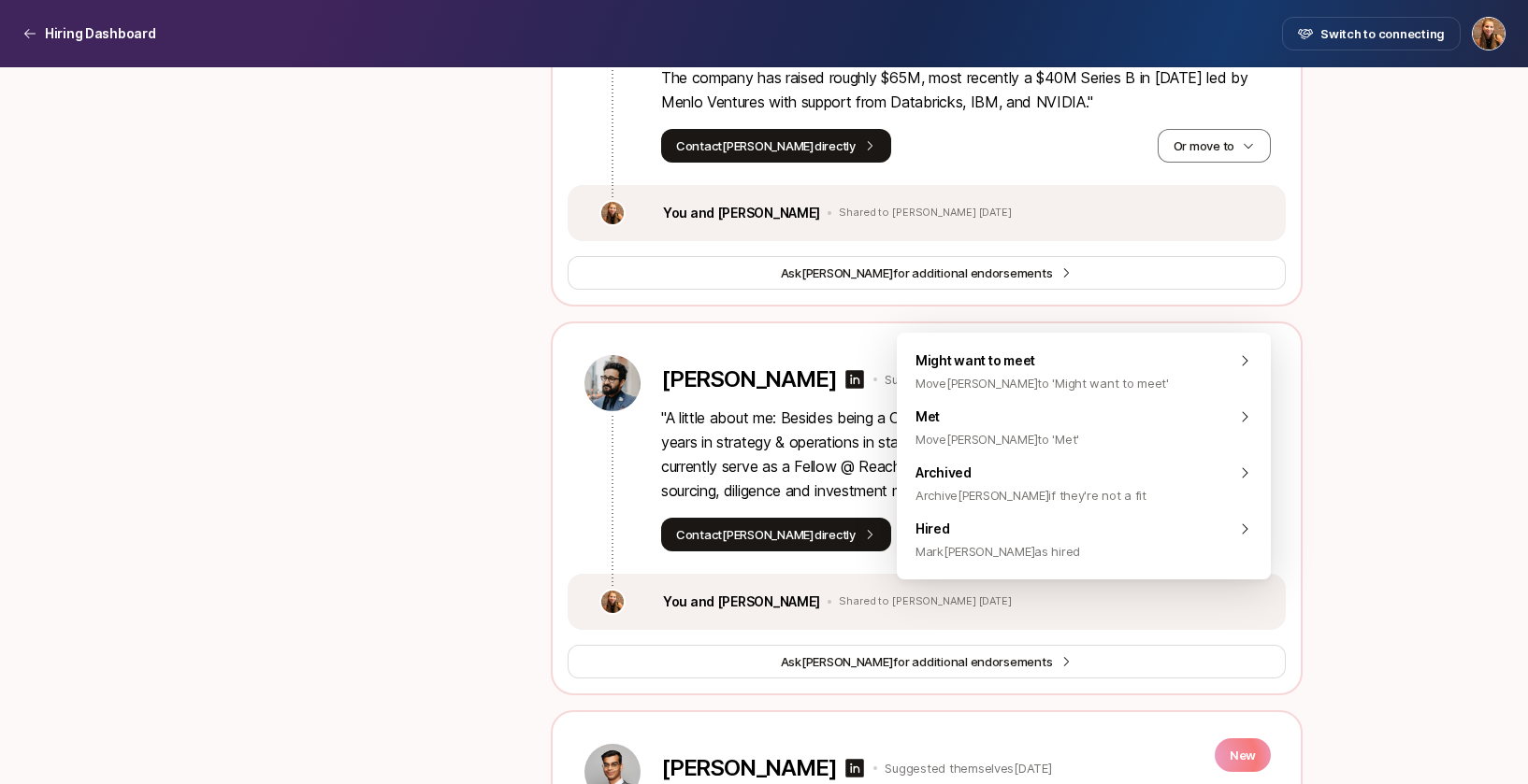
click at [1008, 552] on div "Contact [PERSON_NAME] directly Or move to" at bounding box center [965, 534] width 609 height 34
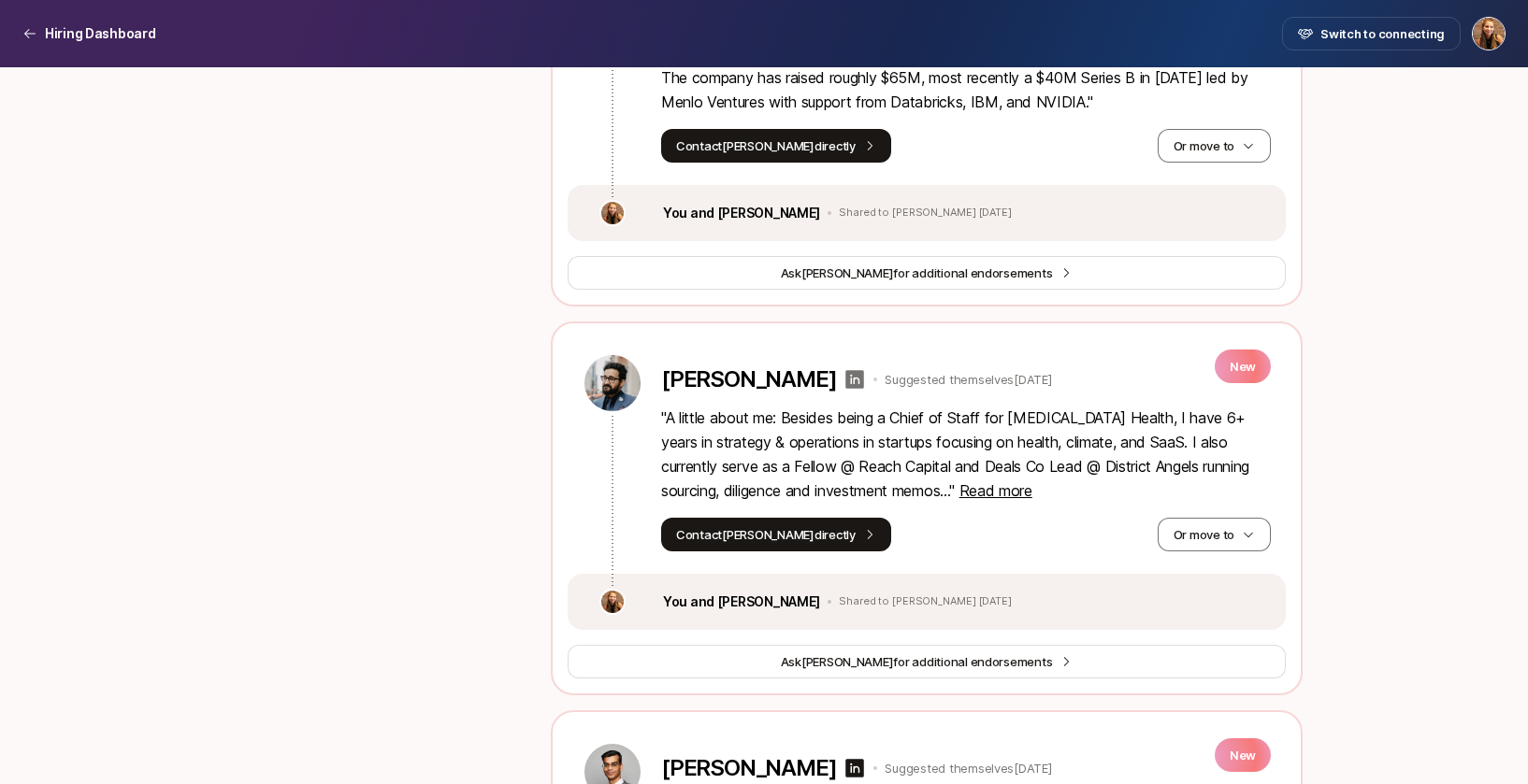
click at [844, 391] on icon at bounding box center [854, 379] width 22 height 22
click at [1194, 552] on button "Or move to" at bounding box center [1214, 534] width 113 height 34
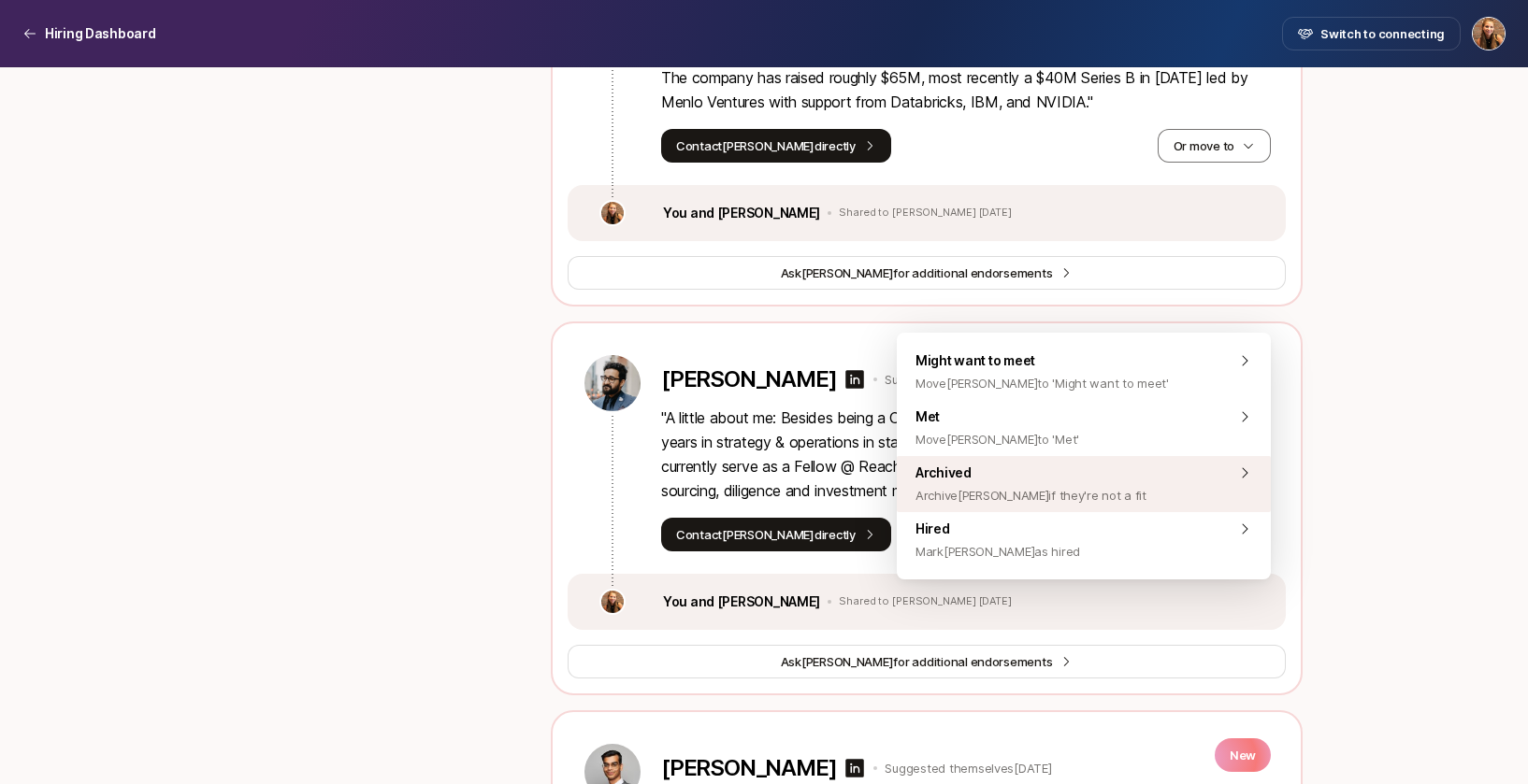
click at [1047, 499] on span "Archive [PERSON_NAME] if they're not a fit" at bounding box center [1031, 494] width 231 height 22
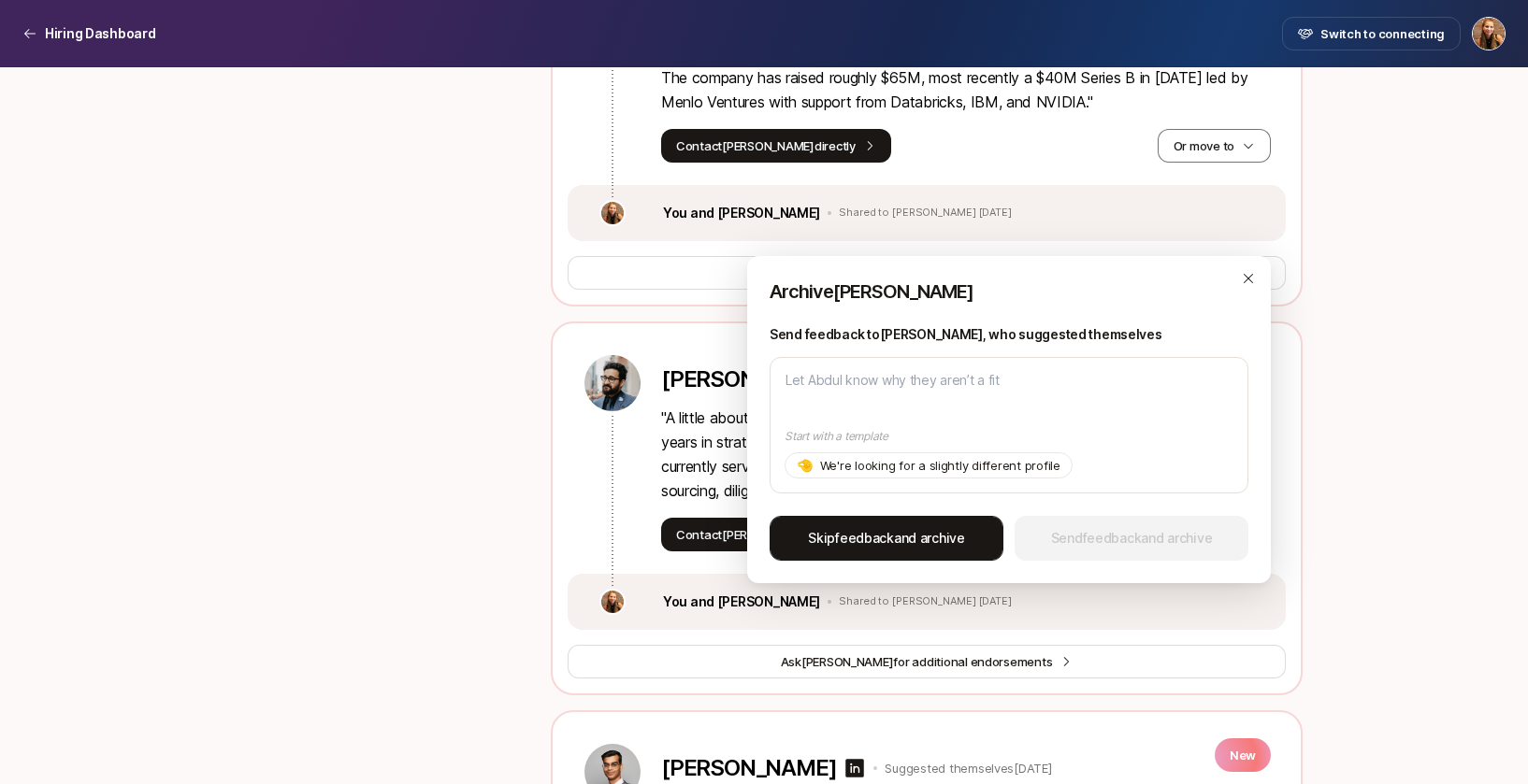
click at [889, 553] on button "Skip feedback and archive" at bounding box center [886, 538] width 233 height 45
type textarea "x"
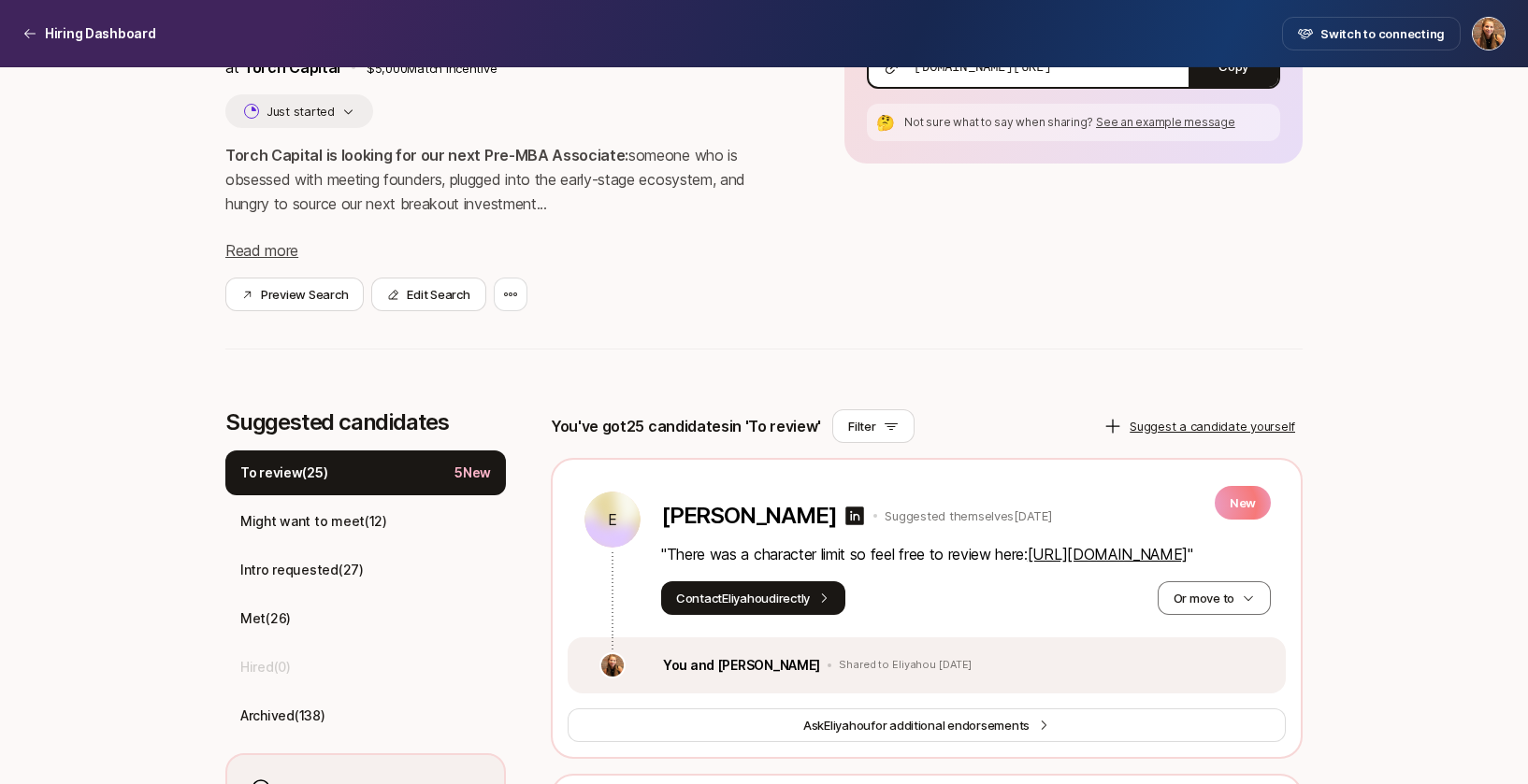
scroll to position [206, 0]
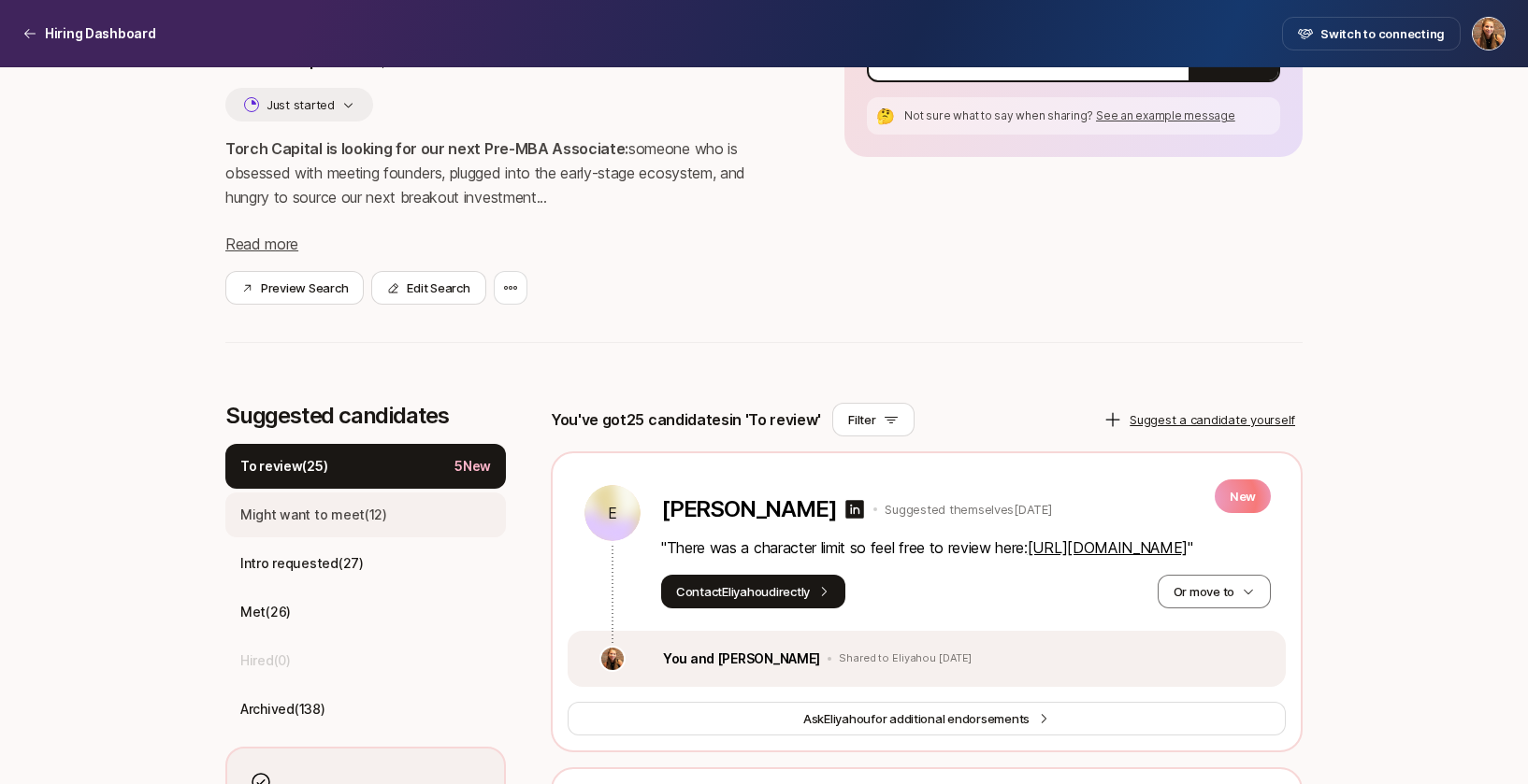
click at [428, 531] on div "Might want to meet ( 12 )" at bounding box center [365, 515] width 281 height 45
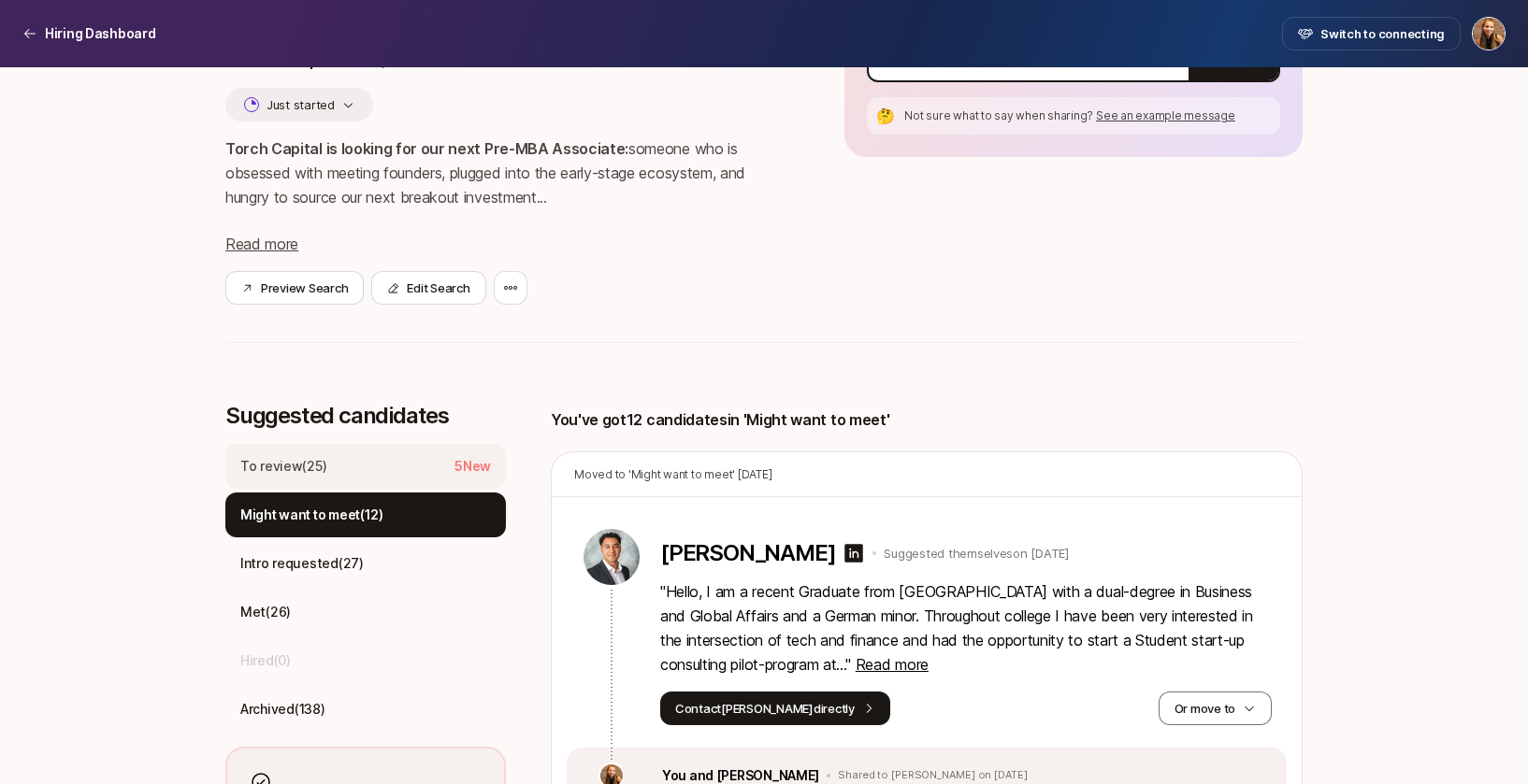
click at [412, 467] on div "To review ( 25 ) 5 New" at bounding box center [365, 466] width 281 height 45
